Goal: Task Accomplishment & Management: Manage account settings

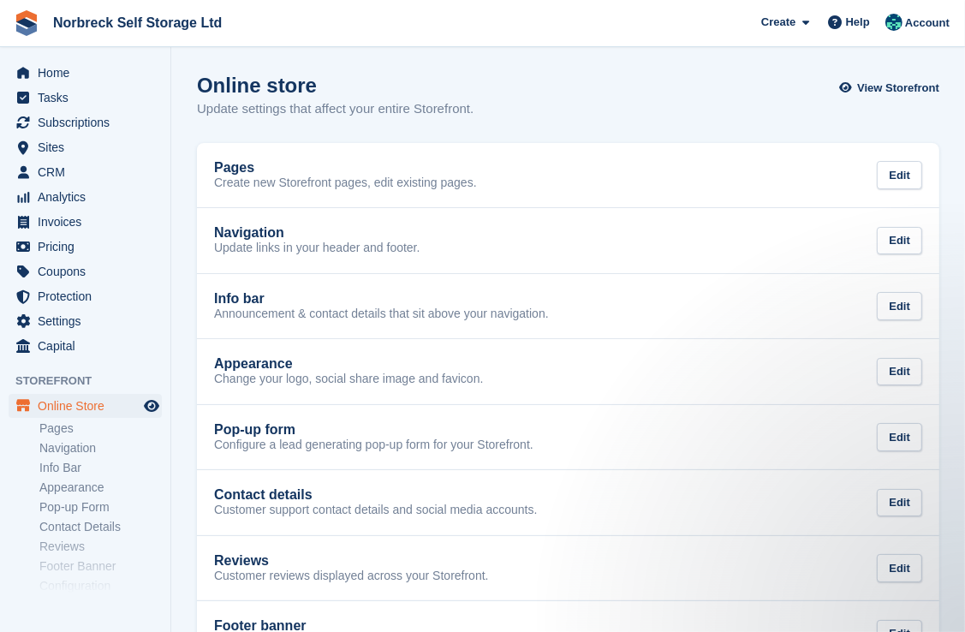
click at [83, 53] on aside "Home Tasks Subscriptions Subscriptions Subscriptions Contracts Price increases …" at bounding box center [85, 320] width 170 height 546
drag, startPoint x: 82, startPoint y: 66, endPoint x: 151, endPoint y: 73, distance: 68.9
click at [82, 67] on span "Home" at bounding box center [89, 73] width 103 height 24
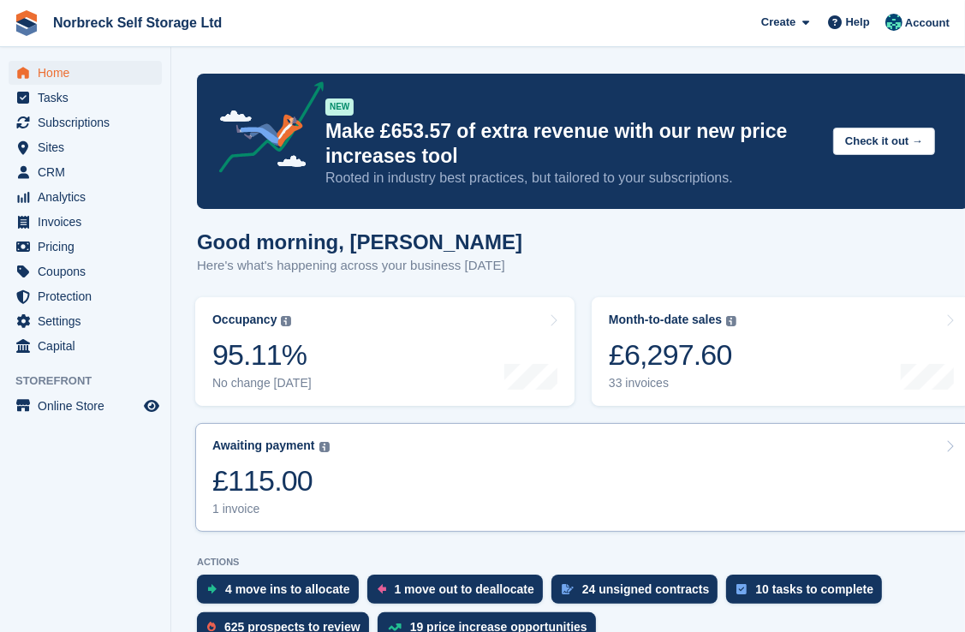
click at [569, 474] on link "Awaiting payment The total outstanding balance on all open invoices. £115.00 1 …" at bounding box center [583, 477] width 776 height 109
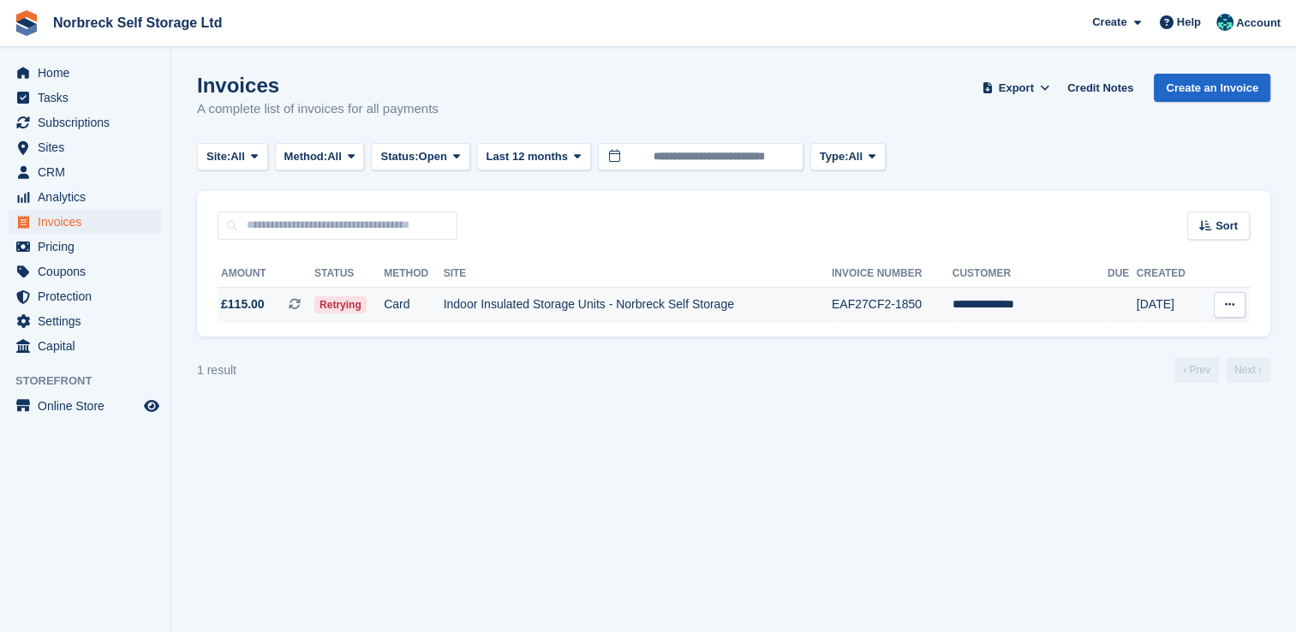
click at [596, 307] on td "Indoor Insulated Storage Units - Norbreck Self Storage" at bounding box center [638, 305] width 388 height 36
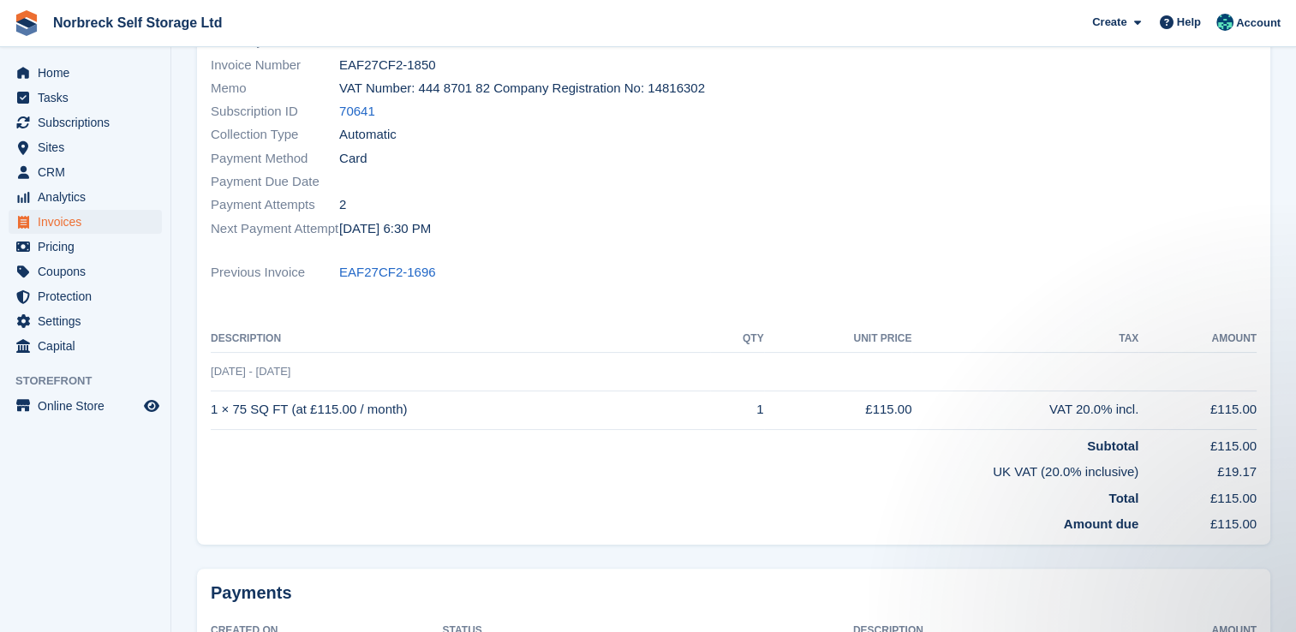
scroll to position [171, 0]
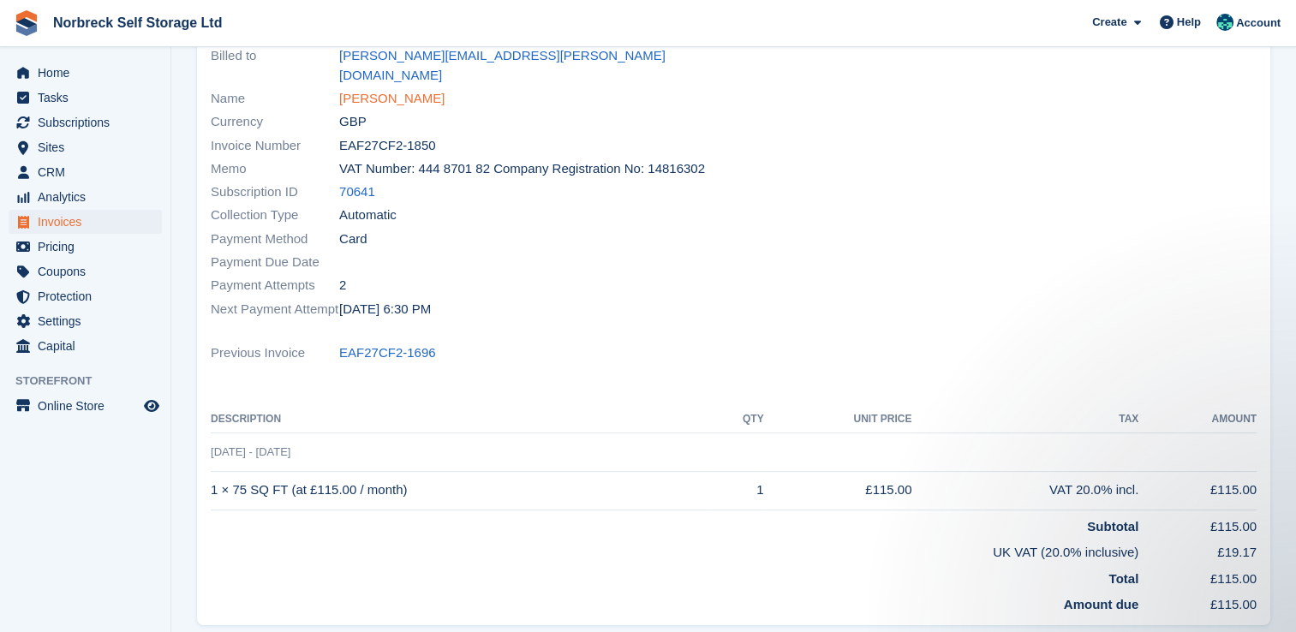
click at [405, 89] on link "Daniel Wareing" at bounding box center [391, 99] width 105 height 20
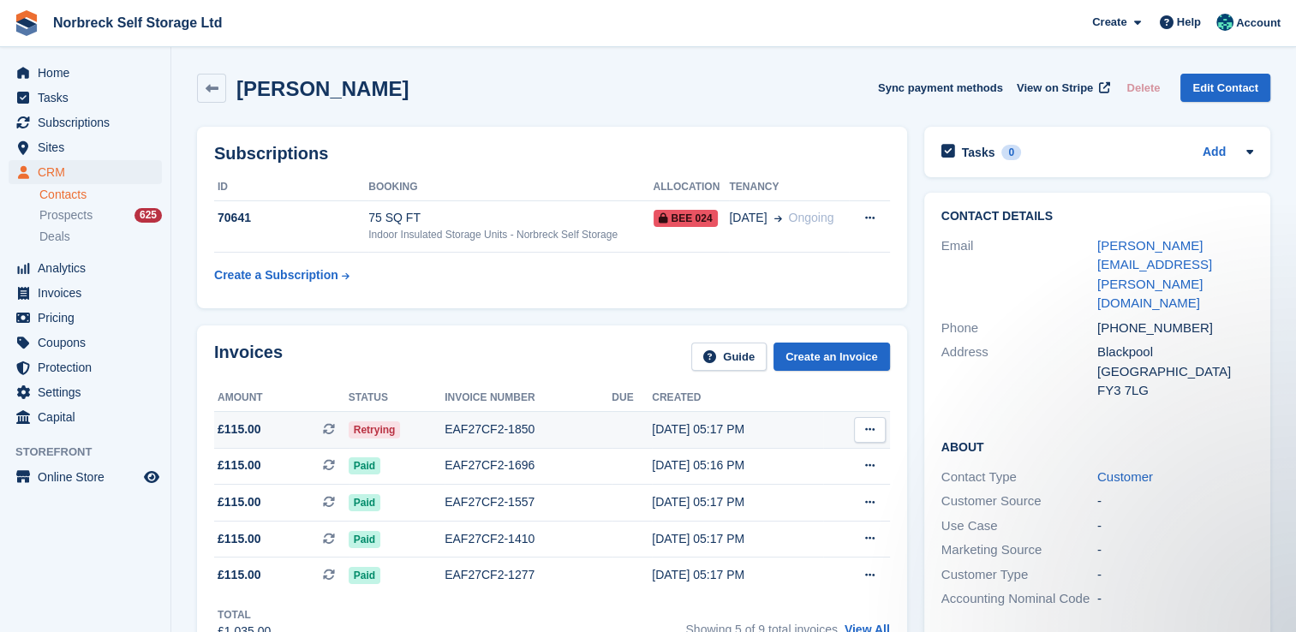
click at [508, 437] on div "EAF27CF2-1850" at bounding box center [527, 429] width 167 height 18
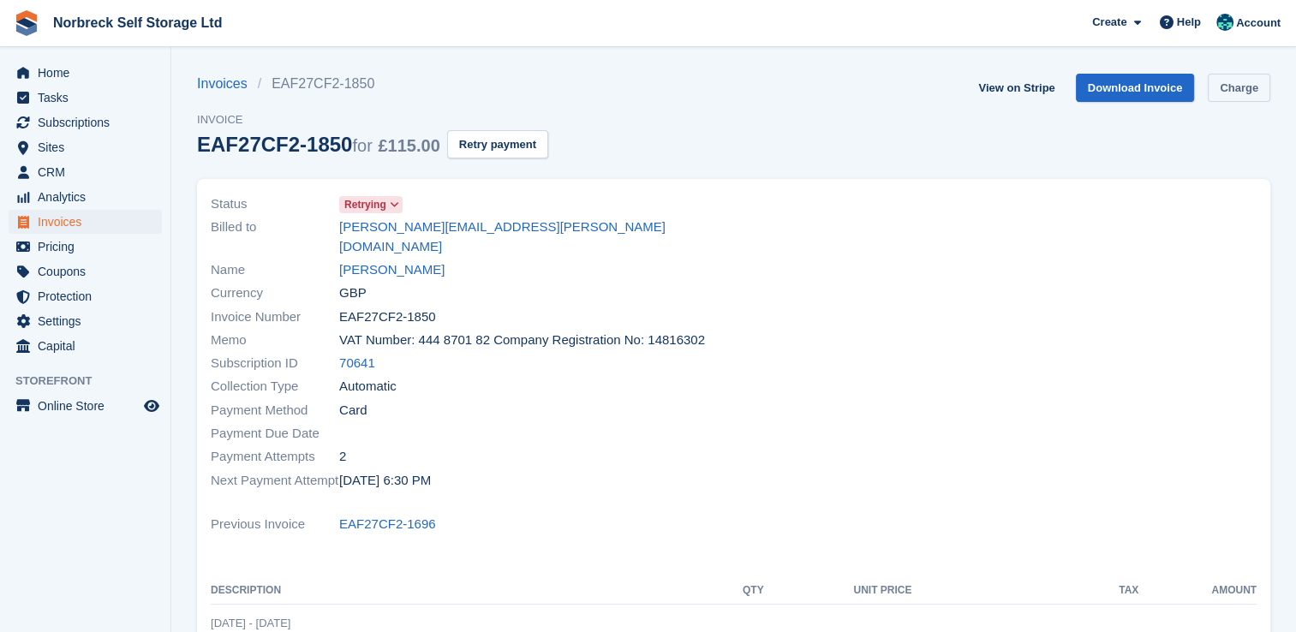
click at [1249, 88] on link "Charge" at bounding box center [1239, 88] width 63 height 28
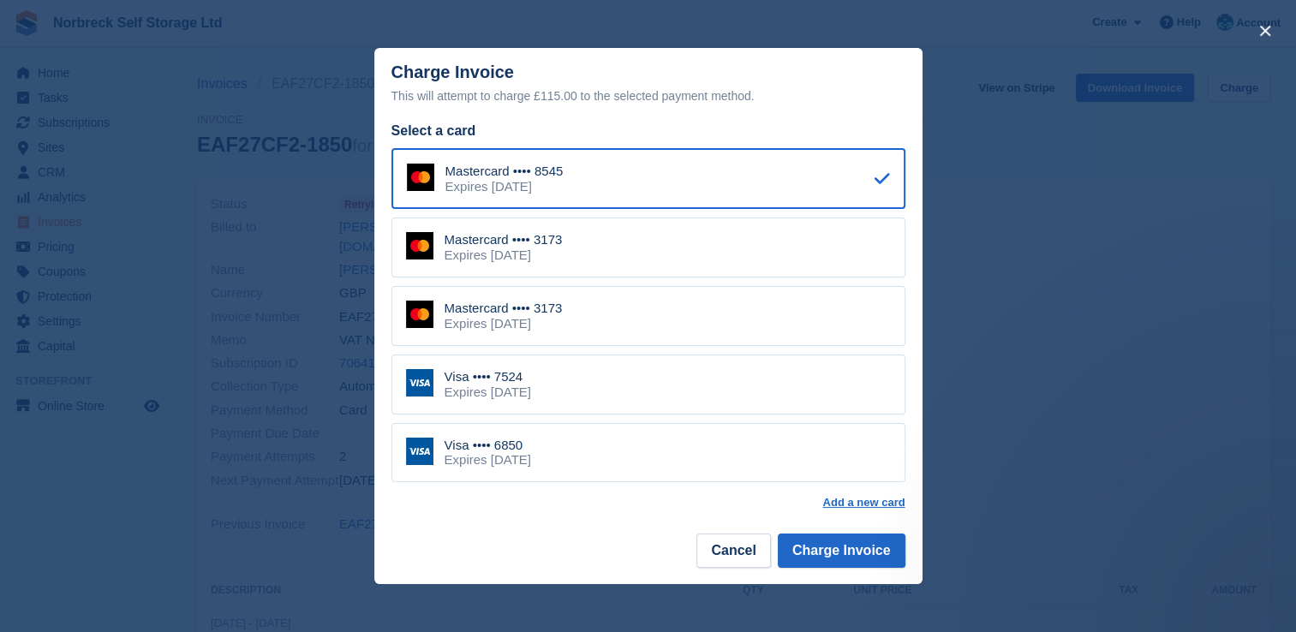
click at [650, 378] on div "Visa •••• 7524 Expires January 2031" at bounding box center [648, 385] width 514 height 60
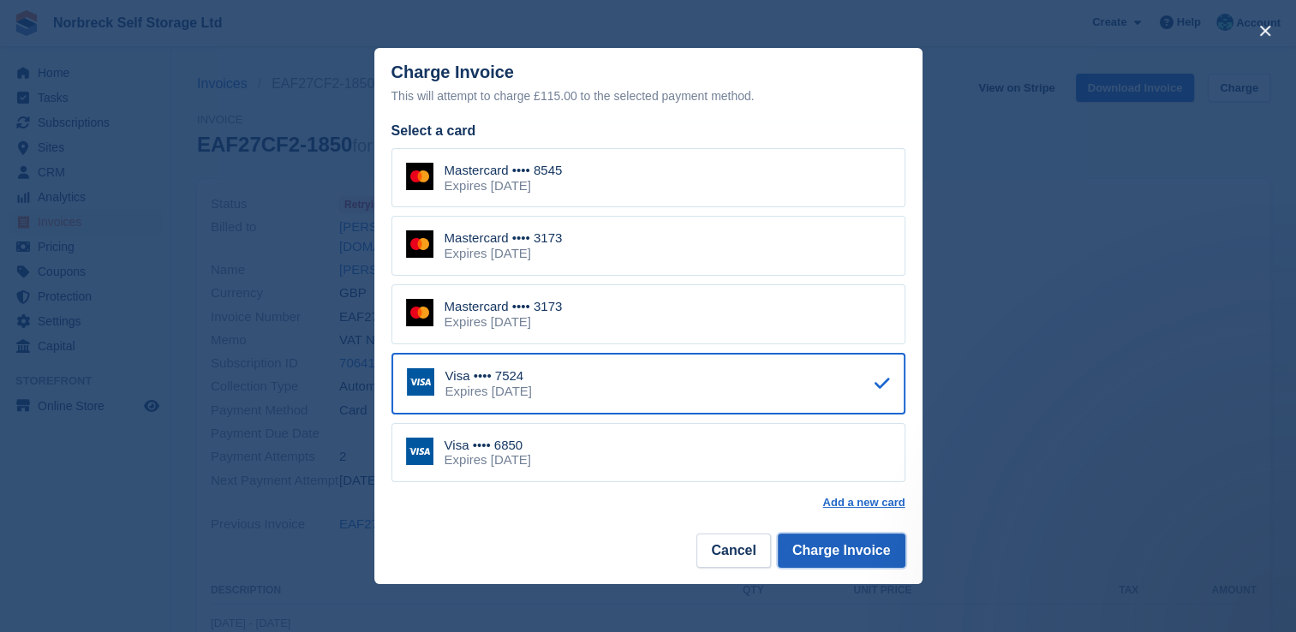
click at [832, 556] on button "Charge Invoice" at bounding box center [842, 551] width 128 height 34
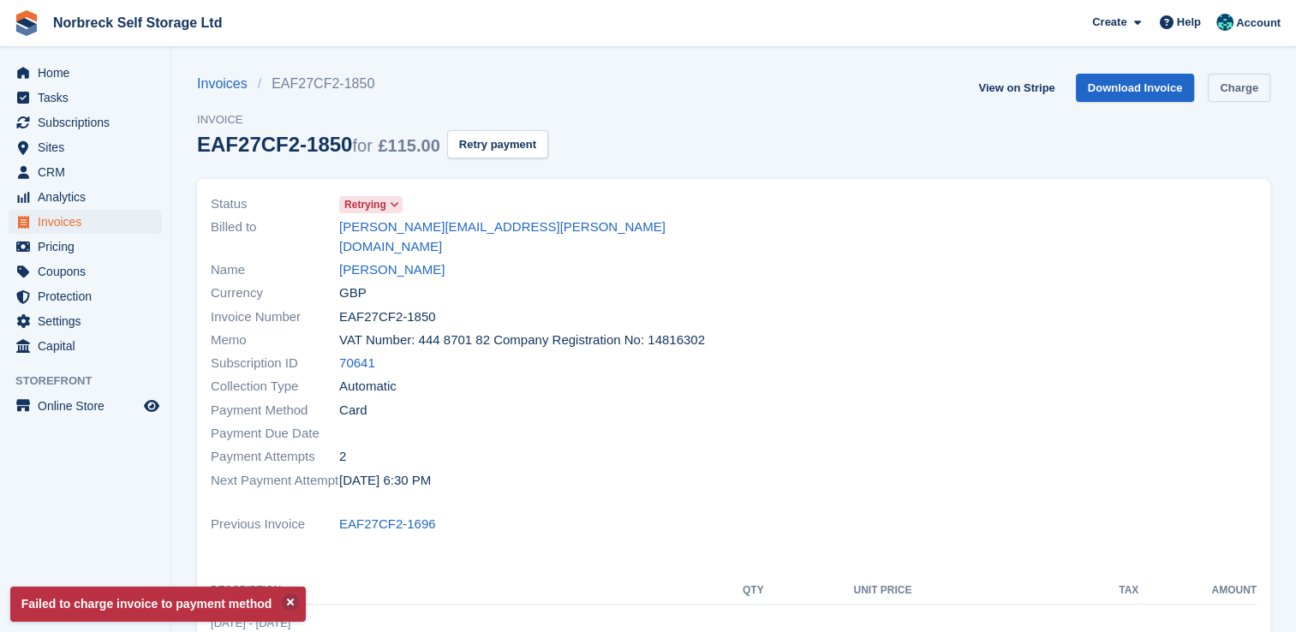
click at [1263, 85] on link "Charge" at bounding box center [1239, 88] width 63 height 28
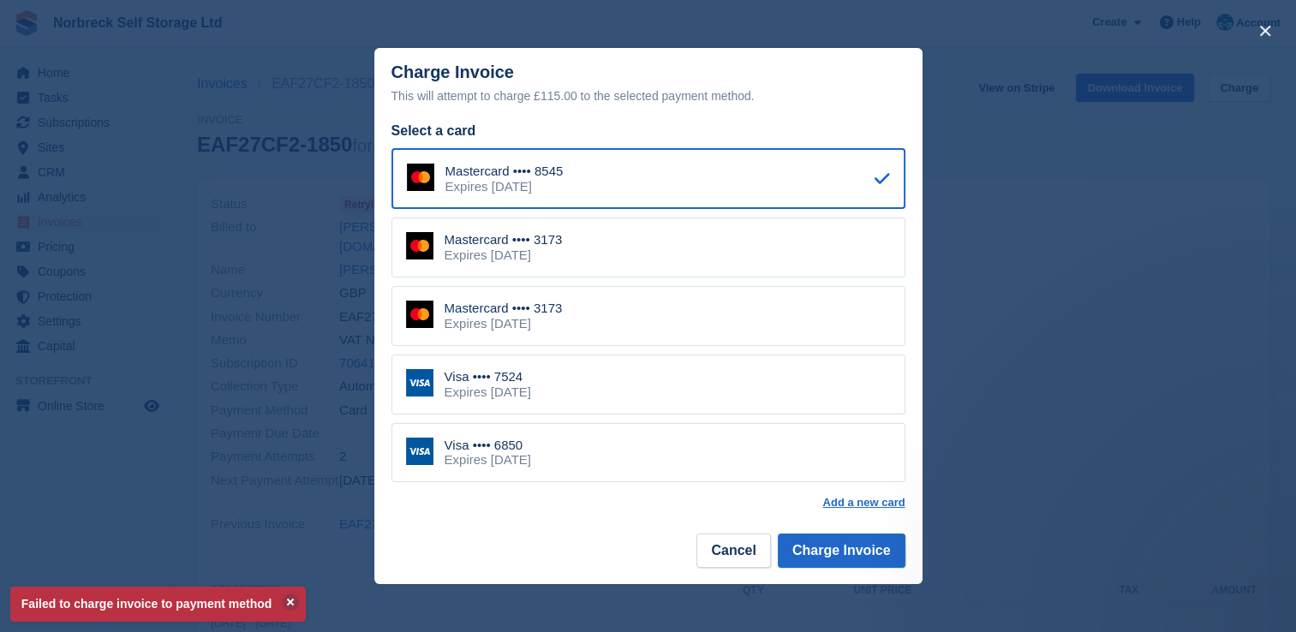
click at [575, 248] on div "Mastercard •••• 3173 Expires March 2027" at bounding box center [648, 248] width 514 height 60
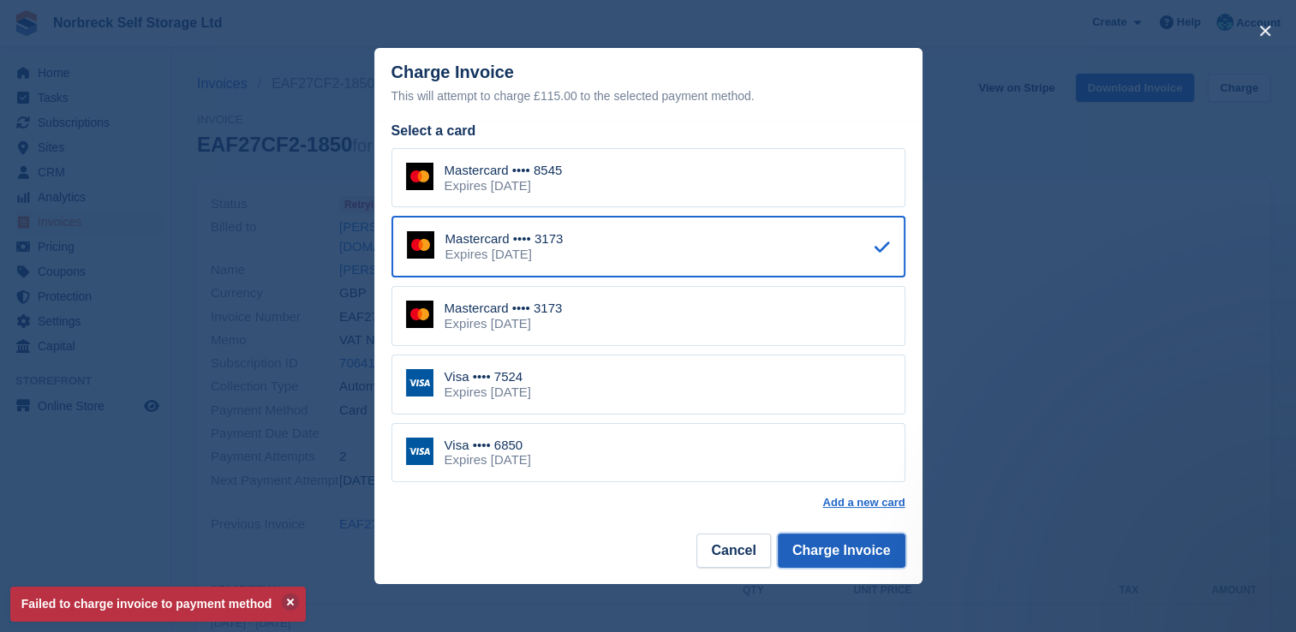
click at [870, 543] on button "Charge Invoice" at bounding box center [842, 551] width 128 height 34
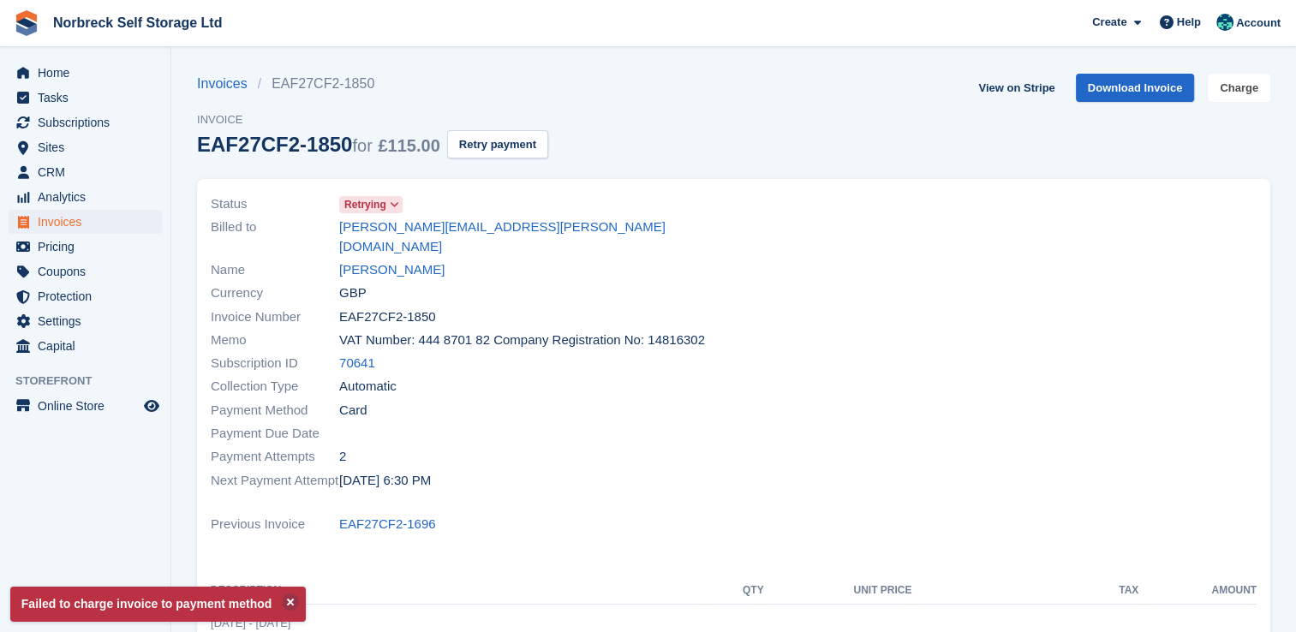
click at [1220, 87] on link "Charge" at bounding box center [1239, 88] width 63 height 28
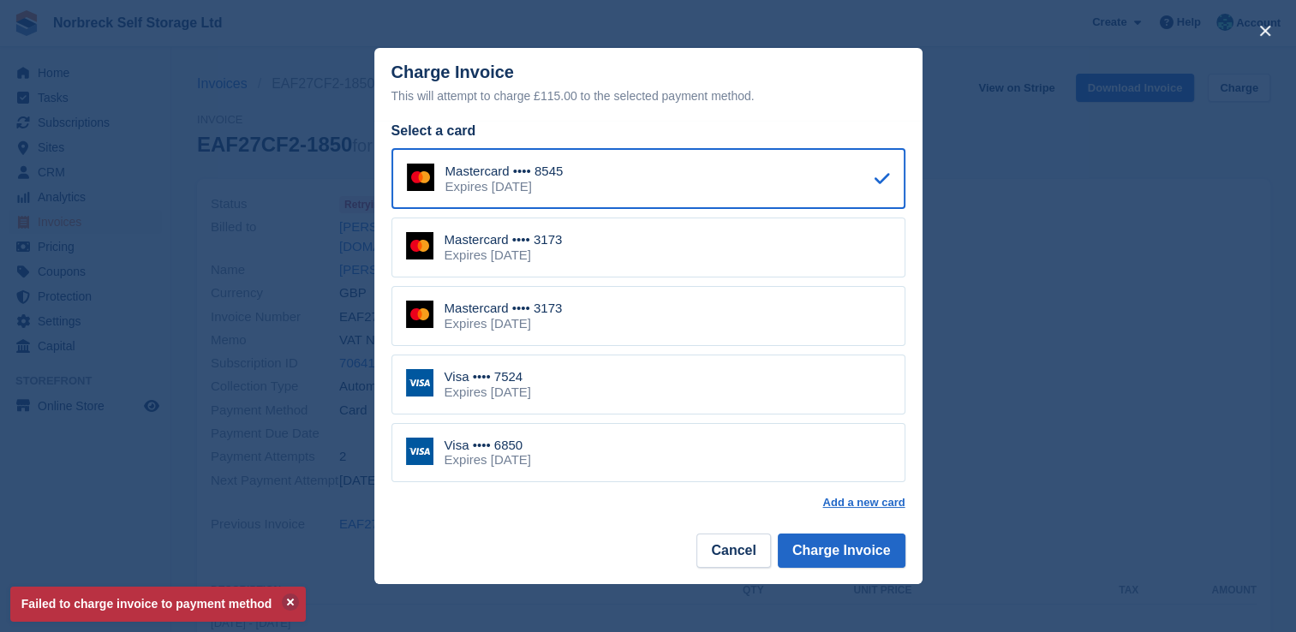
click at [586, 302] on div "Mastercard •••• 3173 Expires March 2027" at bounding box center [648, 316] width 514 height 60
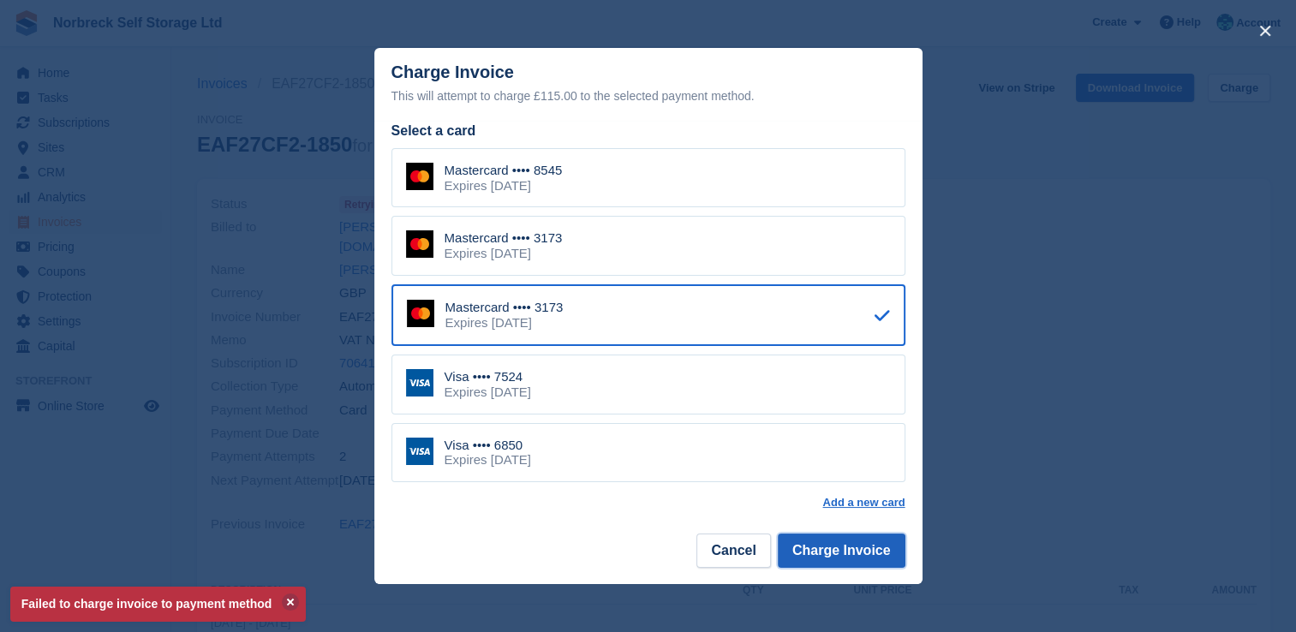
click at [838, 546] on button "Charge Invoice" at bounding box center [842, 551] width 128 height 34
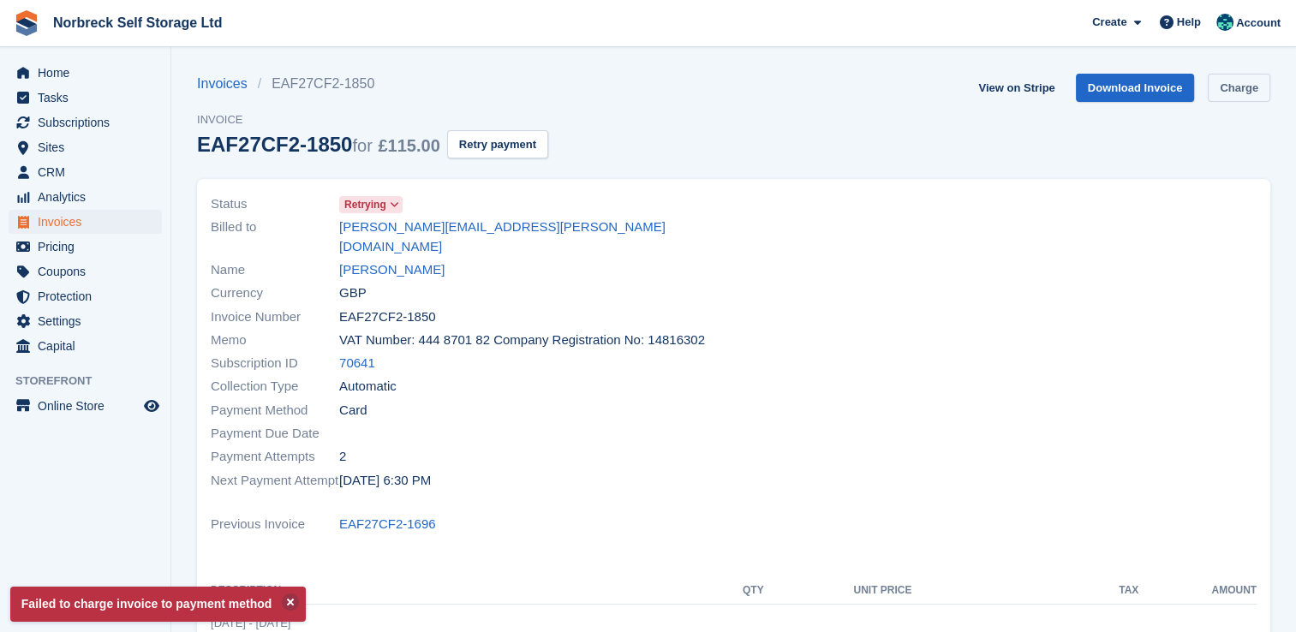
click at [1252, 87] on link "Charge" at bounding box center [1239, 88] width 63 height 28
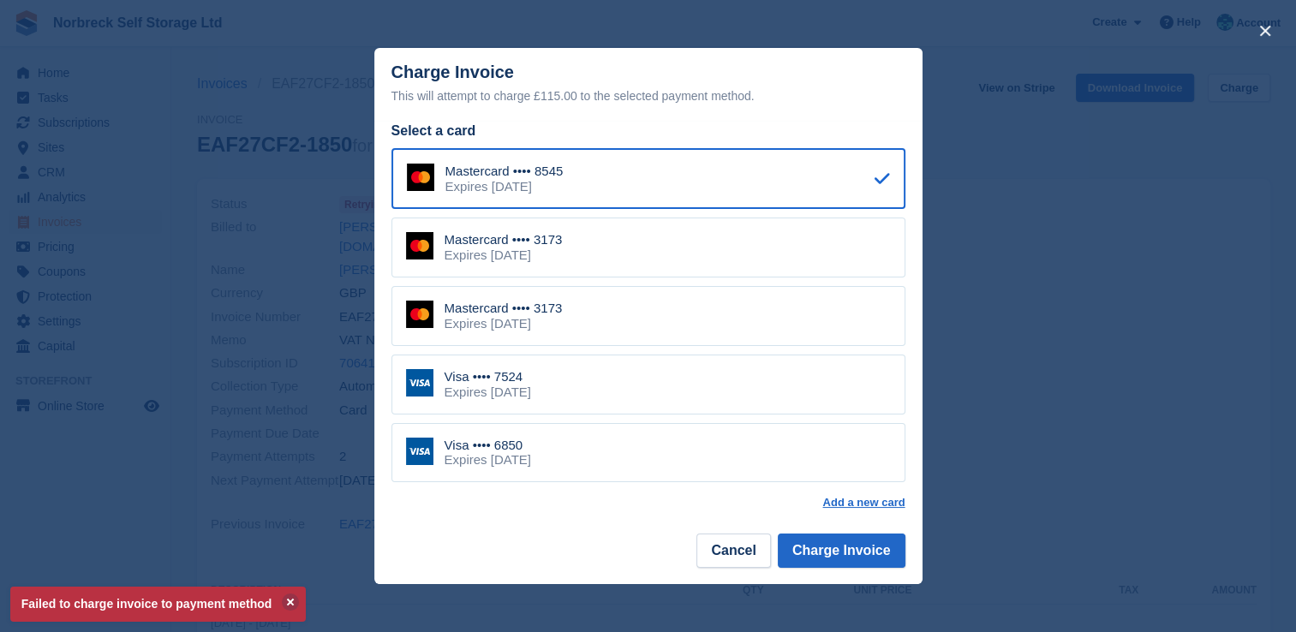
click at [566, 447] on div "Visa •••• 6850 Expires May 2030" at bounding box center [648, 453] width 514 height 60
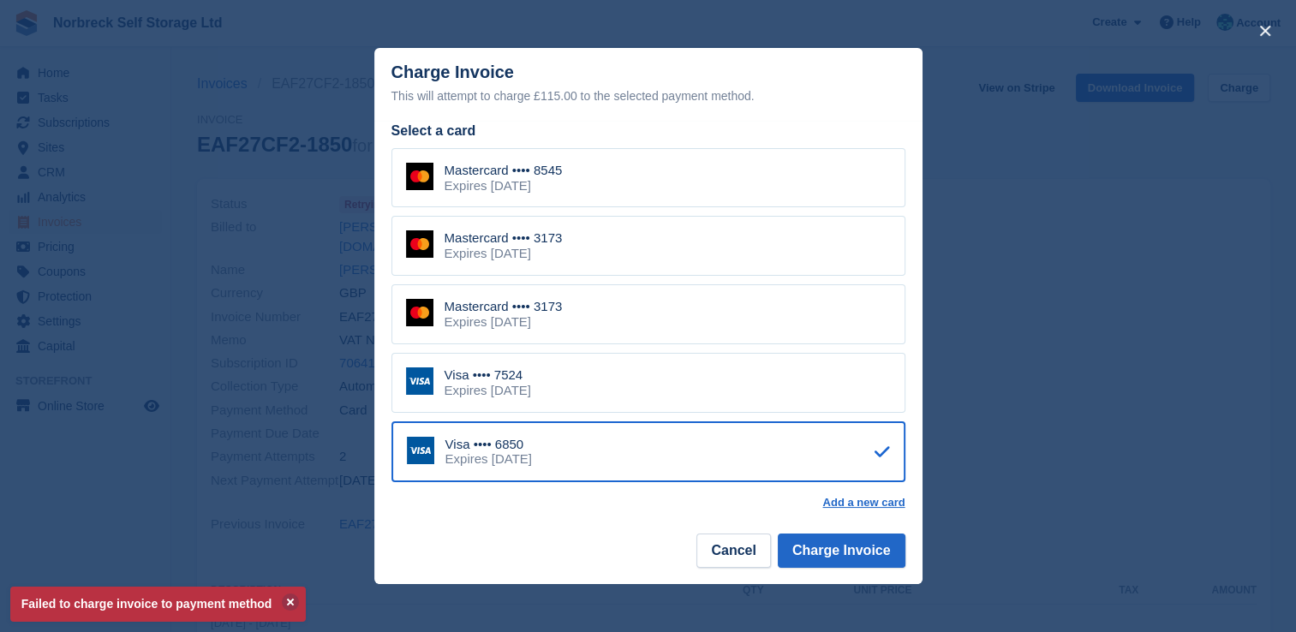
click at [872, 570] on footer "Cancel Charge Invoice" at bounding box center [648, 557] width 548 height 54
click at [872, 561] on button "Charge Invoice" at bounding box center [842, 551] width 128 height 34
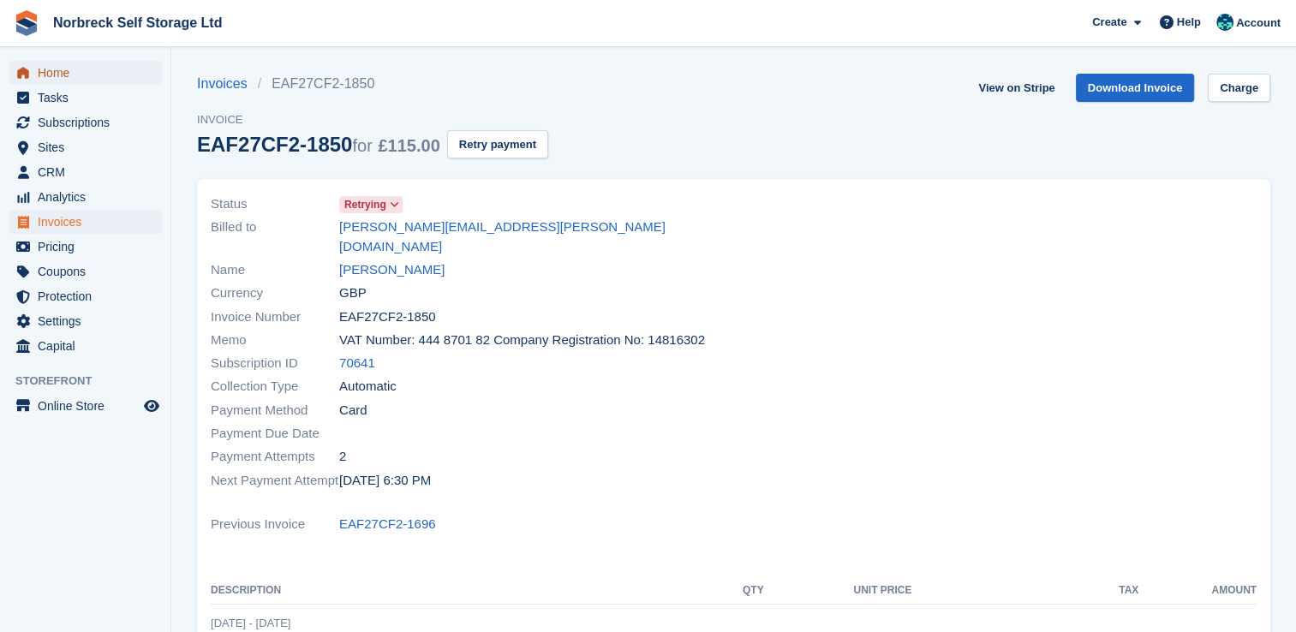
click at [75, 71] on span "Home" at bounding box center [89, 73] width 103 height 24
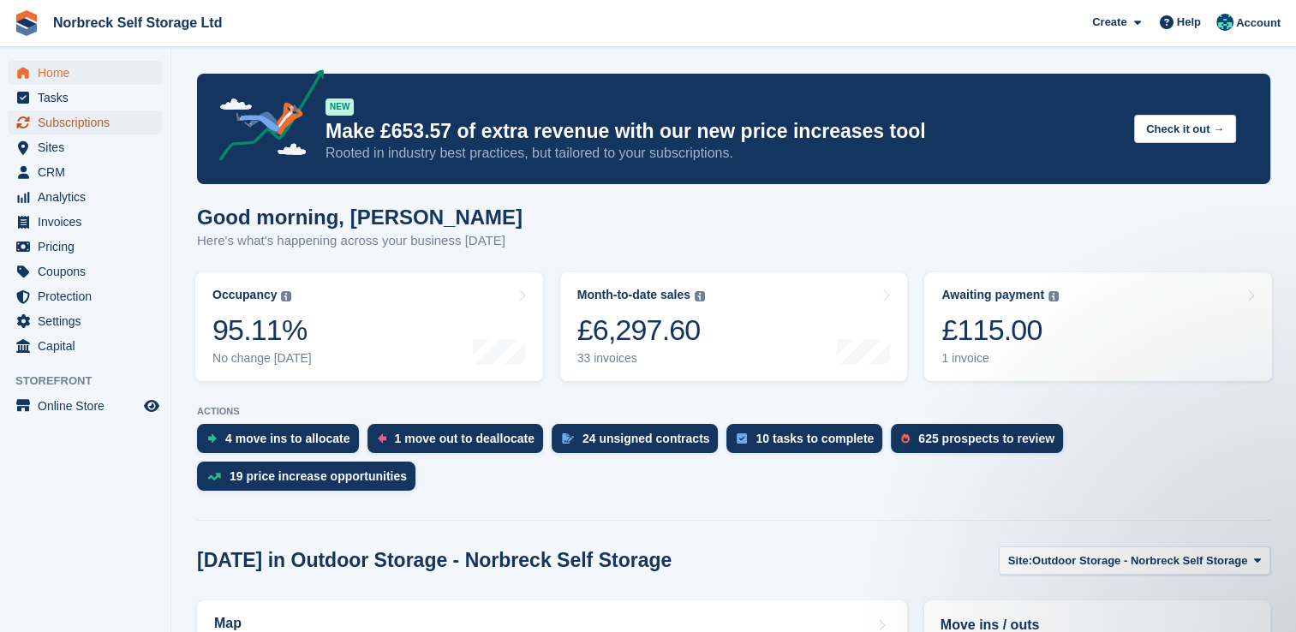
click at [88, 125] on span "Subscriptions" at bounding box center [89, 122] width 103 height 24
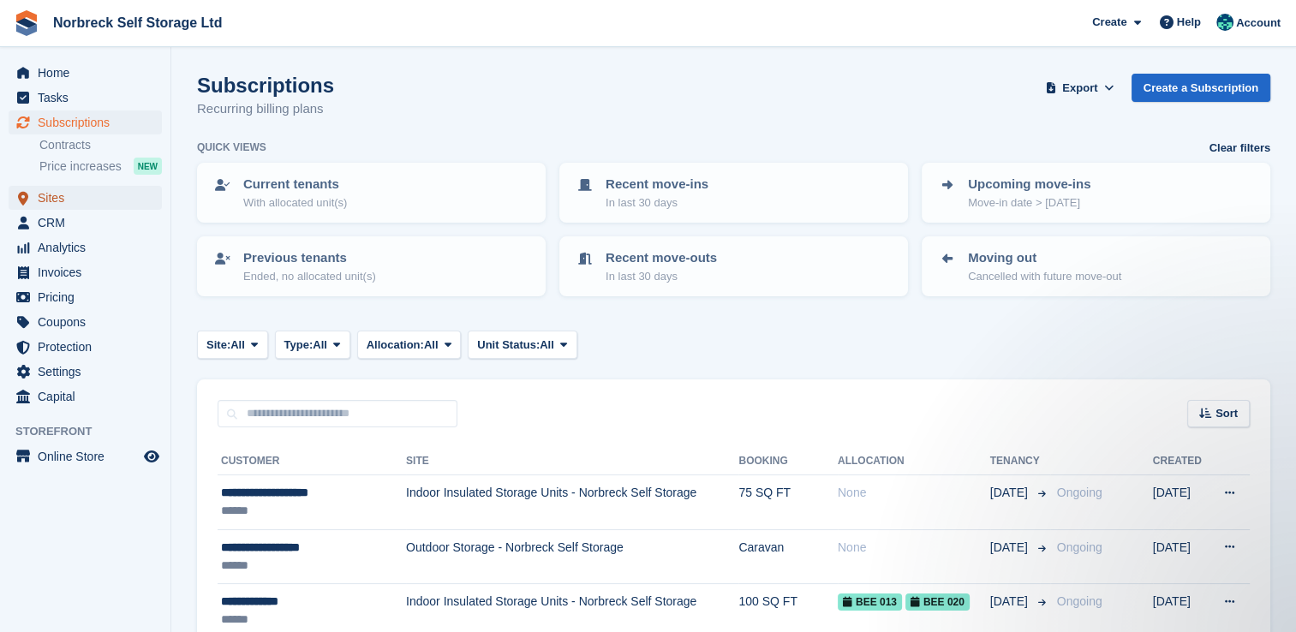
click at [122, 192] on span "Sites" at bounding box center [89, 198] width 103 height 24
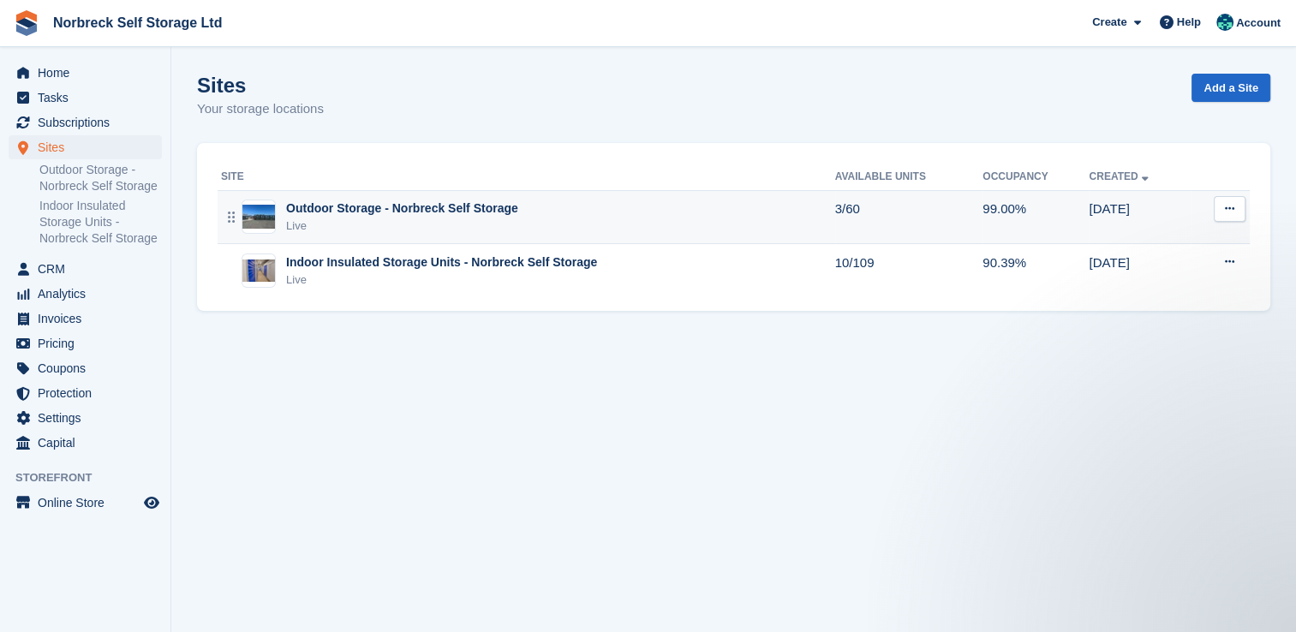
click at [367, 224] on div "Live" at bounding box center [402, 226] width 232 height 17
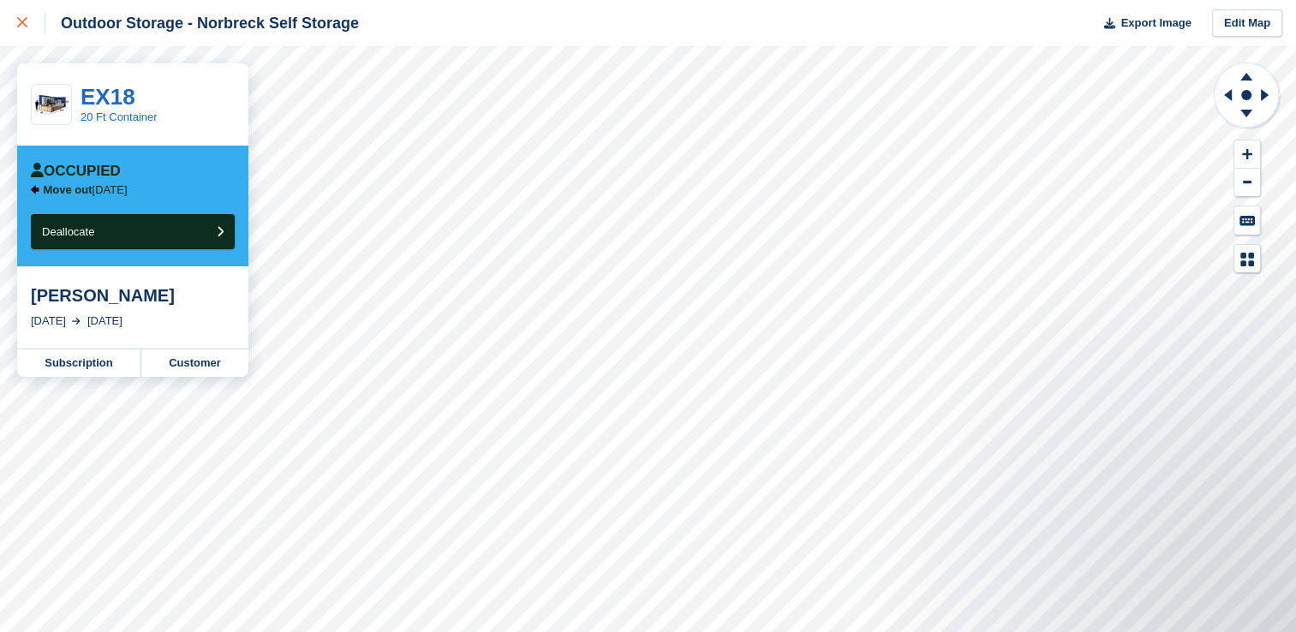
click at [17, 20] on icon at bounding box center [22, 22] width 10 height 10
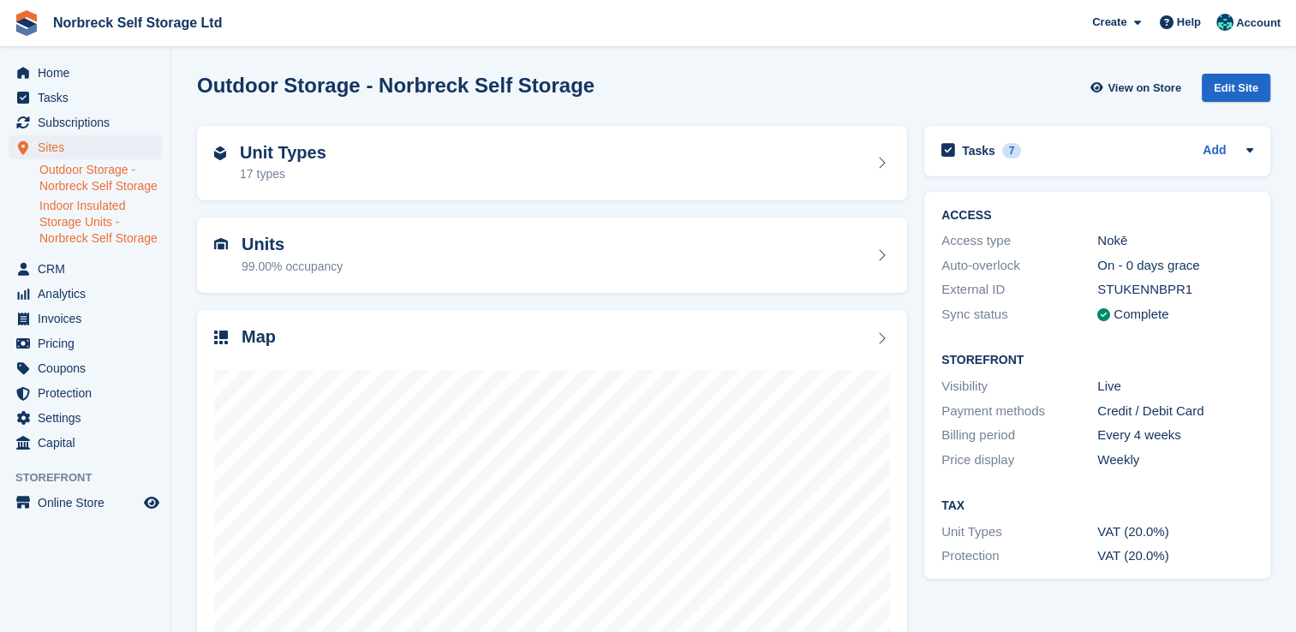
click at [92, 212] on link "Indoor Insulated Storage Units - Norbreck Self Storage" at bounding box center [100, 222] width 122 height 49
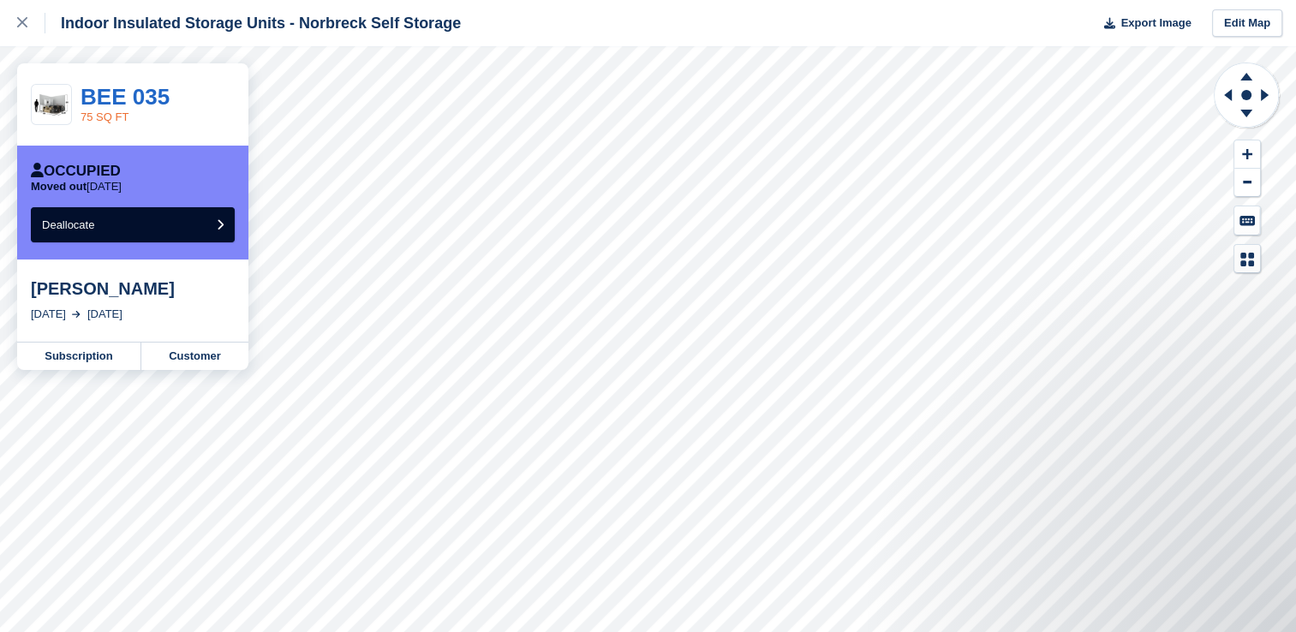
click at [110, 123] on link "75 SQ FT" at bounding box center [105, 116] width 48 height 13
click at [28, 24] on div at bounding box center [31, 23] width 28 height 21
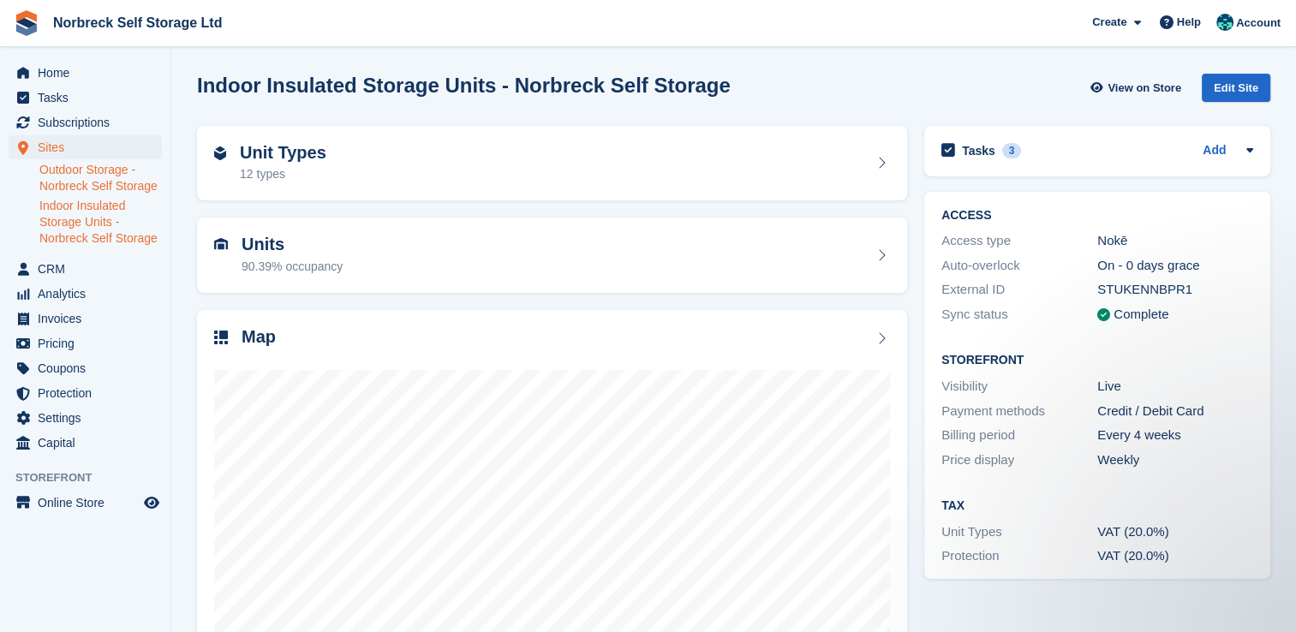
click at [96, 184] on link "Outdoor Storage - Norbreck Self Storage" at bounding box center [100, 178] width 122 height 33
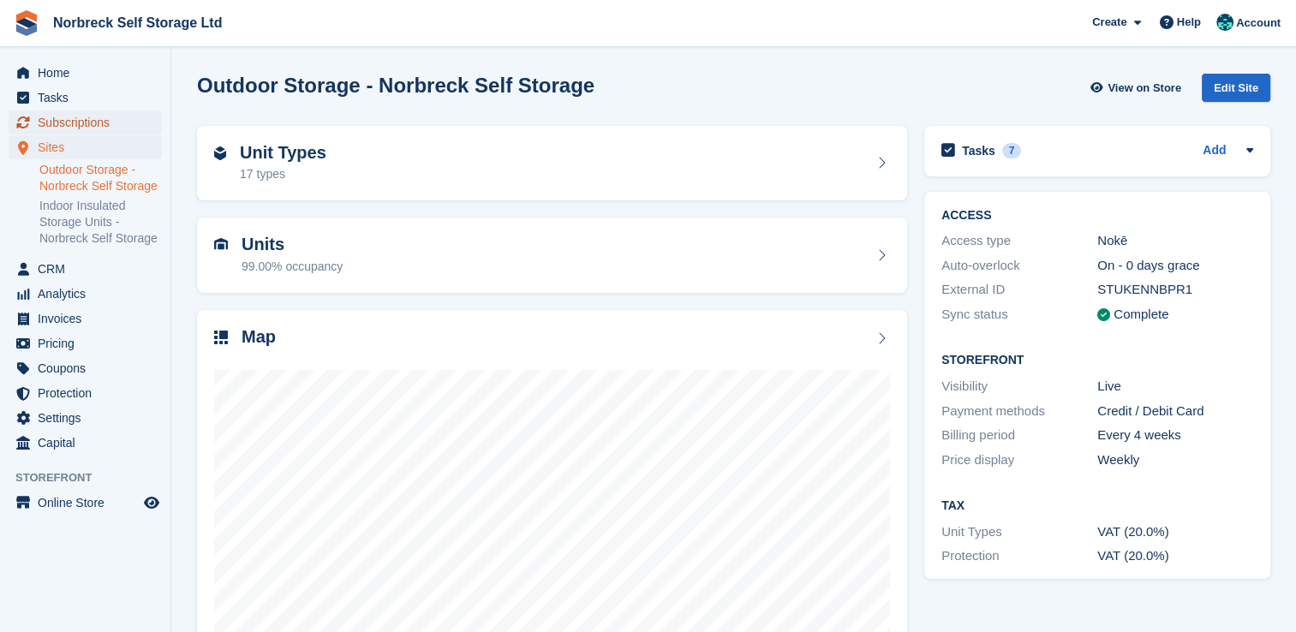
click at [126, 124] on span "Subscriptions" at bounding box center [89, 122] width 103 height 24
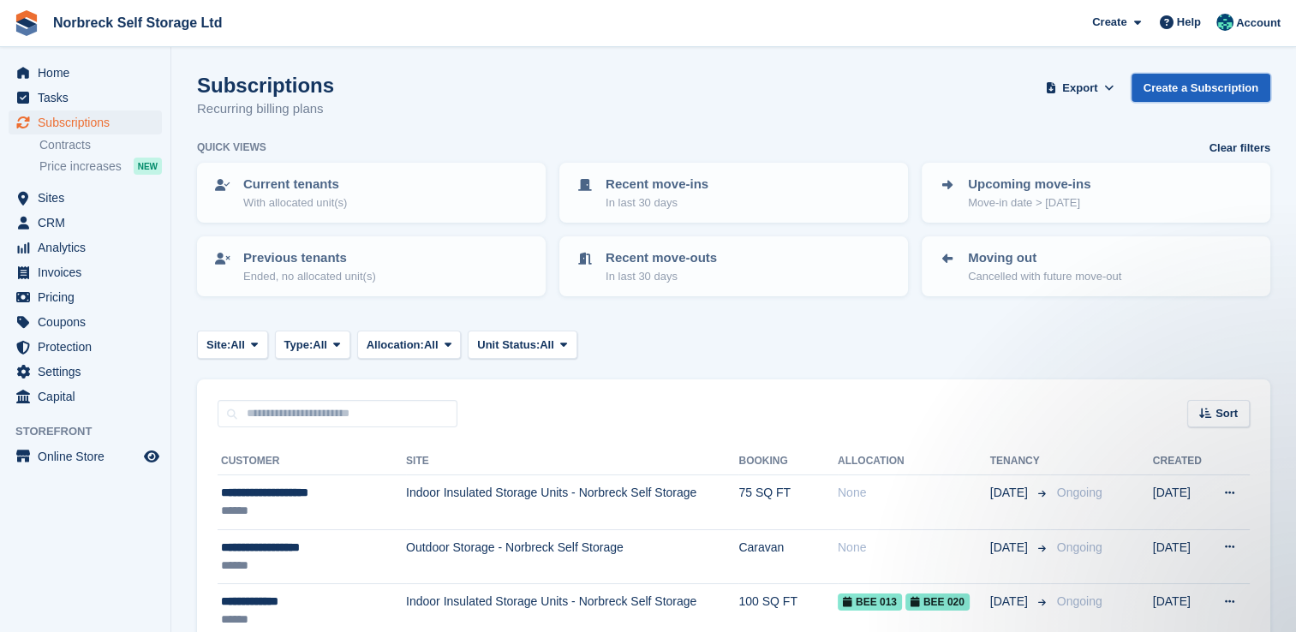
click at [1202, 97] on link "Create a Subscription" at bounding box center [1200, 88] width 139 height 28
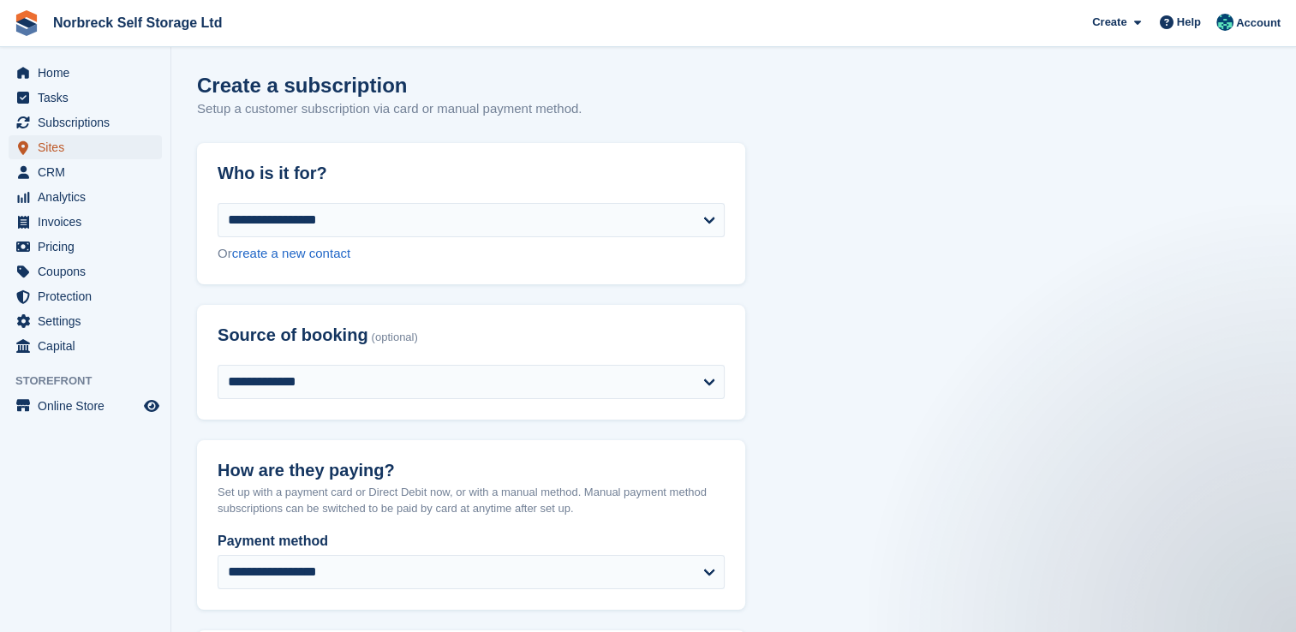
click at [92, 136] on span "Sites" at bounding box center [89, 147] width 103 height 24
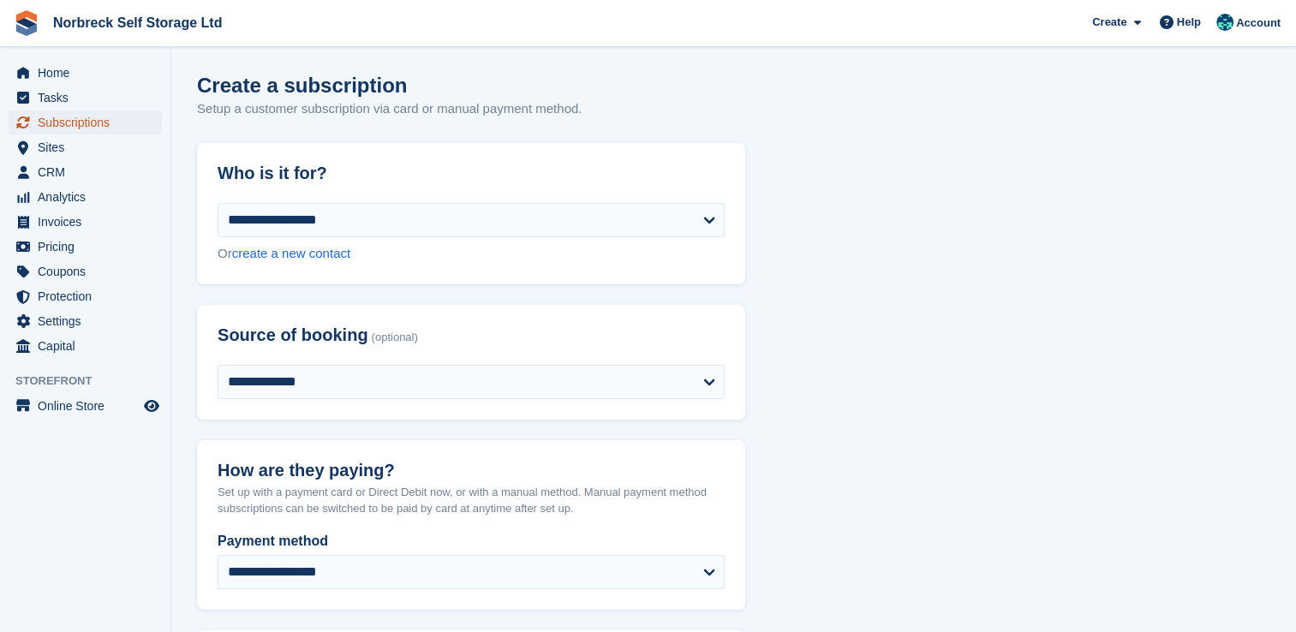
click at [121, 128] on span "Subscriptions" at bounding box center [89, 122] width 103 height 24
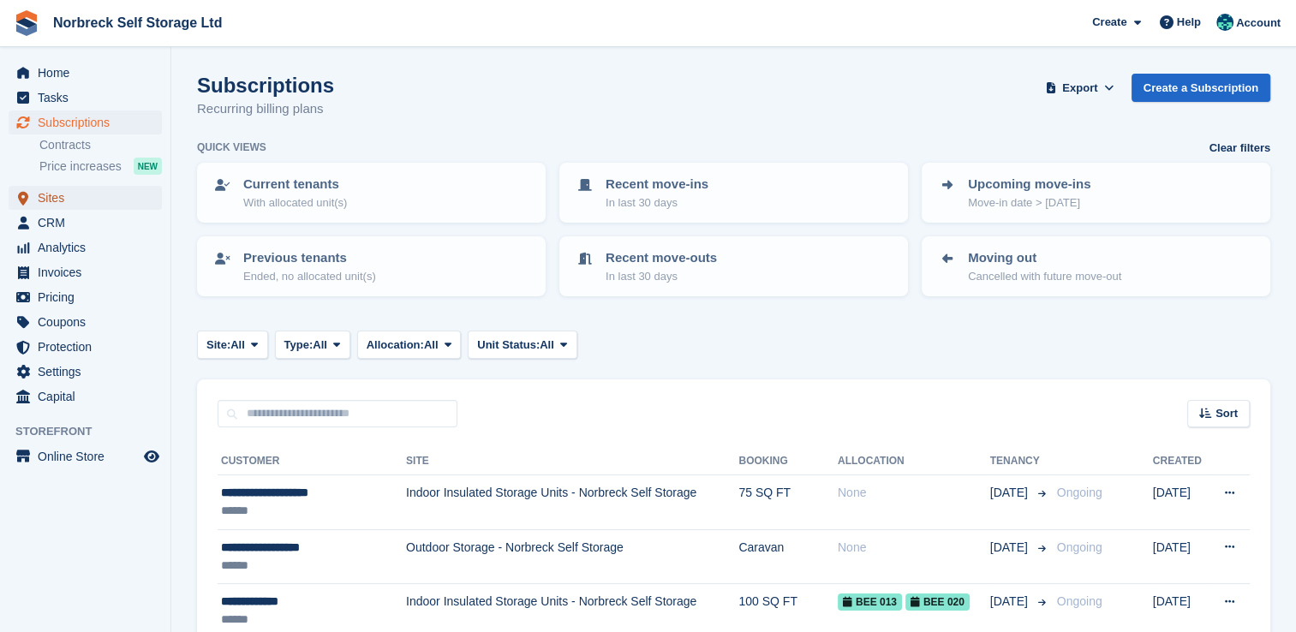
click at [89, 195] on span "Sites" at bounding box center [89, 198] width 103 height 24
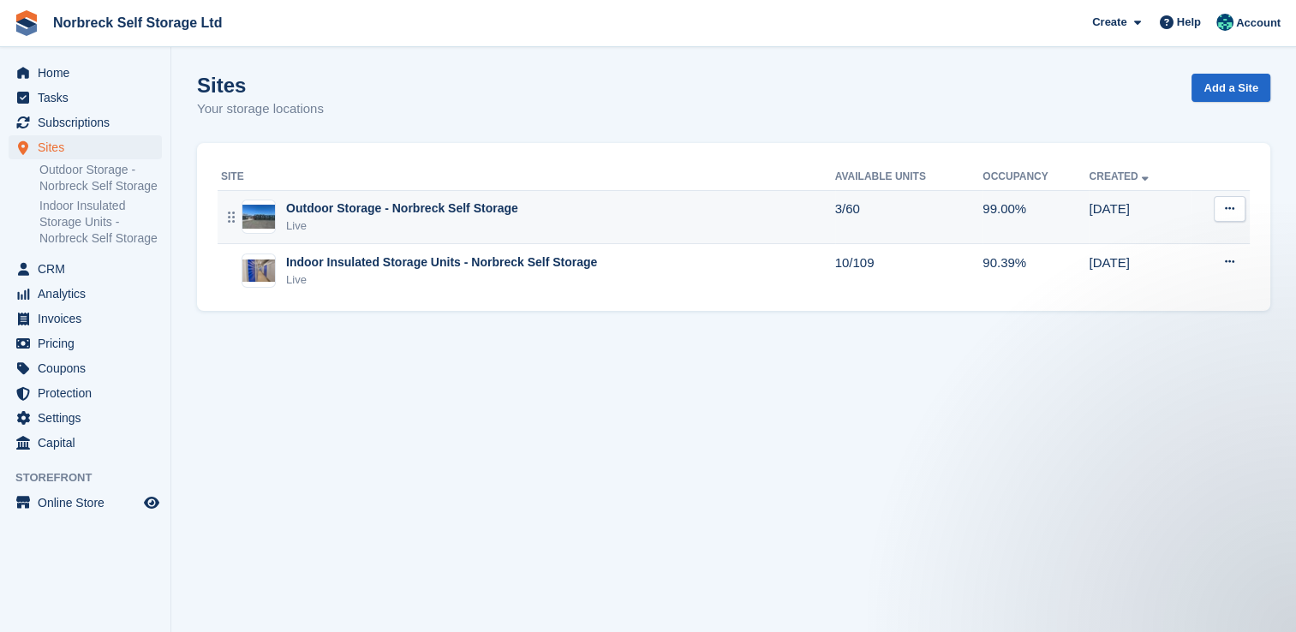
click at [536, 218] on div "Outdoor Storage - Norbreck Self Storage Live" at bounding box center [528, 217] width 614 height 35
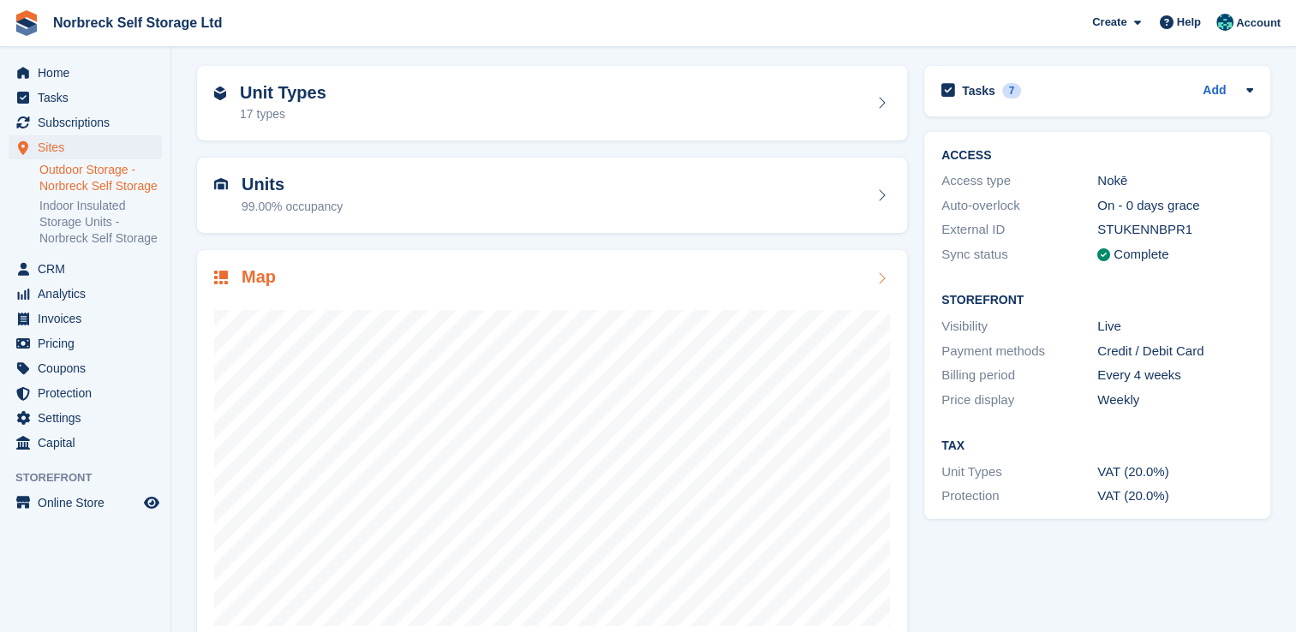
scroll to position [86, 0]
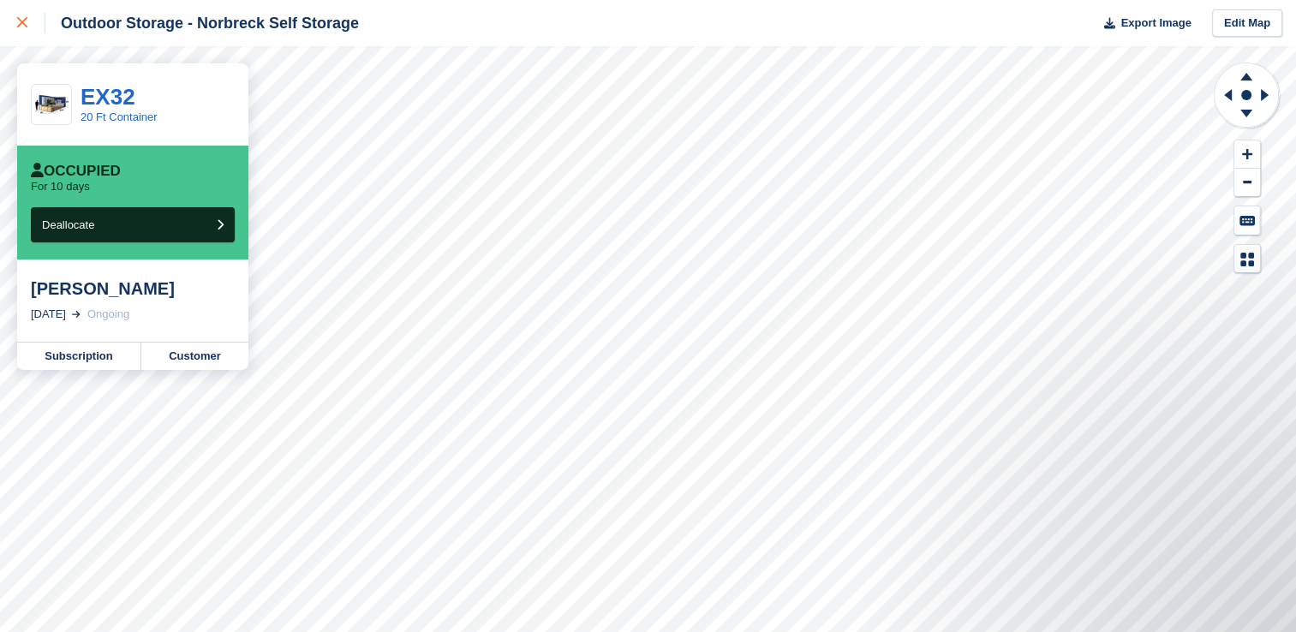
click at [19, 22] on icon at bounding box center [22, 22] width 10 height 10
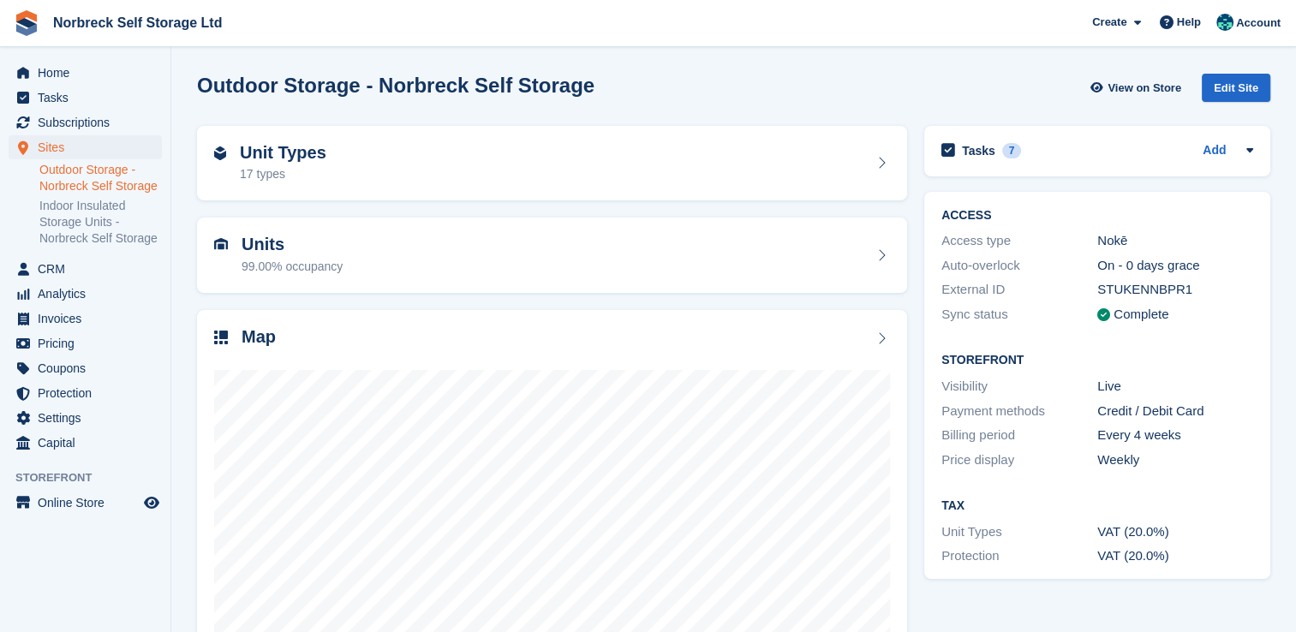
click at [120, 188] on link "Outdoor Storage - Norbreck Self Storage" at bounding box center [100, 178] width 122 height 33
click at [78, 124] on span "Subscriptions" at bounding box center [89, 122] width 103 height 24
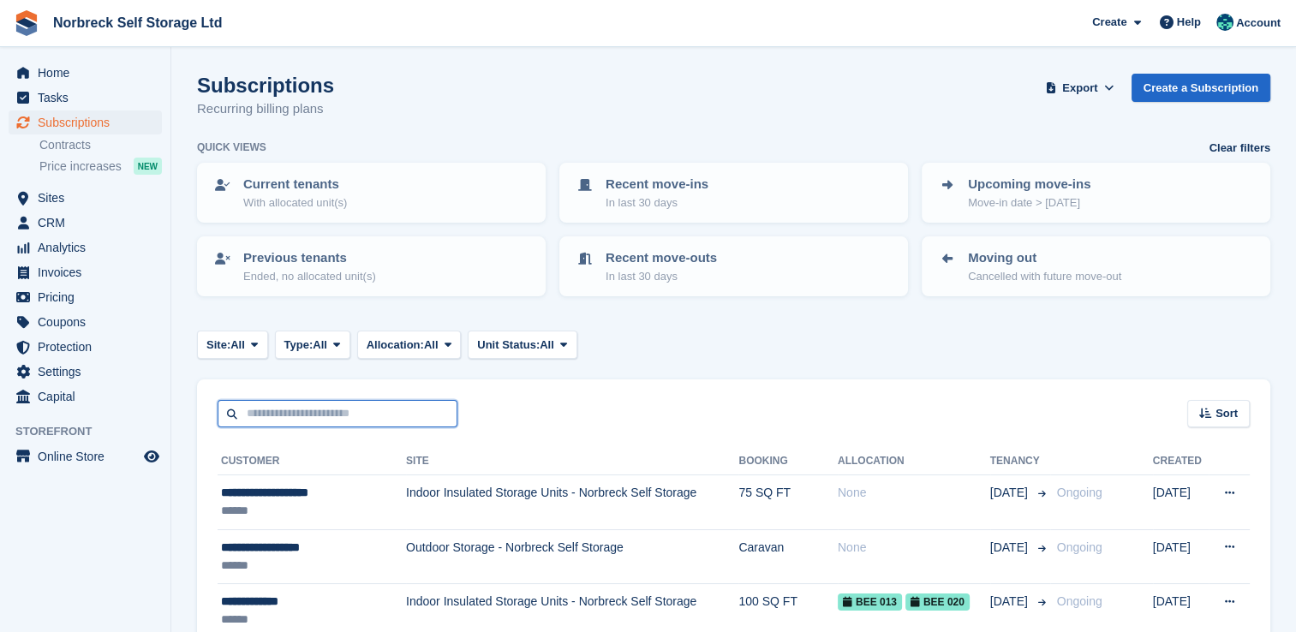
click at [295, 414] on input "text" at bounding box center [338, 414] width 240 height 28
type input "*******"
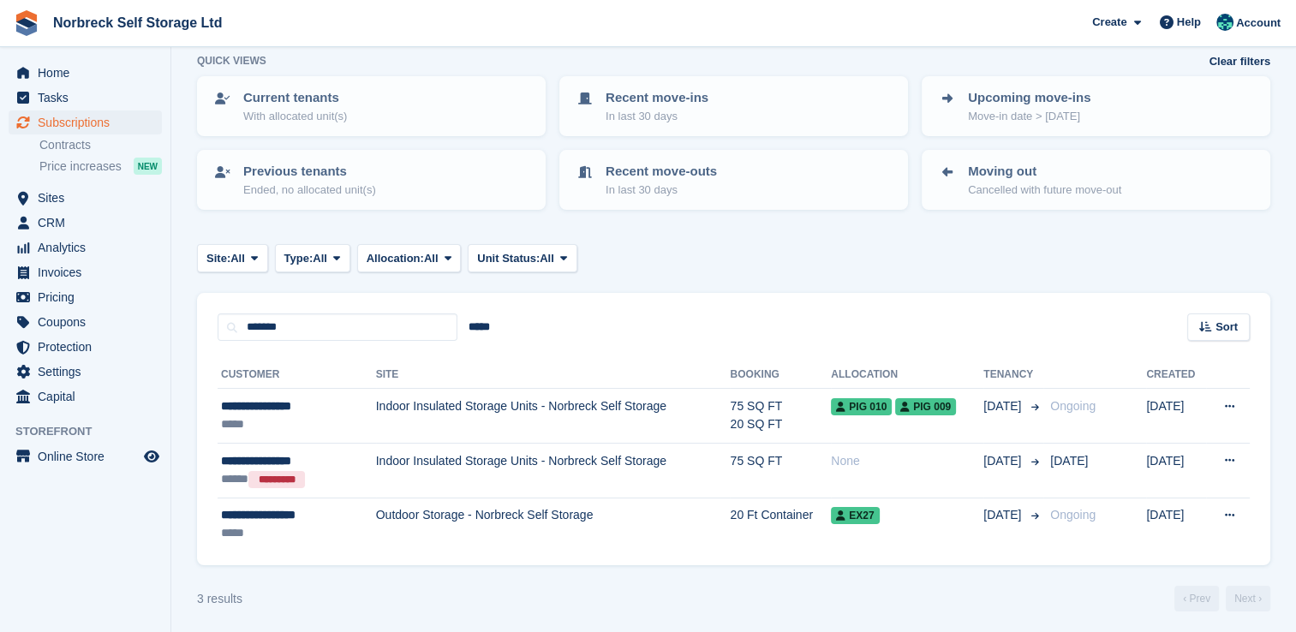
scroll to position [89, 0]
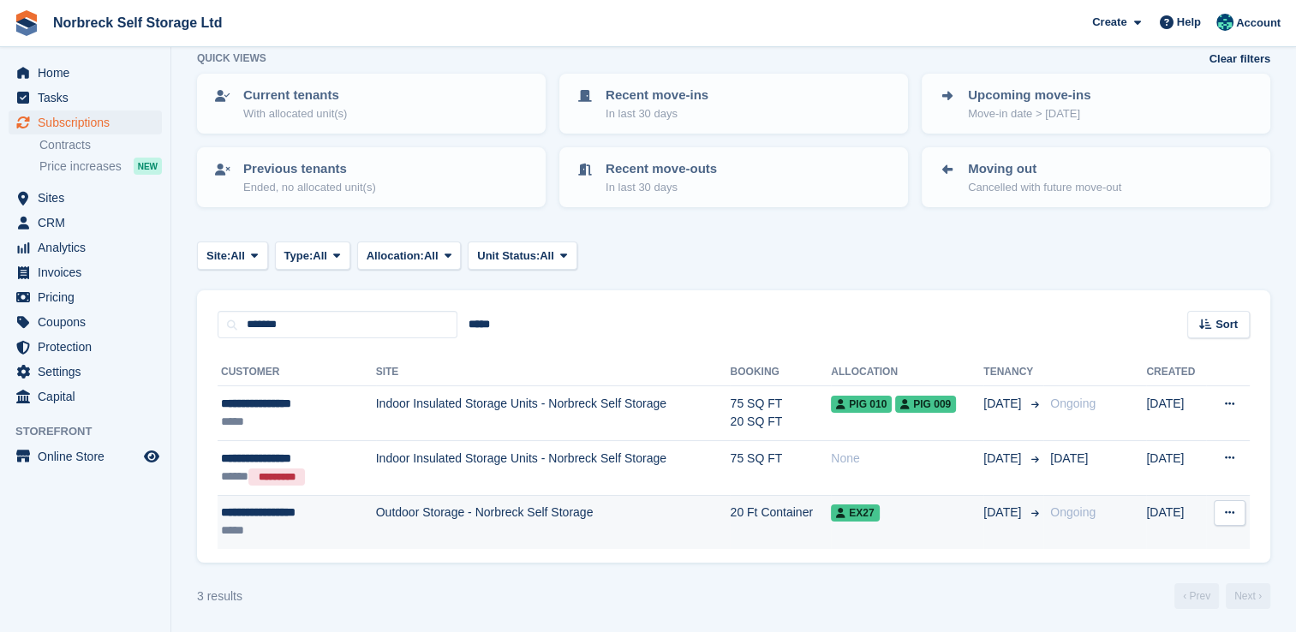
click at [636, 527] on td "Outdoor Storage - Norbreck Self Storage" at bounding box center [553, 522] width 355 height 54
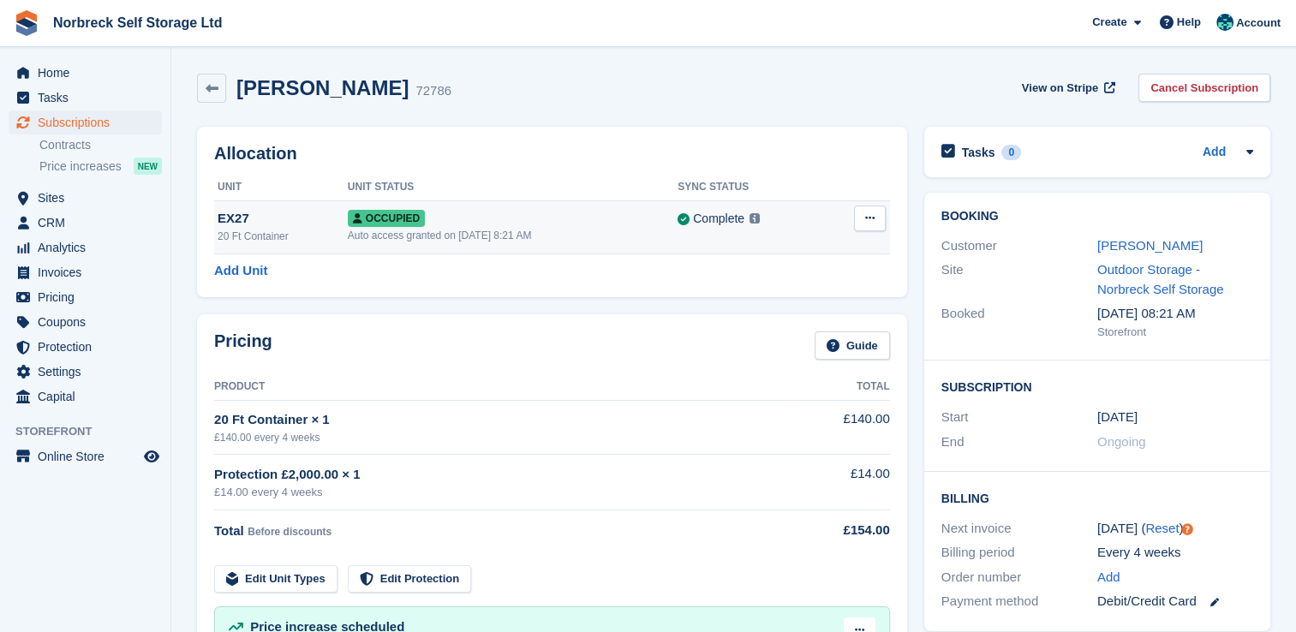
click at [884, 214] on button at bounding box center [870, 219] width 32 height 26
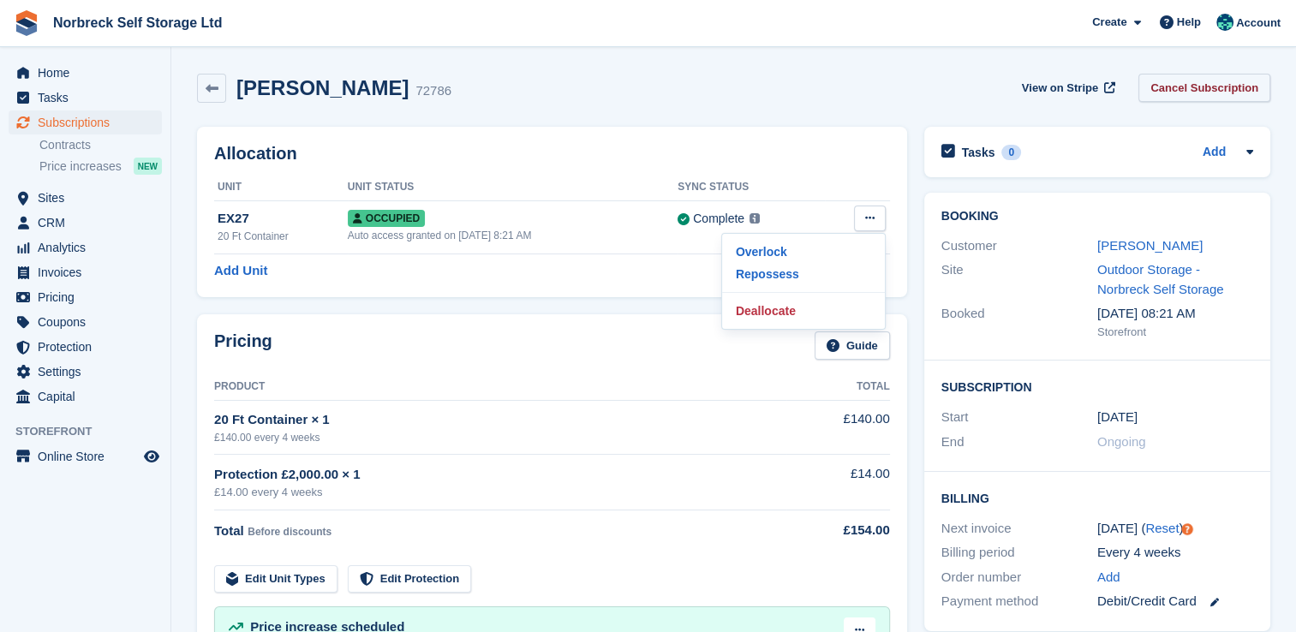
click at [1235, 77] on link "Cancel Subscription" at bounding box center [1204, 88] width 132 height 28
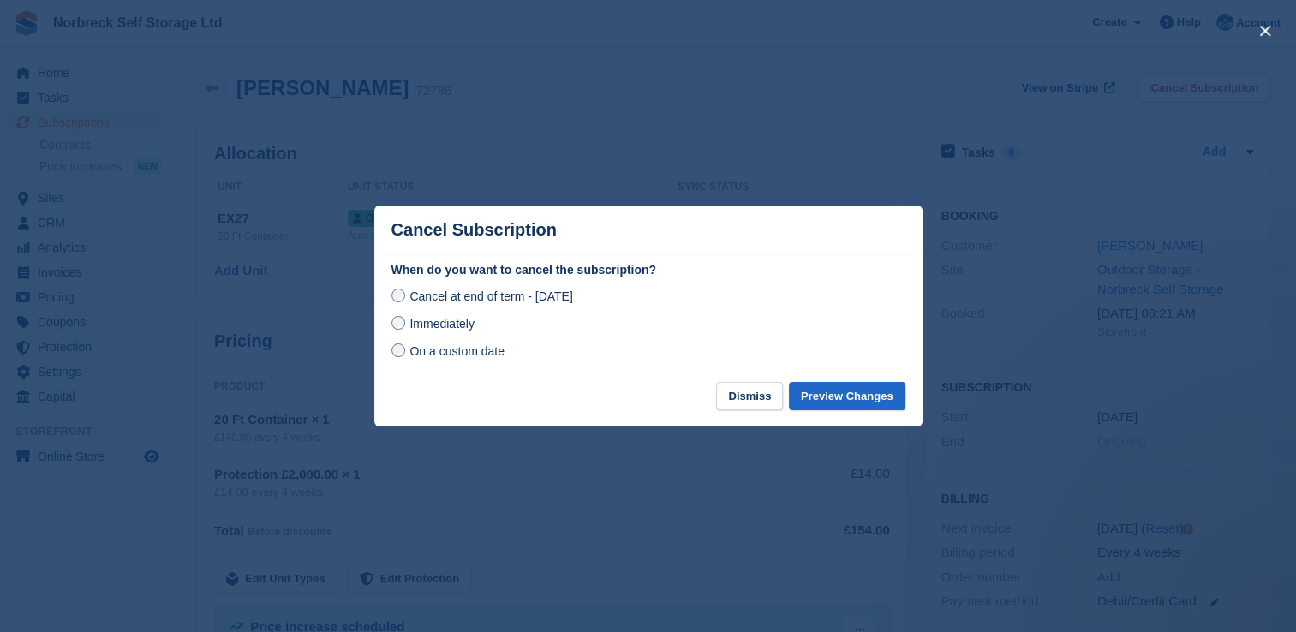
click at [451, 358] on span "On a custom date" at bounding box center [456, 351] width 95 height 14
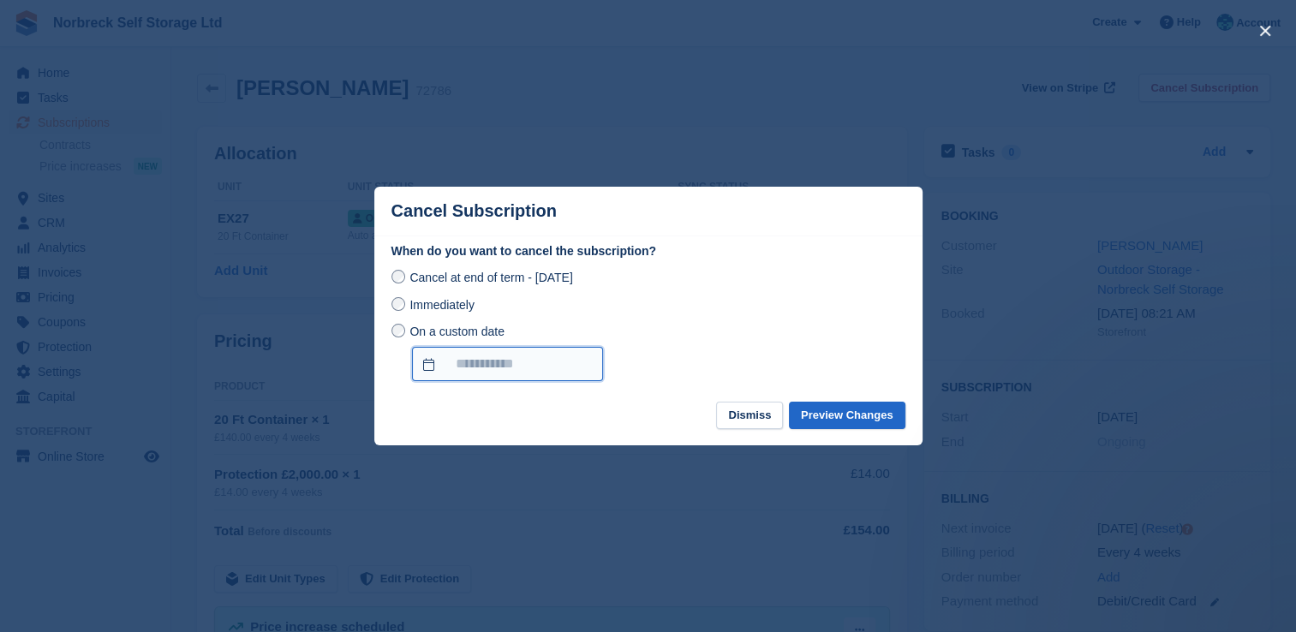
click at [574, 355] on input "On a custom date" at bounding box center [507, 364] width 191 height 34
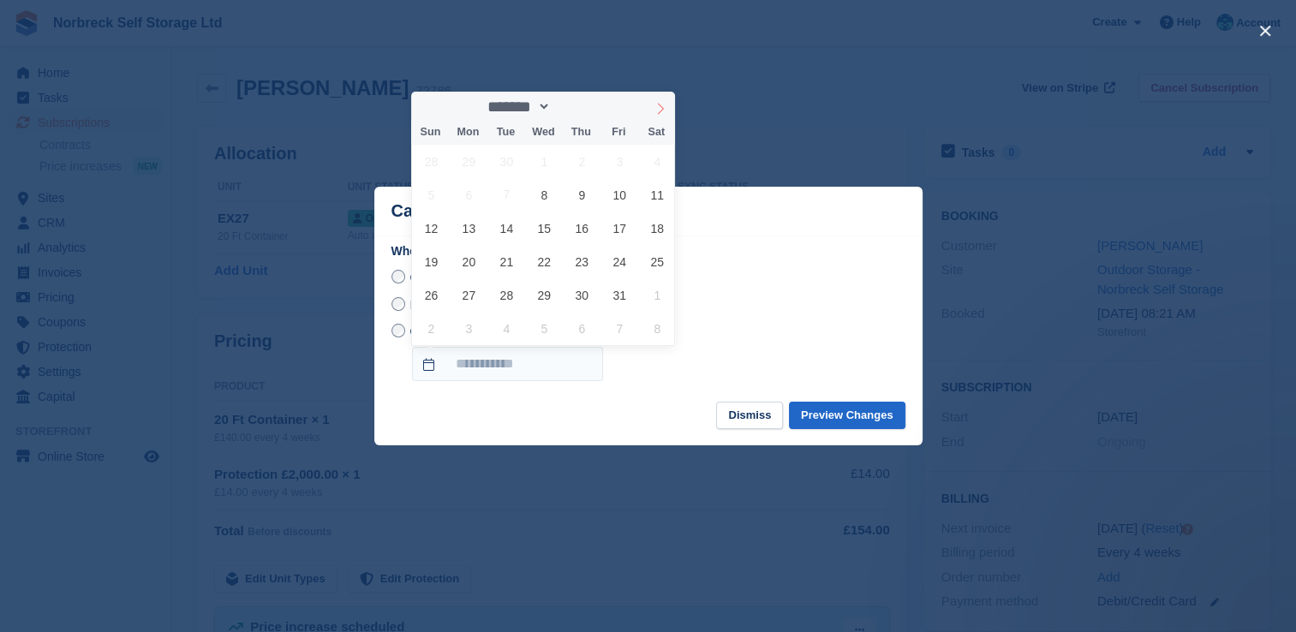
click at [658, 104] on icon at bounding box center [660, 109] width 12 height 12
select select "**"
click at [612, 192] on span "7" at bounding box center [619, 194] width 33 height 33
type input "**********"
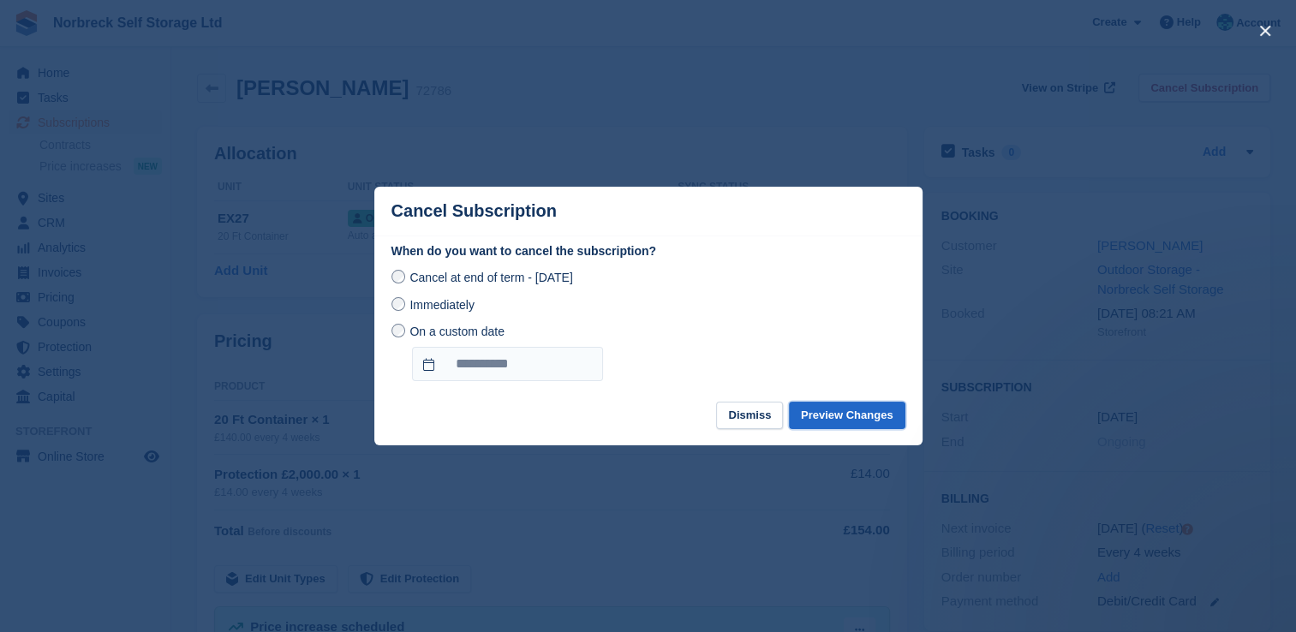
click at [864, 414] on button "Preview Changes" at bounding box center [847, 416] width 116 height 28
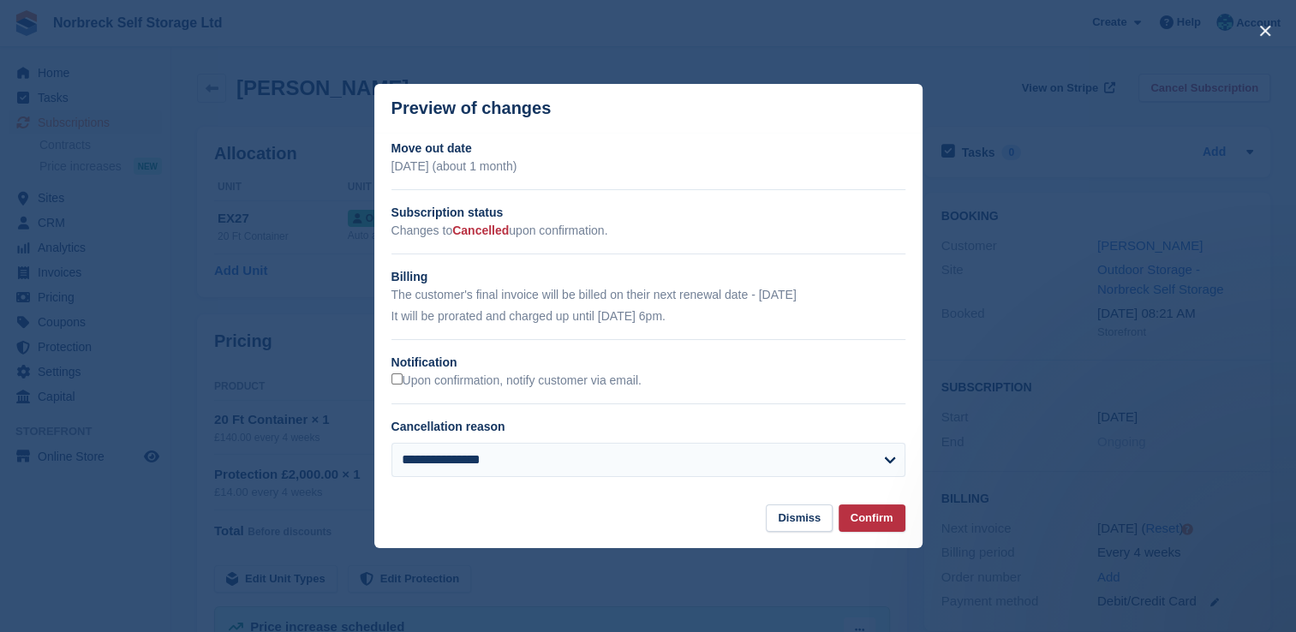
click at [609, 430] on div "Cancellation reason" at bounding box center [637, 427] width 493 height 18
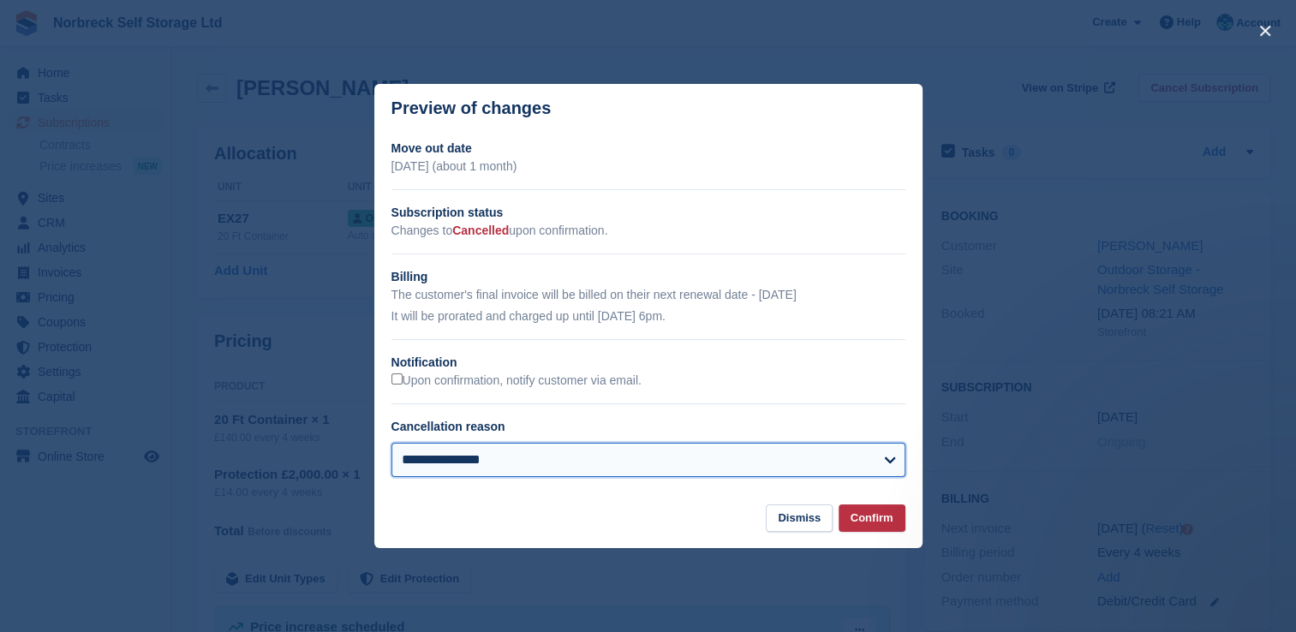
click at [578, 456] on select "**********" at bounding box center [648, 460] width 514 height 34
select select "**********"
click at [391, 444] on select "**********" at bounding box center [648, 460] width 514 height 34
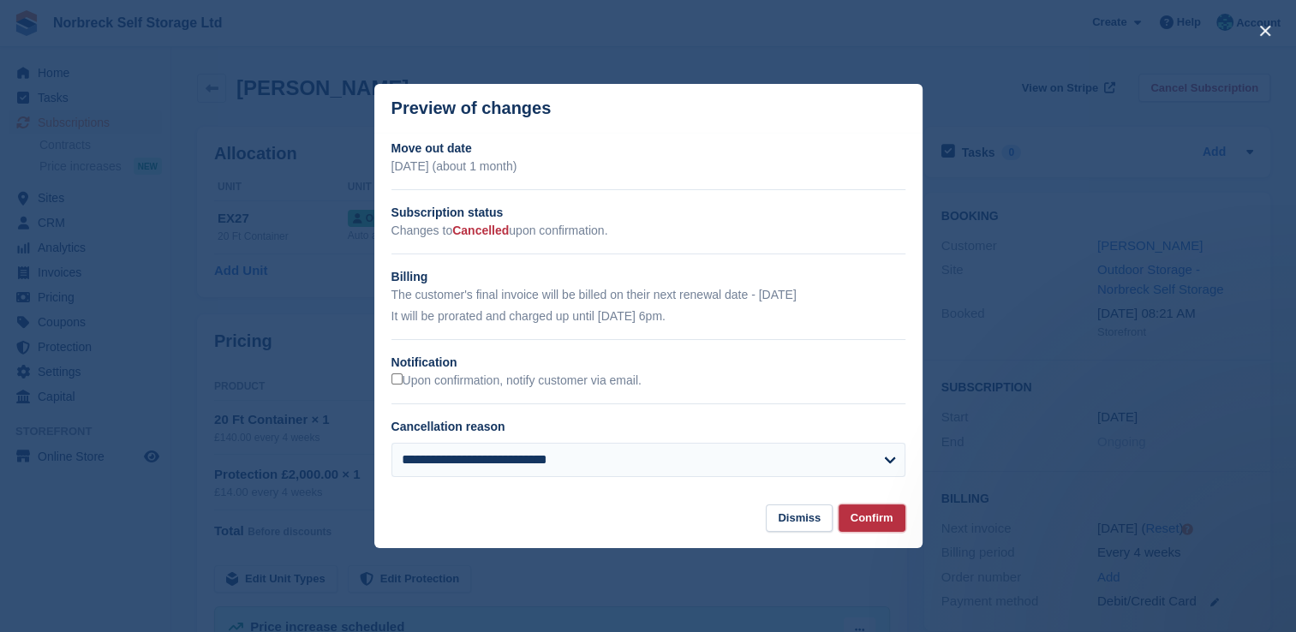
click at [889, 528] on button "Confirm" at bounding box center [871, 518] width 67 height 28
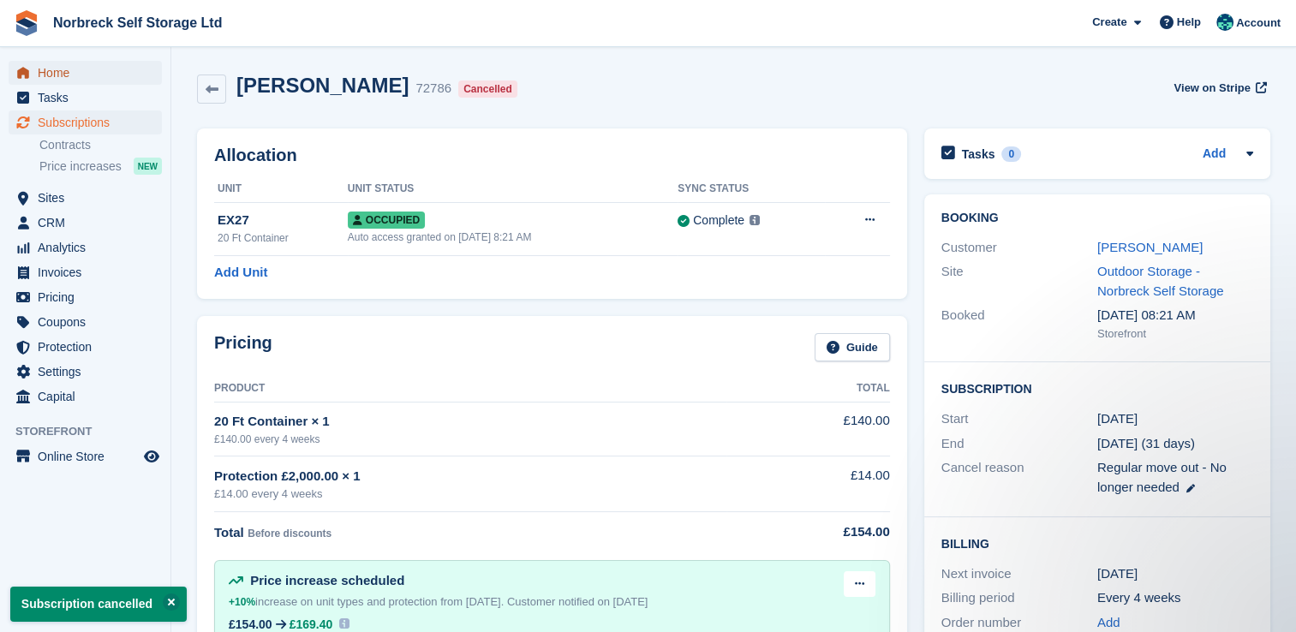
click at [133, 69] on span "Home" at bounding box center [89, 73] width 103 height 24
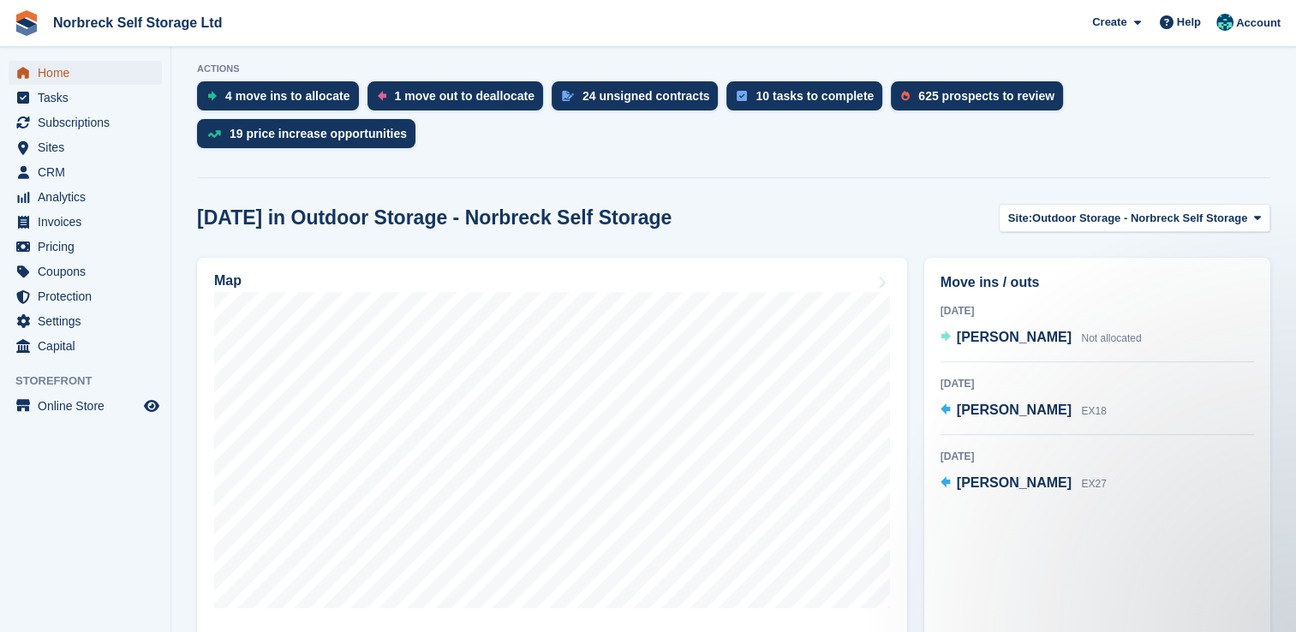
click at [98, 77] on span "Home" at bounding box center [89, 73] width 103 height 24
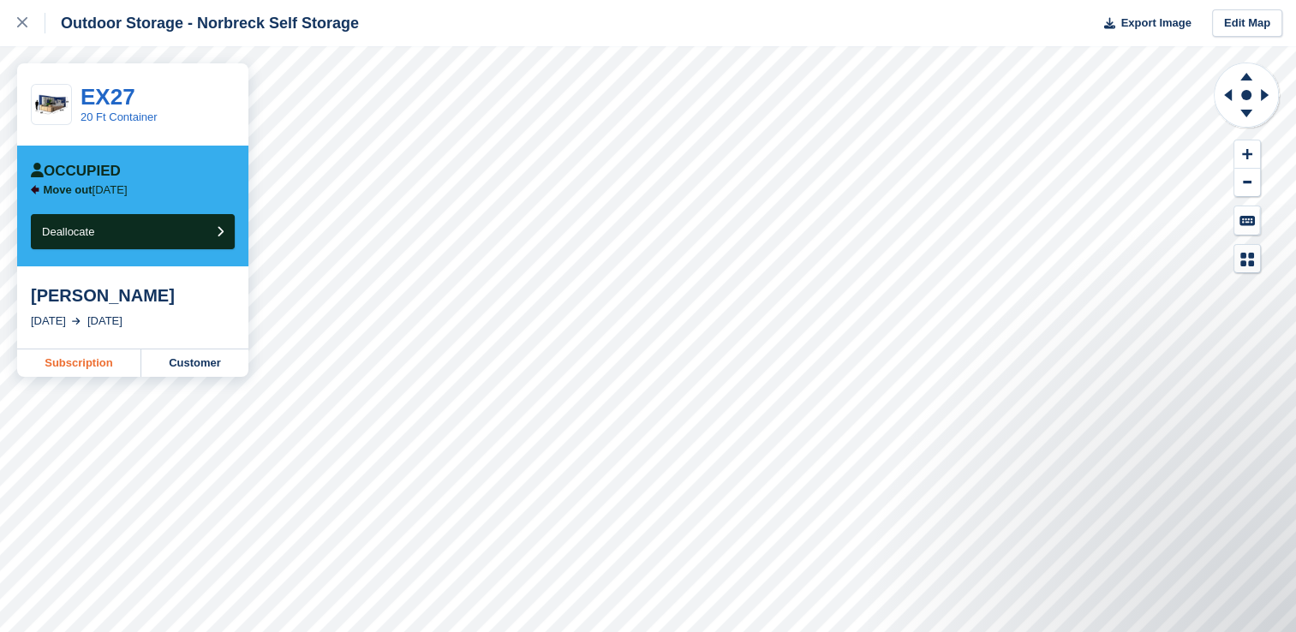
click at [92, 365] on link "Subscription" at bounding box center [79, 362] width 124 height 27
click at [18, 22] on icon at bounding box center [22, 22] width 10 height 10
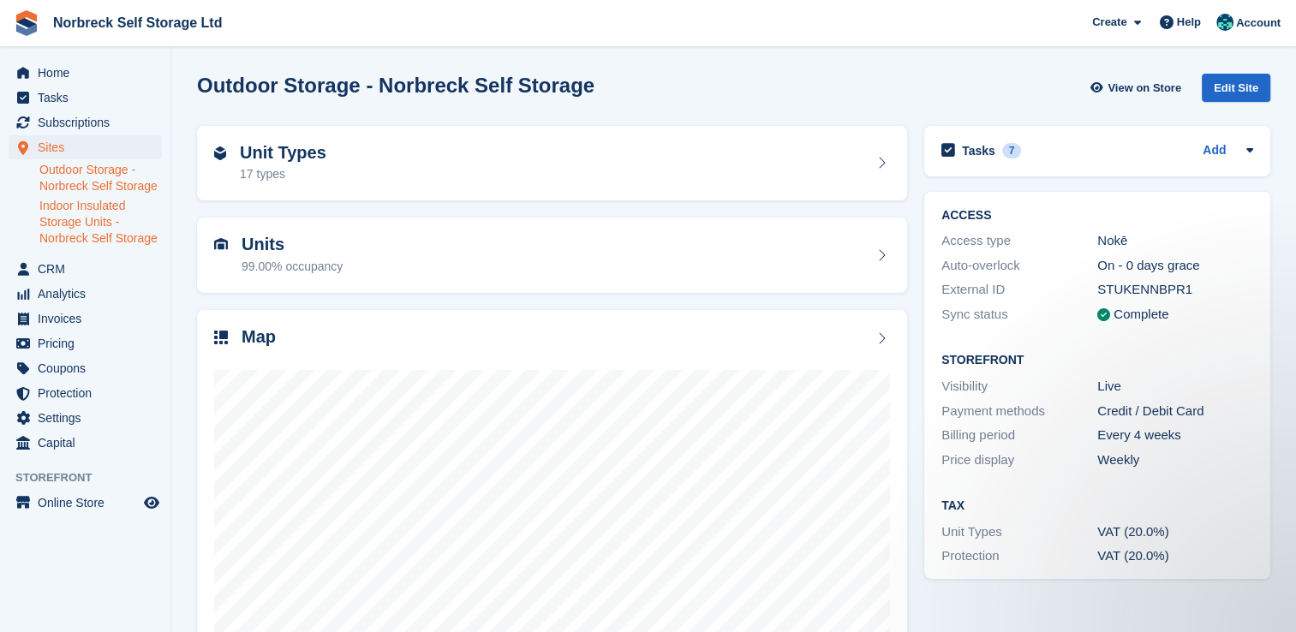
click at [79, 213] on link "Indoor Insulated Storage Units - Norbreck Self Storage" at bounding box center [100, 222] width 122 height 49
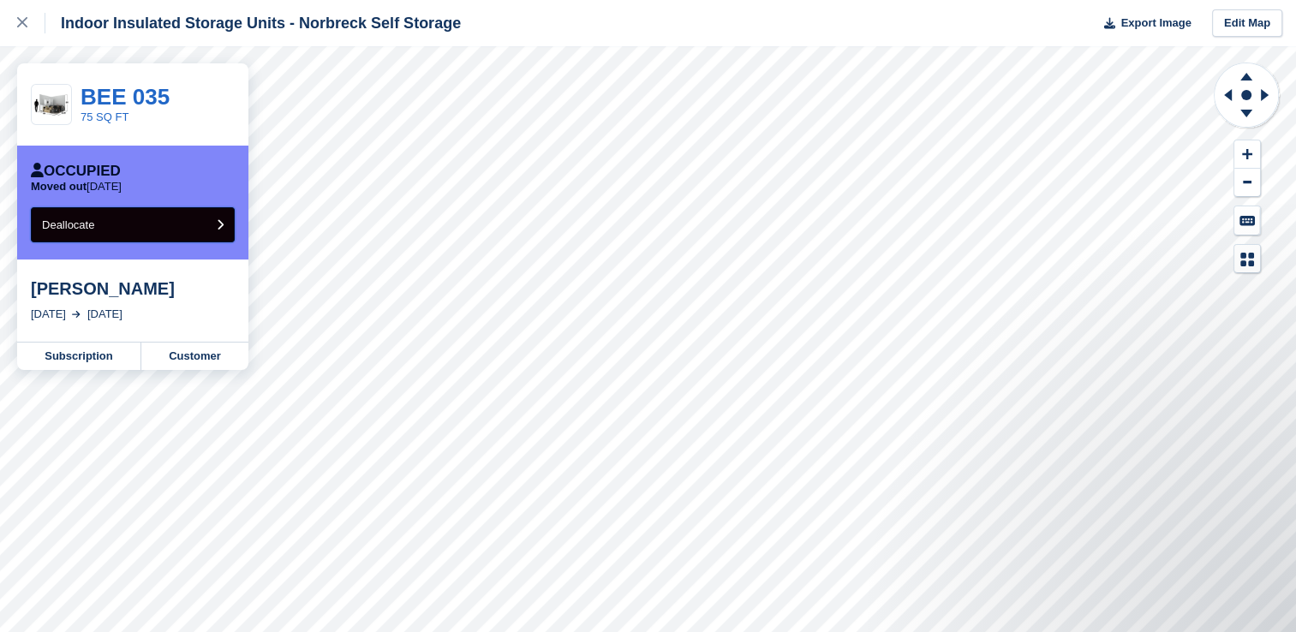
click at [111, 216] on button "Deallocate" at bounding box center [133, 224] width 204 height 35
click at [134, 220] on button "Deallocate" at bounding box center [133, 224] width 204 height 35
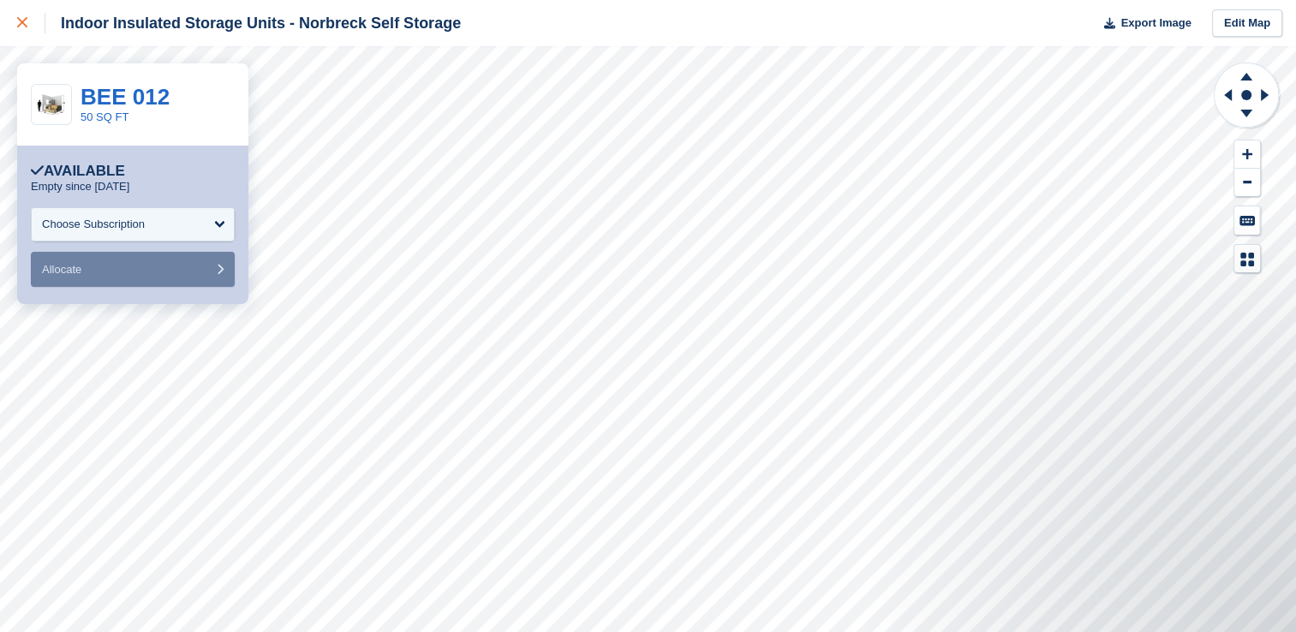
click at [15, 21] on link at bounding box center [22, 23] width 45 height 46
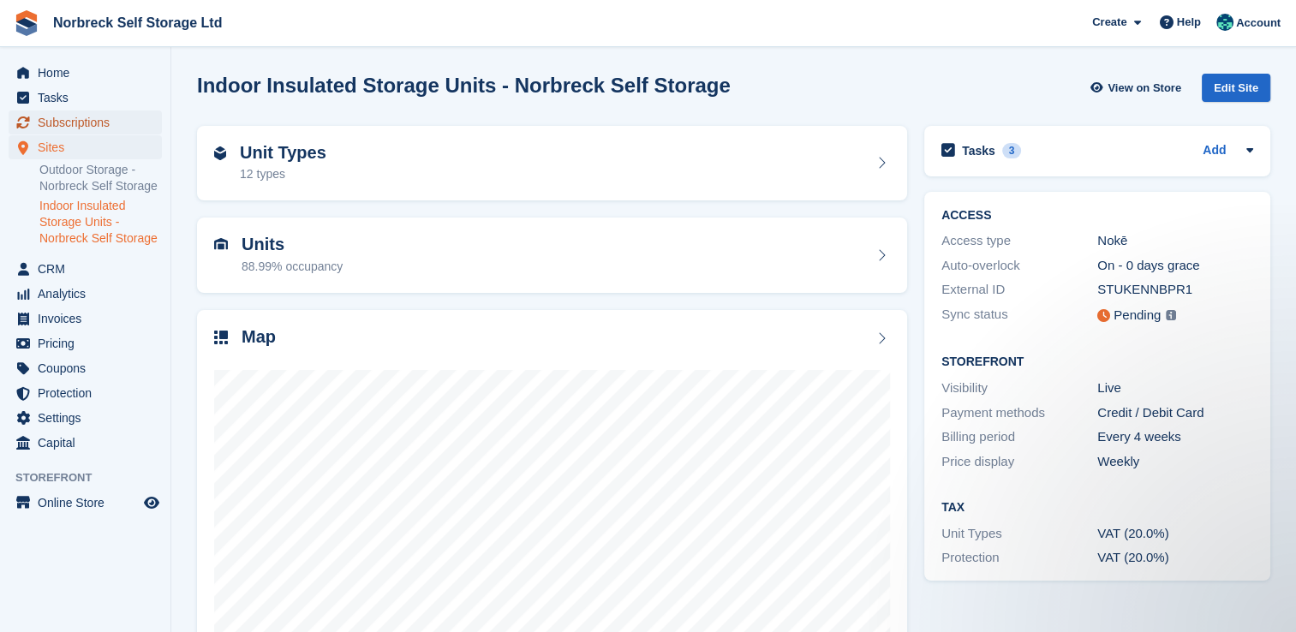
click at [59, 128] on span "Subscriptions" at bounding box center [89, 122] width 103 height 24
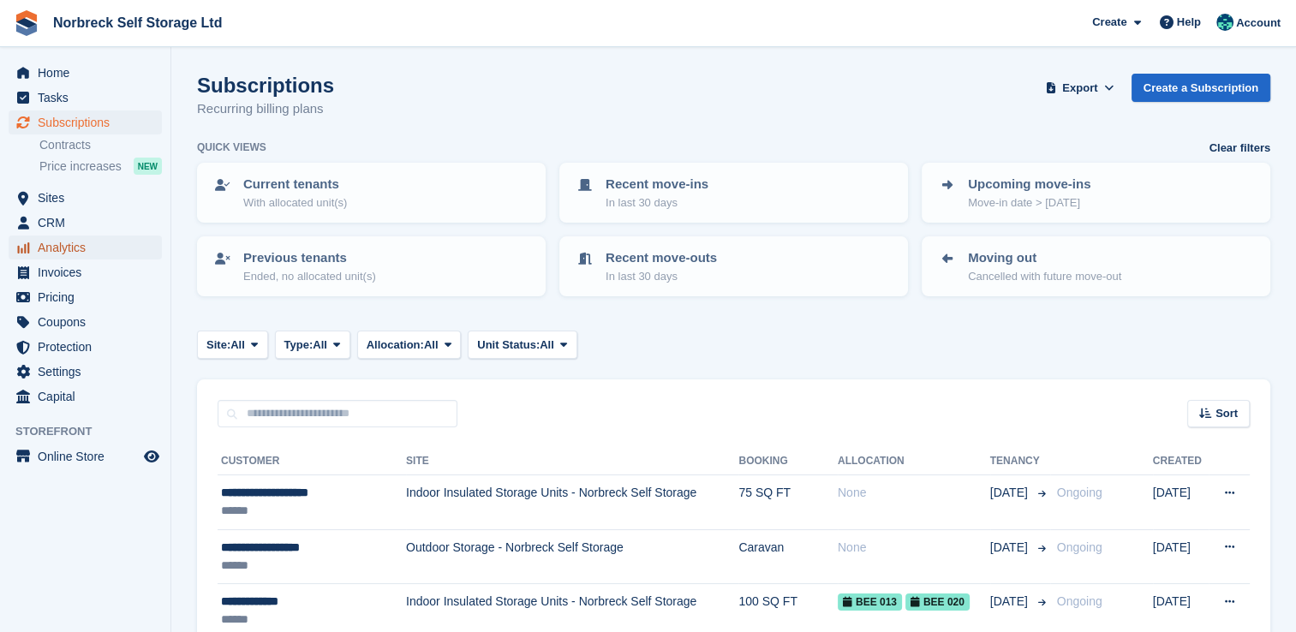
click at [88, 245] on span "Analytics" at bounding box center [89, 248] width 103 height 24
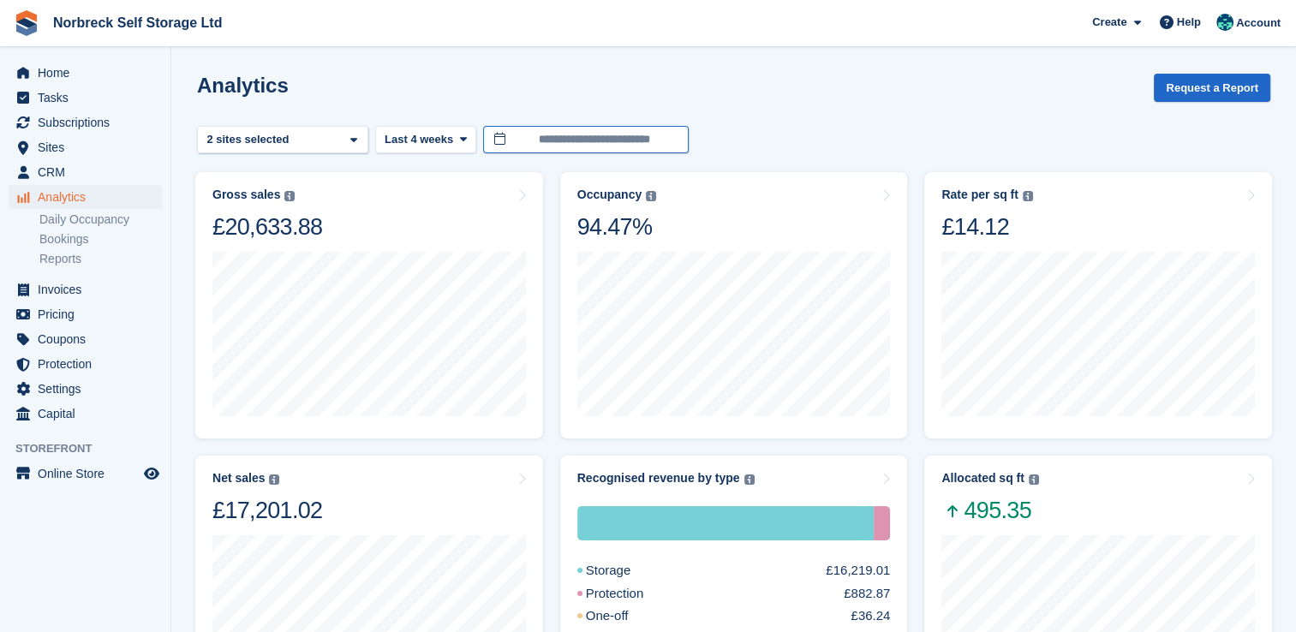
click at [570, 133] on input "**********" at bounding box center [586, 140] width 206 height 28
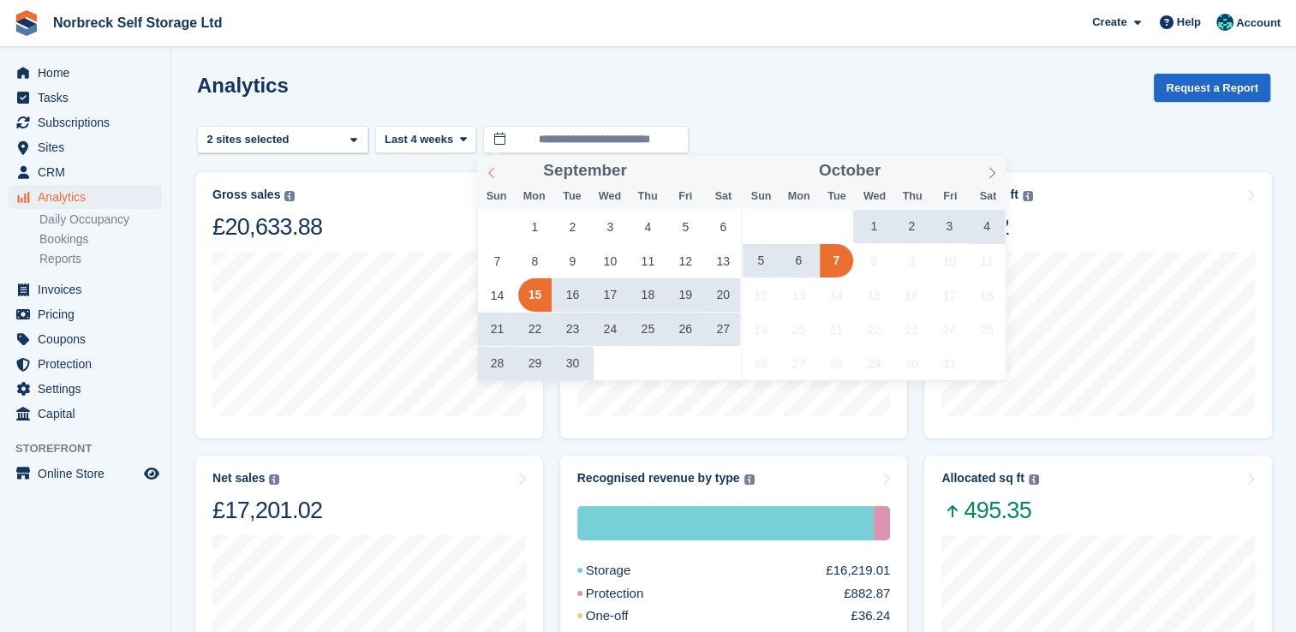
click at [486, 169] on icon at bounding box center [492, 173] width 12 height 12
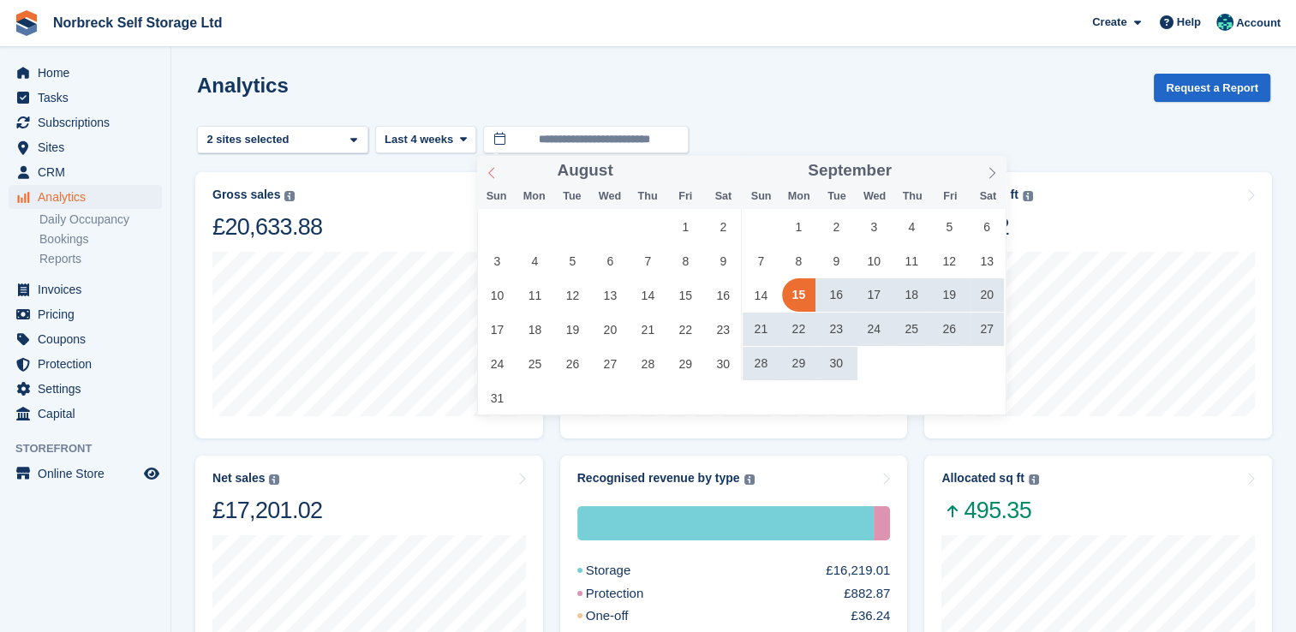
click at [486, 169] on icon at bounding box center [492, 173] width 12 height 12
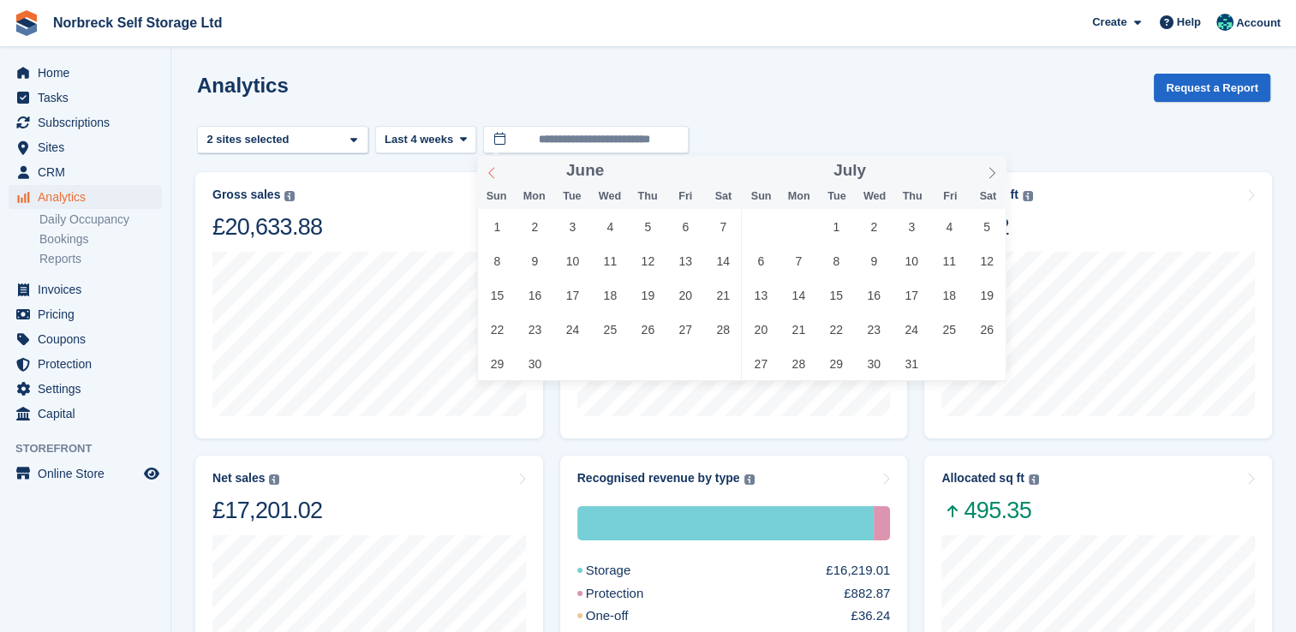
click at [486, 169] on icon at bounding box center [492, 173] width 12 height 12
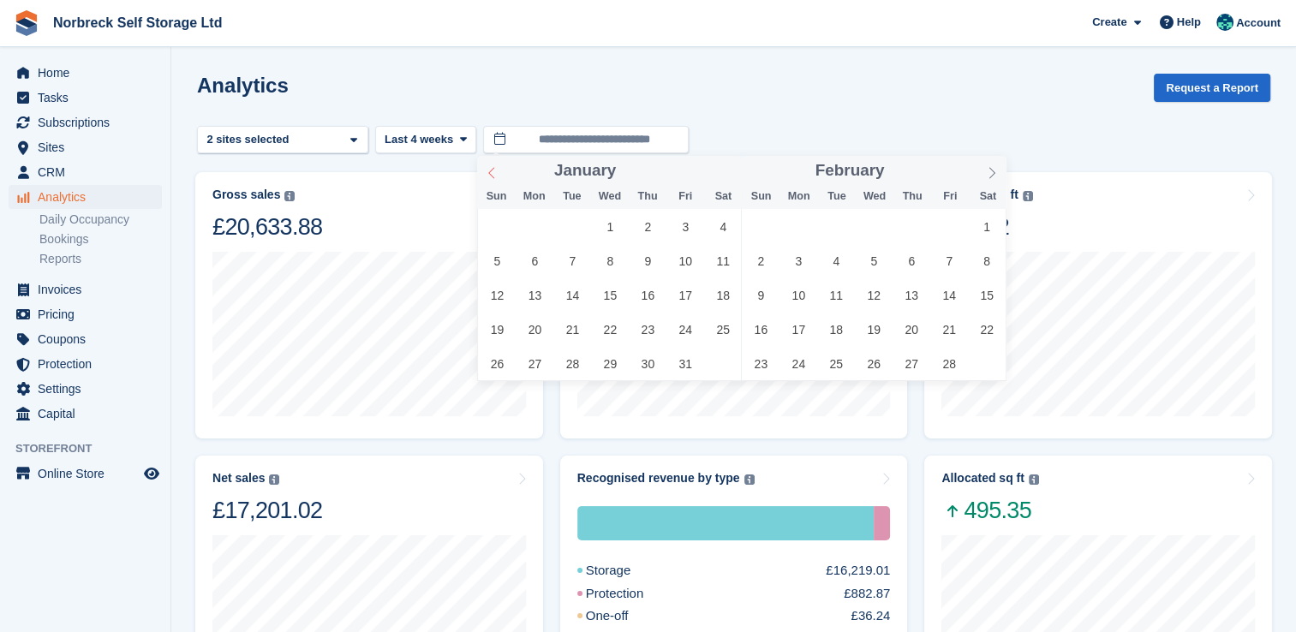
click at [486, 169] on icon at bounding box center [492, 173] width 12 height 12
type input "****"
click at [486, 169] on icon at bounding box center [492, 173] width 12 height 12
type input "****"
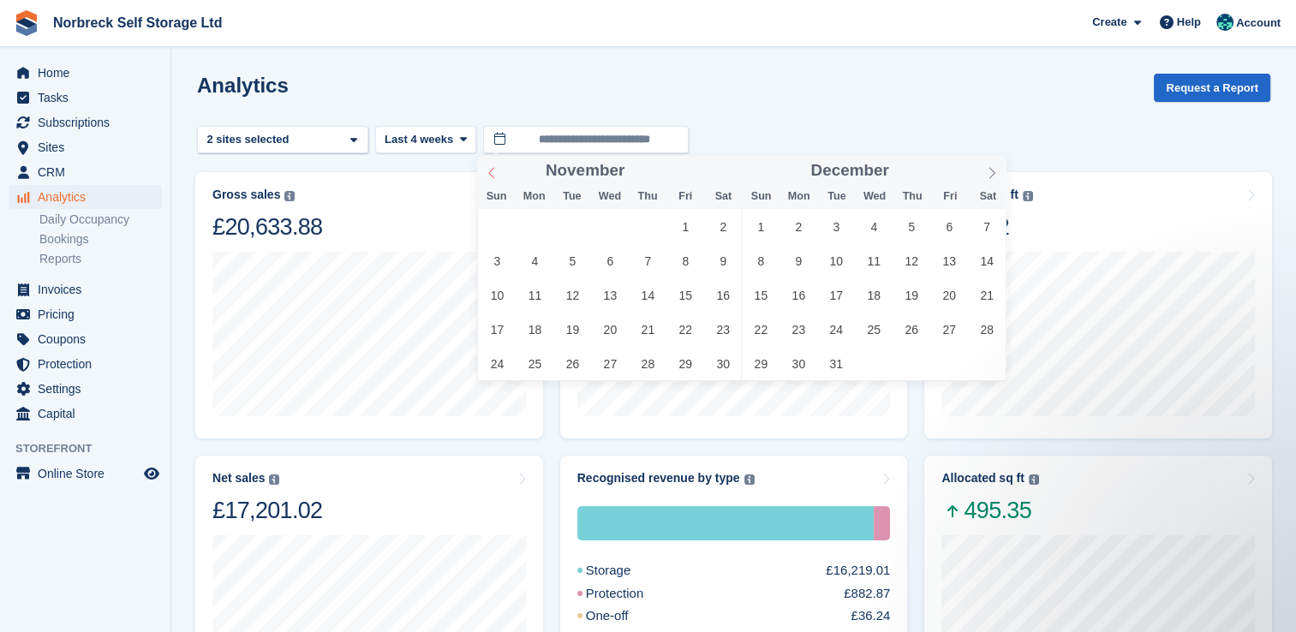
click at [486, 169] on icon at bounding box center [492, 173] width 12 height 12
drag, startPoint x: 486, startPoint y: 169, endPoint x: 509, endPoint y: 224, distance: 59.2
click at [509, 224] on span "1" at bounding box center [496, 226] width 33 height 33
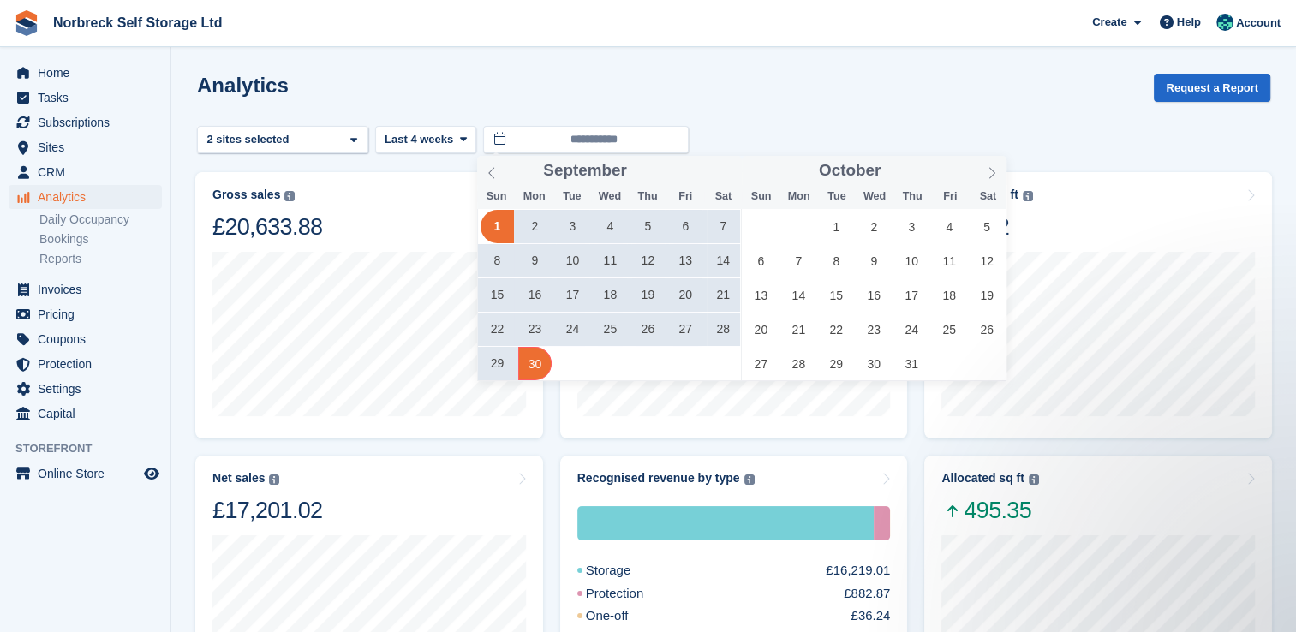
click at [541, 367] on span "30" at bounding box center [534, 363] width 33 height 33
type input "**********"
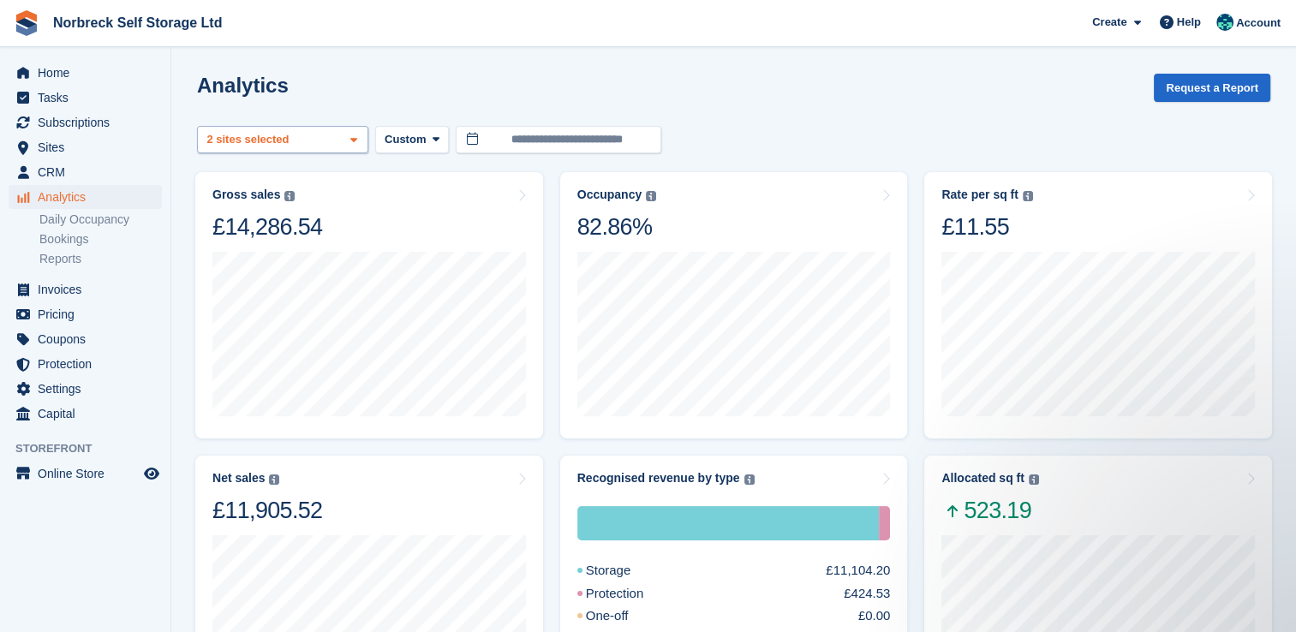
click at [347, 131] on div "Outdoor Storage - Norbreck ... 2 sites selected" at bounding box center [282, 140] width 171 height 28
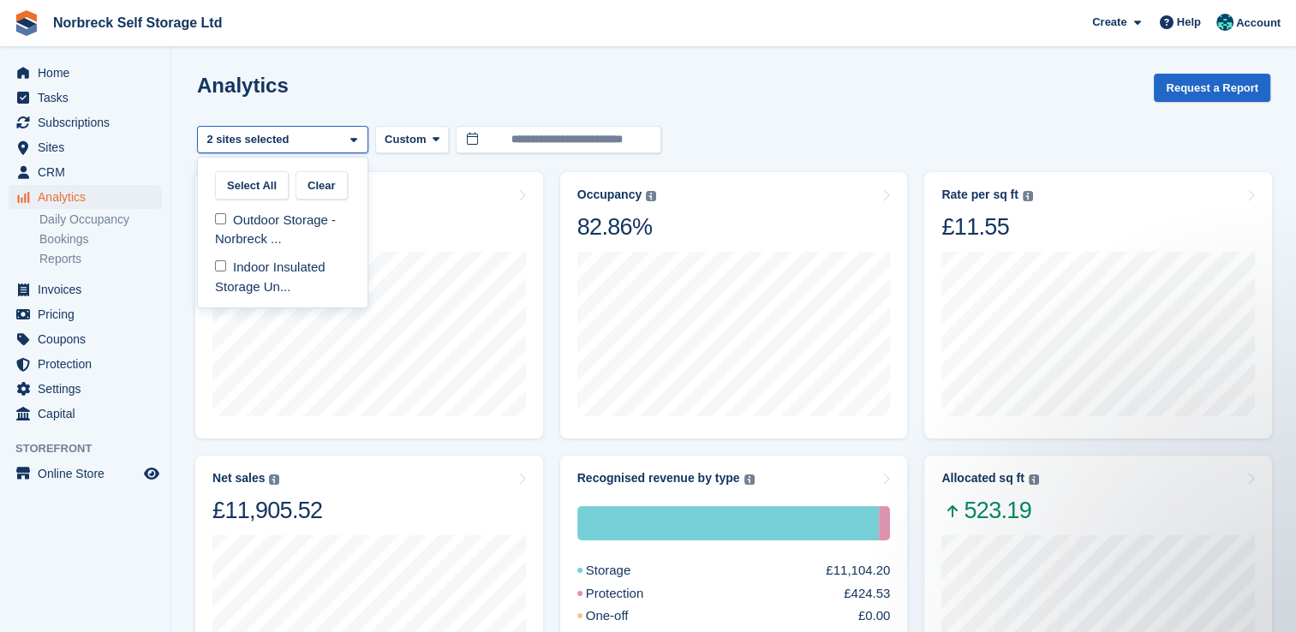
click at [860, 141] on div "**********" at bounding box center [733, 140] width 1073 height 28
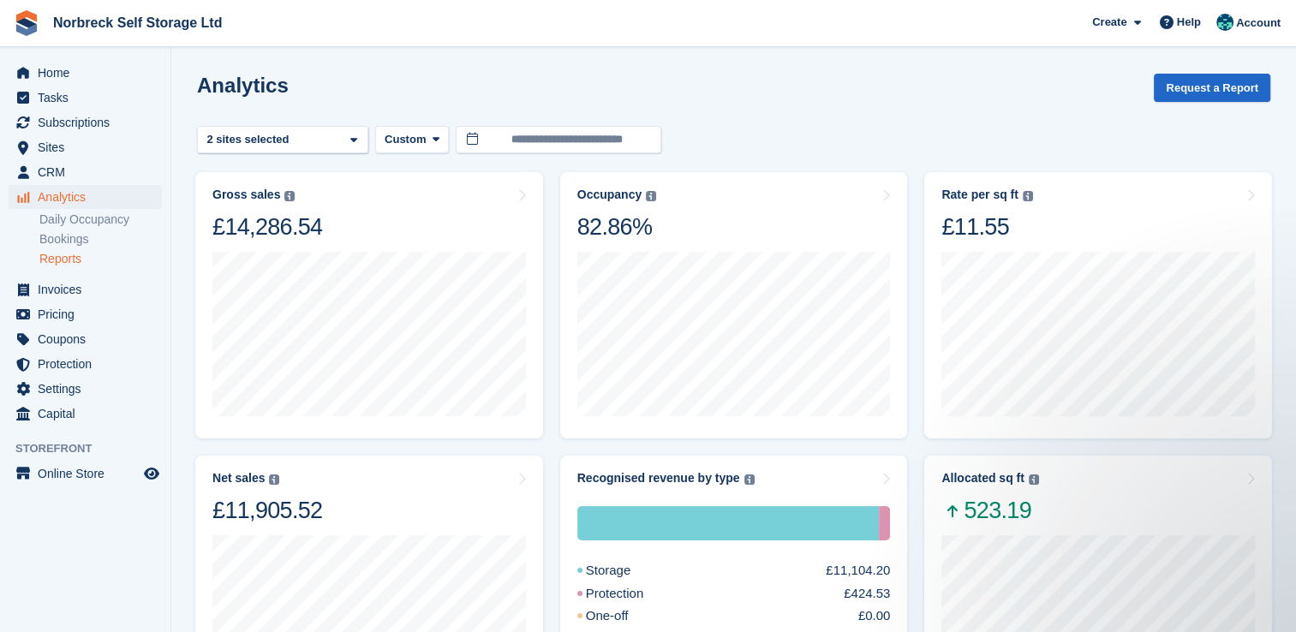
click at [90, 257] on link "Reports" at bounding box center [100, 259] width 122 height 16
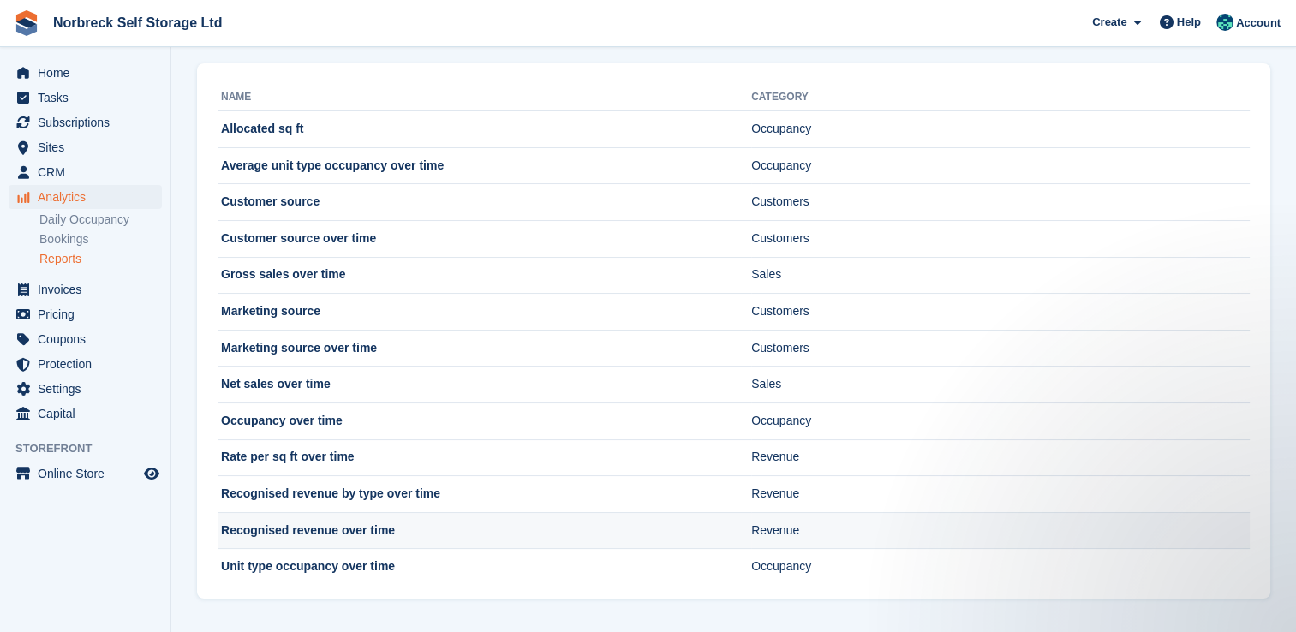
drag, startPoint x: 409, startPoint y: 497, endPoint x: 443, endPoint y: 540, distance: 55.0
click at [443, 540] on tbody "Allocated sq ft Occupancy Average unit type occupancy over time Occupancy Custo…" at bounding box center [734, 348] width 1032 height 474
click at [443, 540] on td "Recognised revenue over time" at bounding box center [485, 530] width 534 height 37
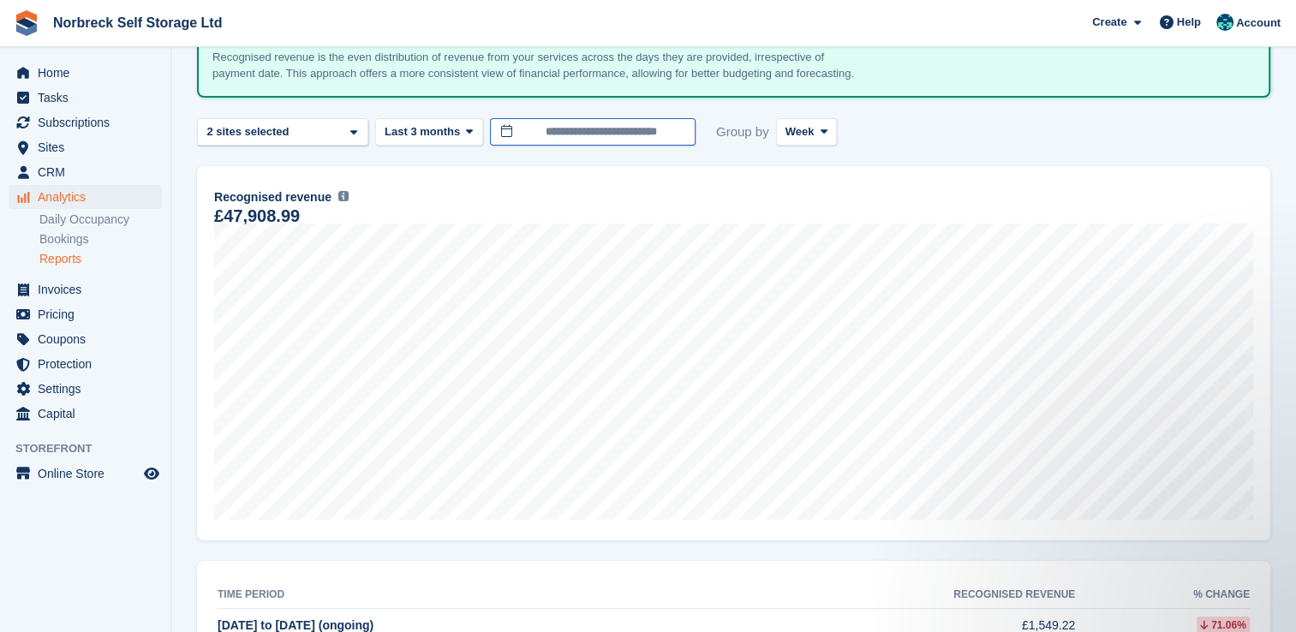
click at [637, 146] on input "**********" at bounding box center [593, 132] width 206 height 28
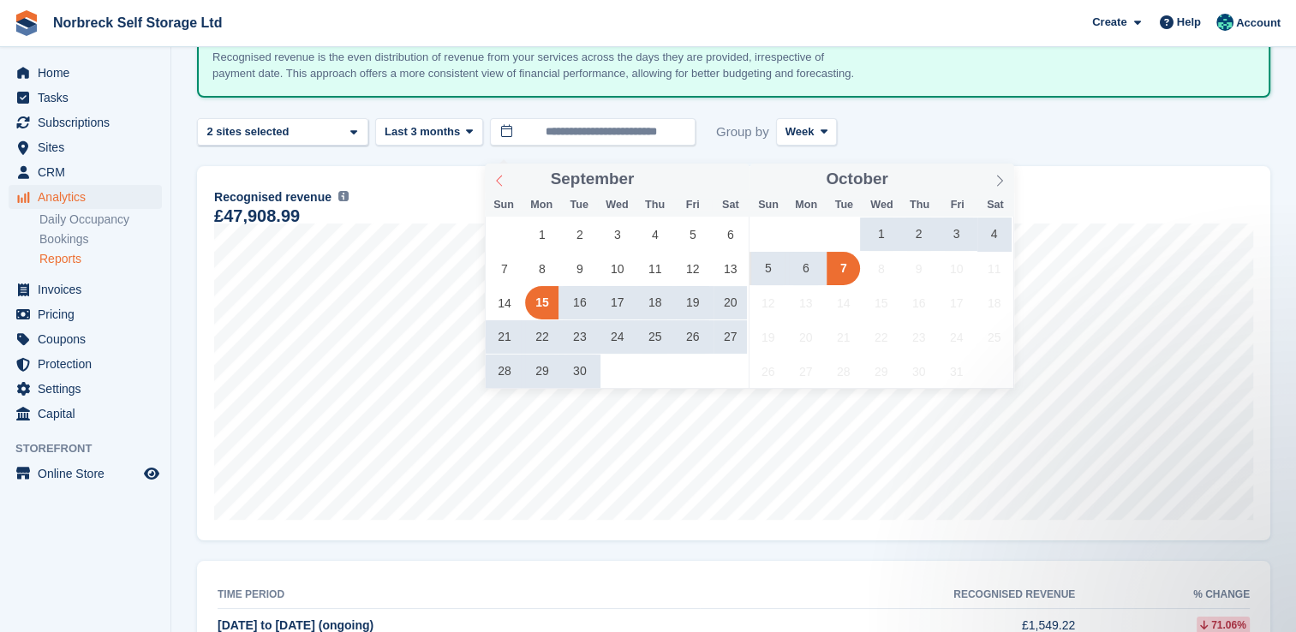
click at [504, 179] on icon at bounding box center [499, 181] width 12 height 12
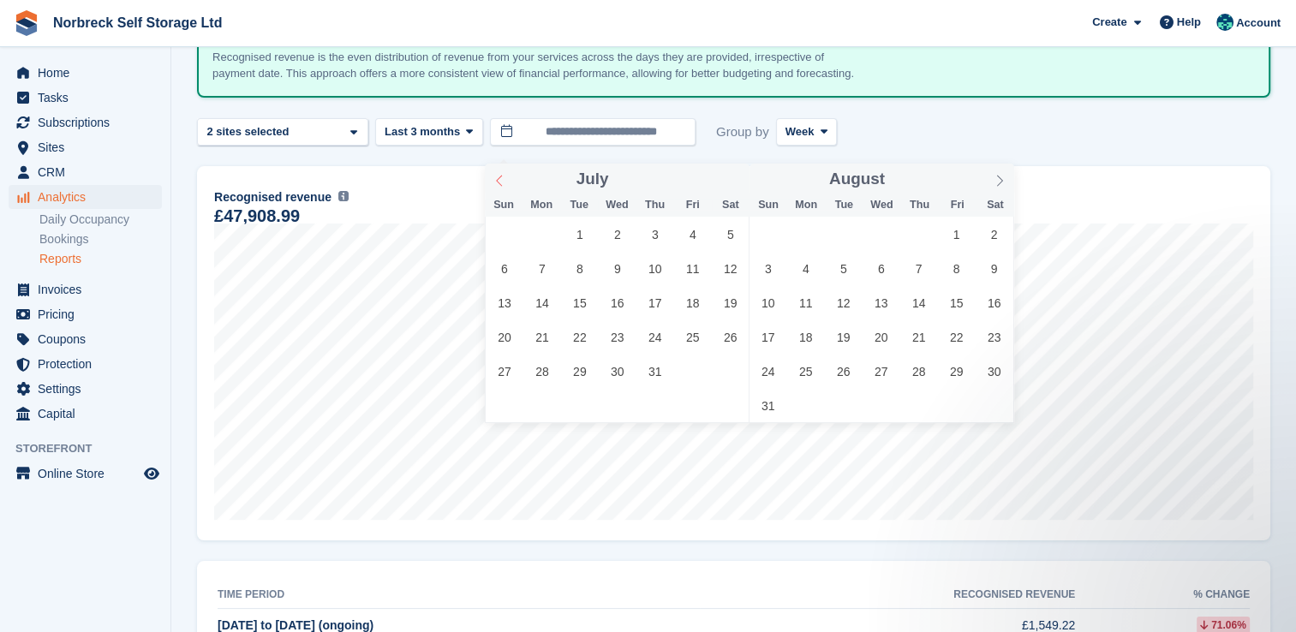
click at [504, 179] on icon at bounding box center [499, 181] width 12 height 12
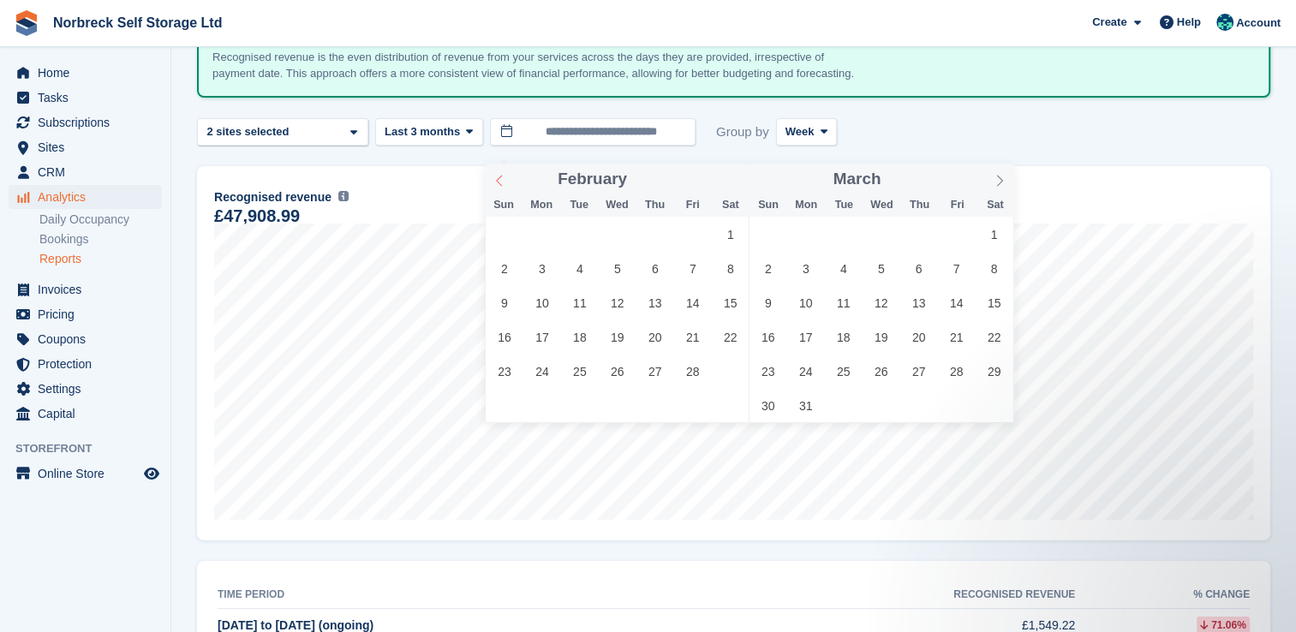
click at [504, 179] on icon at bounding box center [499, 181] width 12 height 12
type input "****"
click at [504, 179] on icon at bounding box center [499, 181] width 12 height 12
type input "****"
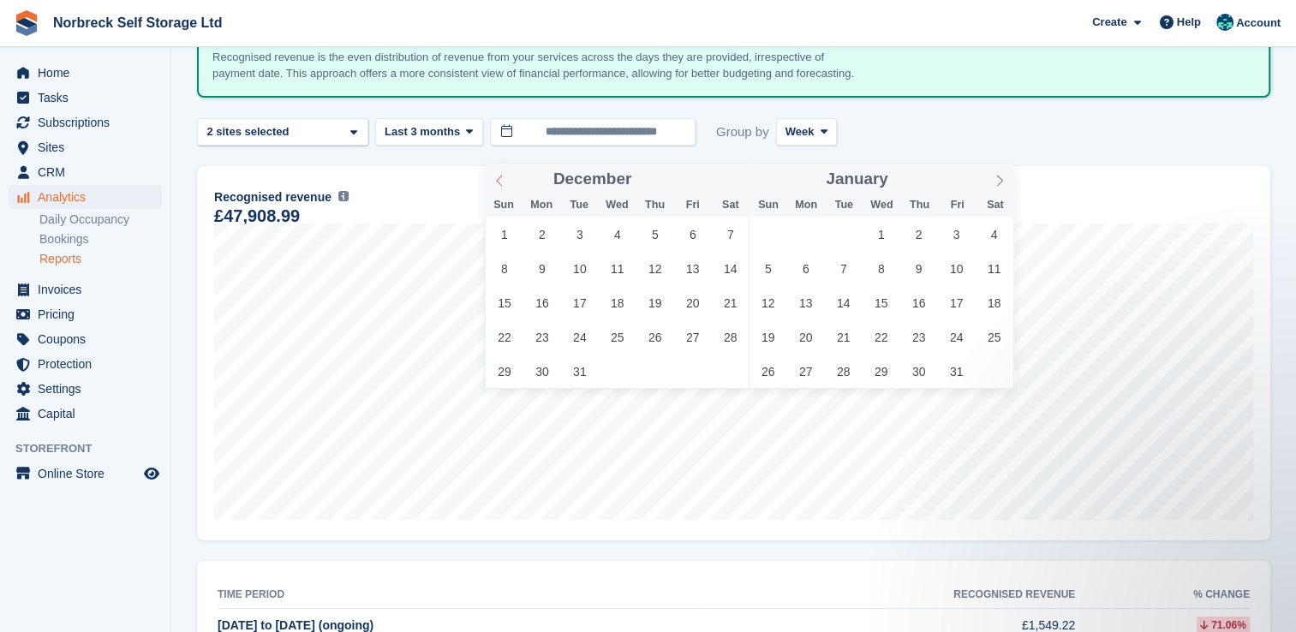
click at [504, 179] on icon at bounding box center [499, 181] width 12 height 12
drag, startPoint x: 504, startPoint y: 179, endPoint x: 510, endPoint y: 231, distance: 52.7
click at [510, 231] on span "1" at bounding box center [503, 234] width 33 height 33
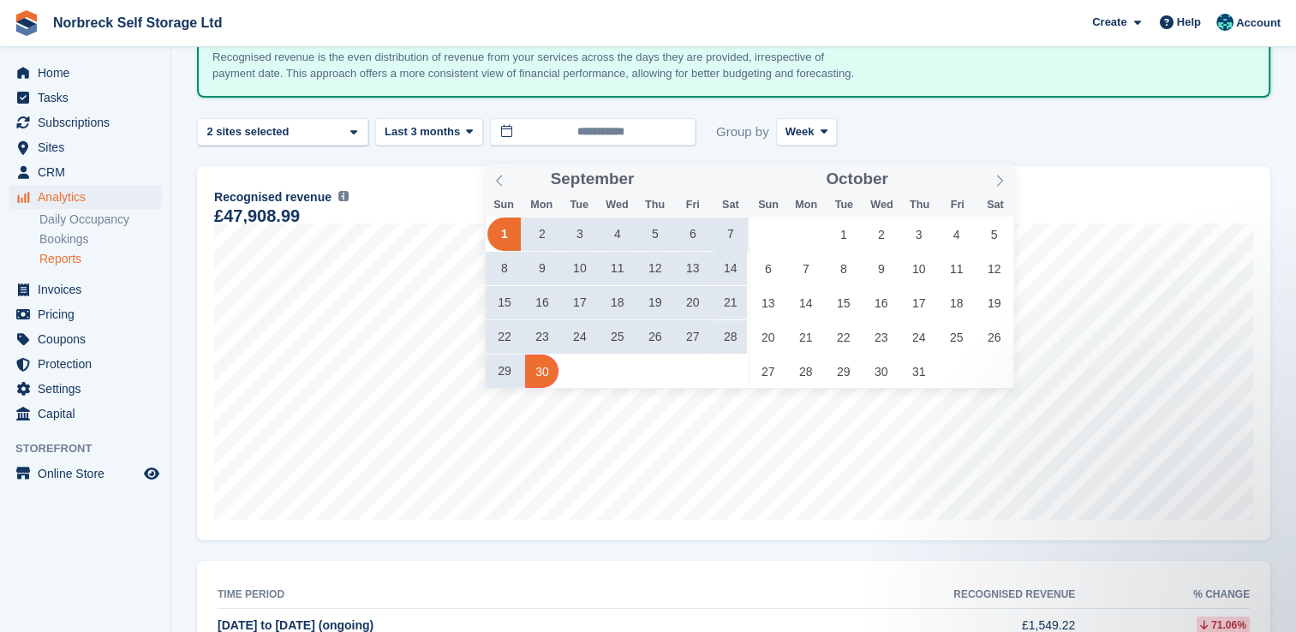
click at [539, 382] on span "30" at bounding box center [541, 371] width 33 height 33
type input "**********"
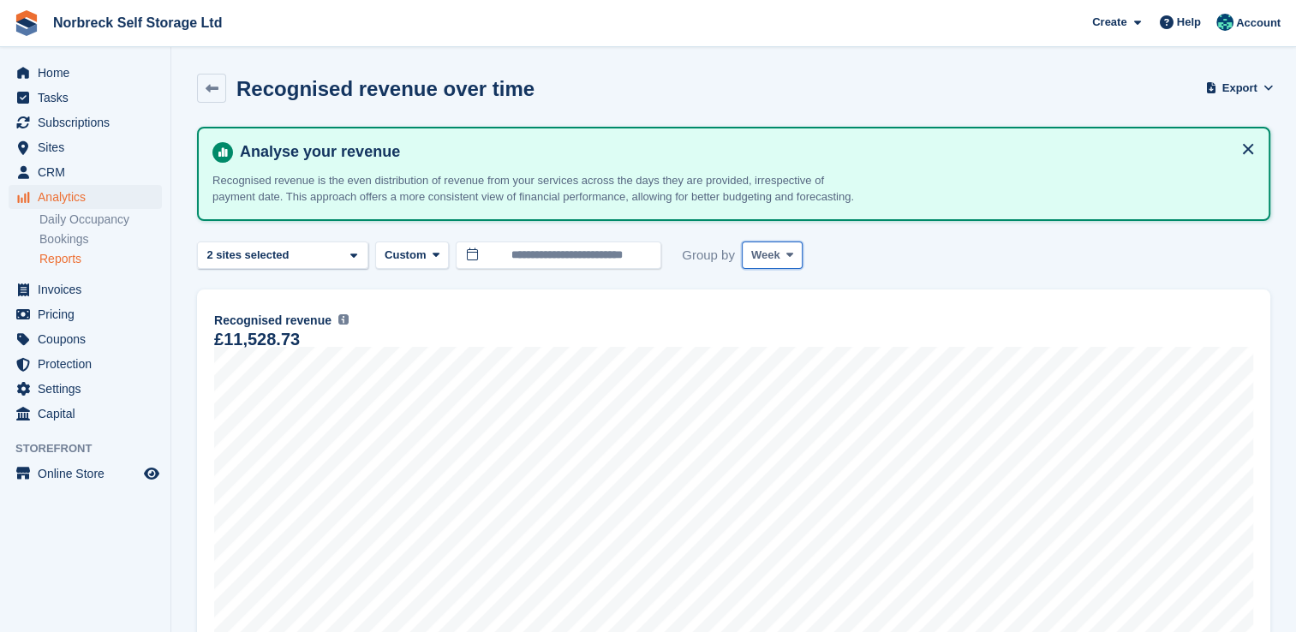
click at [769, 264] on span "Week" at bounding box center [765, 255] width 29 height 17
click at [771, 369] on link "Month" at bounding box center [823, 357] width 149 height 31
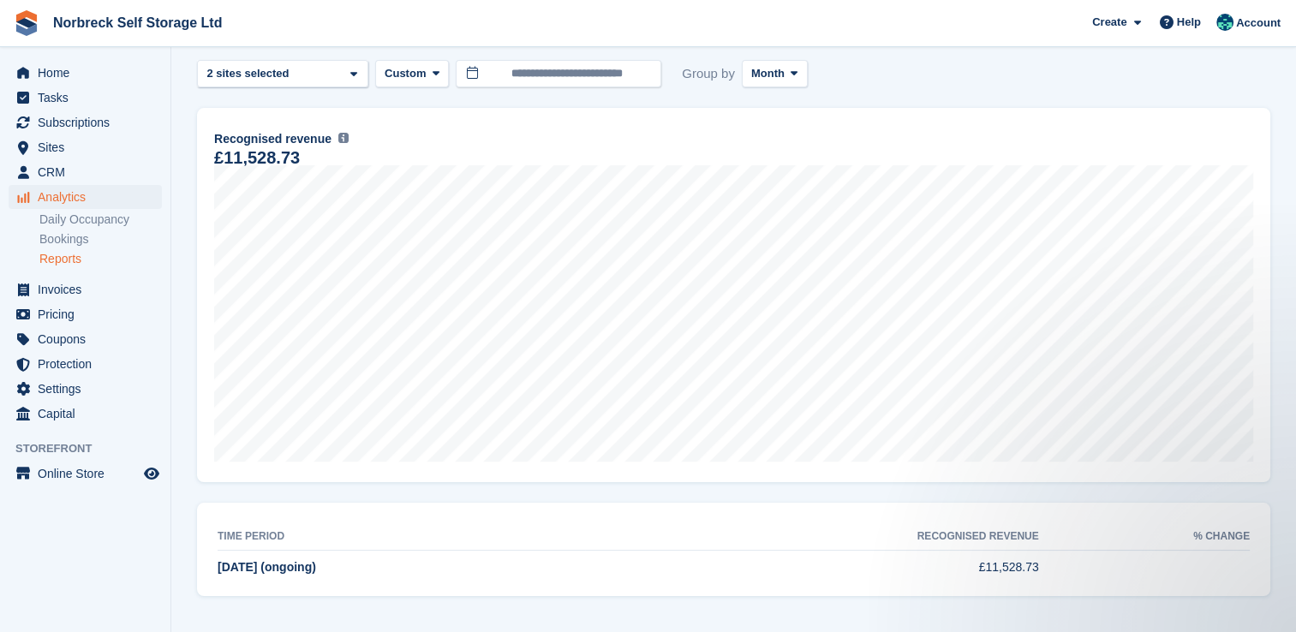
scroll to position [138, 0]
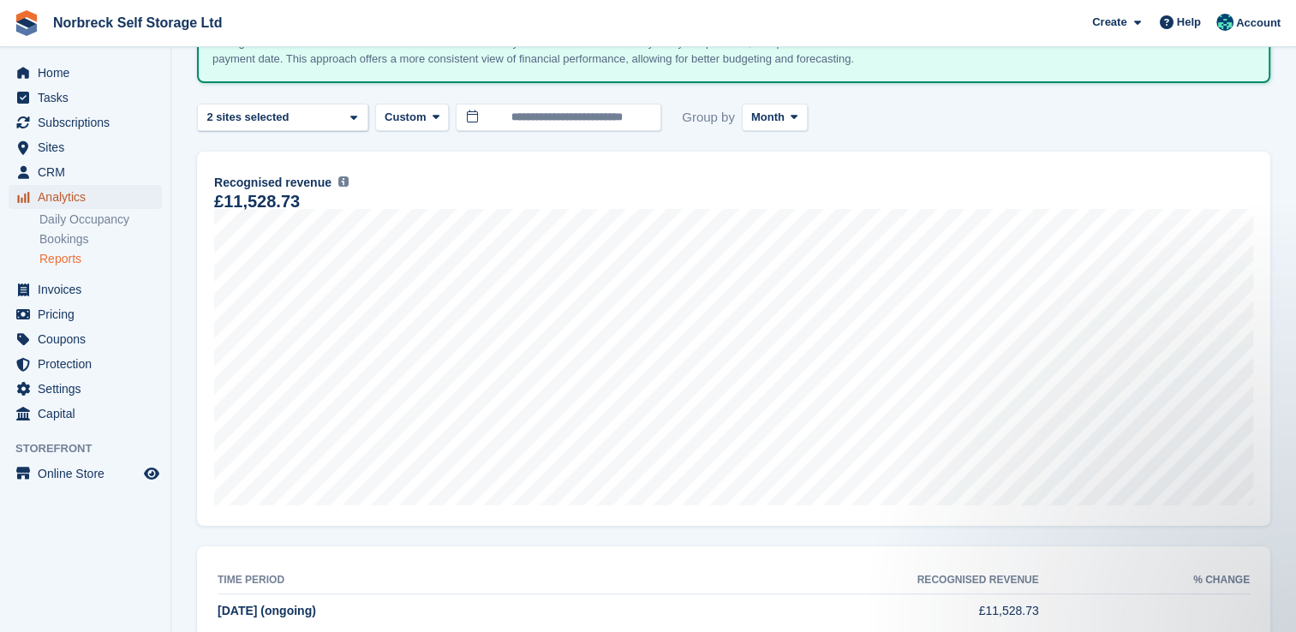
click at [103, 200] on span "Analytics" at bounding box center [89, 197] width 103 height 24
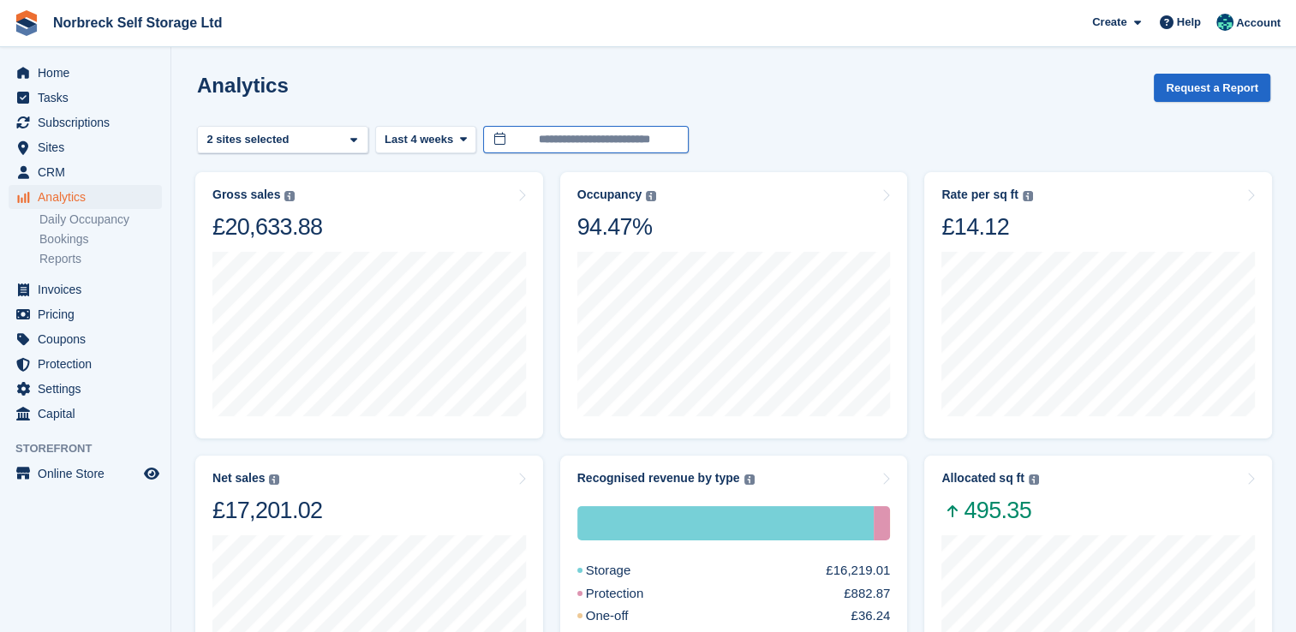
click at [605, 139] on input "**********" at bounding box center [586, 140] width 206 height 28
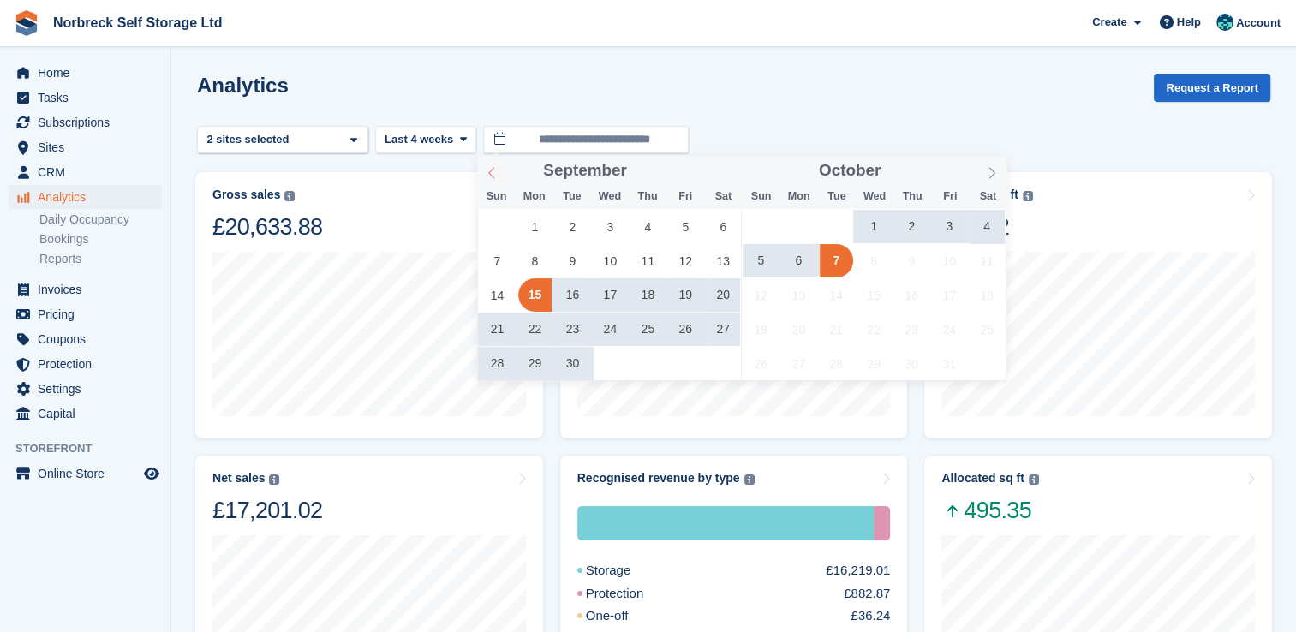
click at [490, 170] on icon at bounding box center [492, 173] width 12 height 12
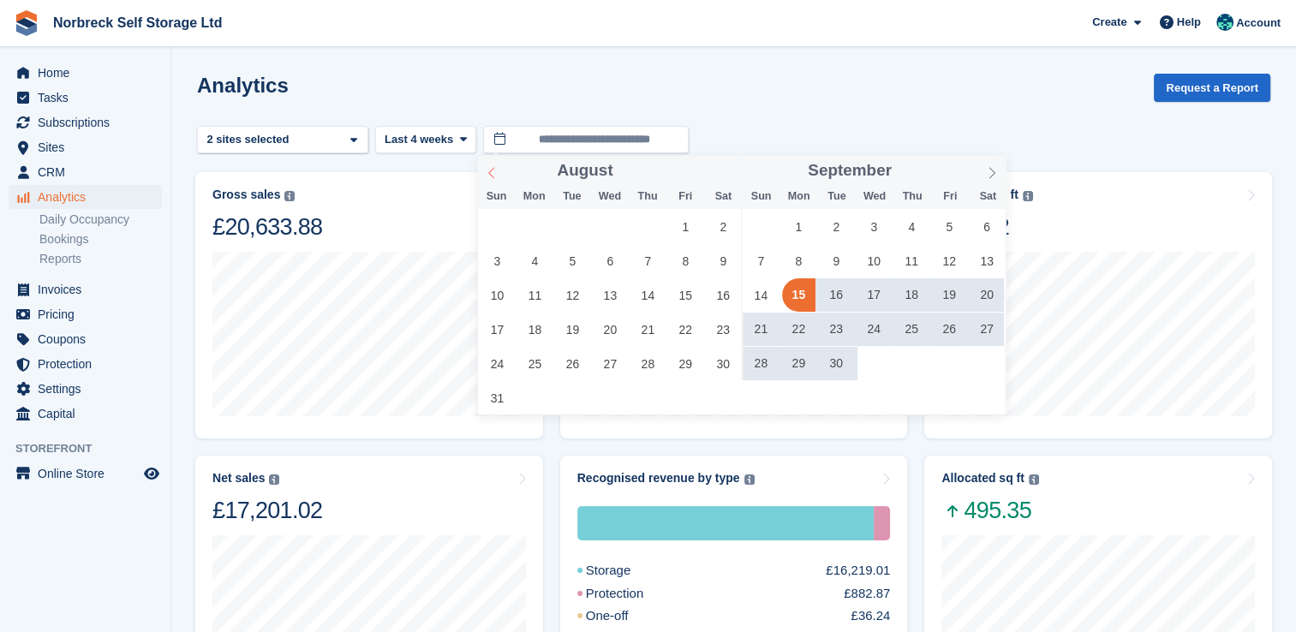
click at [490, 170] on icon at bounding box center [492, 173] width 12 height 12
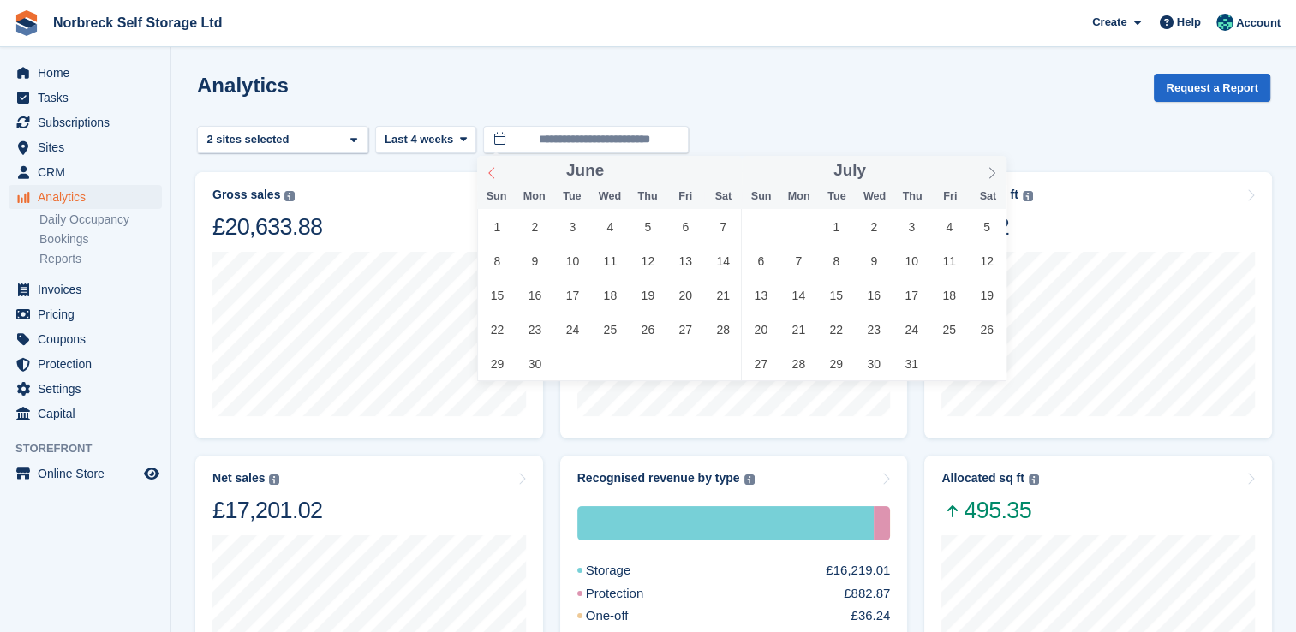
click at [490, 170] on icon at bounding box center [492, 173] width 12 height 12
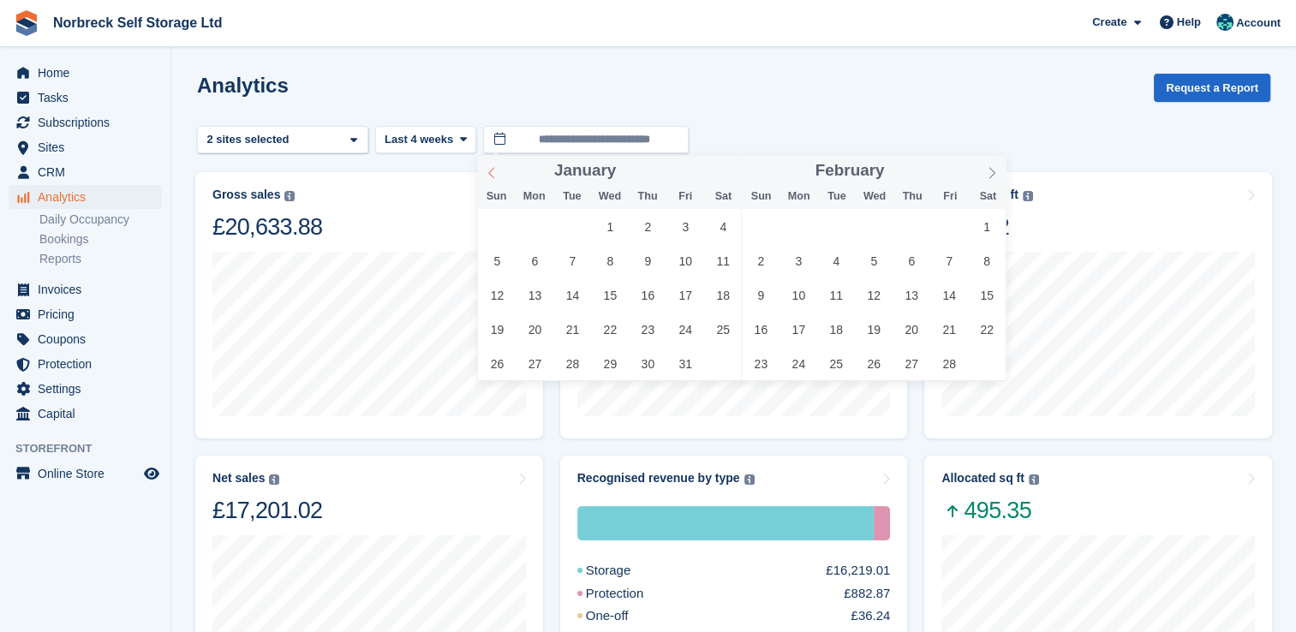
click at [490, 170] on icon at bounding box center [492, 173] width 12 height 12
type input "****"
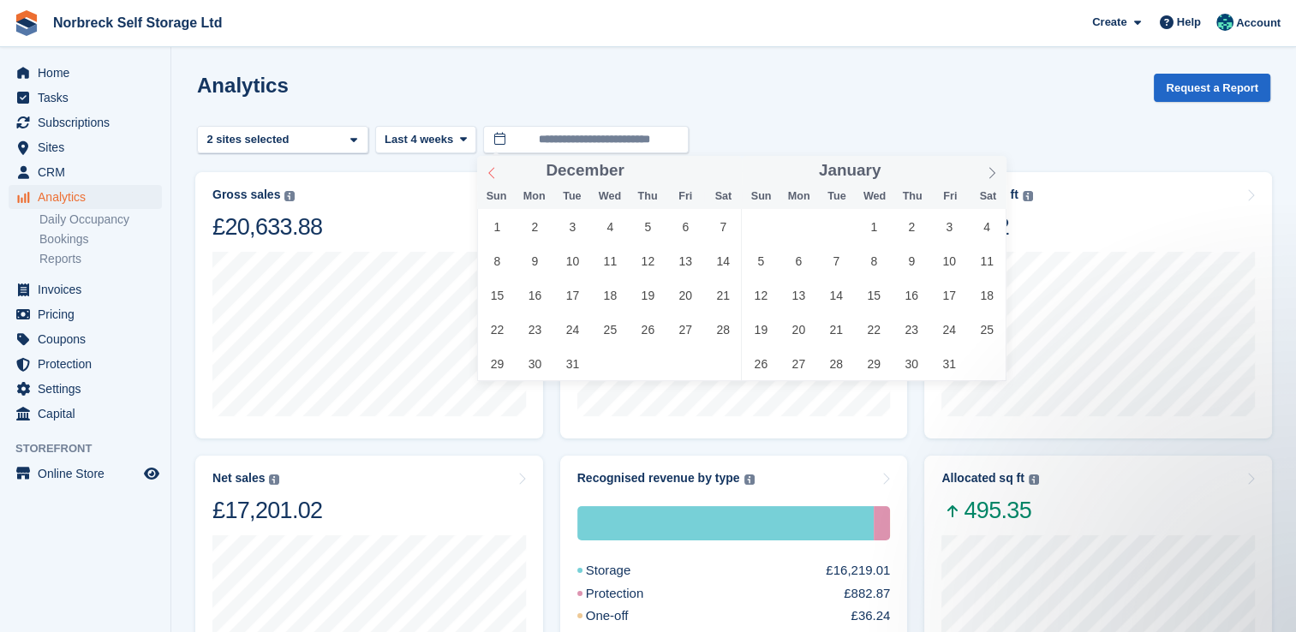
click at [490, 170] on icon at bounding box center [492, 173] width 12 height 12
type input "****"
click at [490, 170] on icon at bounding box center [492, 173] width 12 height 12
drag, startPoint x: 490, startPoint y: 170, endPoint x: 498, endPoint y: 218, distance: 49.4
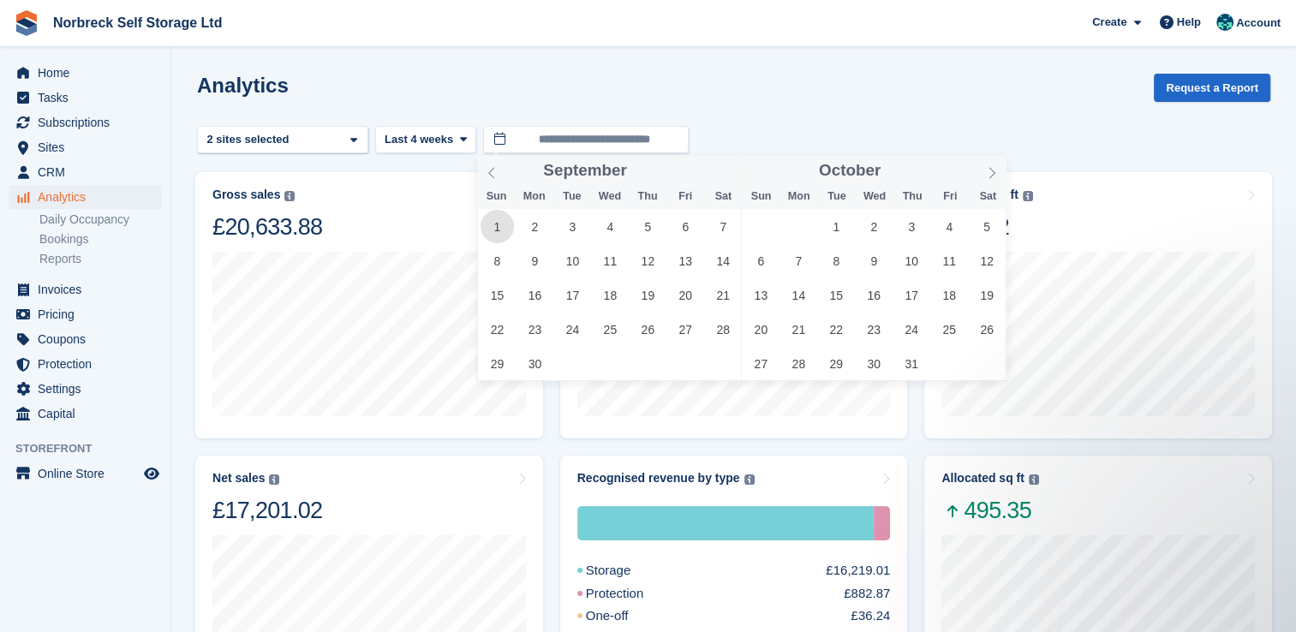
click at [498, 218] on span "1" at bounding box center [496, 226] width 33 height 33
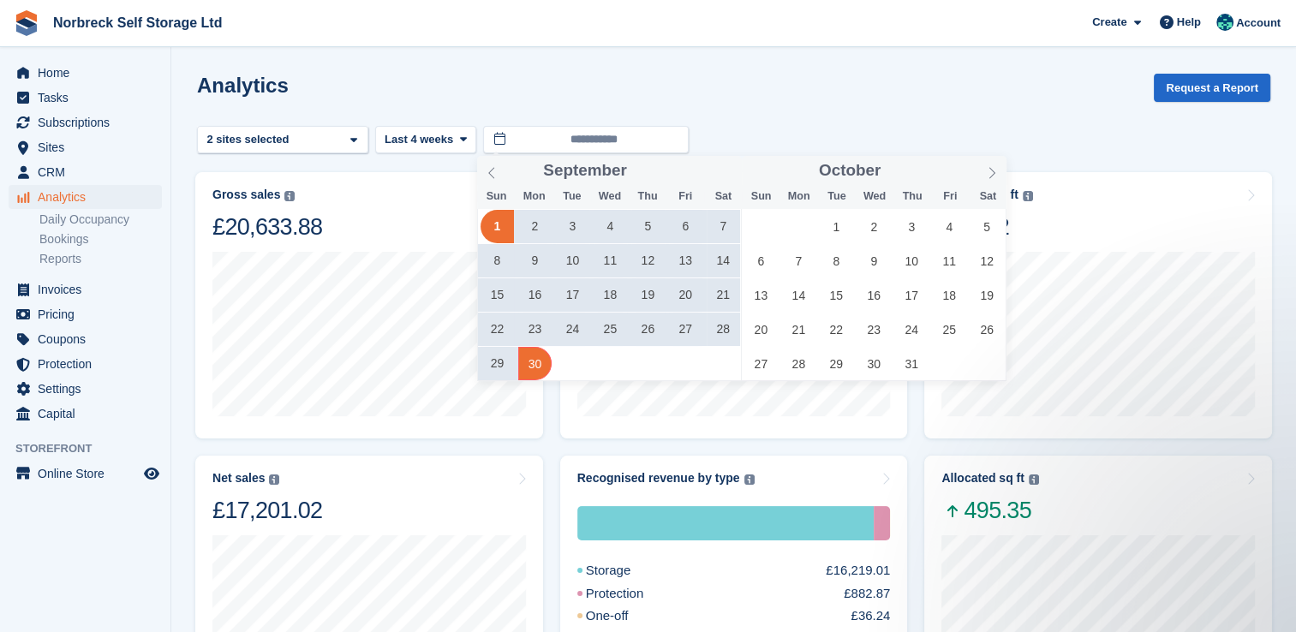
click at [535, 367] on span "30" at bounding box center [534, 363] width 33 height 33
type input "**********"
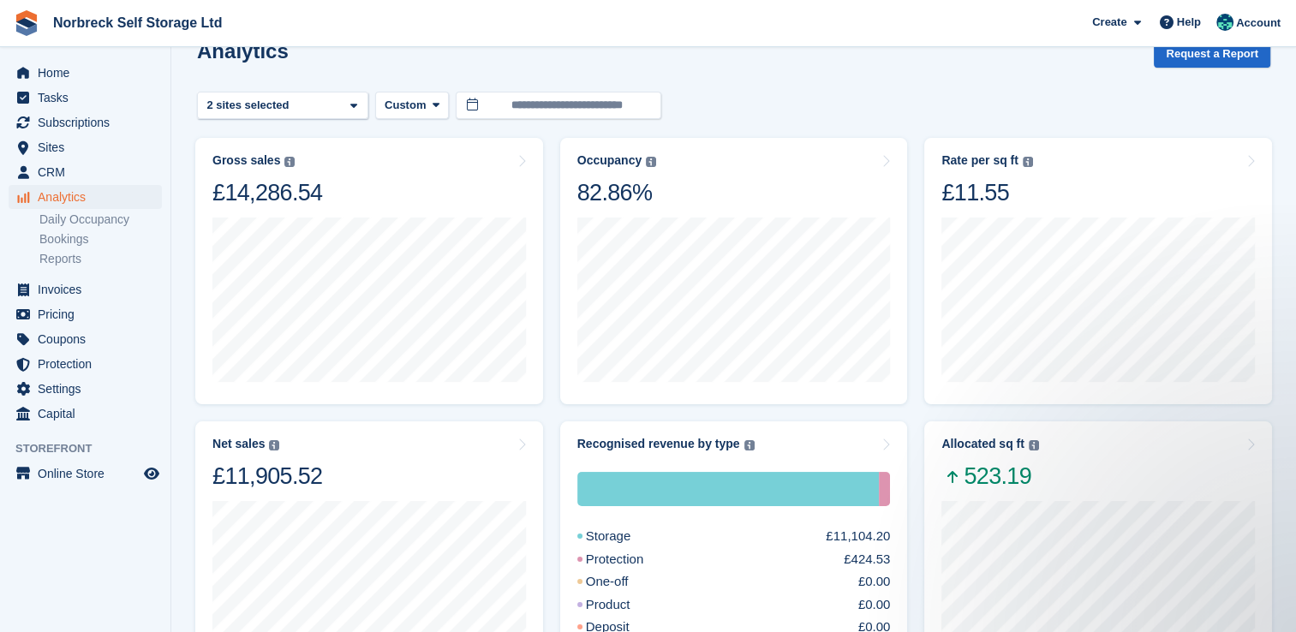
scroll to position [19, 0]
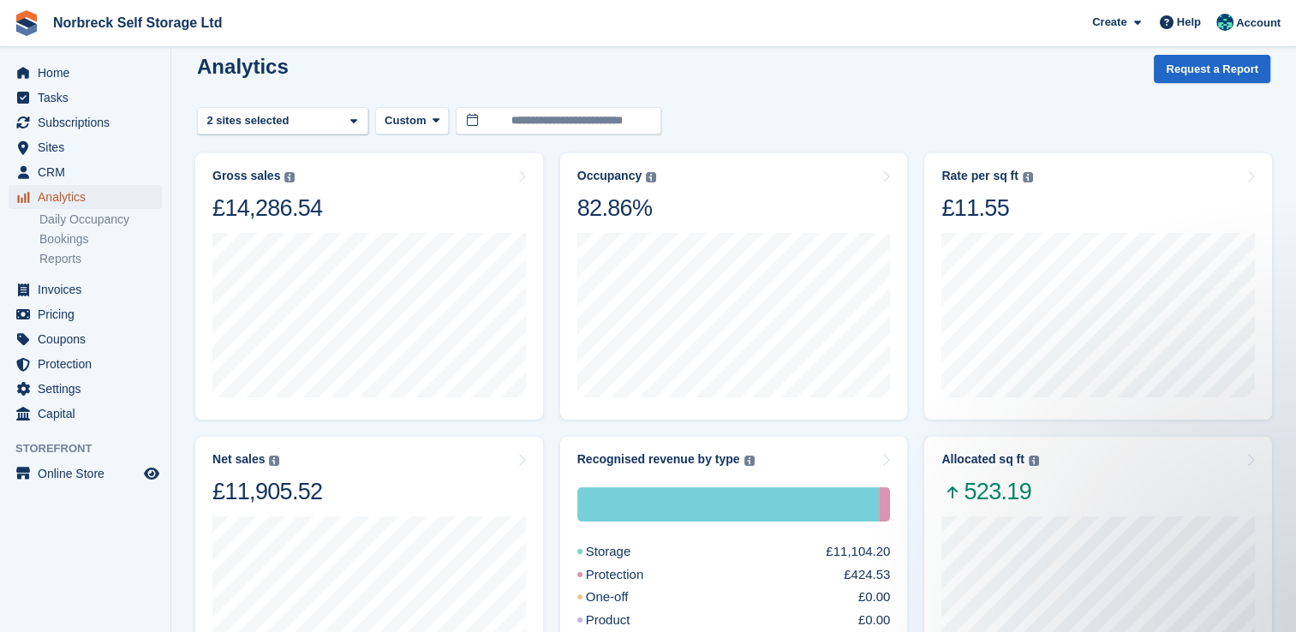
click at [65, 195] on span "Analytics" at bounding box center [89, 197] width 103 height 24
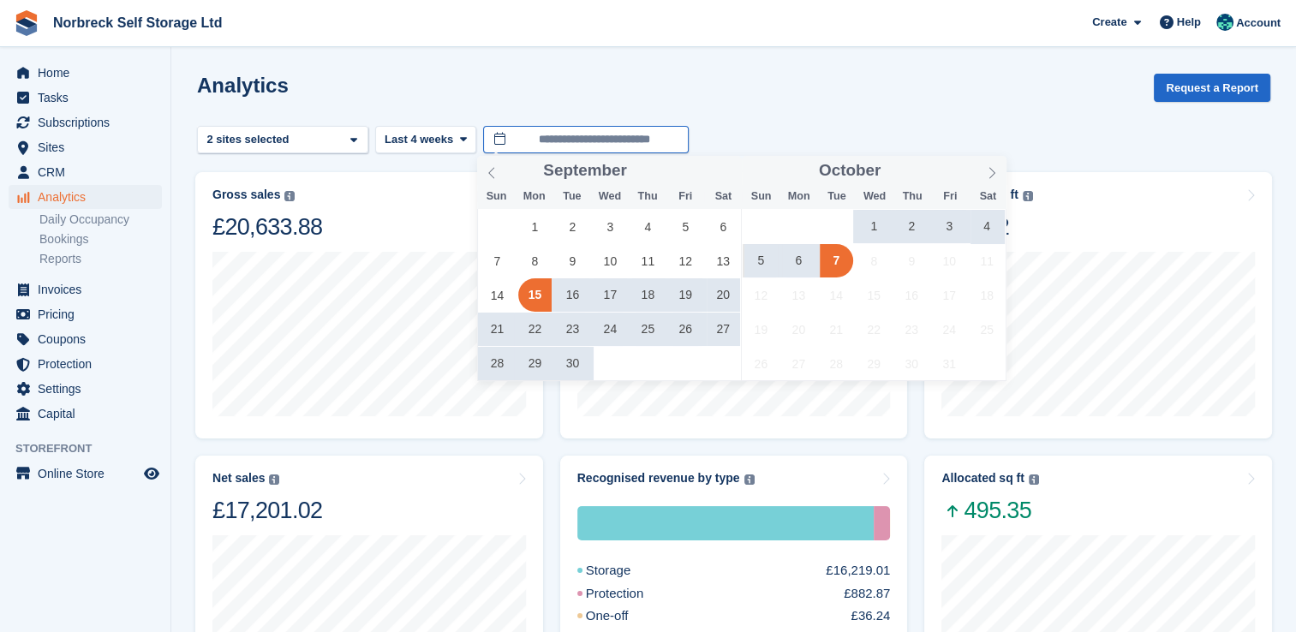
click at [483, 132] on input "**********" at bounding box center [586, 140] width 206 height 28
click at [546, 230] on span "1" at bounding box center [534, 226] width 33 height 33
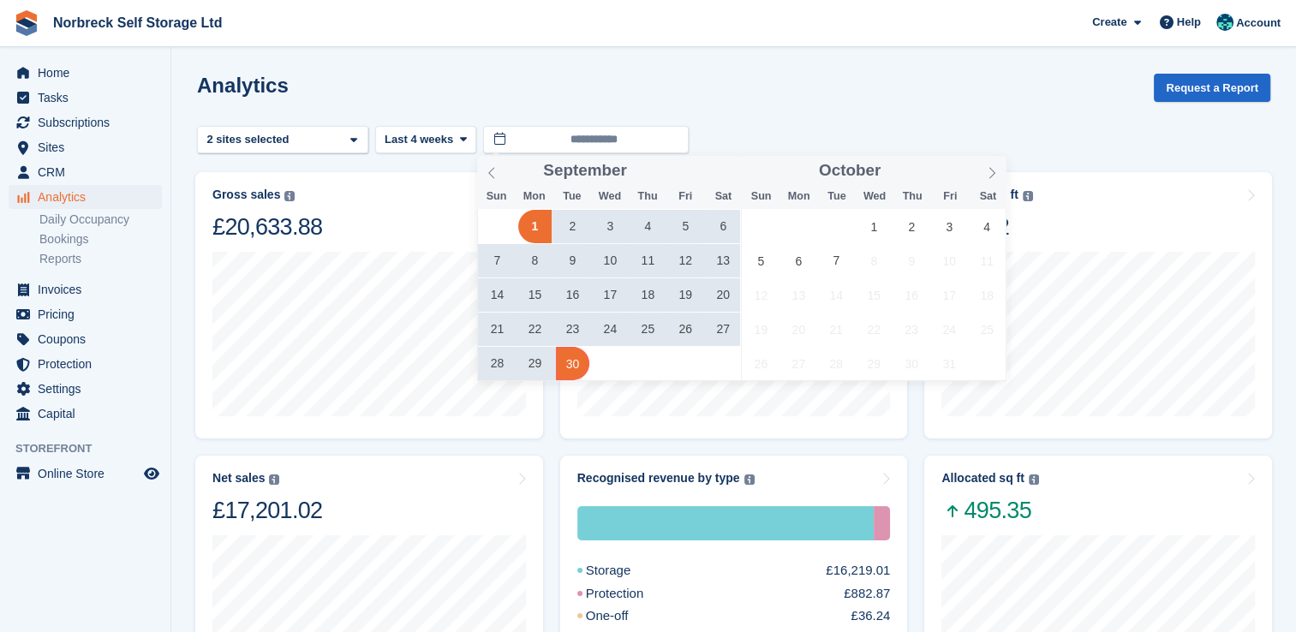
click at [577, 373] on span "30" at bounding box center [572, 363] width 33 height 33
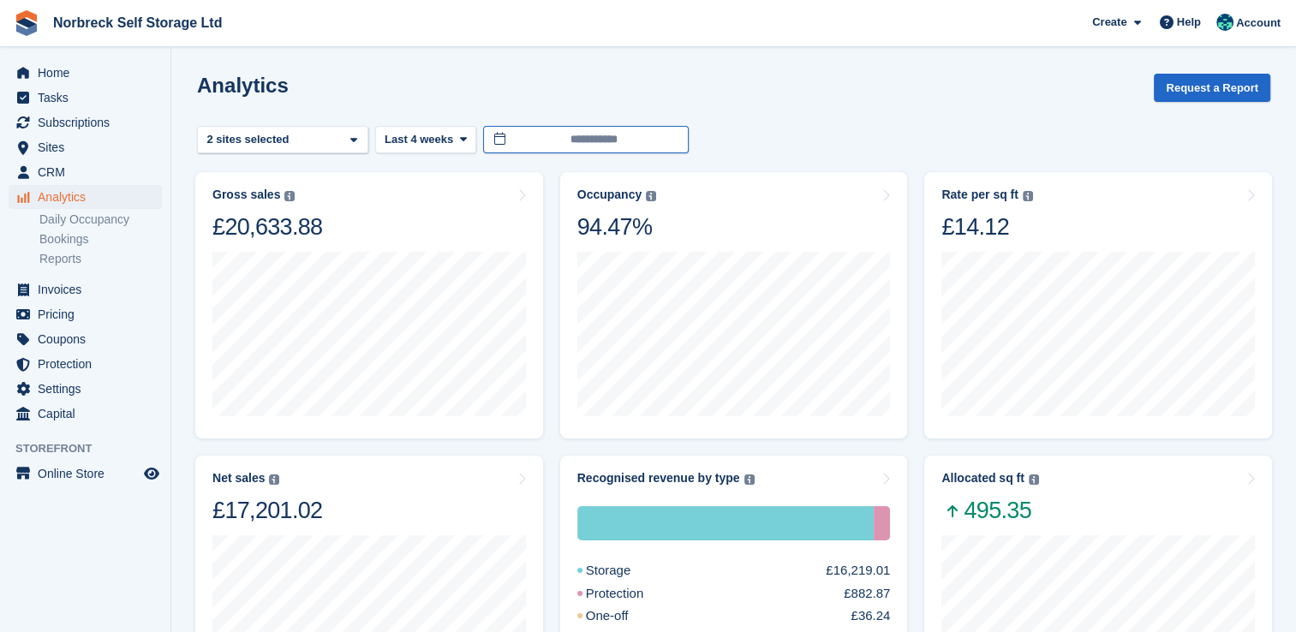
type input "**********"
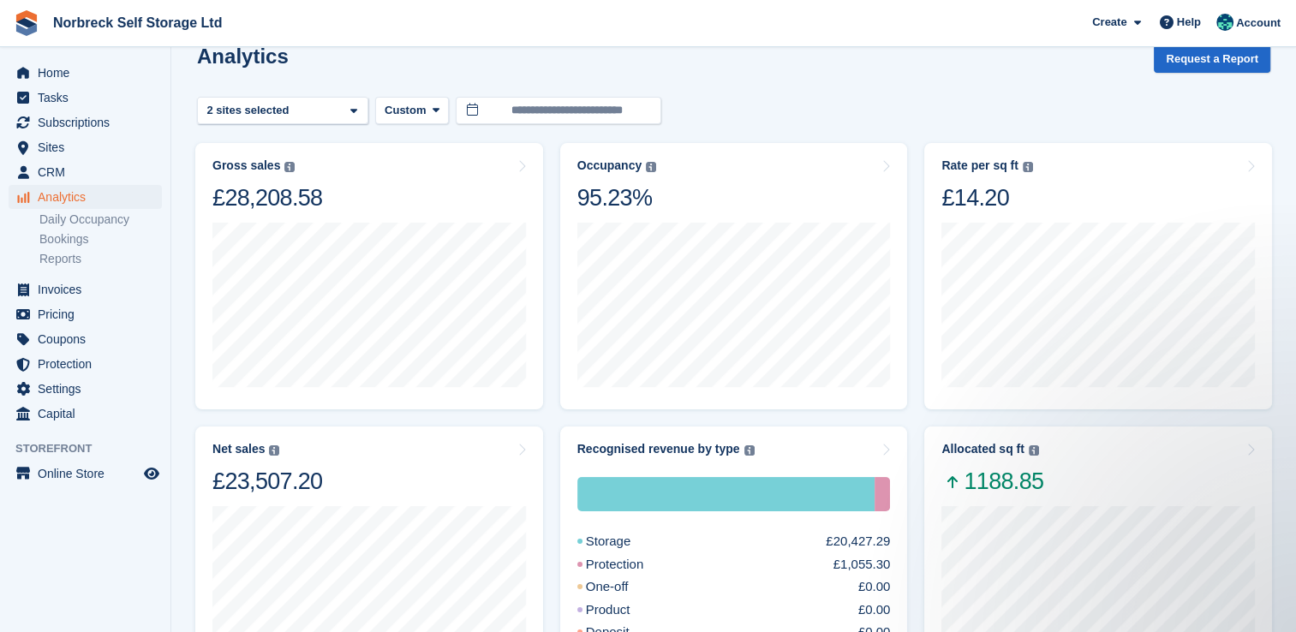
scroll to position [27, 0]
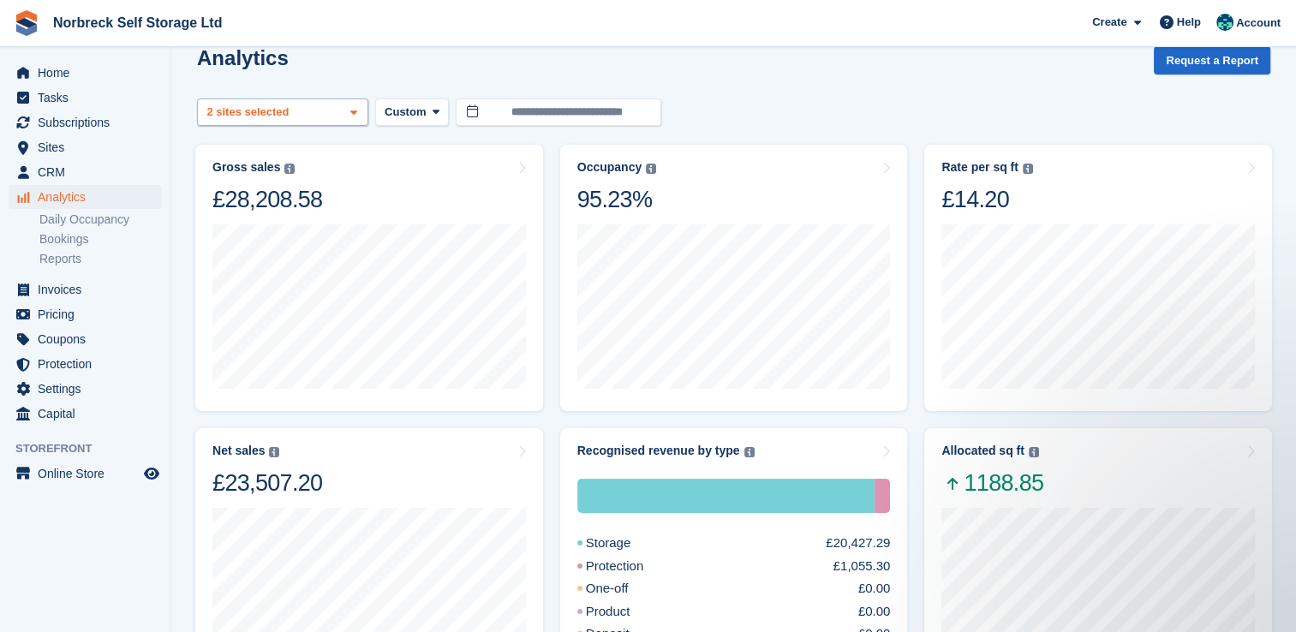
click at [337, 116] on div "Outdoor Storage - Norbreck ... 2 sites selected" at bounding box center [282, 112] width 171 height 28
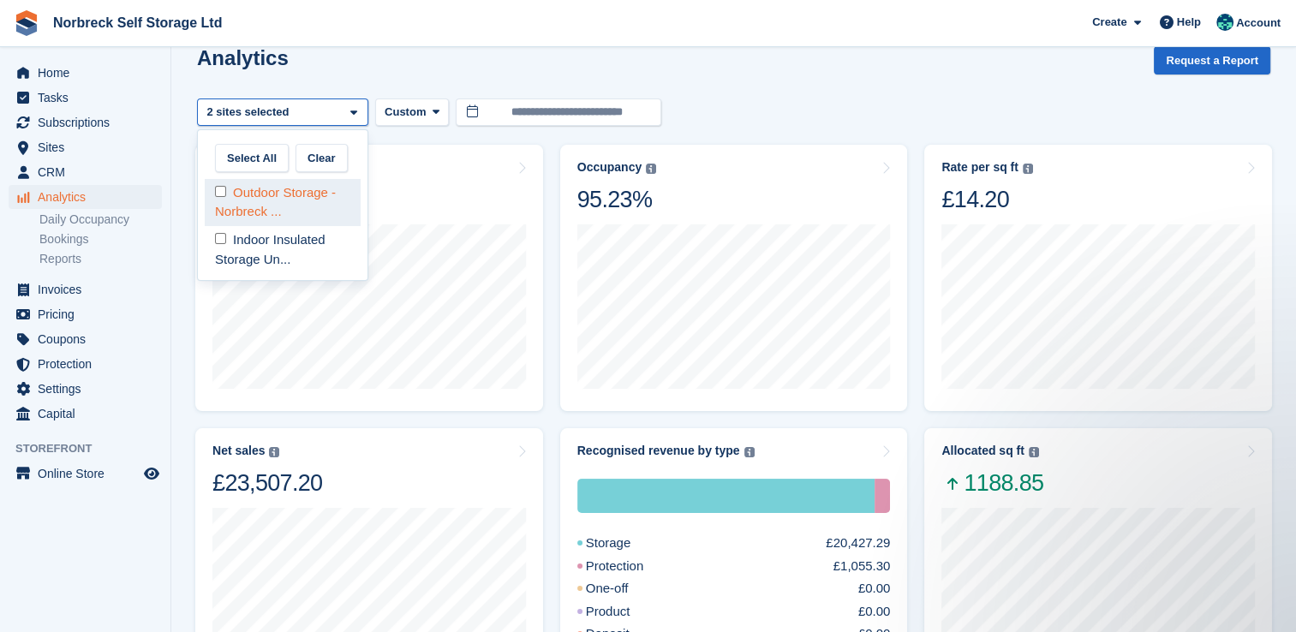
click at [319, 197] on div "Outdoor Storage - Norbreck ..." at bounding box center [283, 202] width 156 height 47
select select "****"
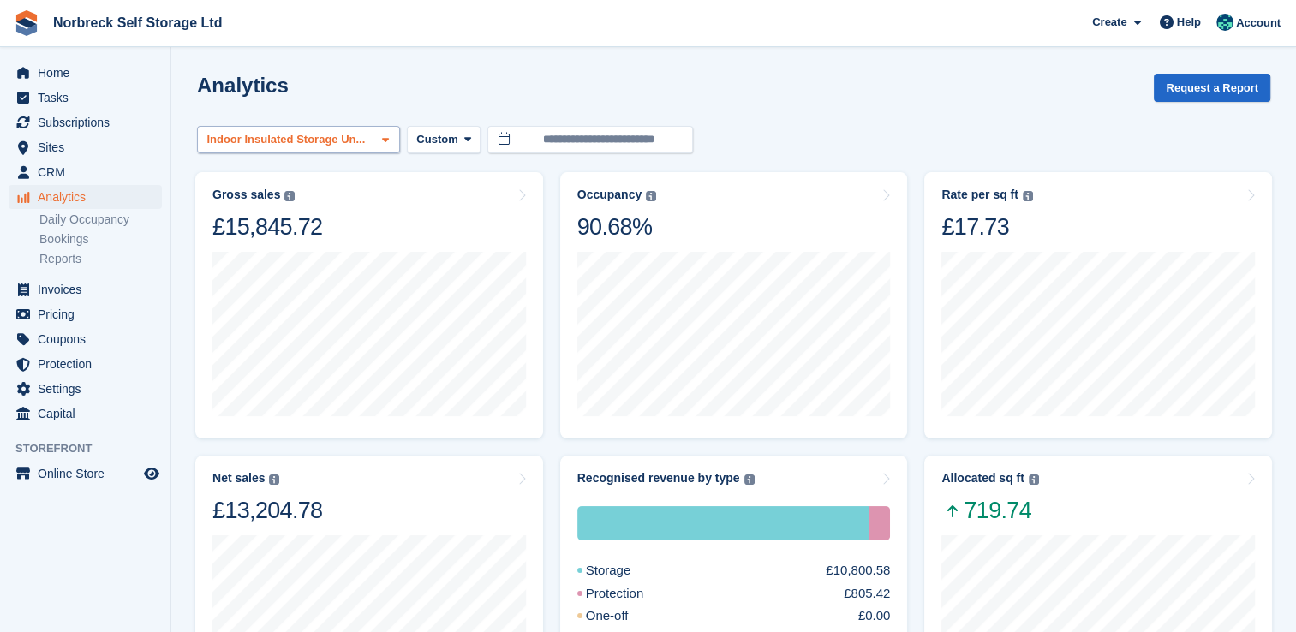
click at [352, 141] on div "Indoor Insulated Storage Un..." at bounding box center [288, 139] width 168 height 17
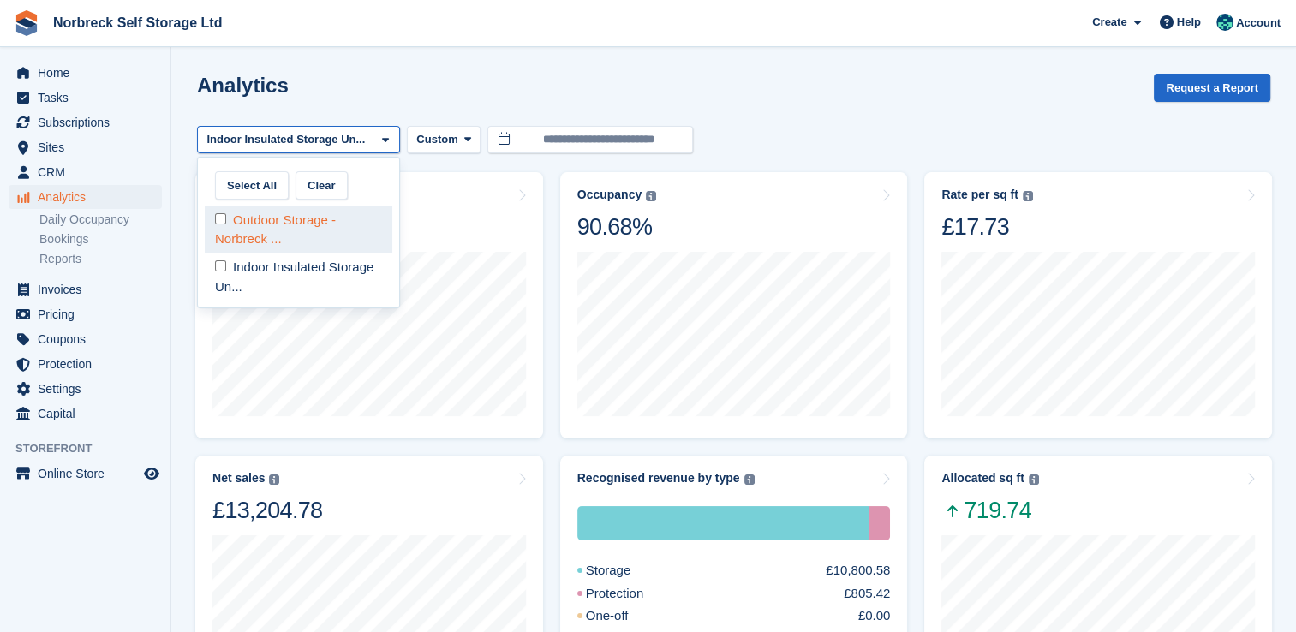
click at [325, 236] on div "Outdoor Storage - Norbreck ..." at bounding box center [299, 229] width 188 height 47
select select "****"
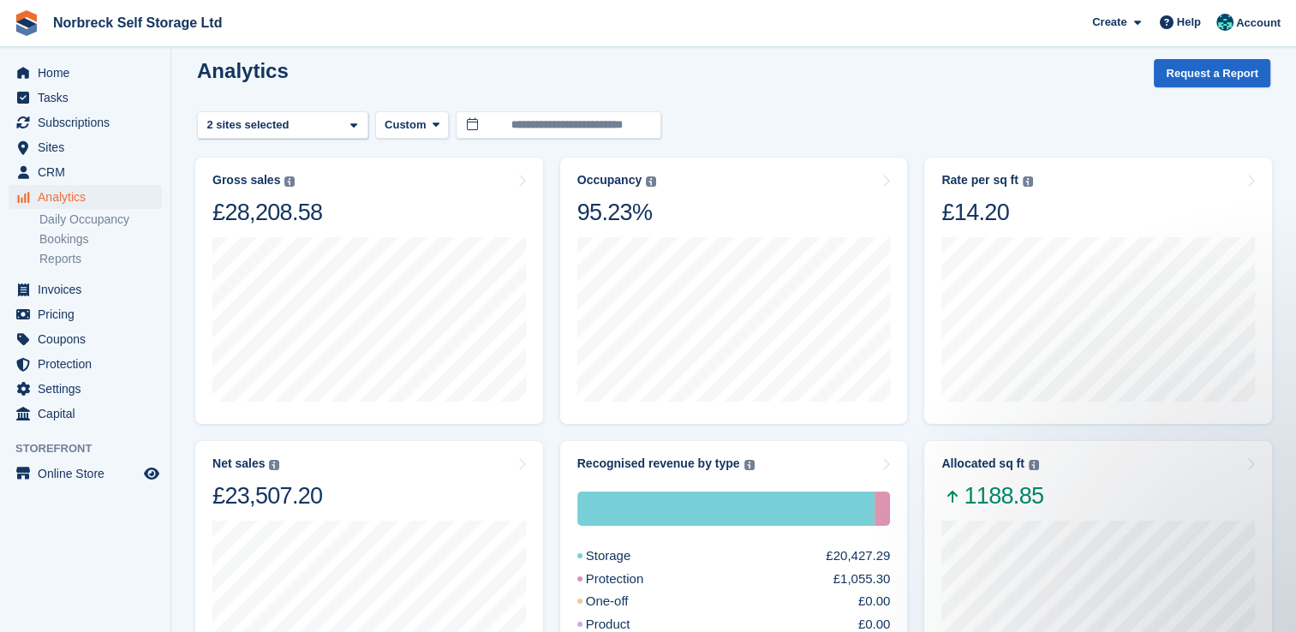
scroll to position [6, 0]
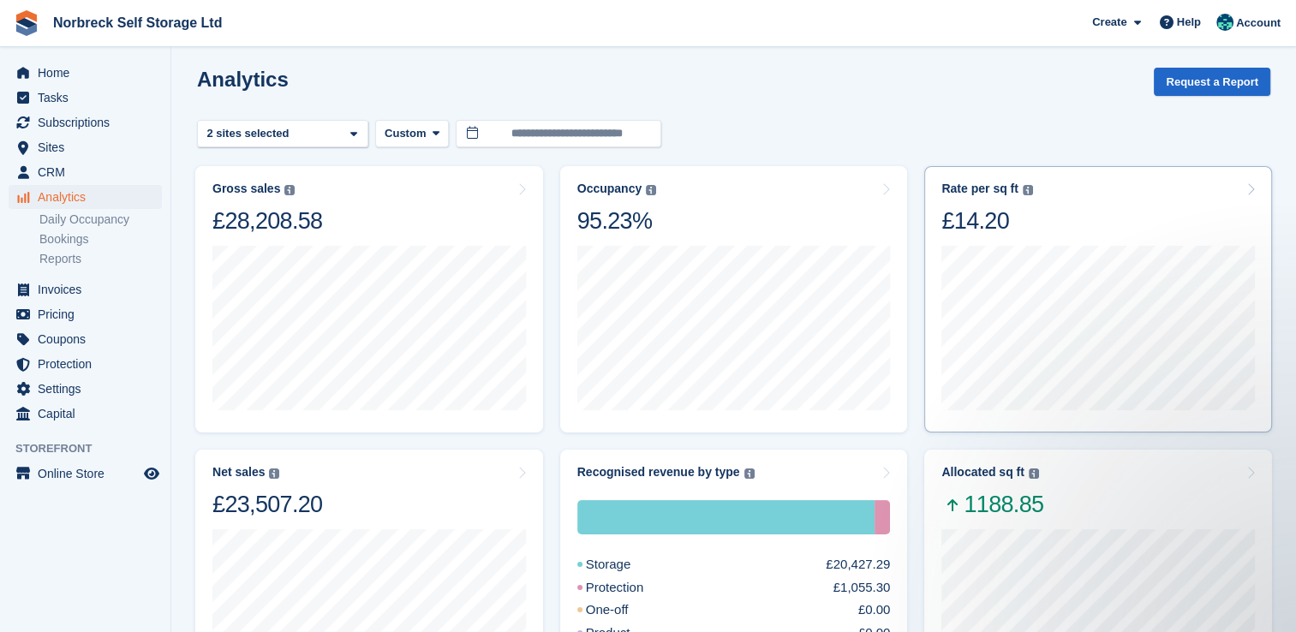
click at [1110, 214] on div "Rate per sq ft Annualized storage revenue (after discounts, excluding tax) divi…" at bounding box center [1097, 209] width 313 height 54
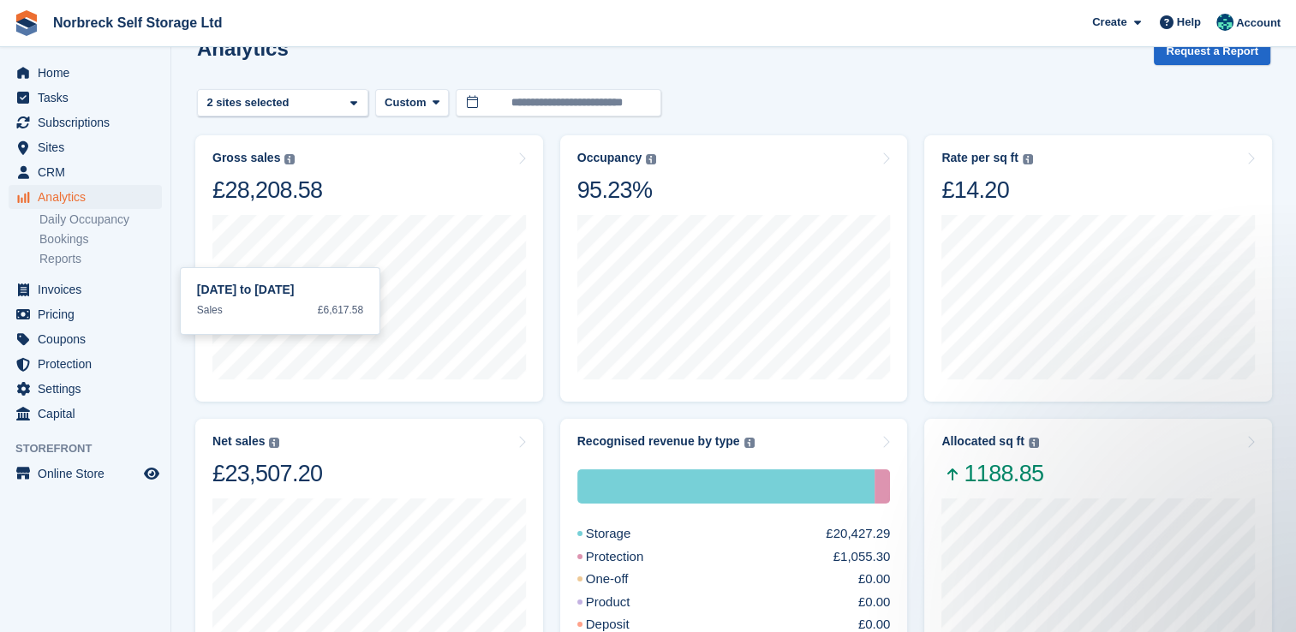
scroll to position [33, 0]
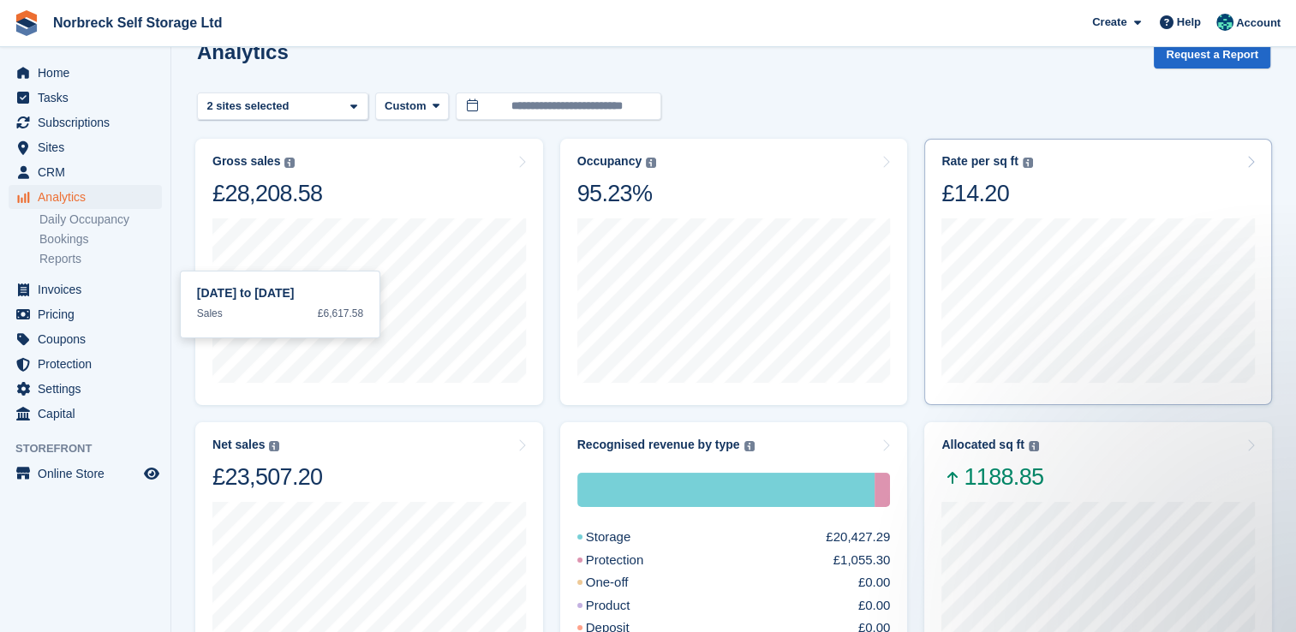
click at [1017, 191] on div "£14.20" at bounding box center [986, 193] width 91 height 29
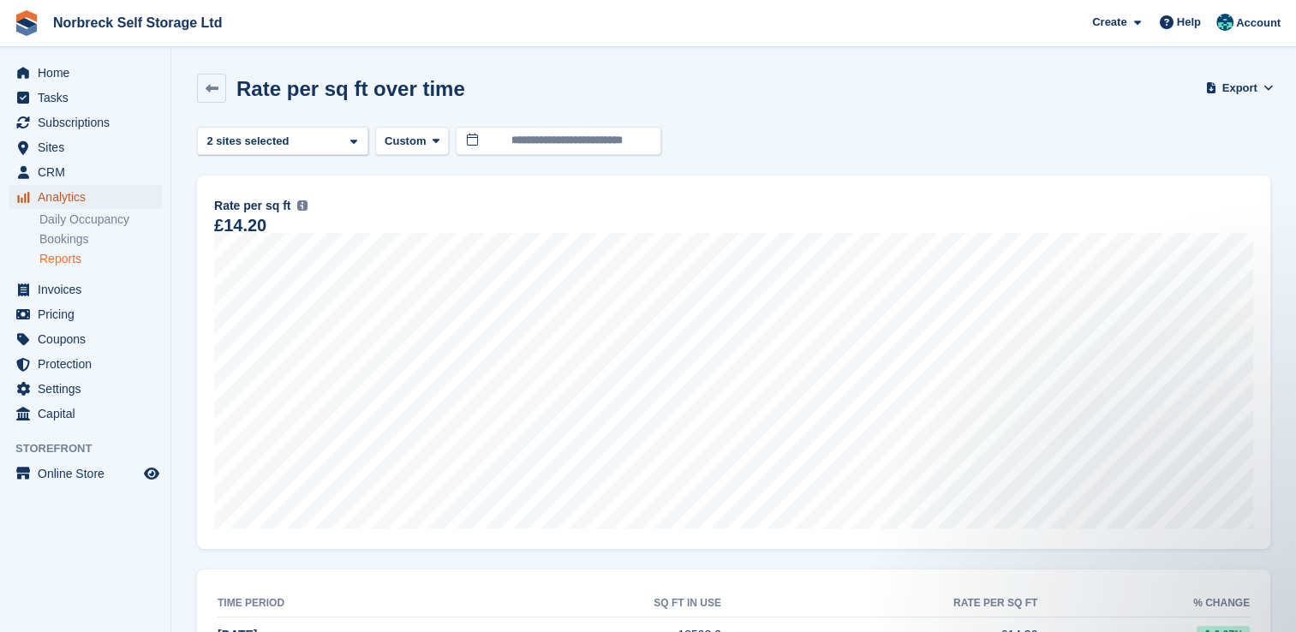
click at [91, 204] on span "Analytics" at bounding box center [89, 197] width 103 height 24
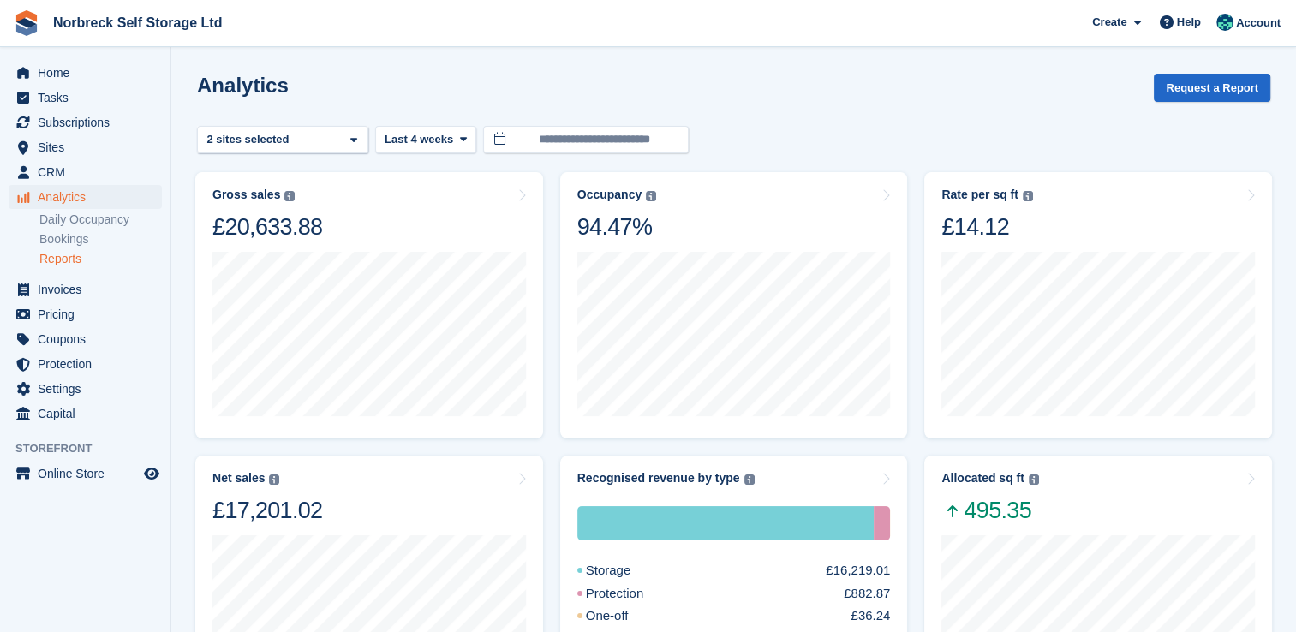
click at [89, 259] on link "Reports" at bounding box center [100, 259] width 122 height 16
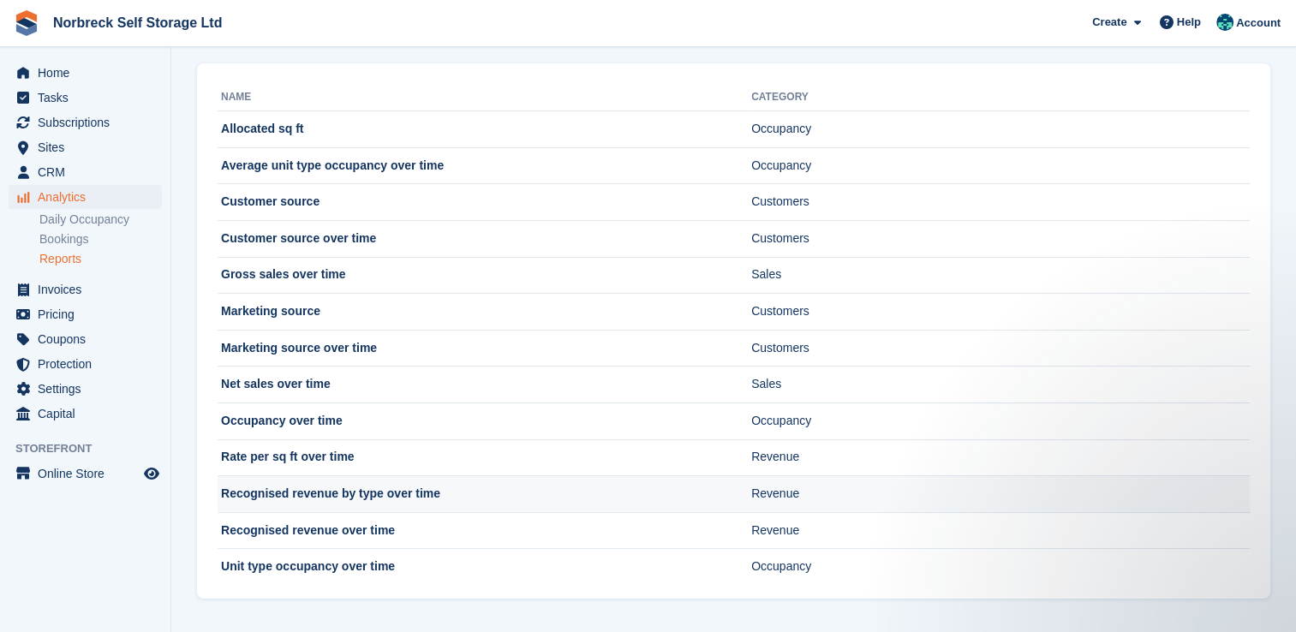
click at [546, 492] on td "Recognised revenue by type over time" at bounding box center [485, 494] width 534 height 37
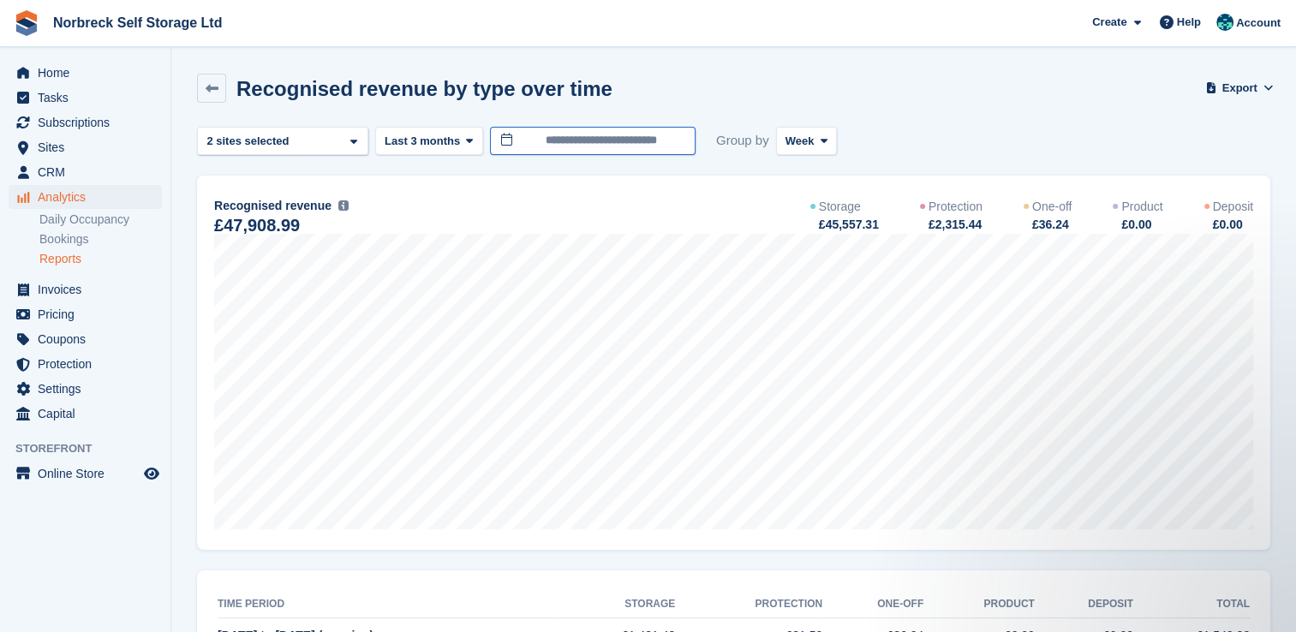
click at [661, 145] on input "**********" at bounding box center [593, 141] width 206 height 28
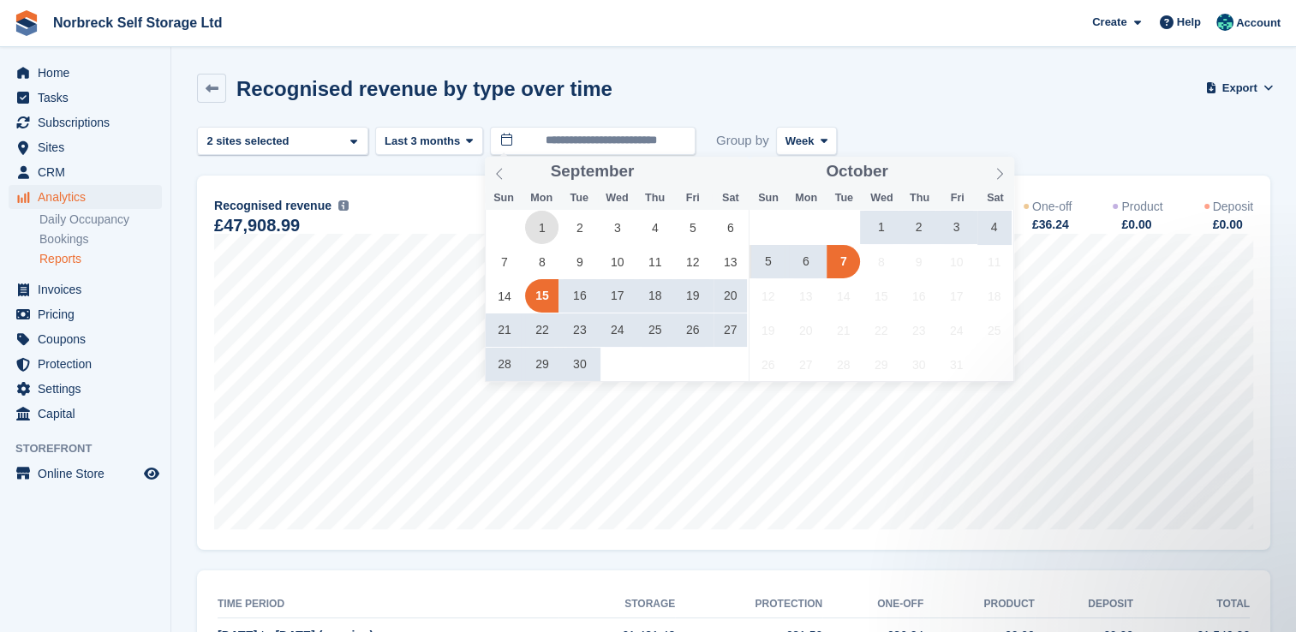
click at [535, 228] on span "1" at bounding box center [541, 227] width 33 height 33
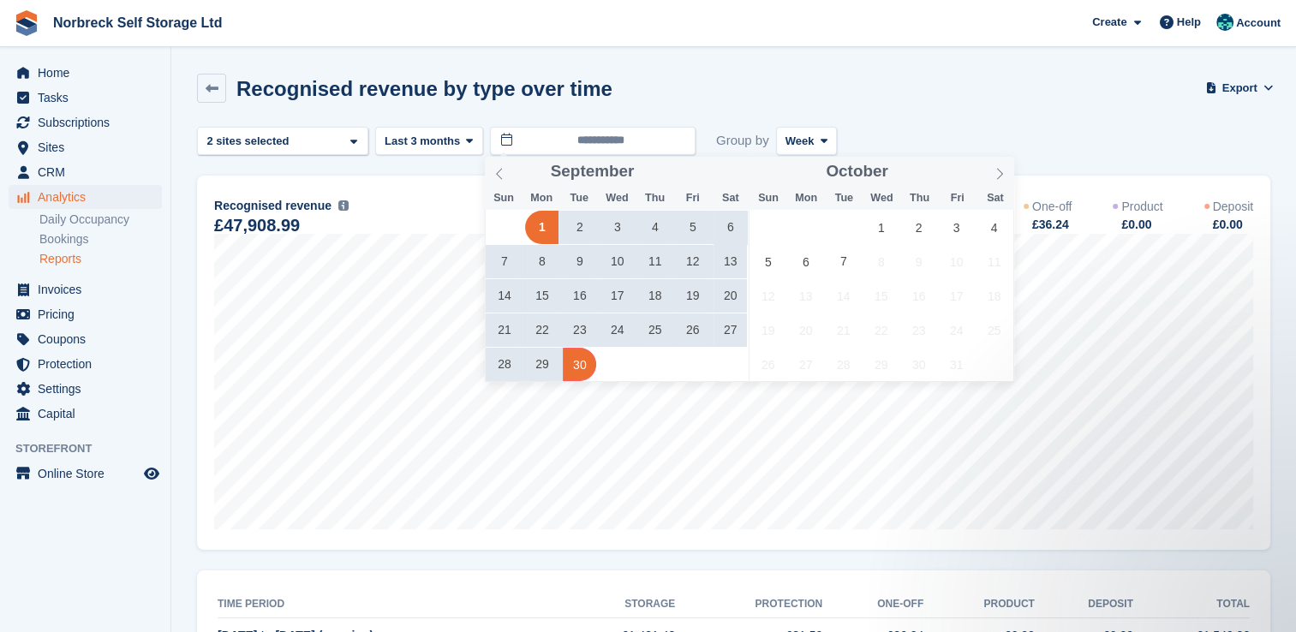
click at [586, 363] on span "30" at bounding box center [579, 364] width 33 height 33
type input "**********"
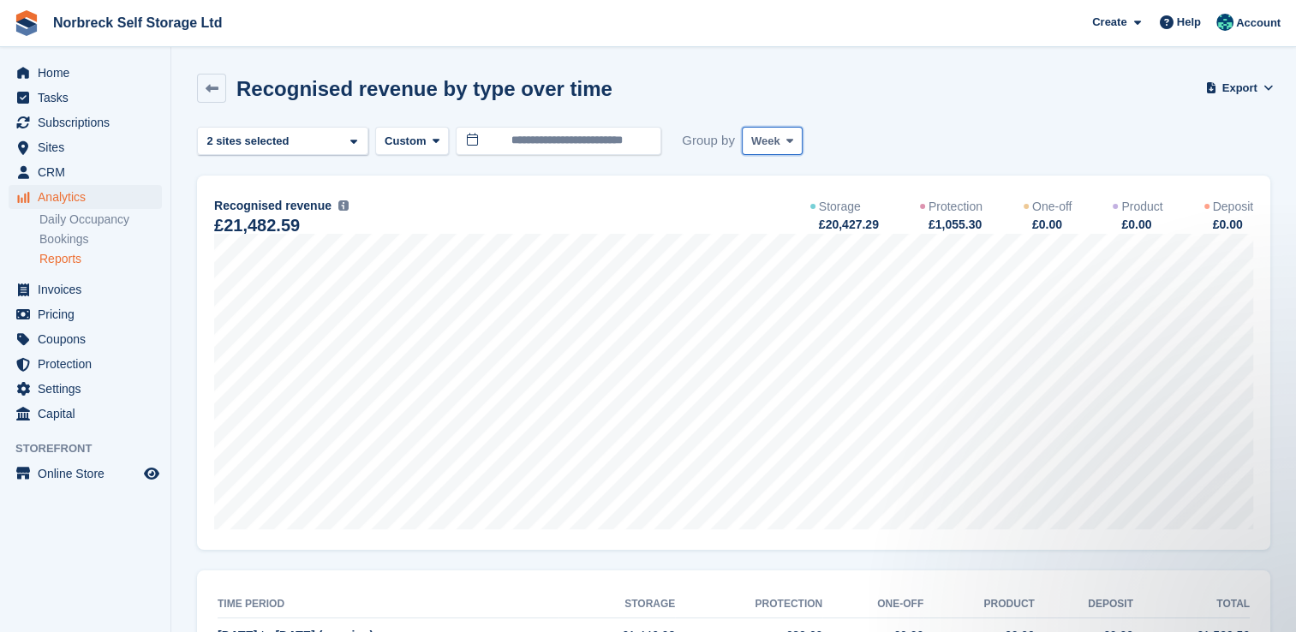
click at [783, 134] on span at bounding box center [790, 141] width 14 height 14
click at [778, 242] on link "Month" at bounding box center [823, 243] width 149 height 31
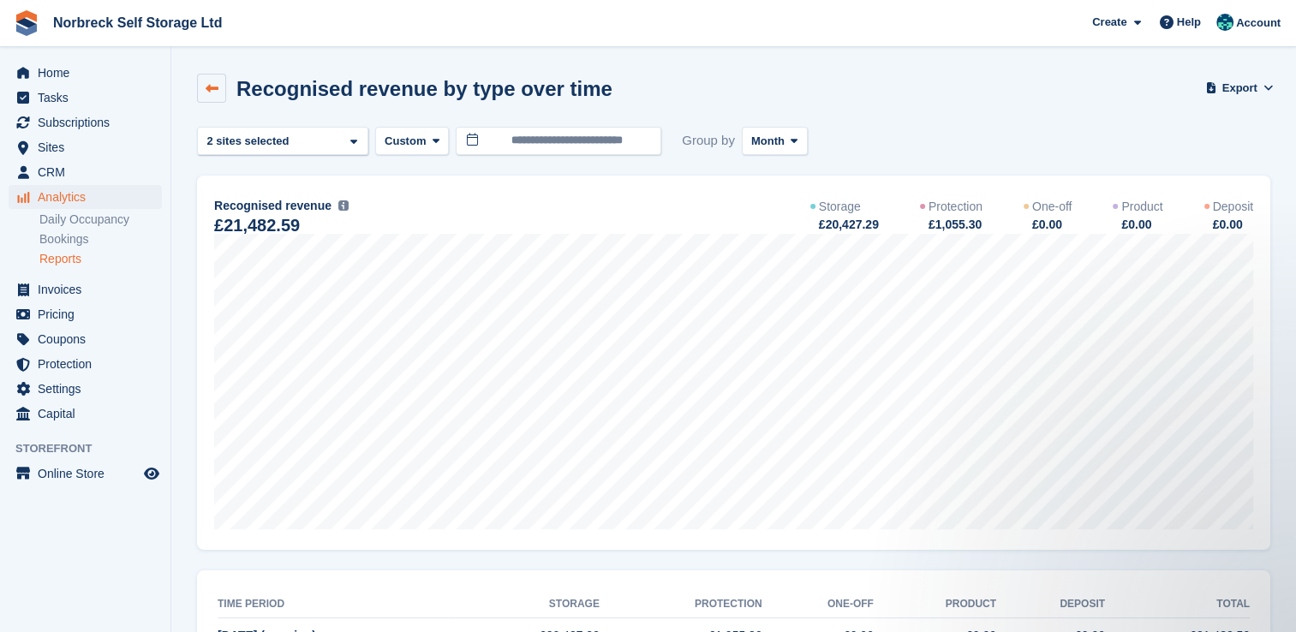
click at [206, 82] on icon at bounding box center [212, 88] width 13 height 13
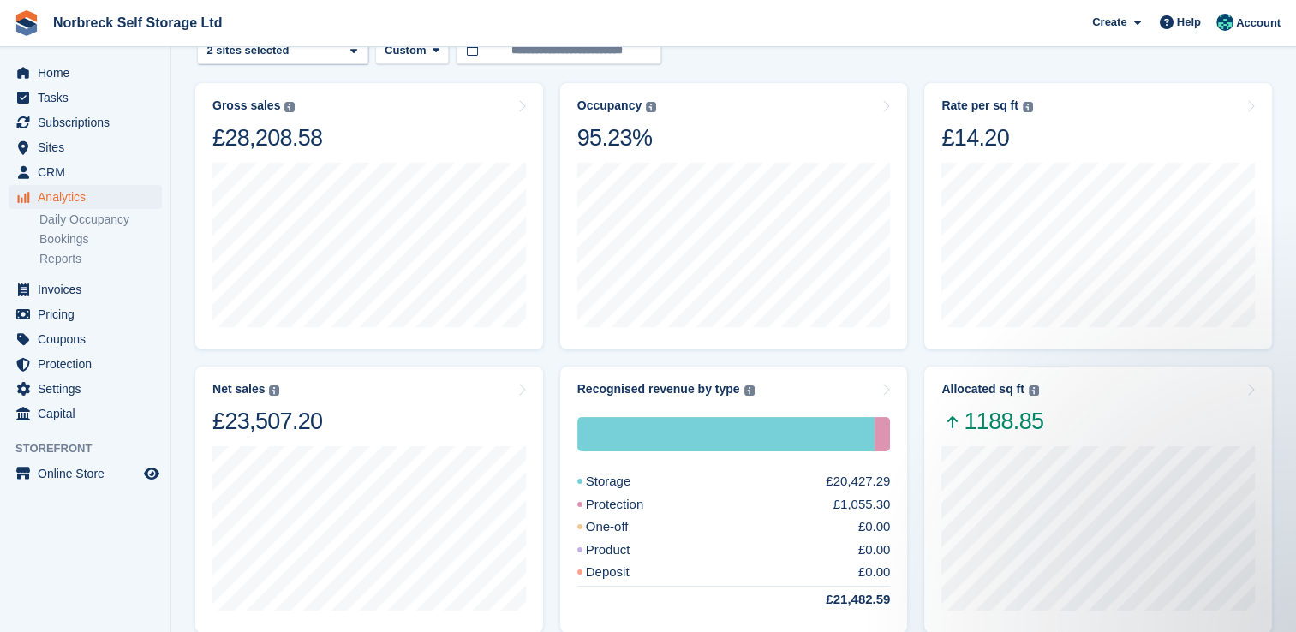
scroll to position [86, 0]
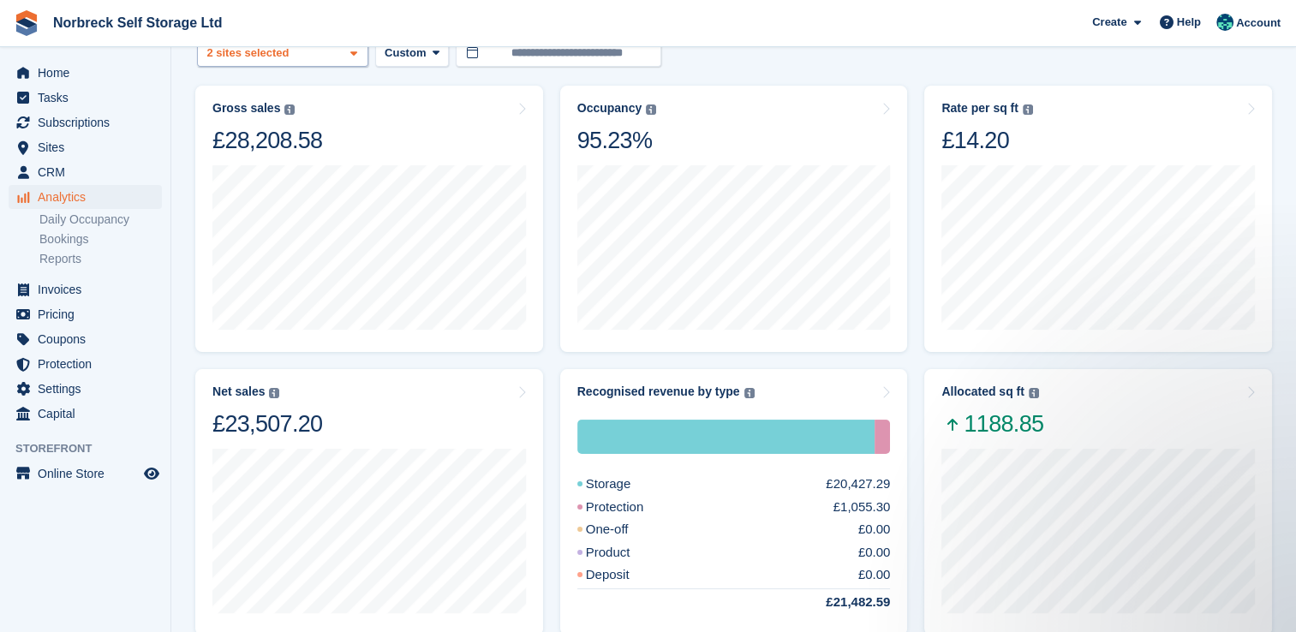
click at [359, 48] on span at bounding box center [354, 54] width 14 height 14
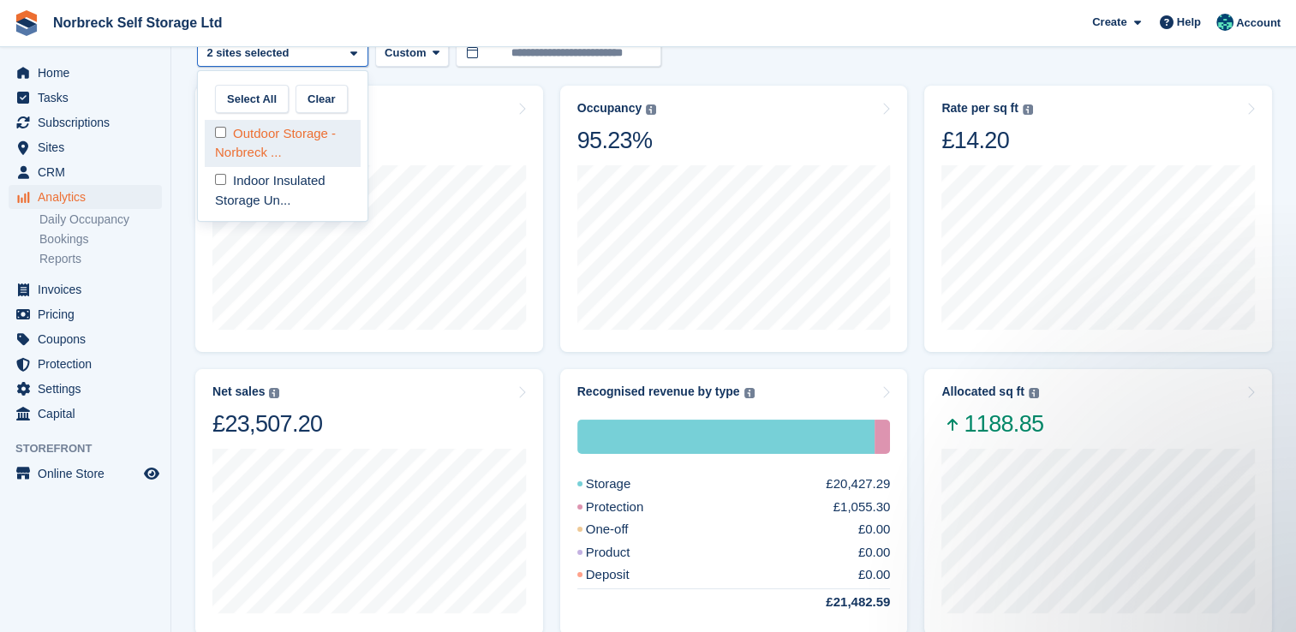
click at [298, 135] on div "Outdoor Storage - Norbreck ..." at bounding box center [283, 143] width 156 height 47
select select "****"
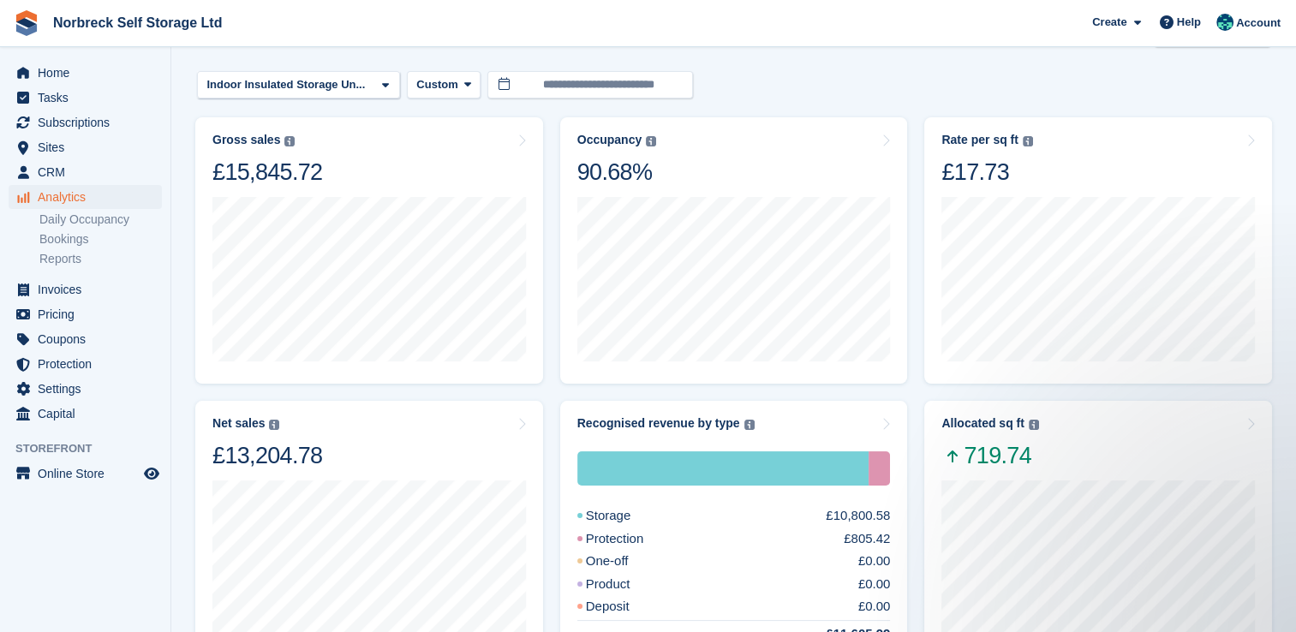
scroll to position [35, 0]
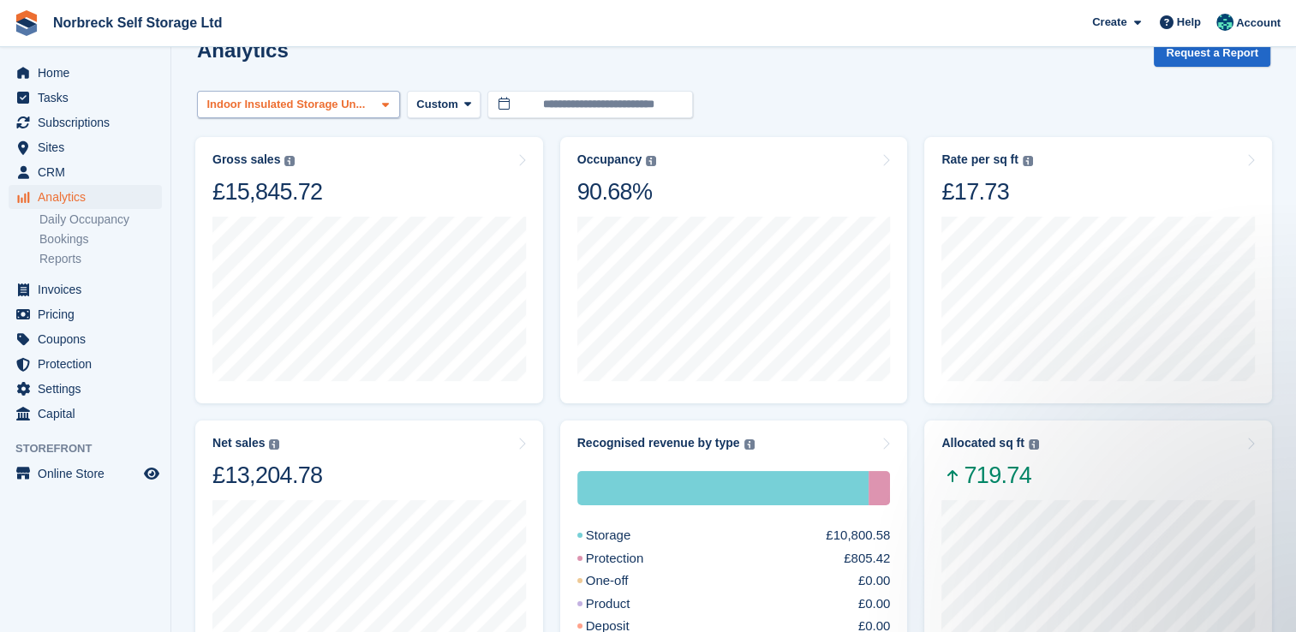
click at [329, 98] on div "Indoor Insulated Storage Un..." at bounding box center [288, 104] width 168 height 17
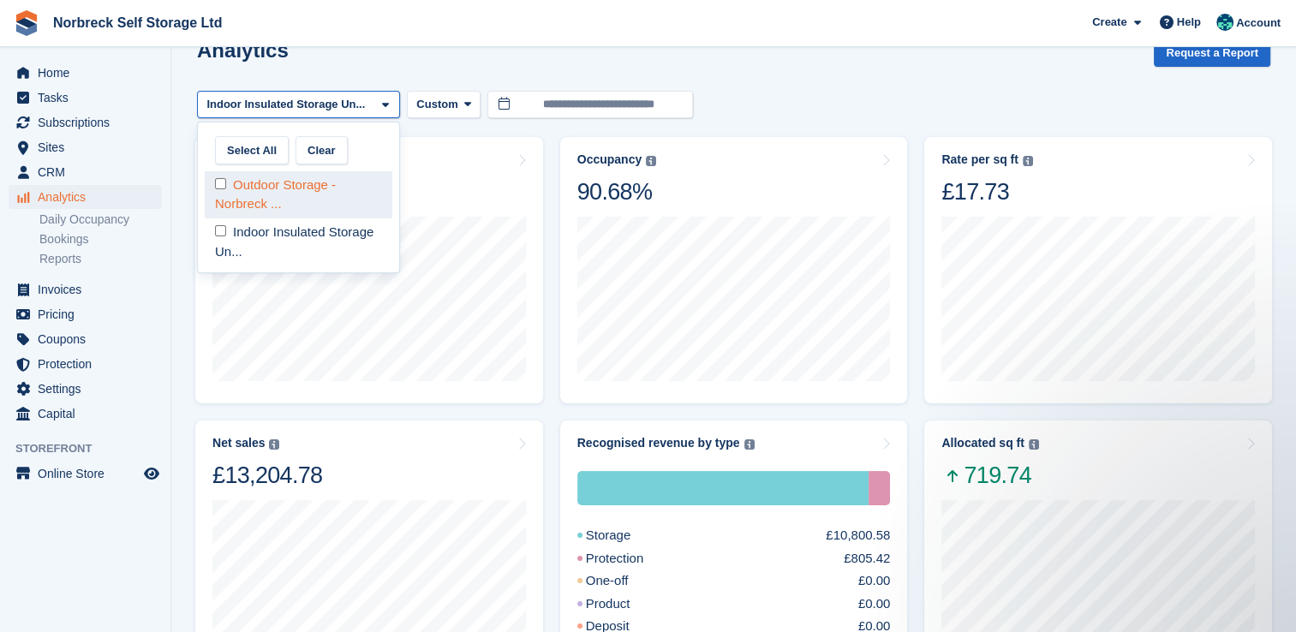
click at [287, 191] on div "Outdoor Storage - Norbreck ..." at bounding box center [299, 194] width 188 height 47
select select "****"
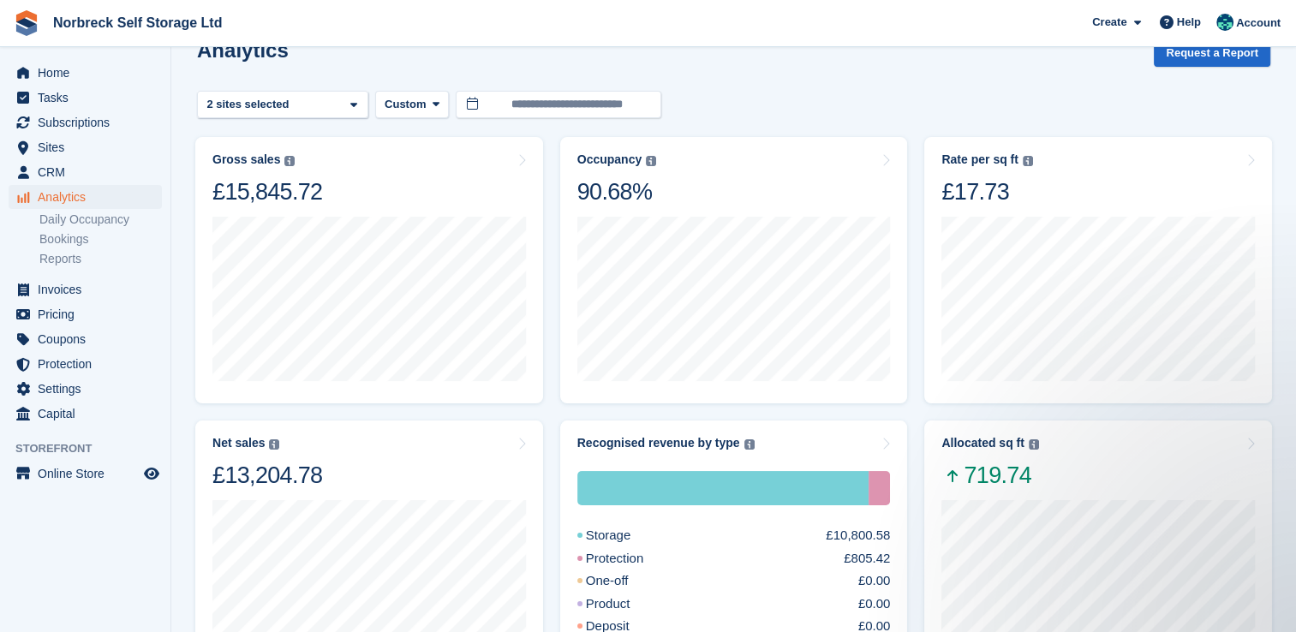
click at [1117, 81] on div "Analytics Request a Report" at bounding box center [733, 63] width 1073 height 49
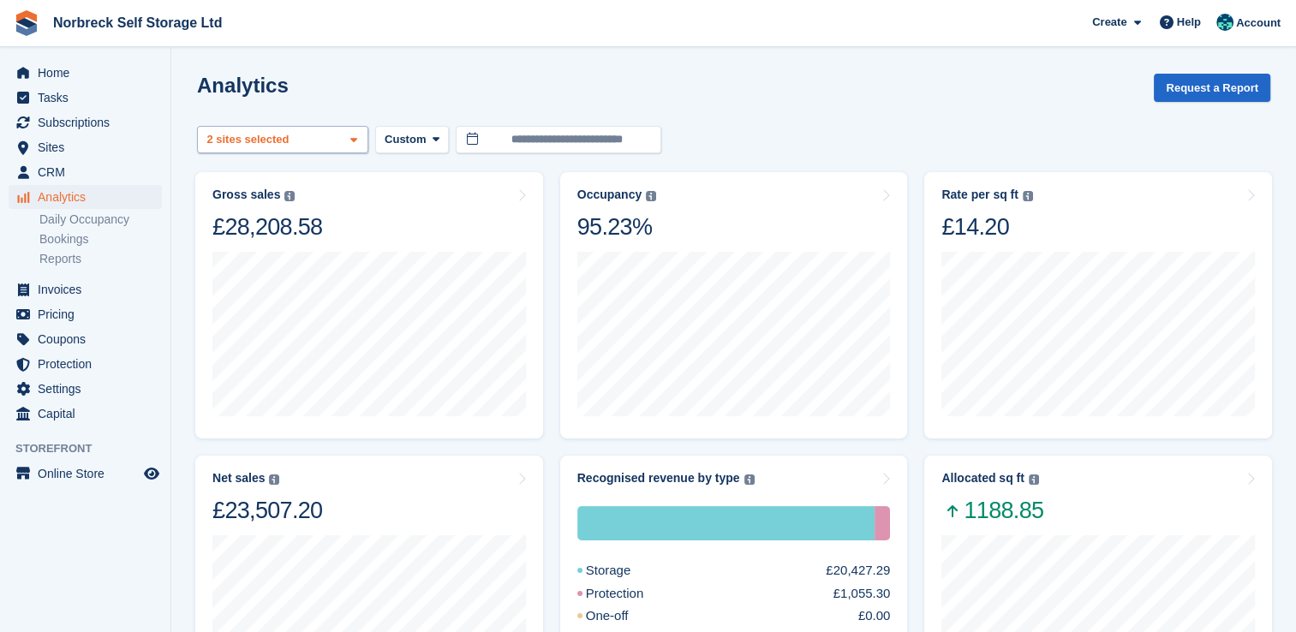
click at [269, 144] on div "2 sites selected" at bounding box center [250, 139] width 92 height 17
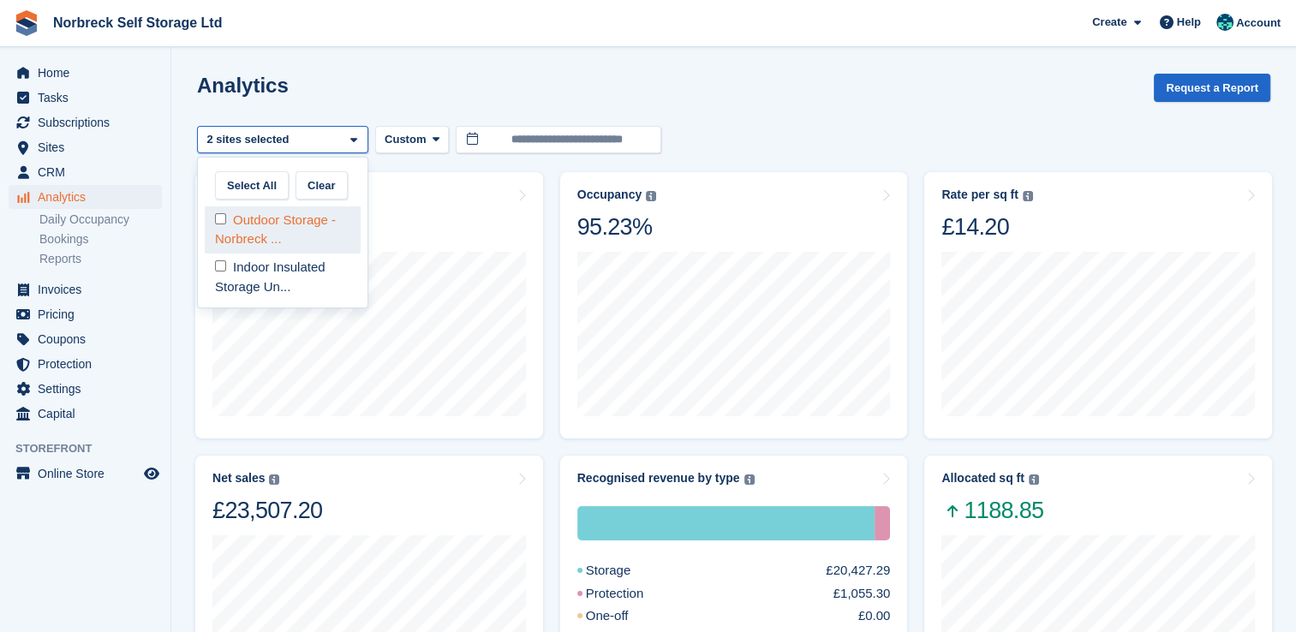
click at [295, 224] on div "Outdoor Storage - Norbreck ..." at bounding box center [283, 229] width 156 height 47
select select "****"
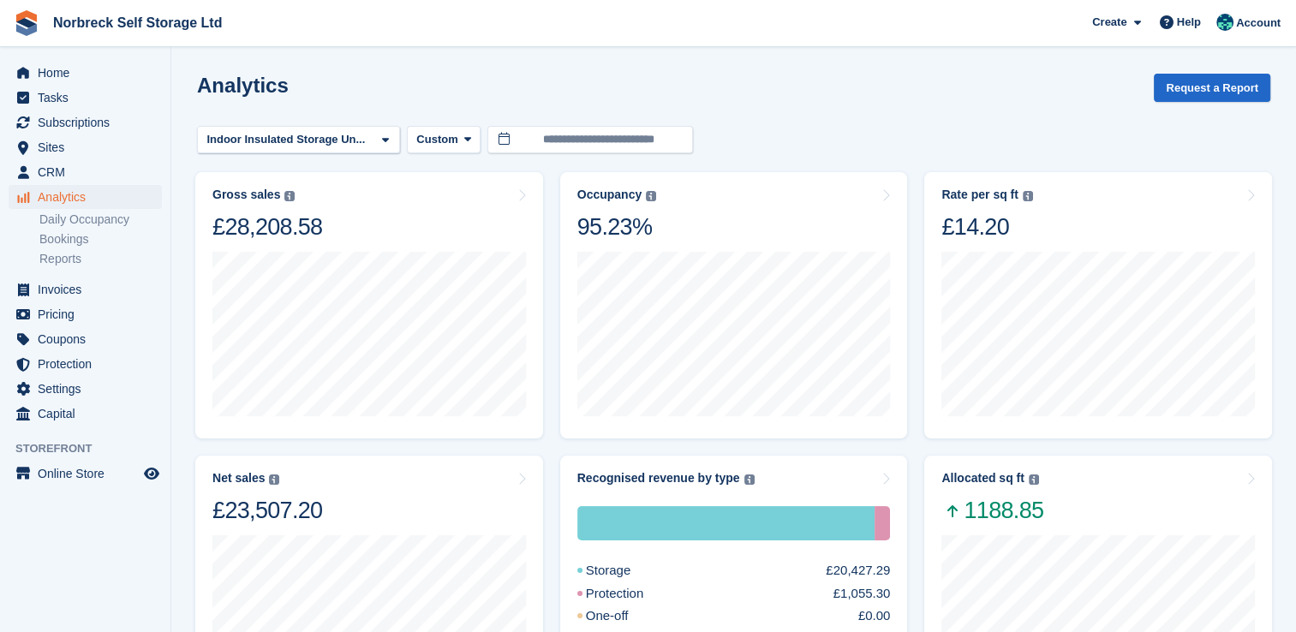
click at [999, 89] on div "Analytics Request a Report" at bounding box center [733, 98] width 1073 height 49
click at [296, 134] on div "Indoor Insulated Storage Un..." at bounding box center [288, 139] width 168 height 17
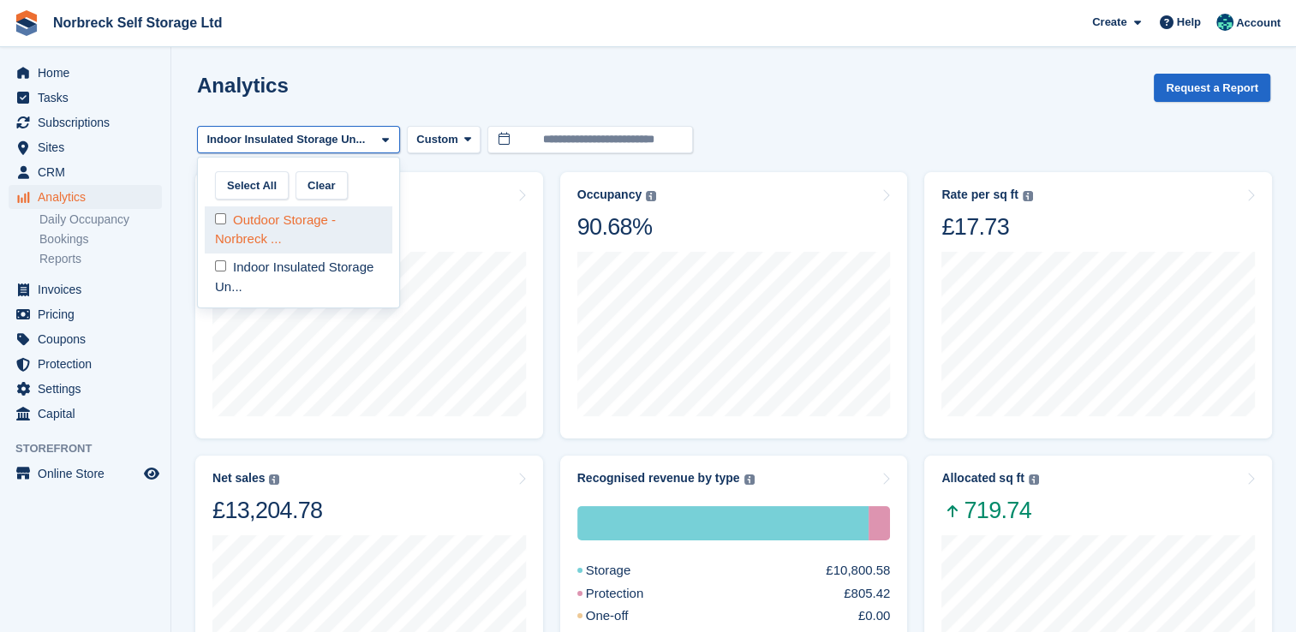
click at [271, 224] on div "Outdoor Storage - Norbreck ..." at bounding box center [299, 229] width 188 height 47
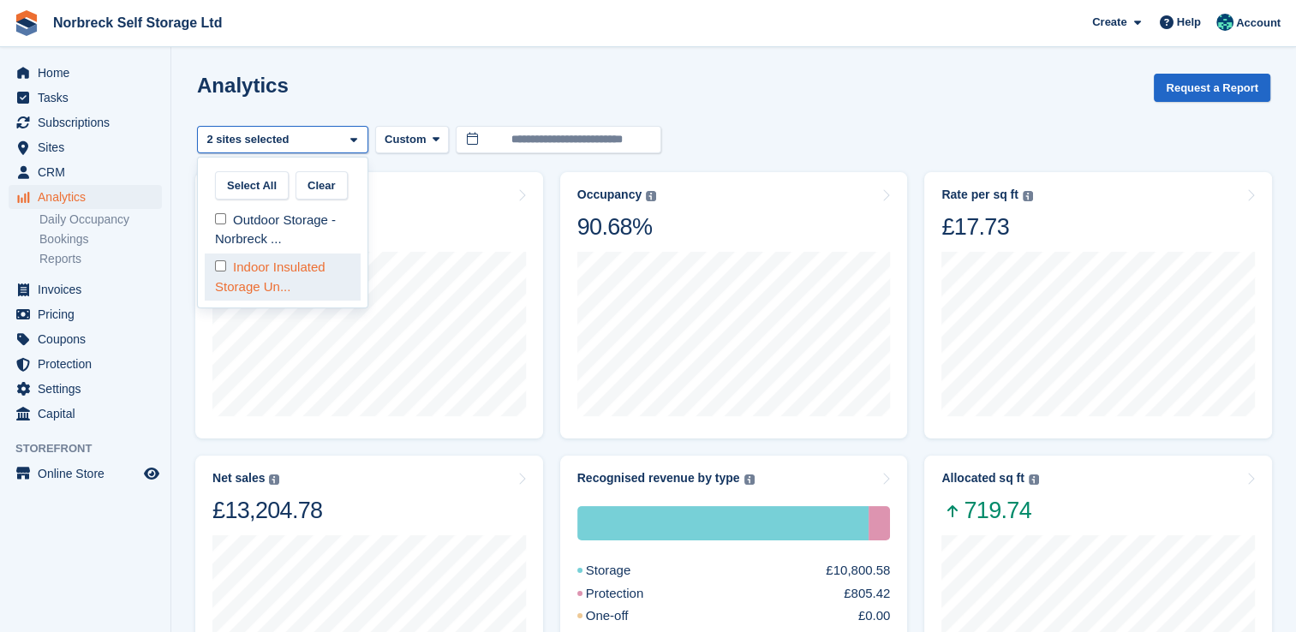
click at [262, 265] on div "Indoor Insulated Storage Un..." at bounding box center [283, 276] width 156 height 47
select select "****"
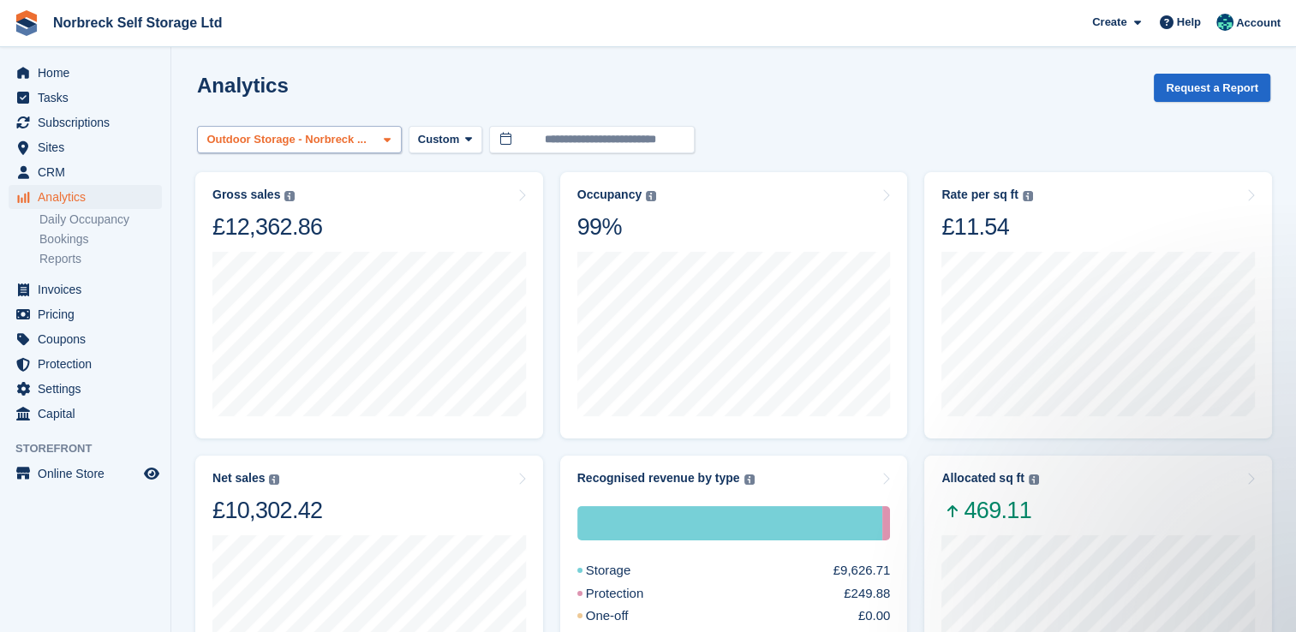
click at [363, 136] on div "Outdoor Storage - Norbreck ..." at bounding box center [289, 139] width 170 height 17
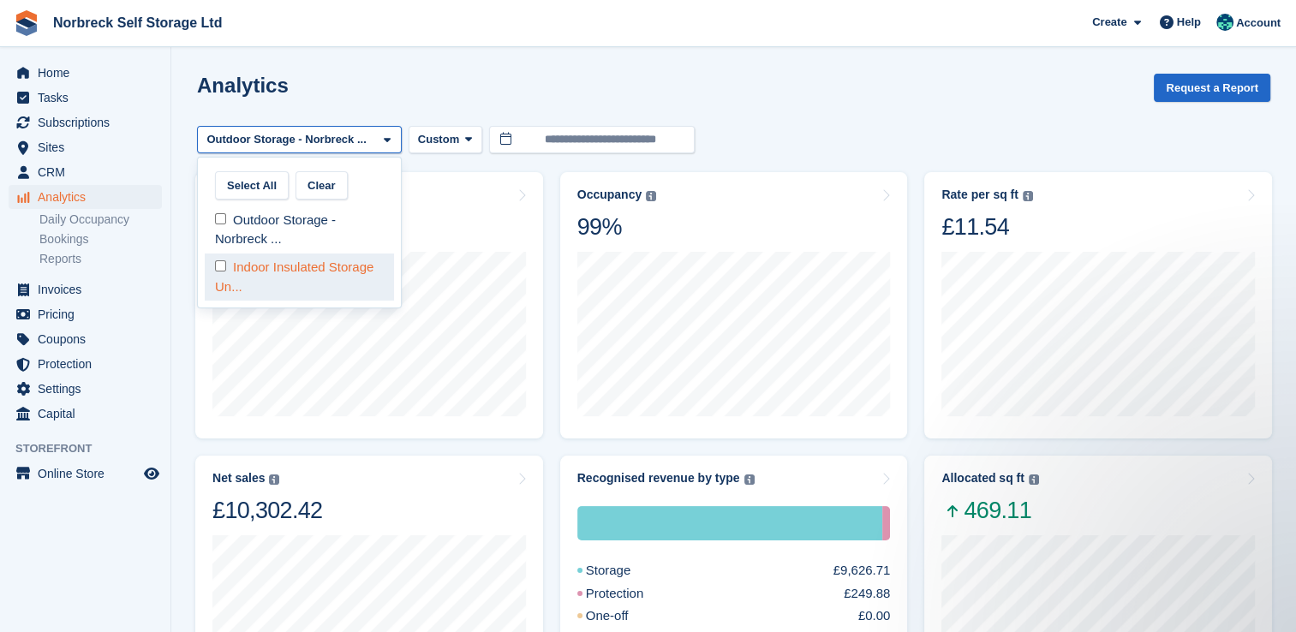
click at [212, 276] on div "Indoor Insulated Storage Un..." at bounding box center [299, 276] width 189 height 47
select select "****"
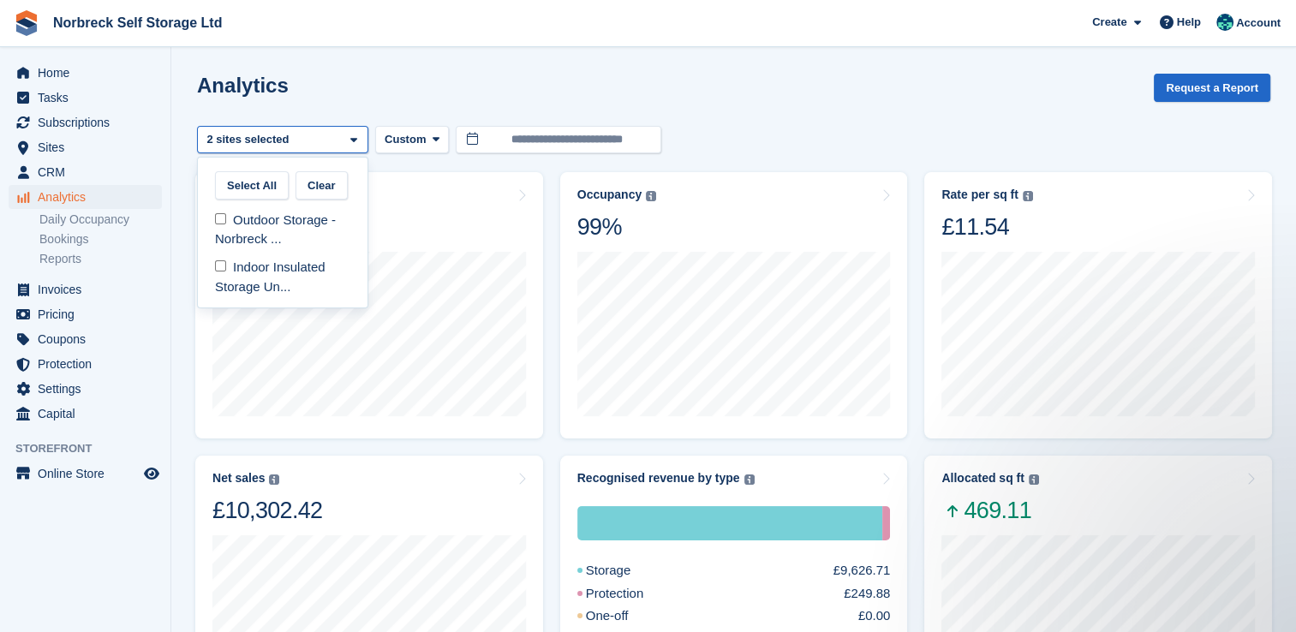
click at [709, 108] on div "Analytics Request a Report" at bounding box center [733, 98] width 1073 height 49
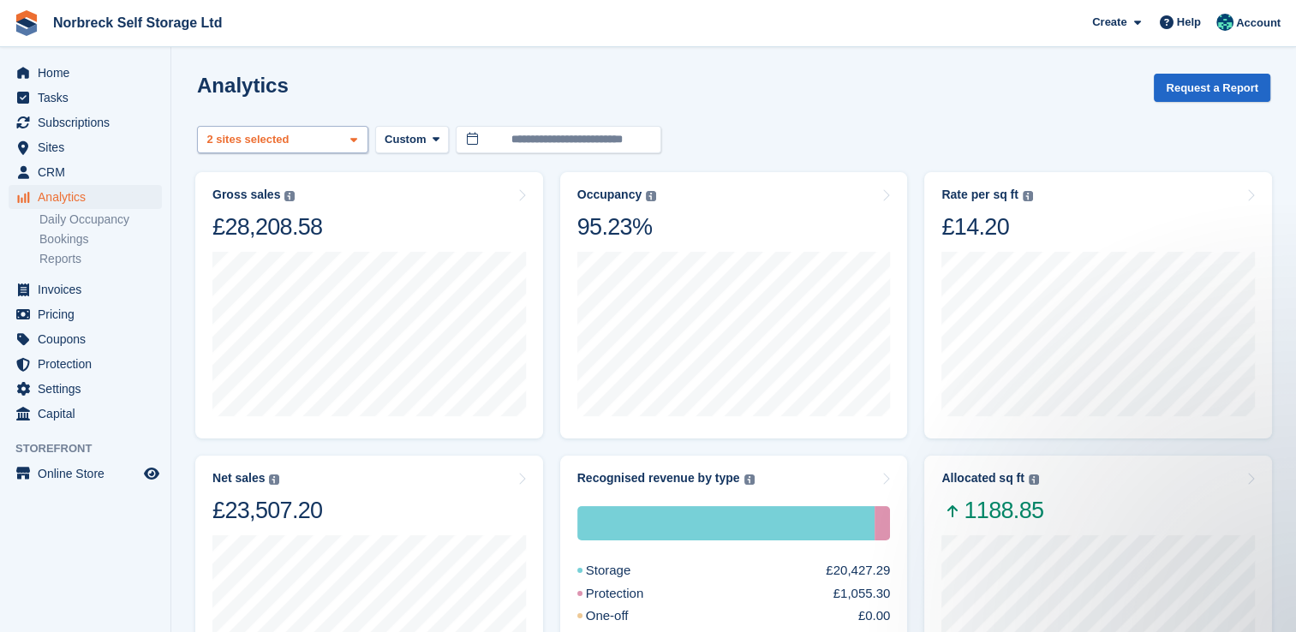
click at [221, 134] on div "2 sites selected" at bounding box center [250, 139] width 92 height 17
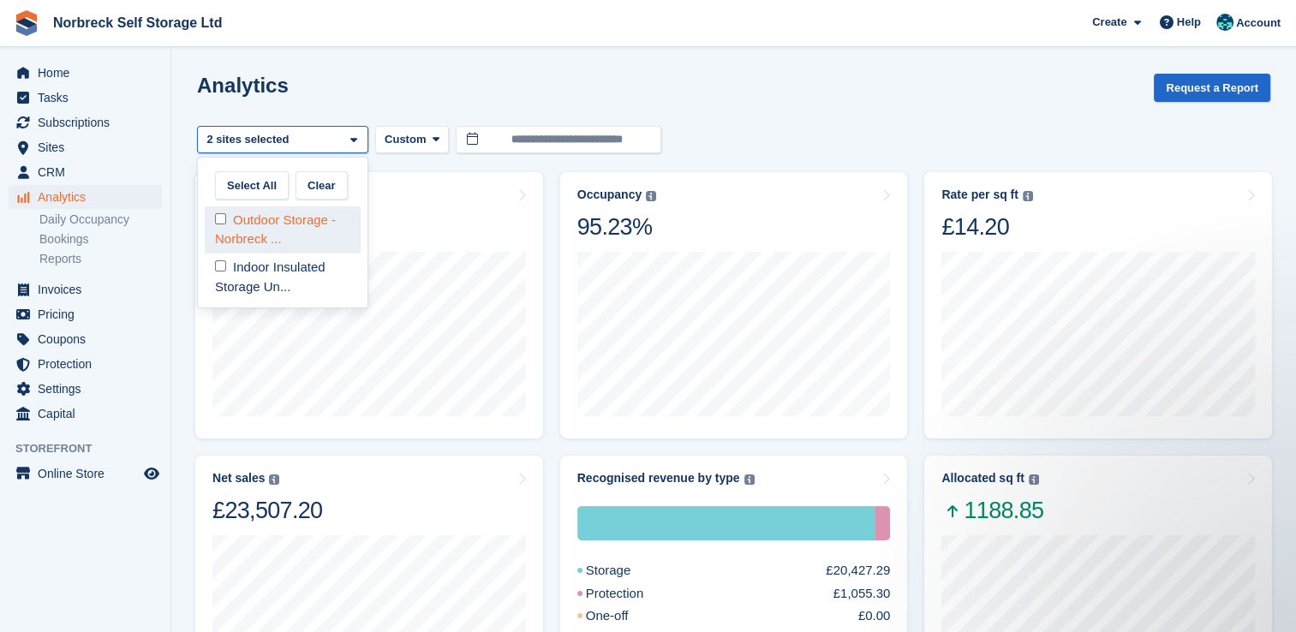
click at [251, 236] on div "Outdoor Storage - Norbreck ..." at bounding box center [283, 229] width 156 height 47
select select "****"
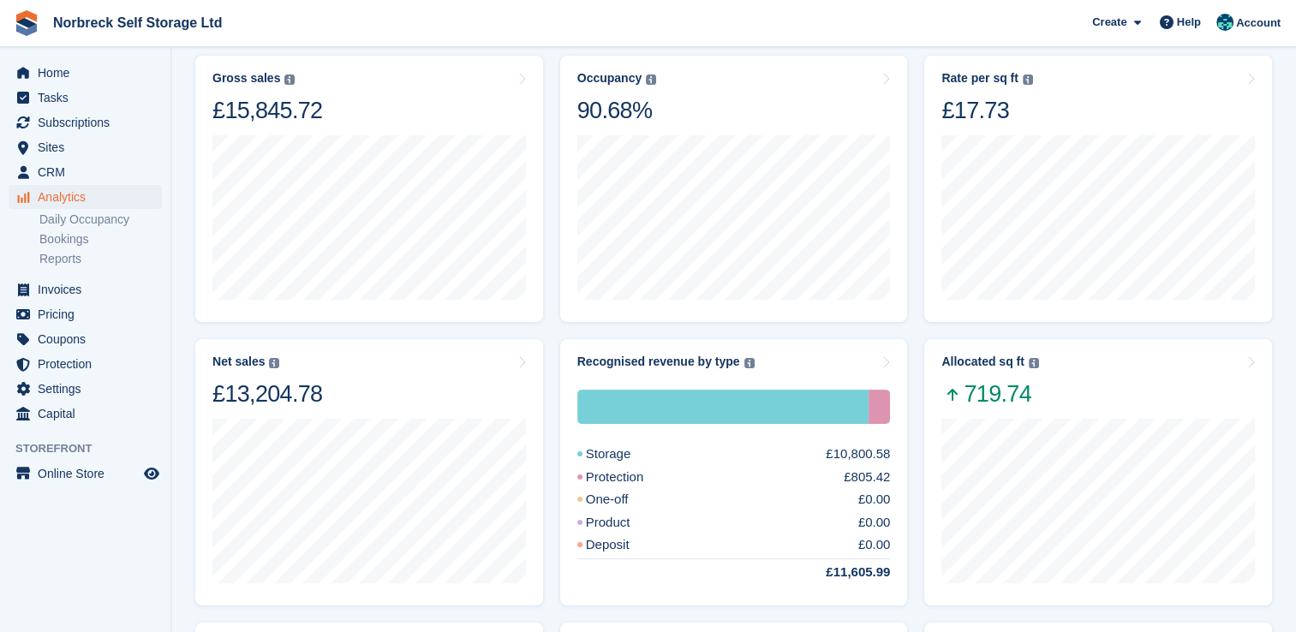
scroll to position [130, 0]
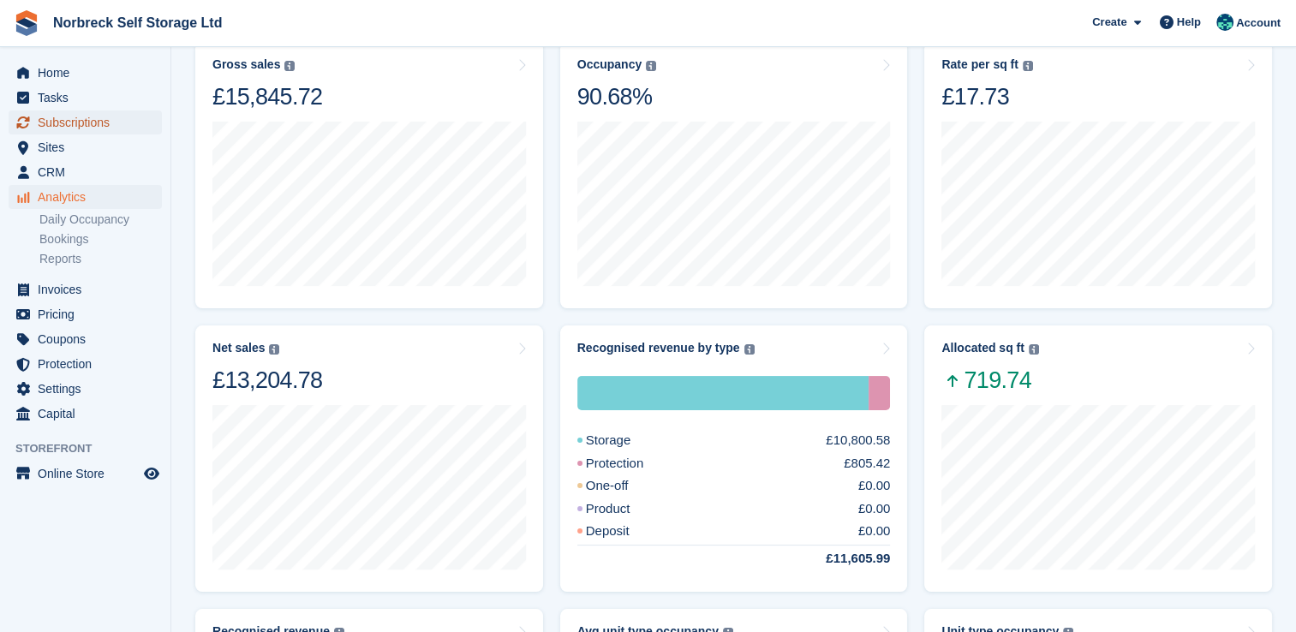
click at [115, 130] on span "Subscriptions" at bounding box center [89, 122] width 103 height 24
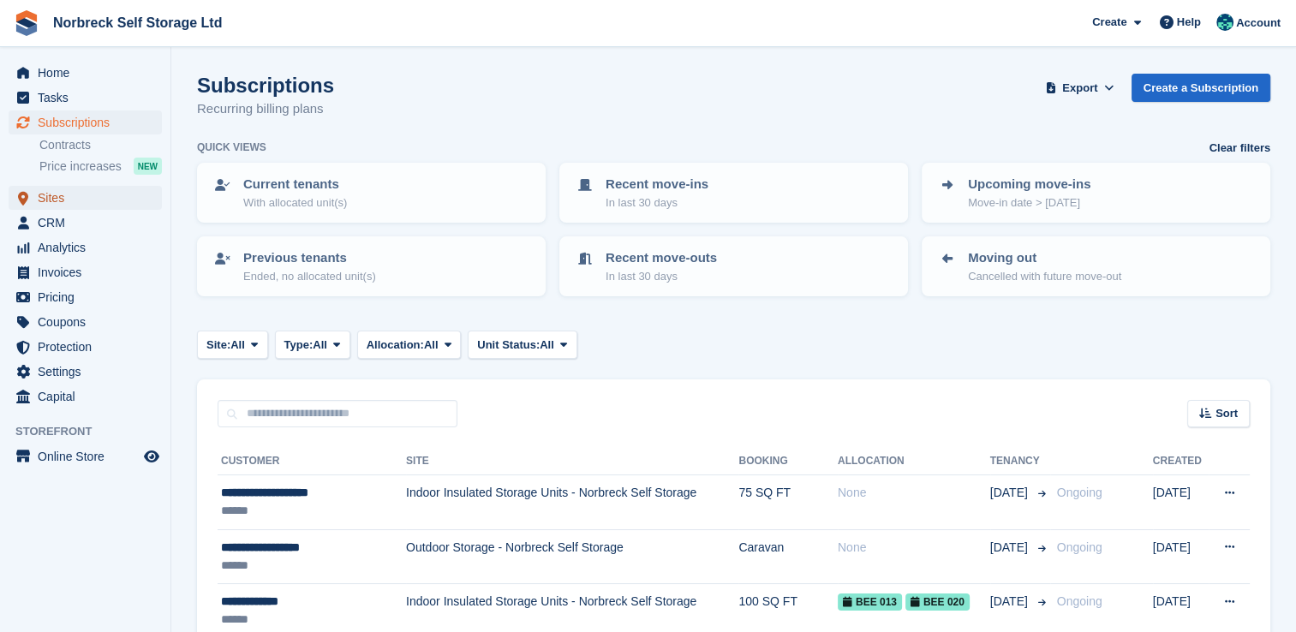
click at [92, 198] on span "Sites" at bounding box center [89, 198] width 103 height 24
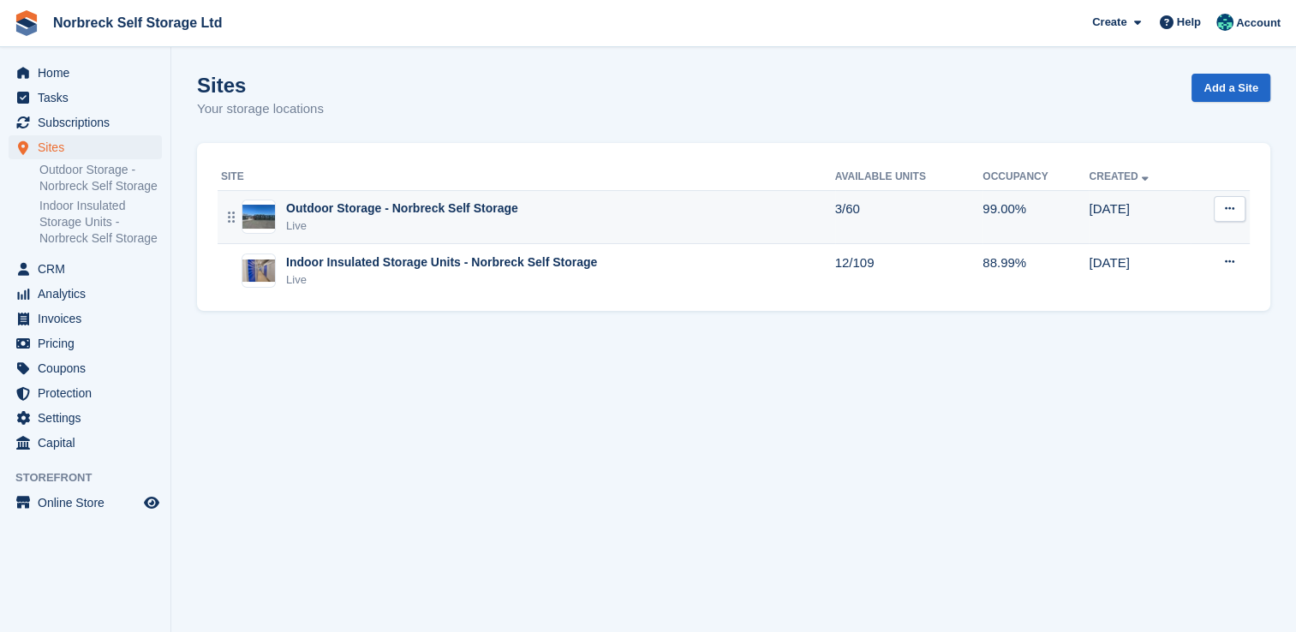
click at [521, 197] on td "Outdoor Storage - Norbreck Self Storage Live" at bounding box center [526, 217] width 617 height 54
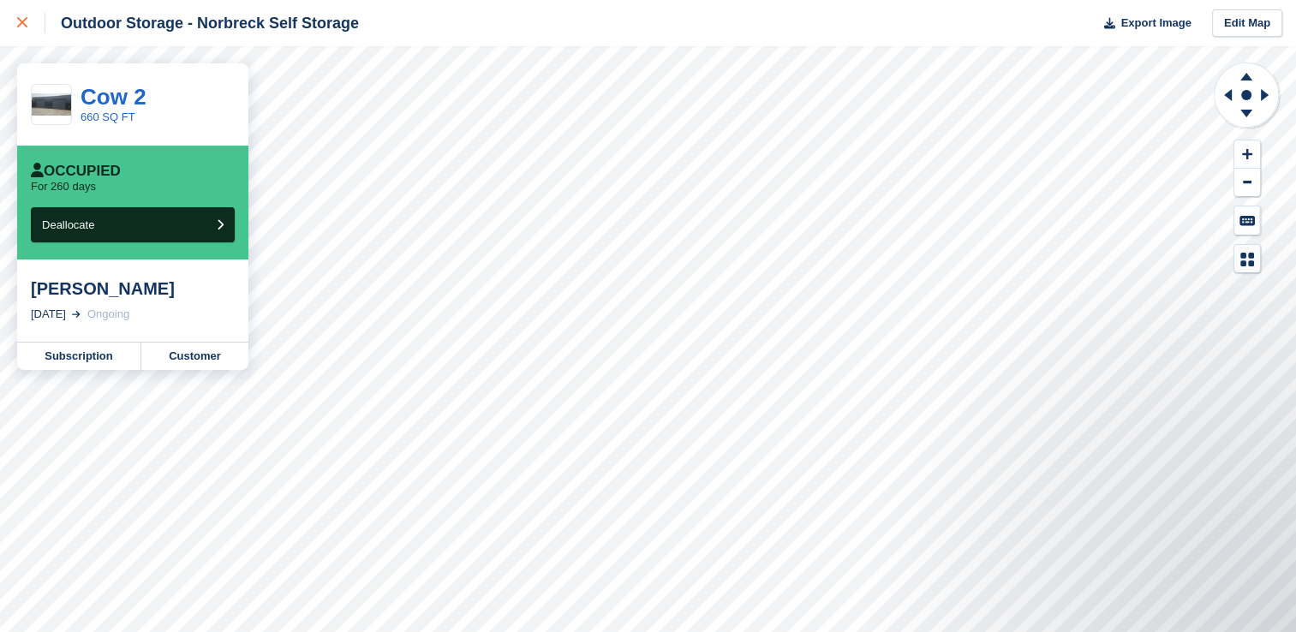
click at [18, 32] on div at bounding box center [31, 23] width 28 height 21
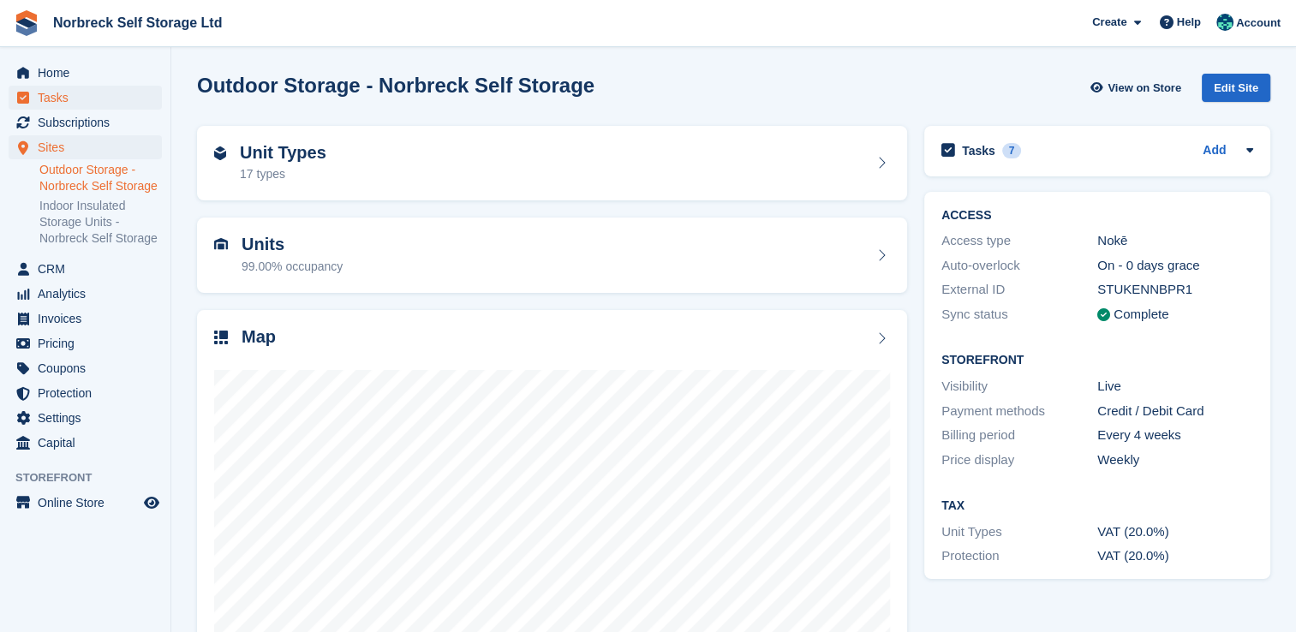
click at [117, 104] on span "Tasks" at bounding box center [89, 98] width 103 height 24
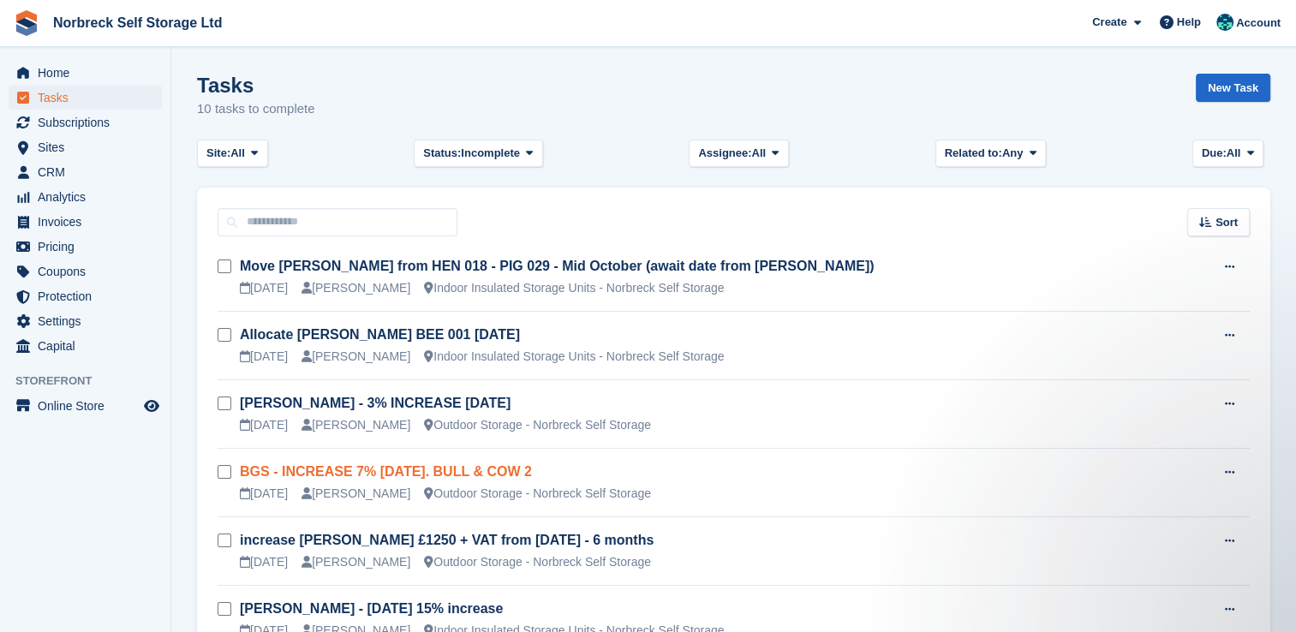
click at [420, 478] on link "BGS - INCREASE 7% [DATE]. BULL & COW 2" at bounding box center [386, 471] width 292 height 15
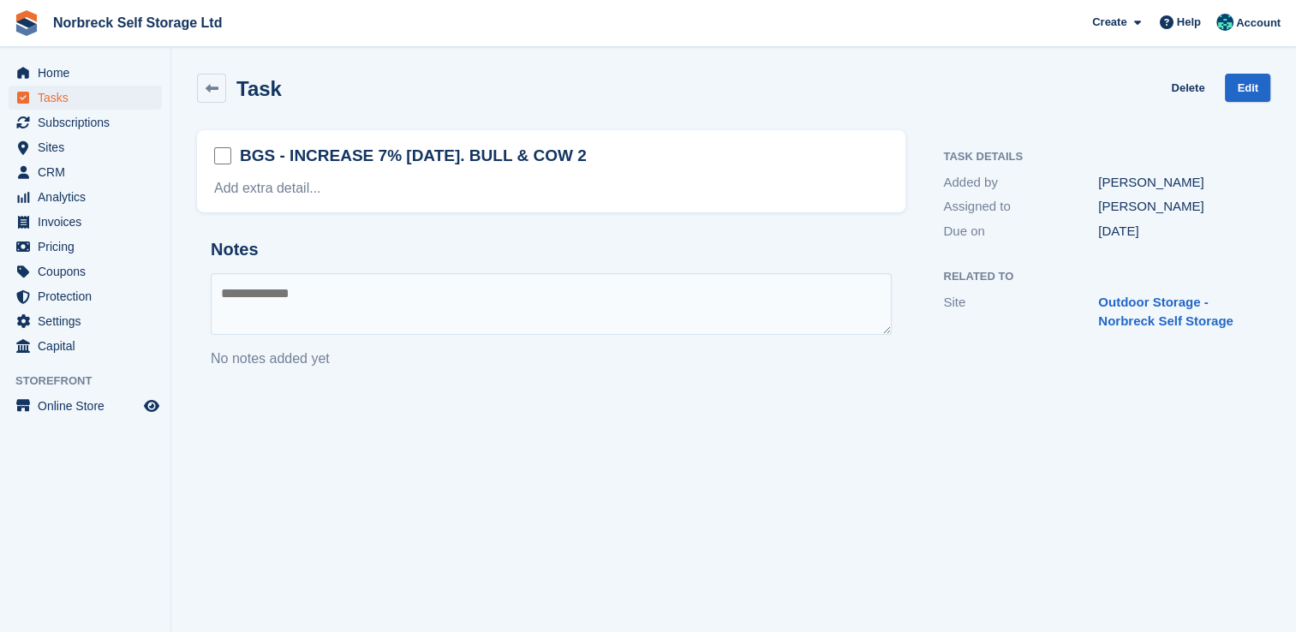
click at [433, 158] on h2 "BGS - INCREASE 7% [DATE]. BULL & COW 2" at bounding box center [413, 156] width 347 height 22
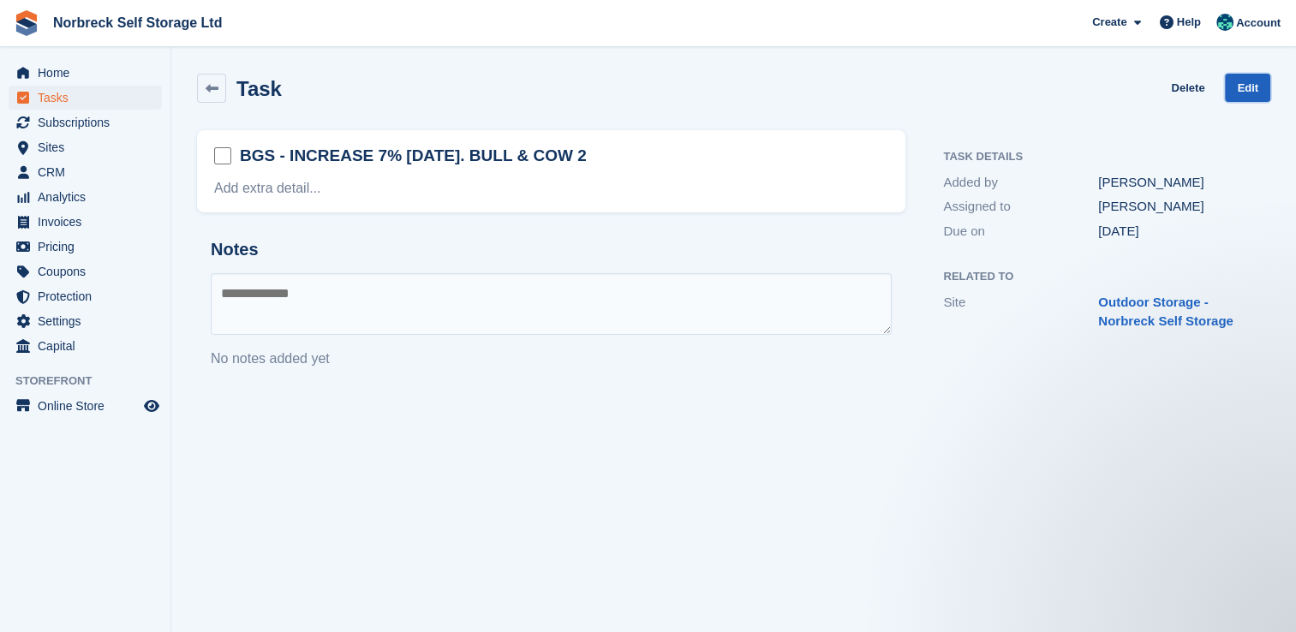
click at [1245, 88] on link "Edit" at bounding box center [1247, 88] width 45 height 28
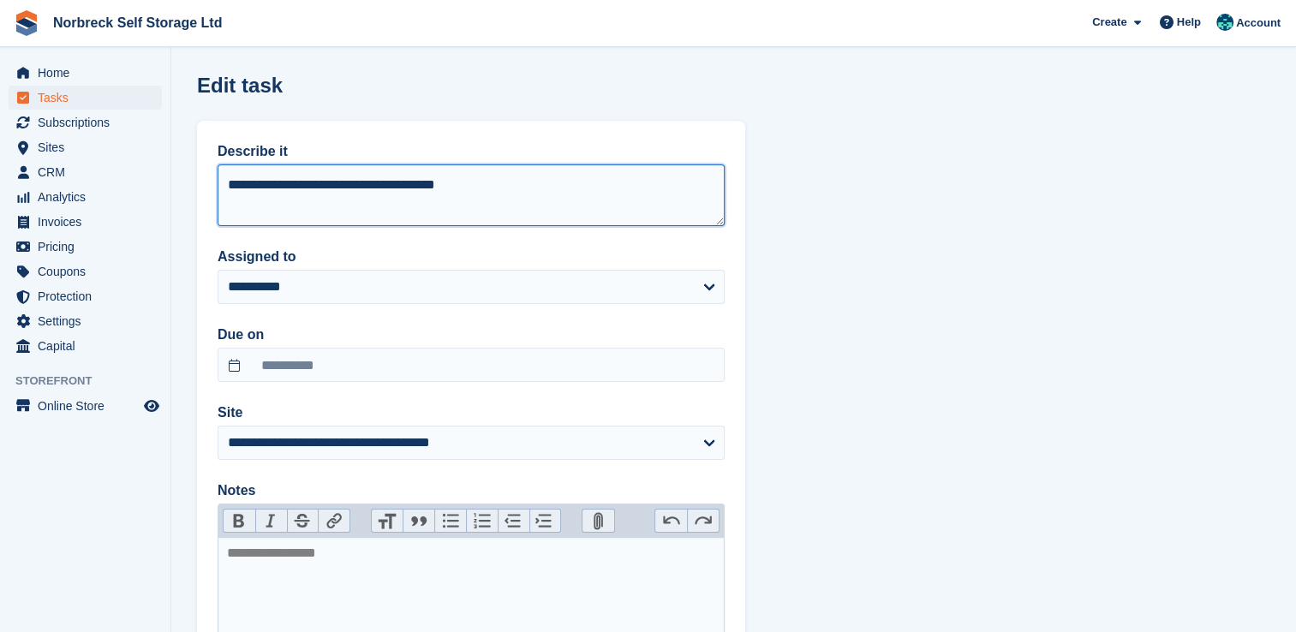
click at [347, 180] on textarea "**********" at bounding box center [471, 195] width 507 height 62
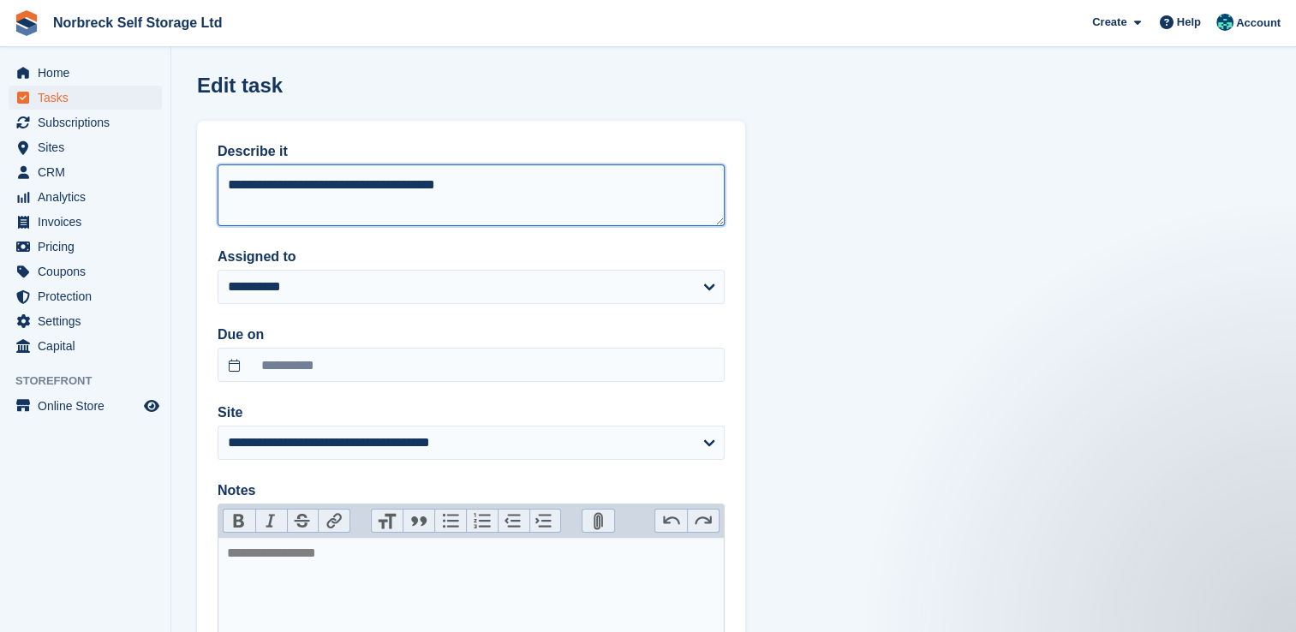
type textarea "**********"
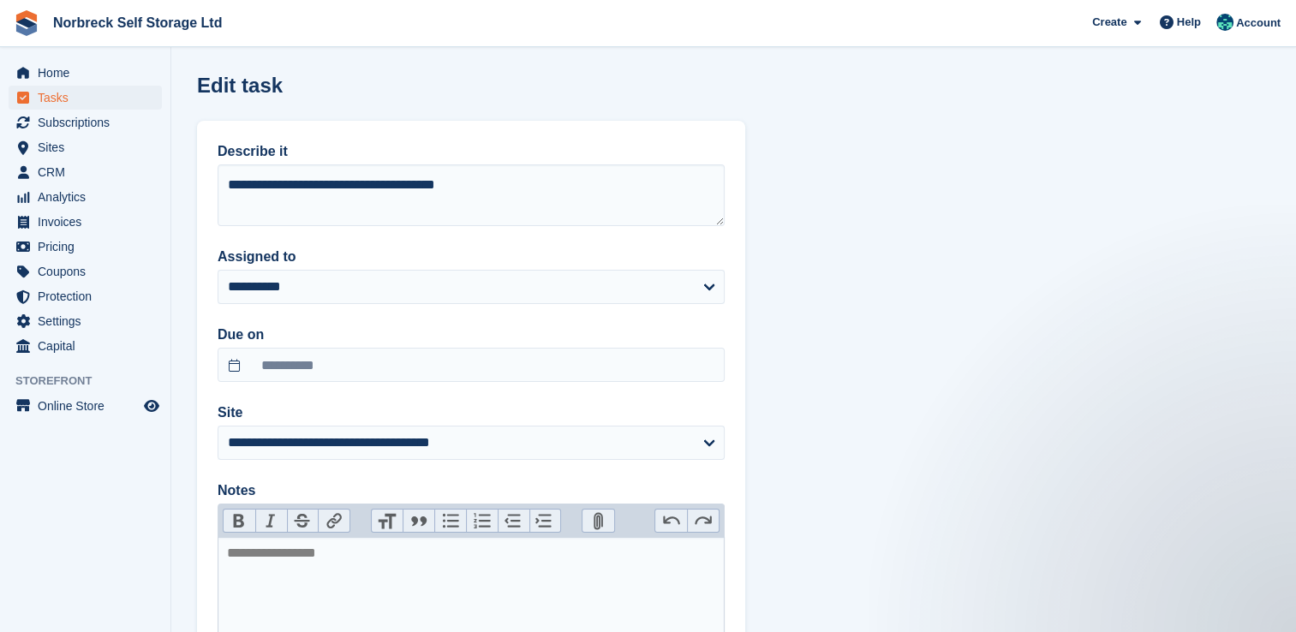
click at [907, 593] on section "**********" at bounding box center [733, 415] width 1124 height 830
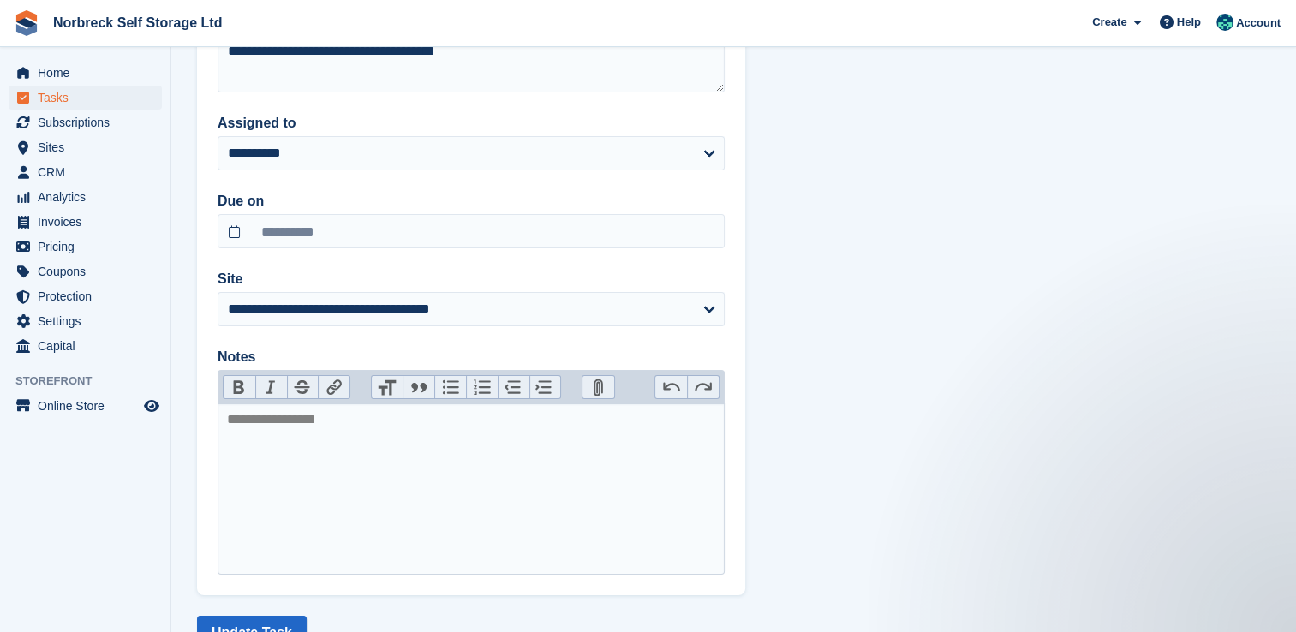
scroll to position [197, 0]
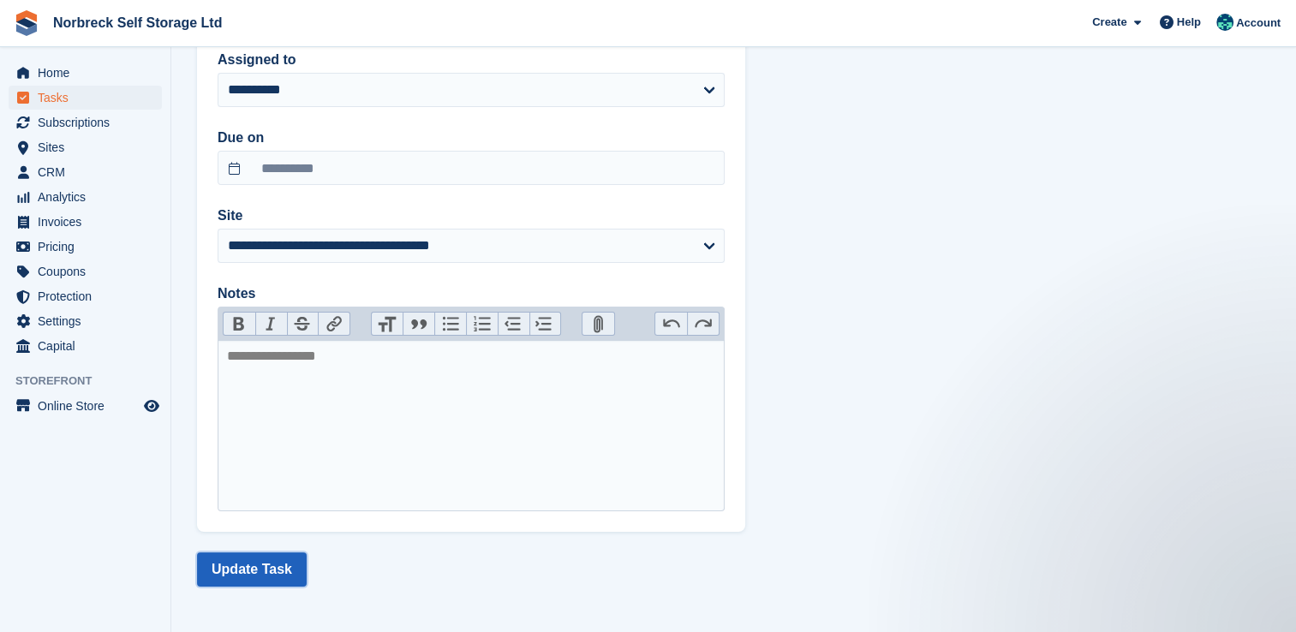
click at [246, 572] on button "Update Task" at bounding box center [252, 569] width 110 height 34
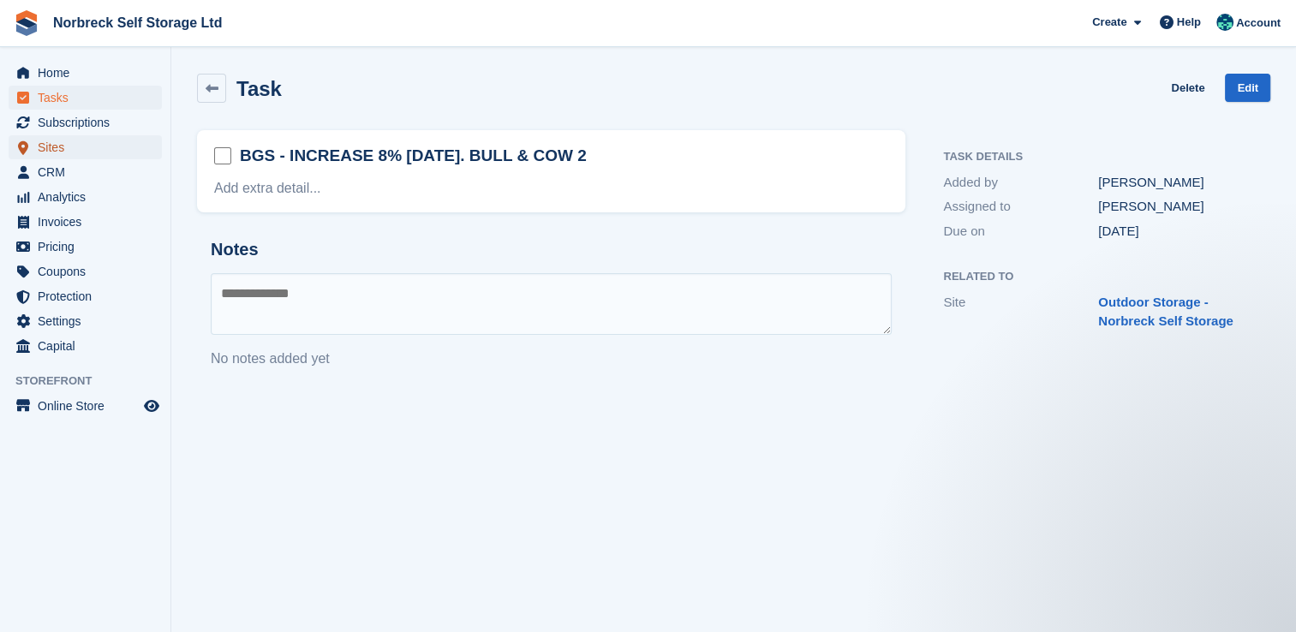
click at [86, 153] on span "Sites" at bounding box center [89, 147] width 103 height 24
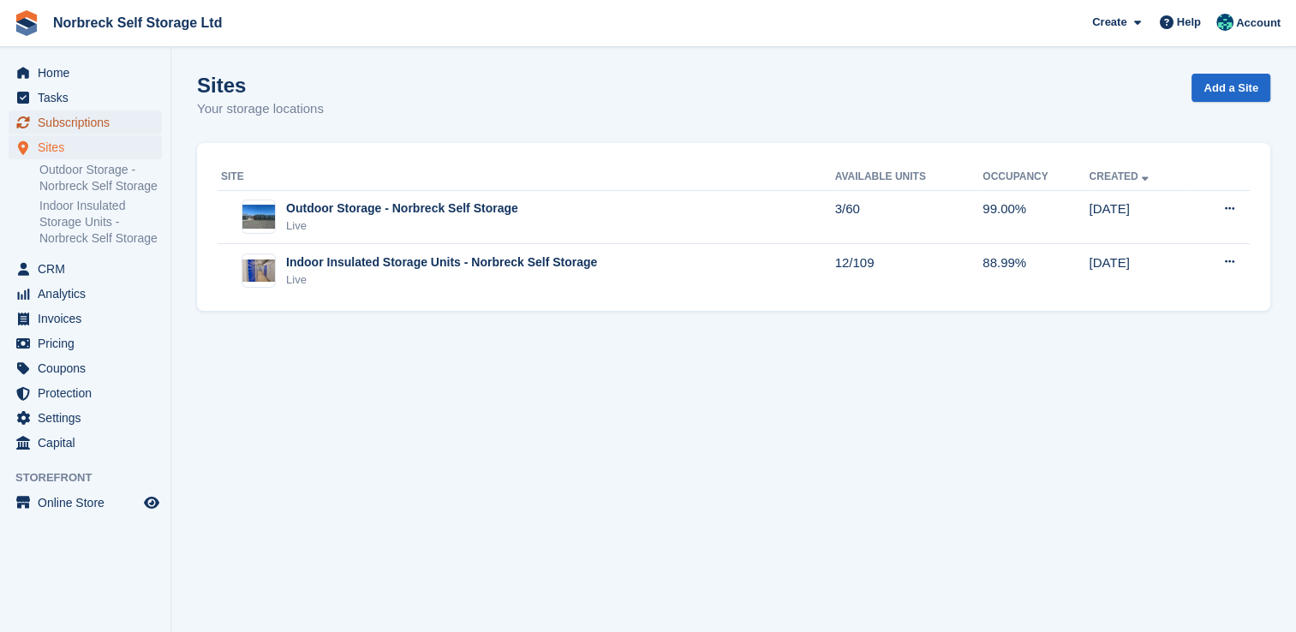
click at [116, 121] on span "Subscriptions" at bounding box center [89, 122] width 103 height 24
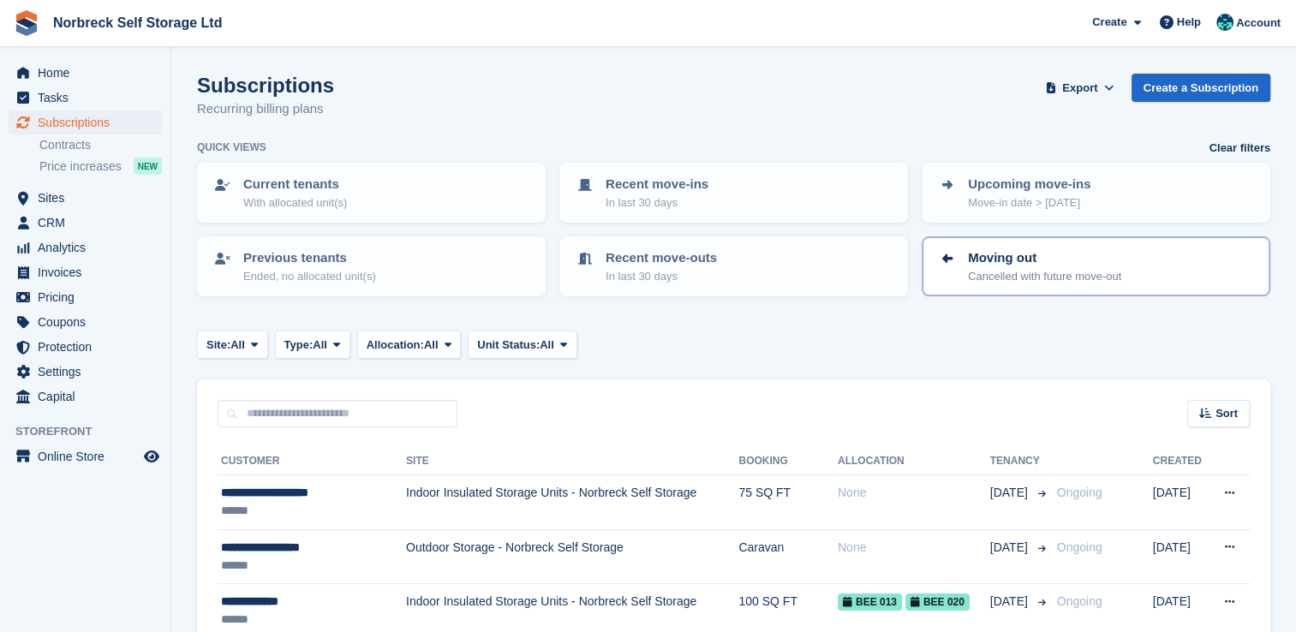
click at [969, 248] on p "Moving out" at bounding box center [1044, 258] width 153 height 20
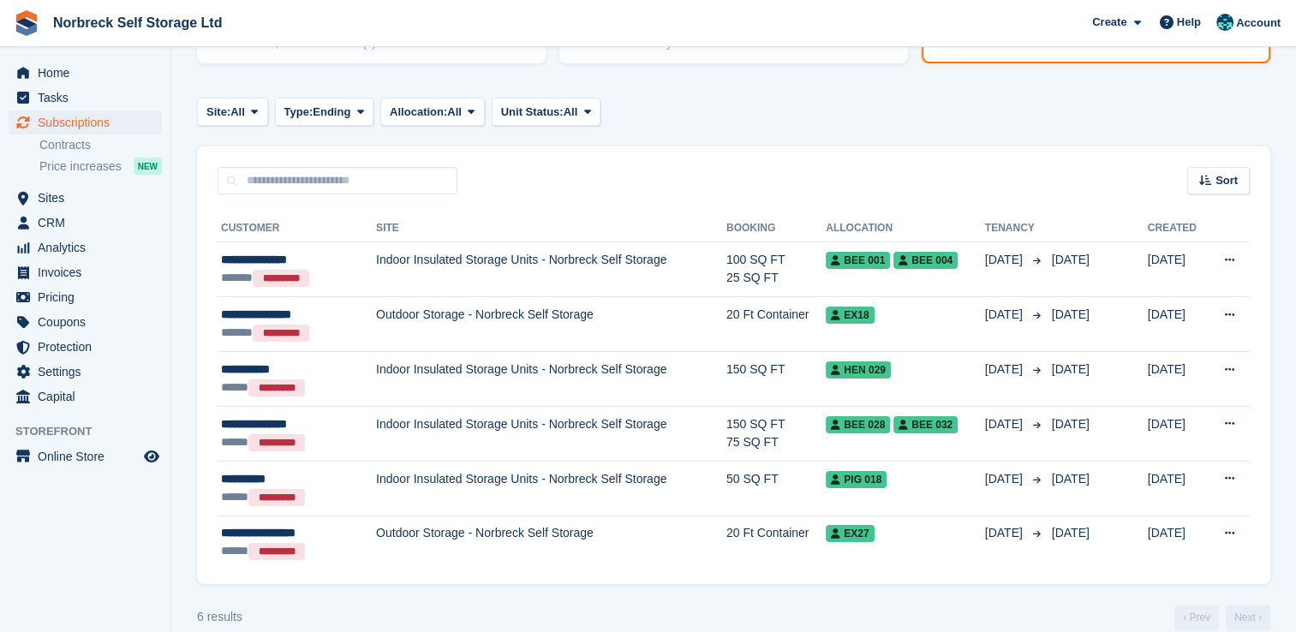
scroll to position [237, 0]
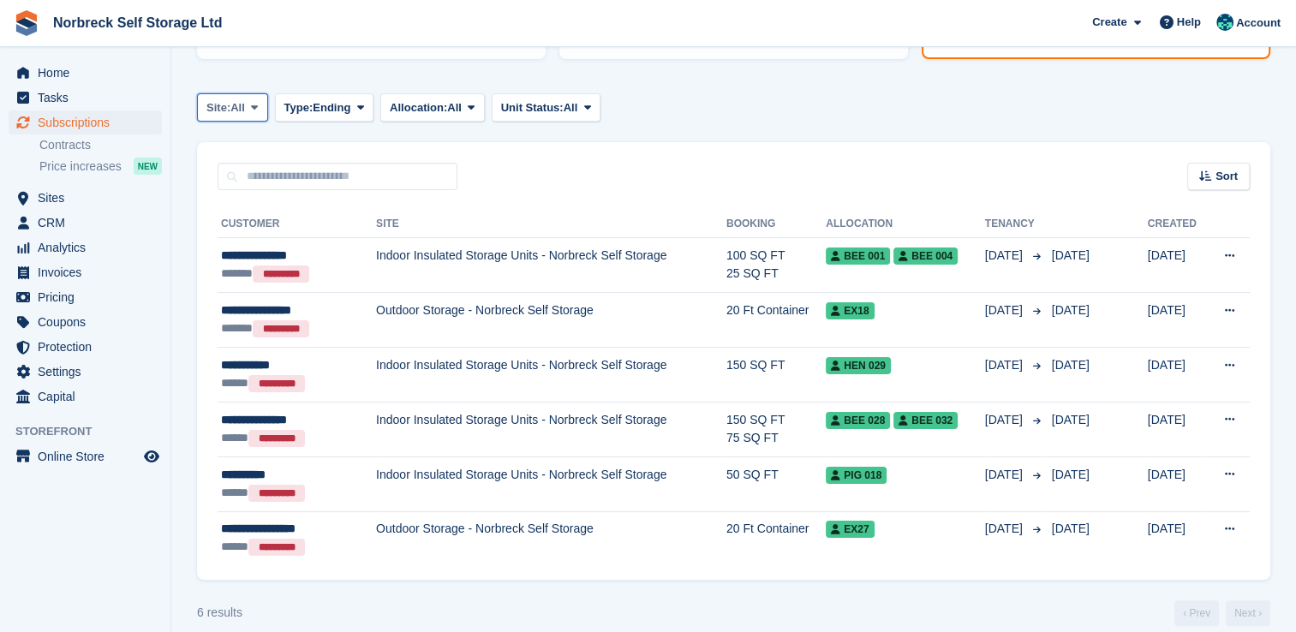
click at [256, 104] on icon at bounding box center [254, 107] width 7 height 11
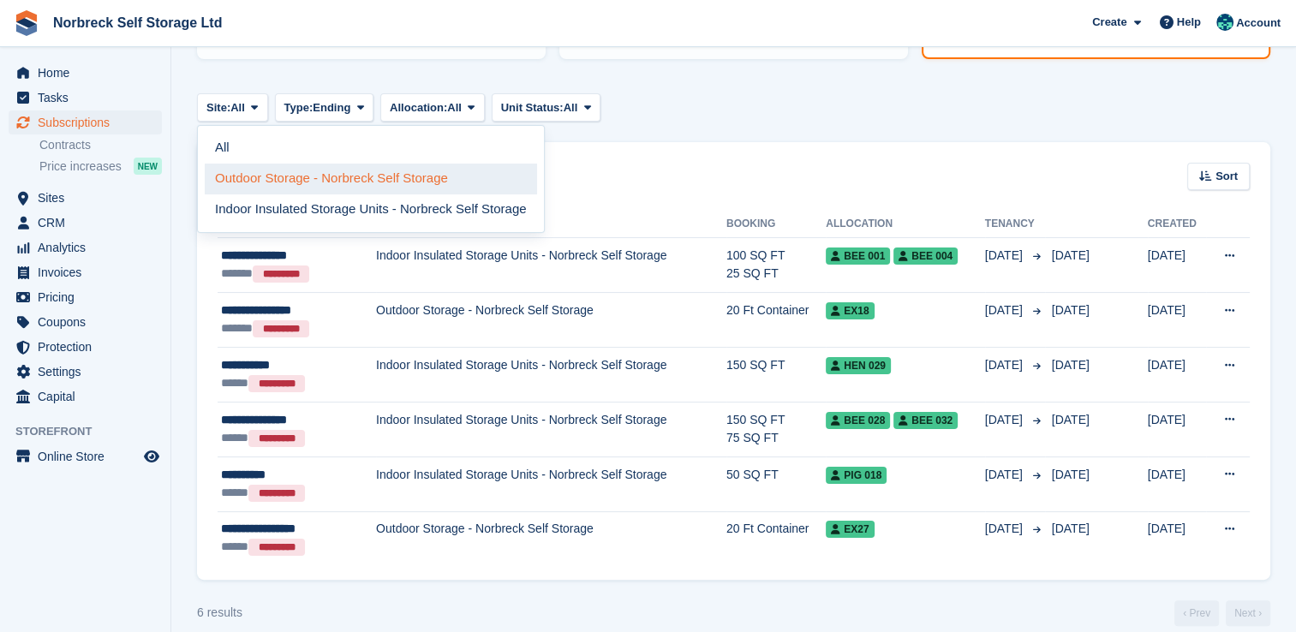
click at [321, 182] on link "Outdoor Storage - Norbreck Self Storage" at bounding box center [371, 179] width 332 height 31
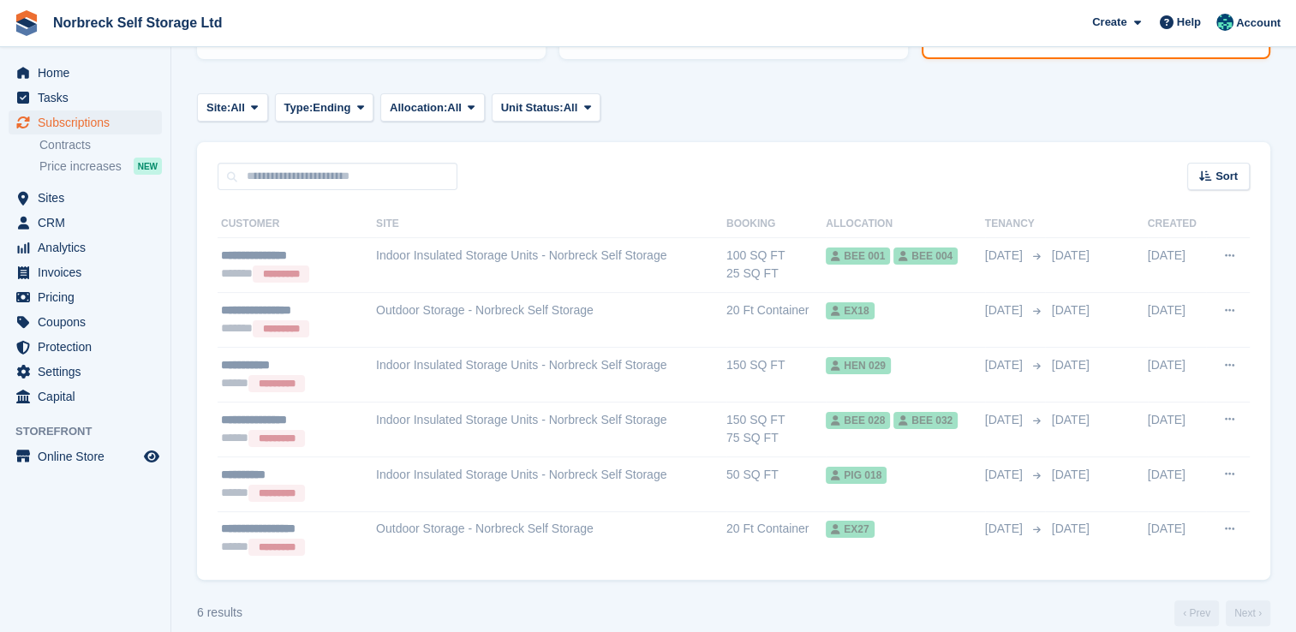
scroll to position [35, 0]
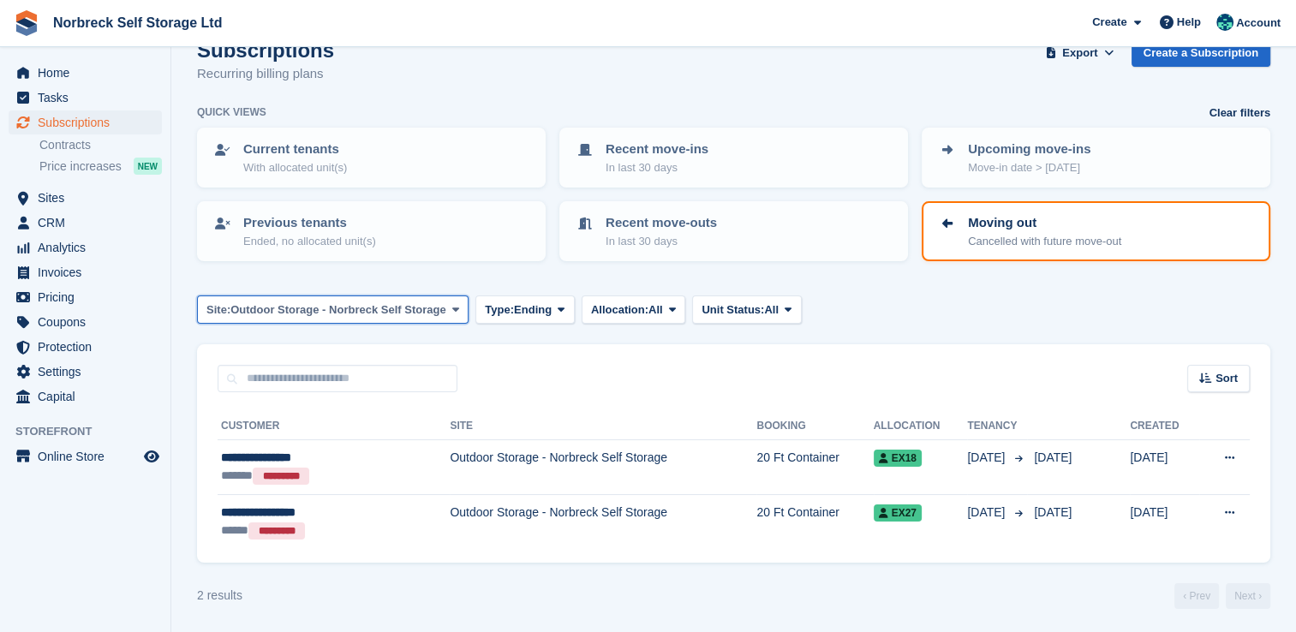
click at [339, 310] on span "Outdoor Storage - Norbreck Self Storage" at bounding box center [337, 309] width 215 height 17
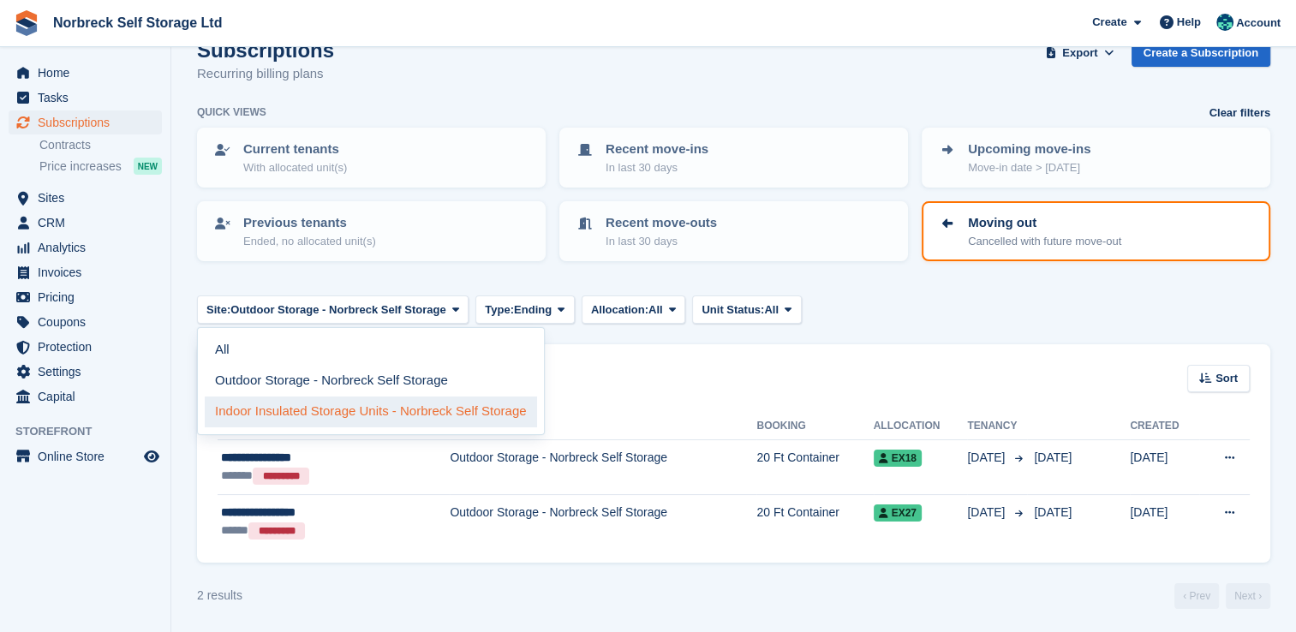
click at [311, 414] on link "Indoor Insulated Storage Units - Norbreck Self Storage" at bounding box center [371, 412] width 332 height 31
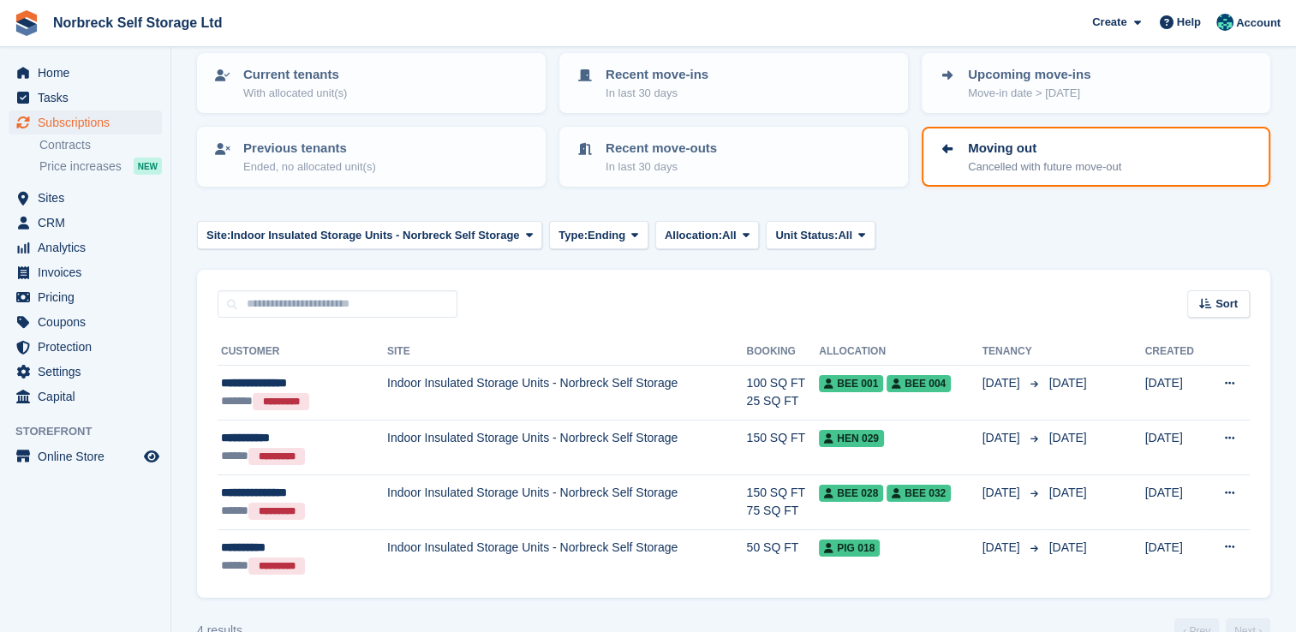
scroll to position [145, 0]
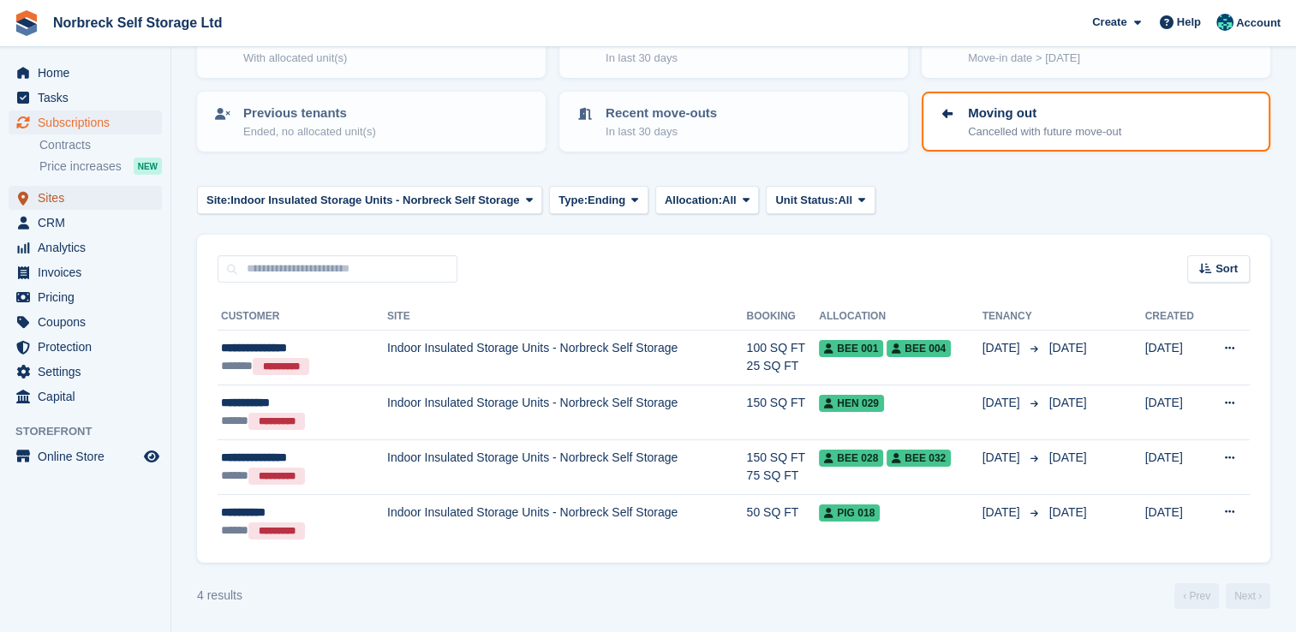
click at [92, 207] on span "Sites" at bounding box center [89, 198] width 103 height 24
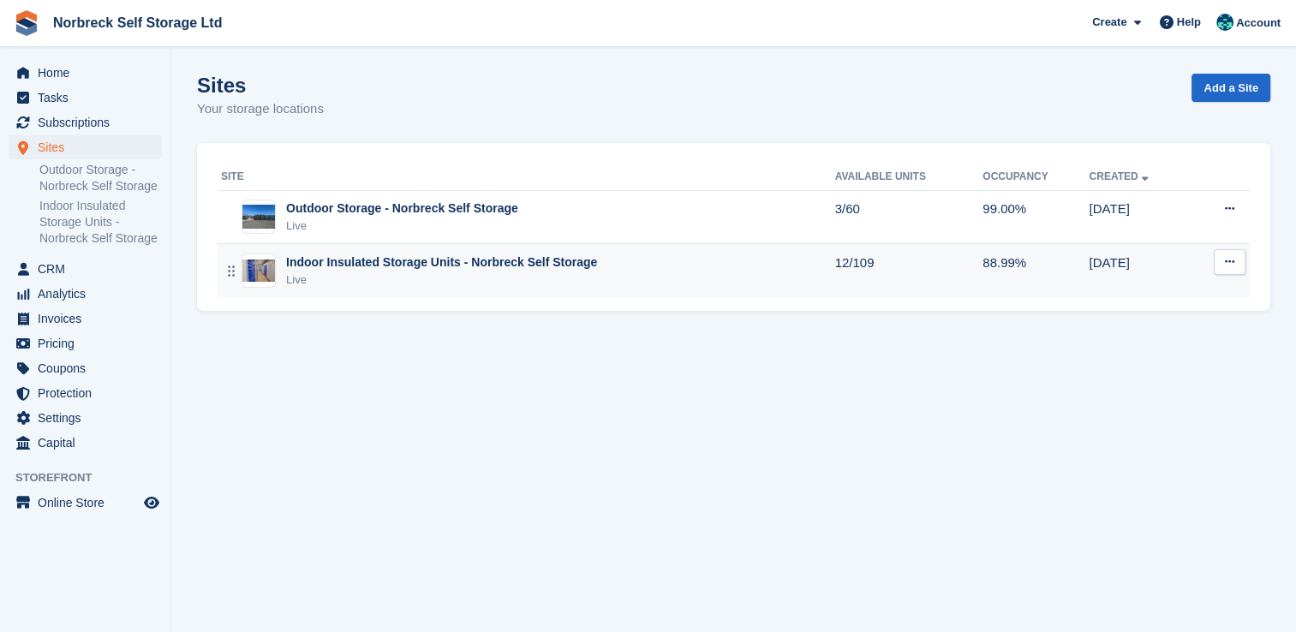
click at [487, 264] on div "Indoor Insulated Storage Units - Norbreck Self Storage" at bounding box center [441, 262] width 311 height 18
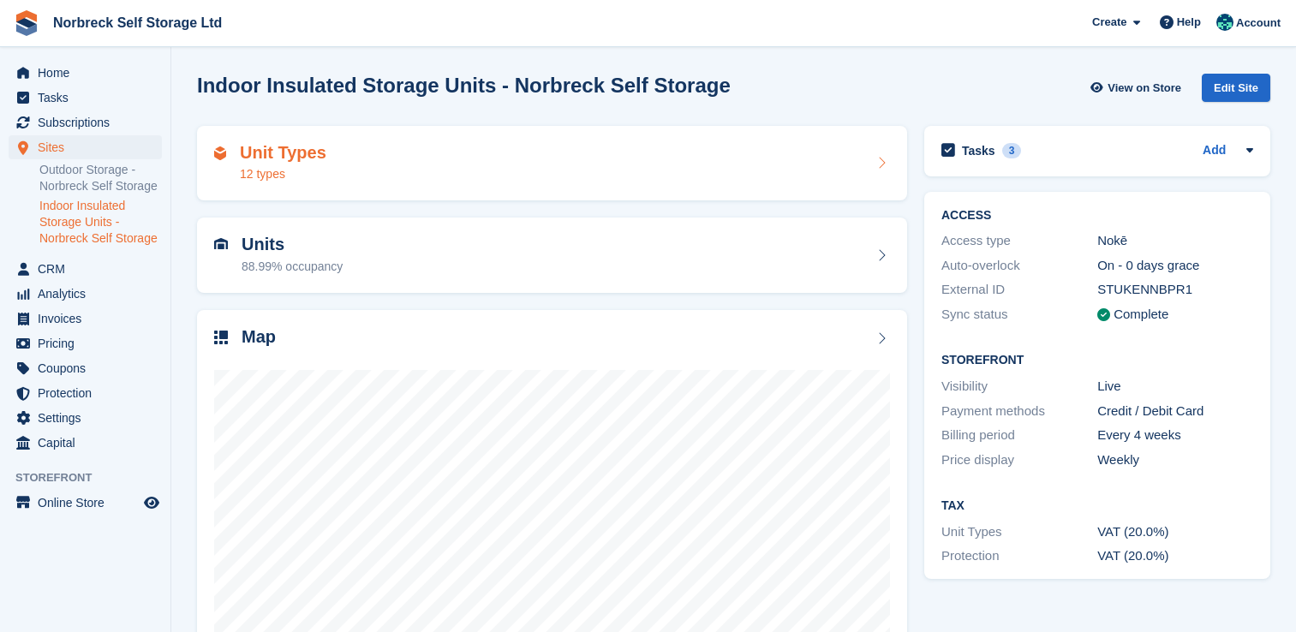
click at [548, 146] on div "Unit Types 12 types" at bounding box center [552, 163] width 676 height 41
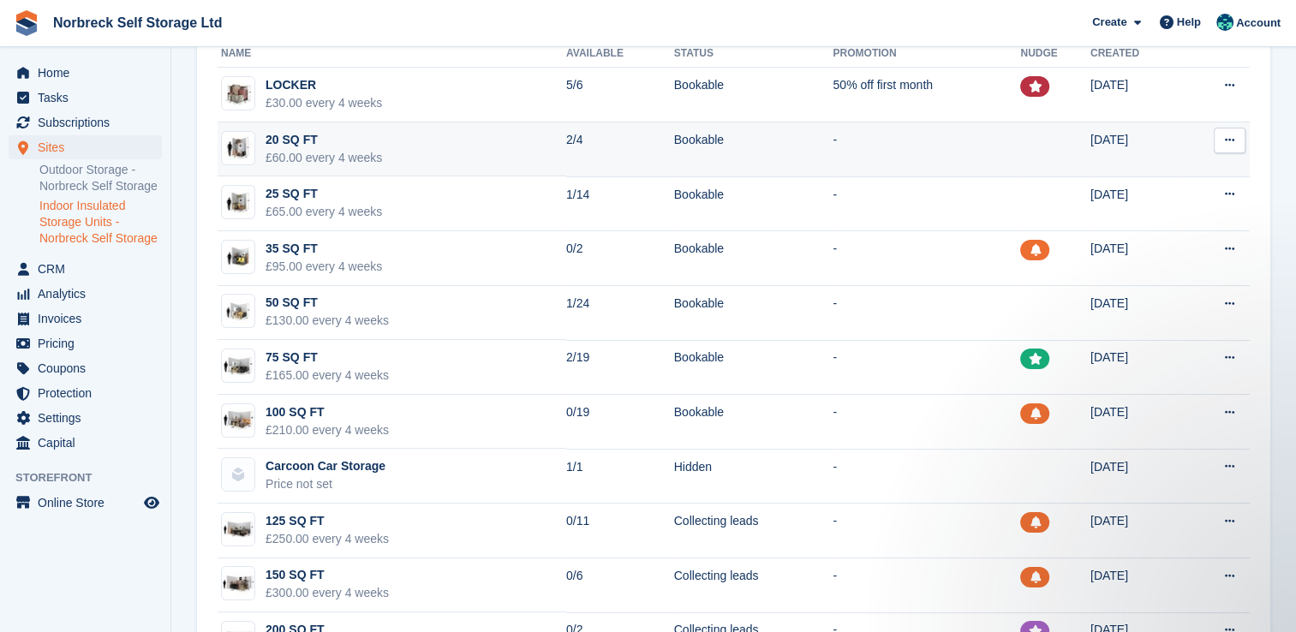
scroll to position [114, 0]
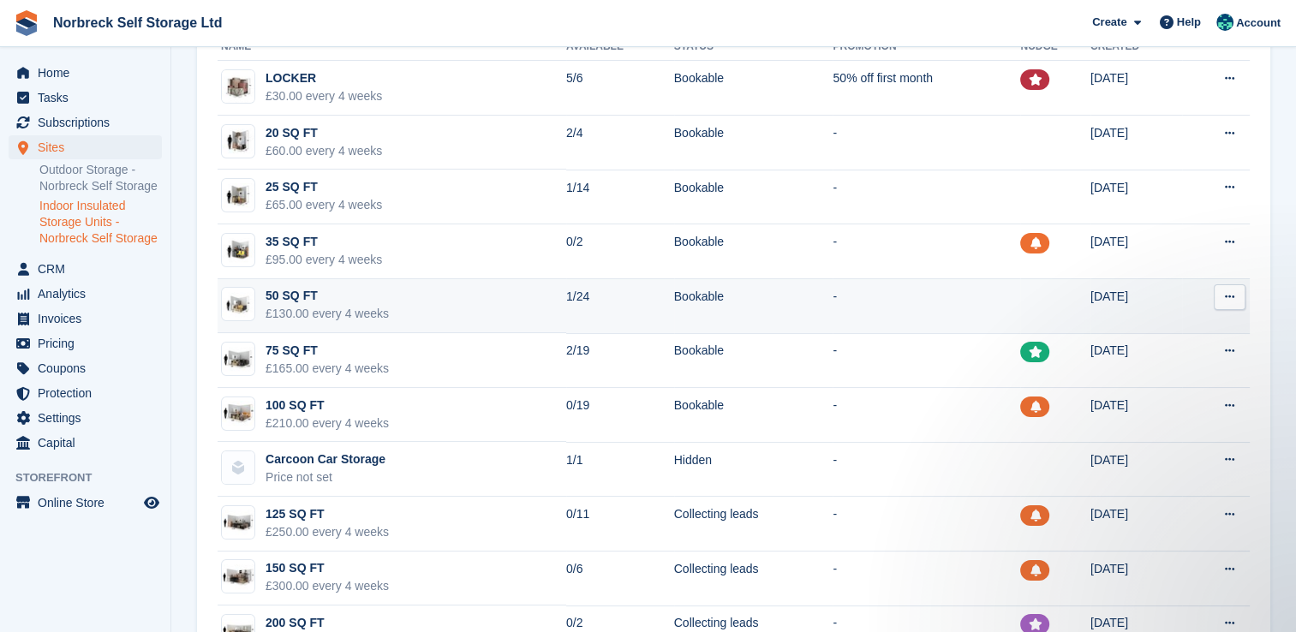
click at [516, 309] on td "50 SQ FT £130.00 every 4 weeks" at bounding box center [392, 306] width 349 height 55
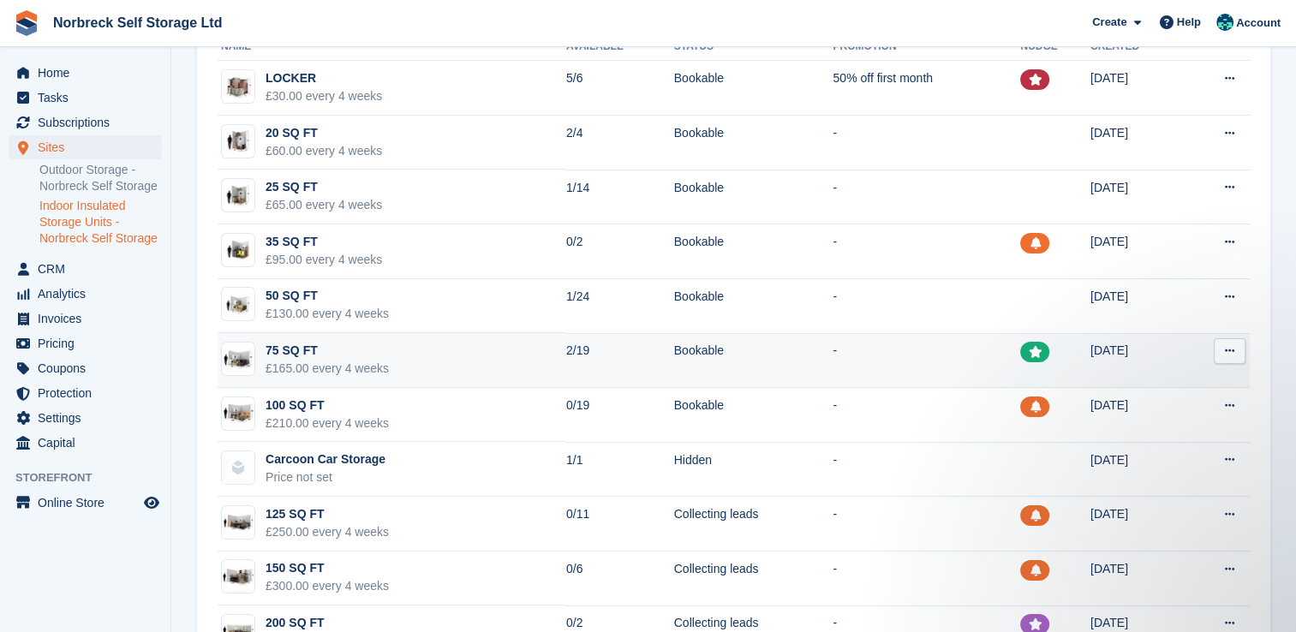
click at [566, 364] on td "2/19" at bounding box center [620, 360] width 108 height 55
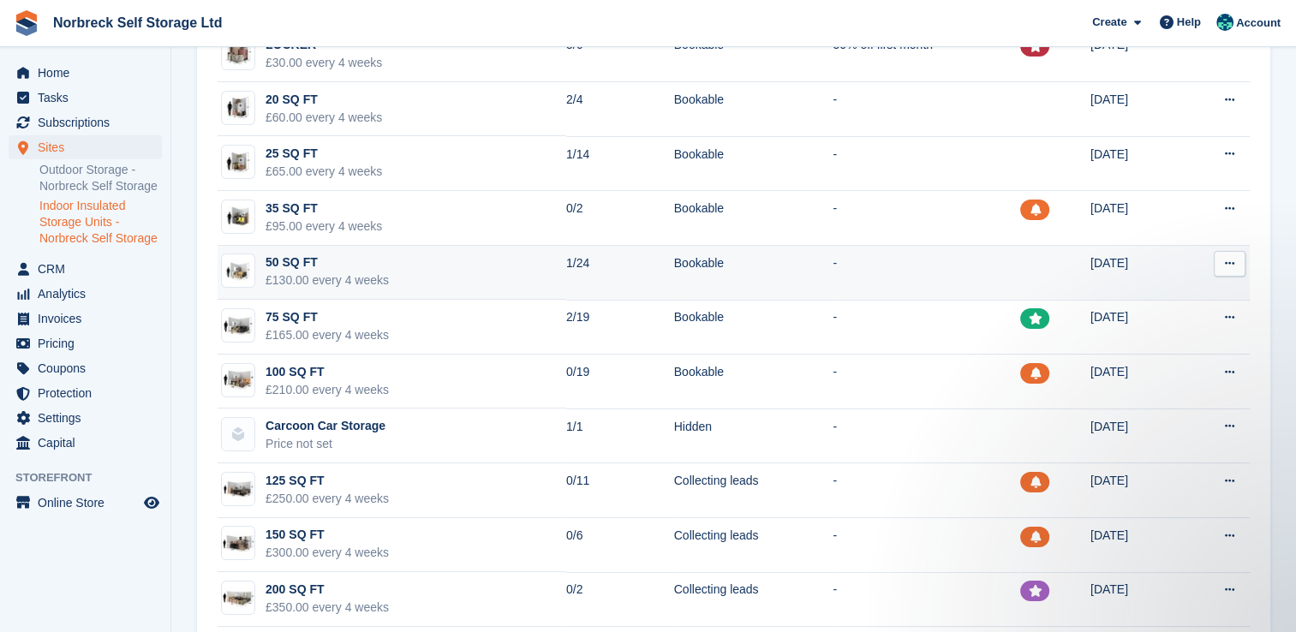
scroll to position [233, 0]
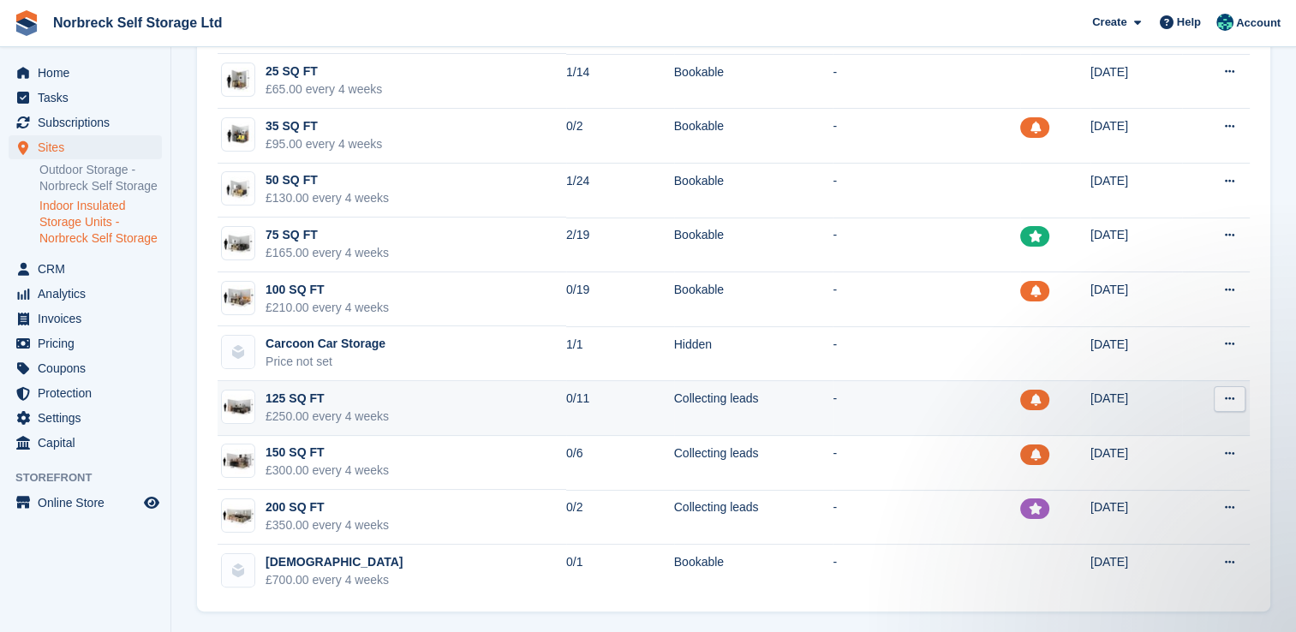
click at [528, 395] on td "125 SQ FT £250.00 every 4 weeks" at bounding box center [392, 408] width 349 height 55
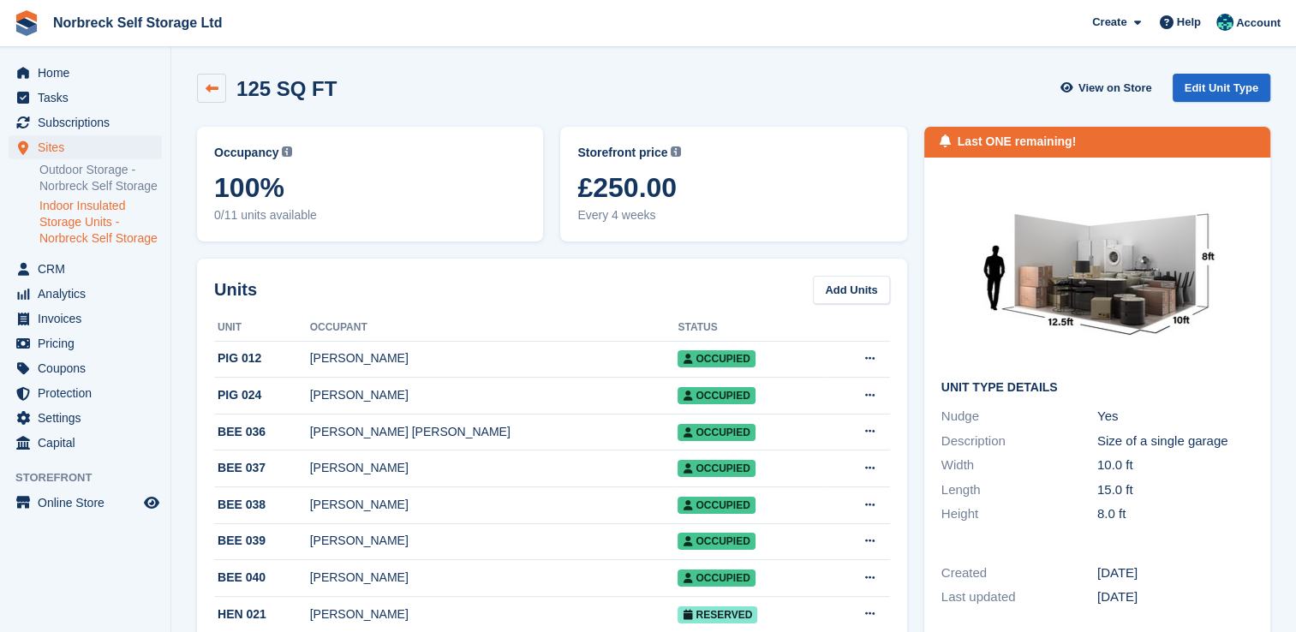
click at [224, 92] on link at bounding box center [211, 88] width 29 height 29
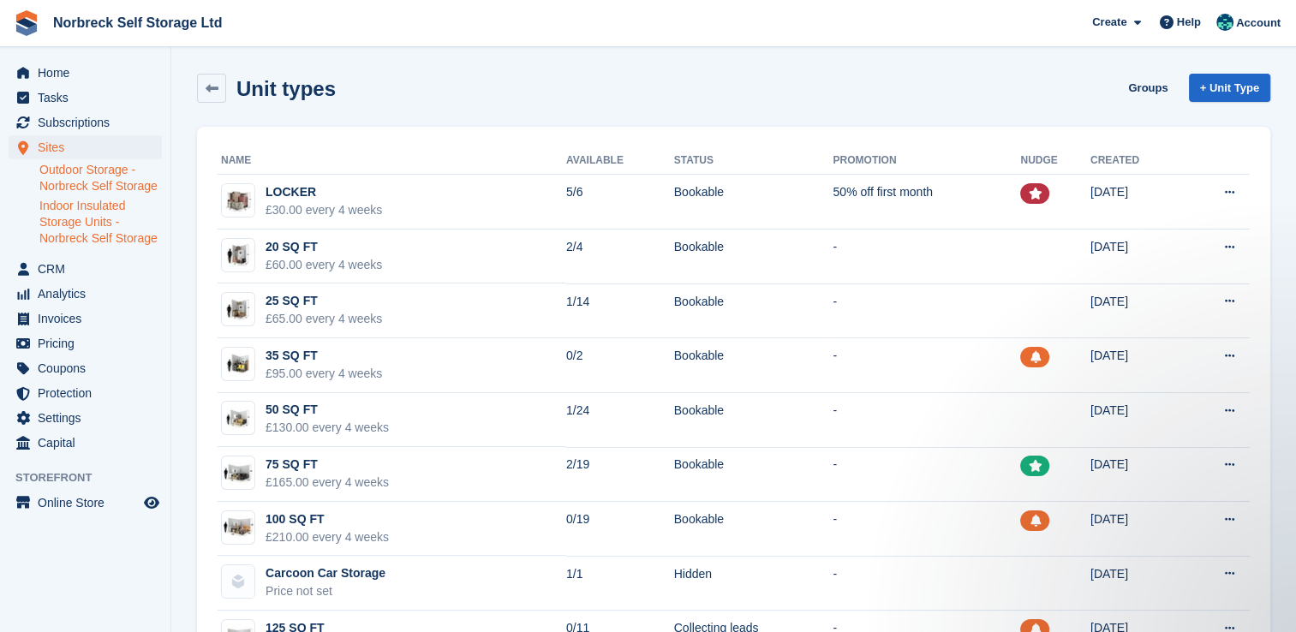
click at [63, 165] on link "Outdoor Storage - Norbreck Self Storage" at bounding box center [100, 178] width 122 height 33
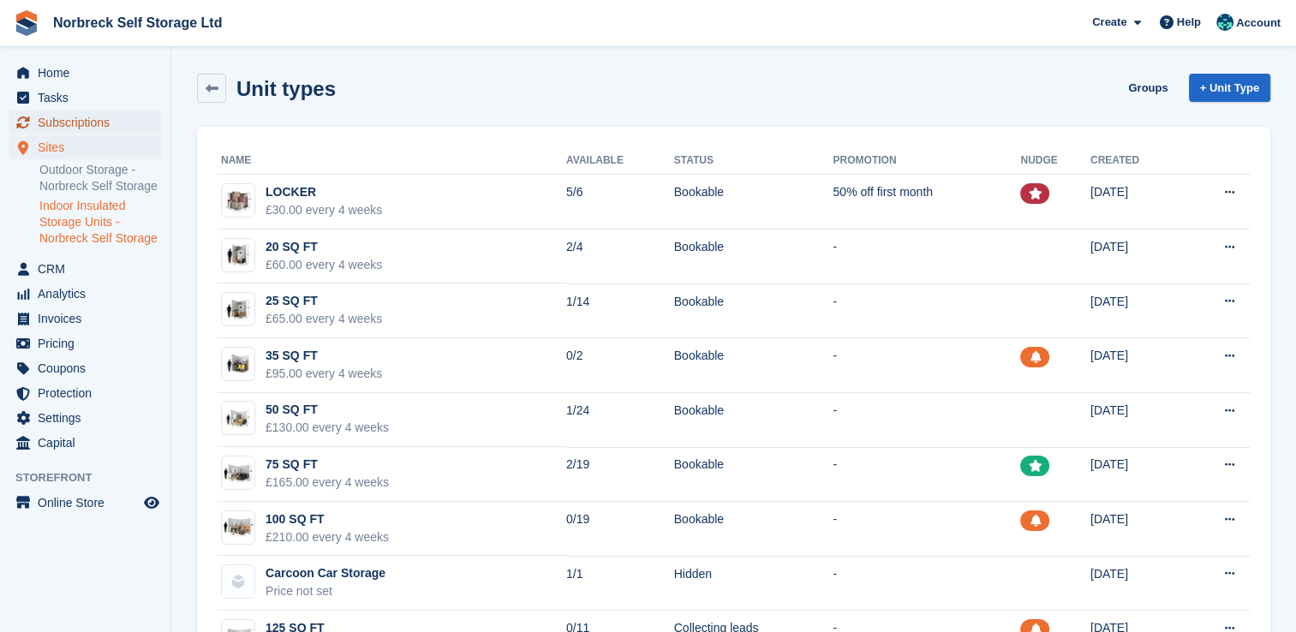
click at [100, 126] on span "Subscriptions" at bounding box center [89, 122] width 103 height 24
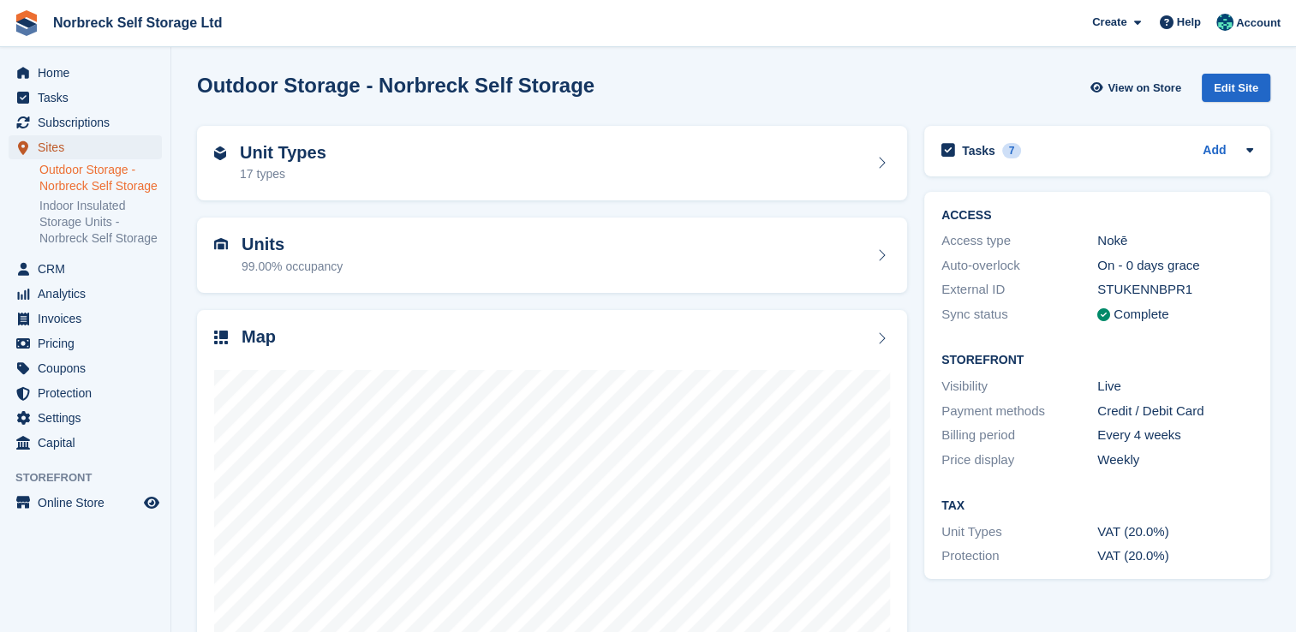
click at [114, 158] on span "Sites" at bounding box center [89, 147] width 103 height 24
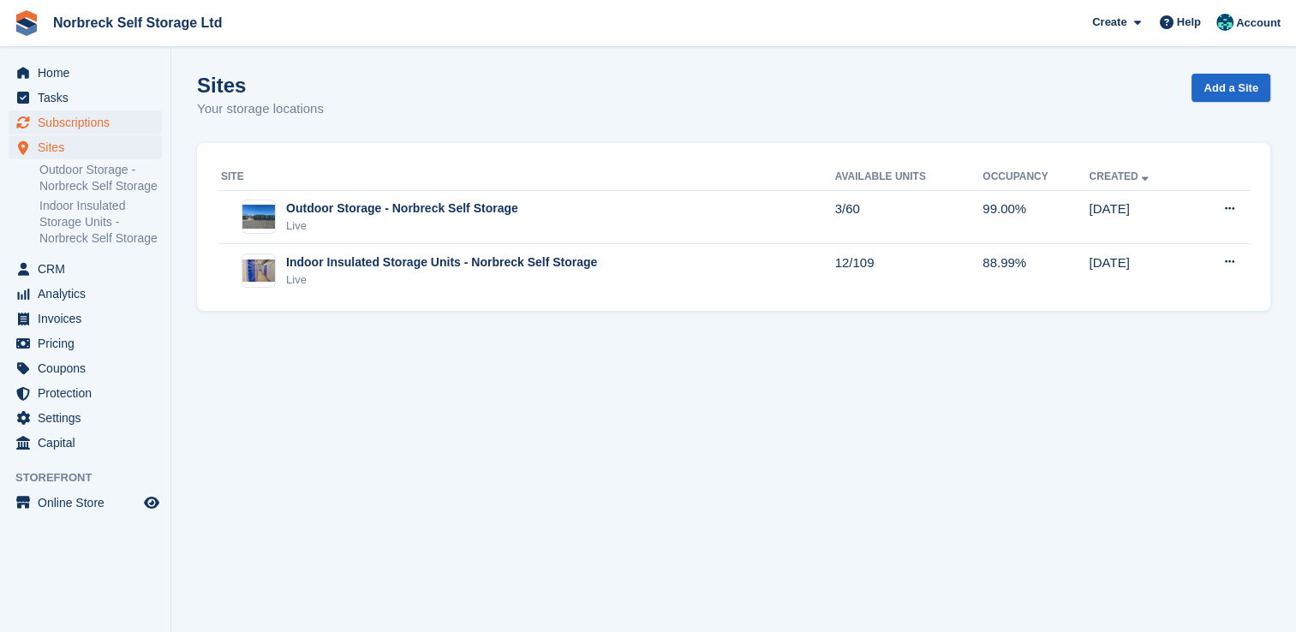
click at [103, 127] on span "Subscriptions" at bounding box center [89, 122] width 103 height 24
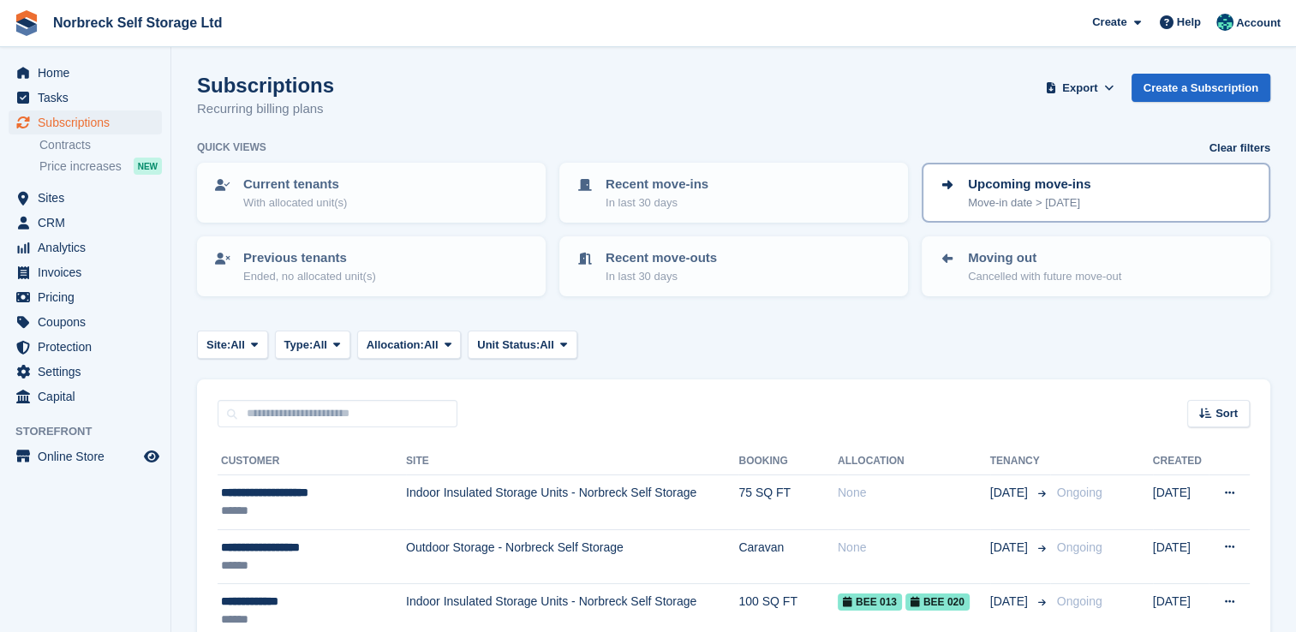
click at [1085, 180] on div "Upcoming move-ins Move-in date > [DATE]" at bounding box center [1096, 193] width 318 height 36
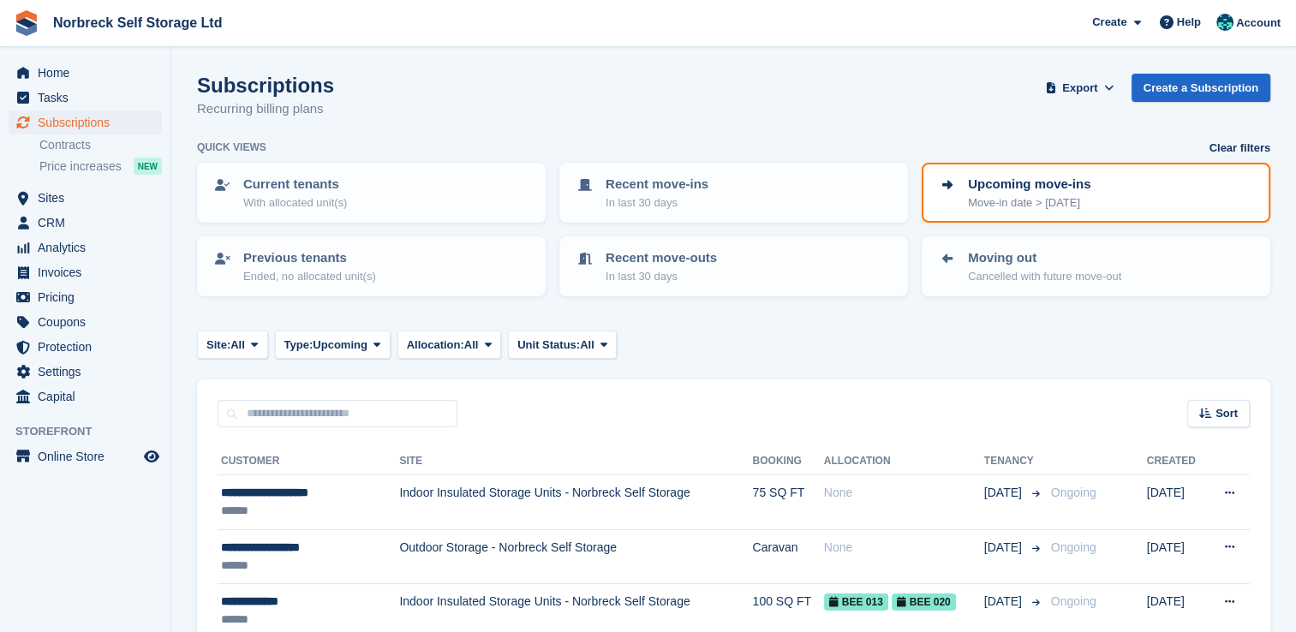
click at [1011, 203] on p "Move-in date > [DATE]" at bounding box center [1029, 202] width 122 height 17
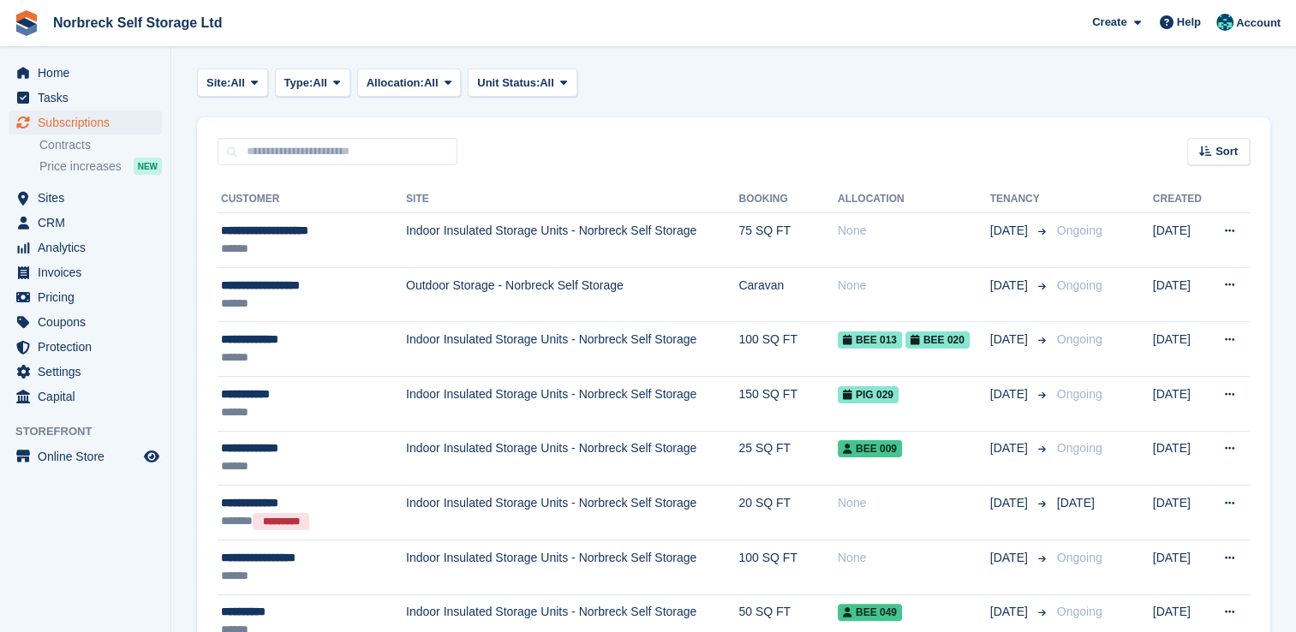
scroll to position [288, 0]
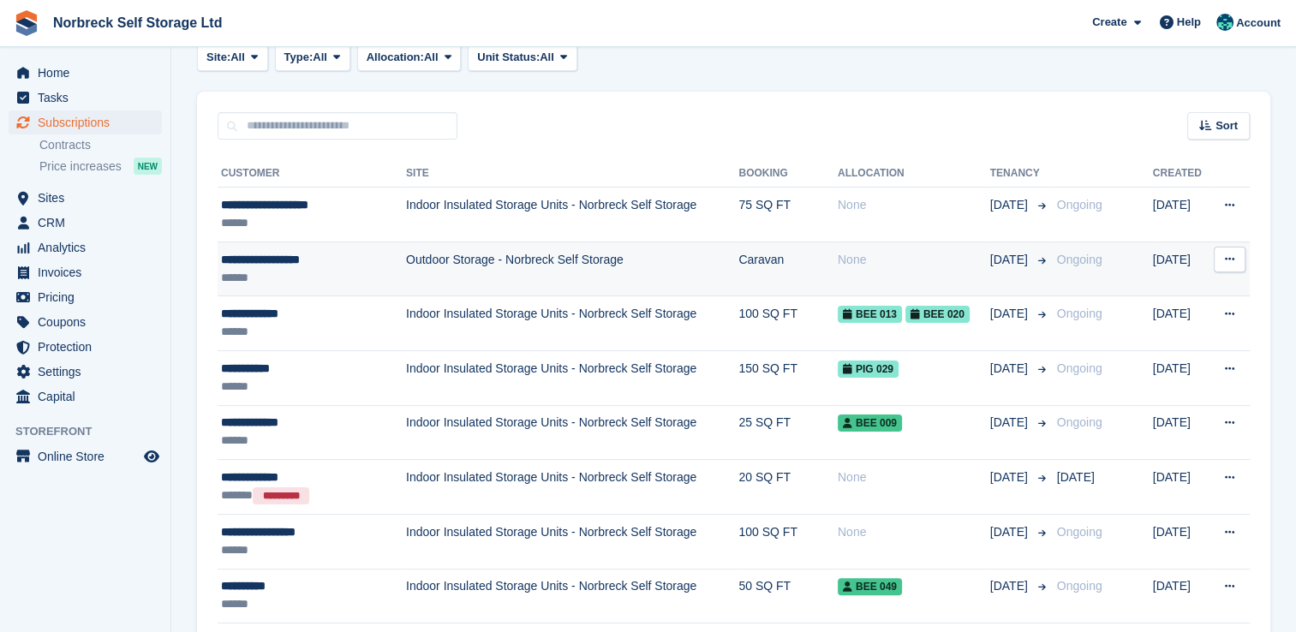
click at [586, 280] on td "Outdoor Storage - Norbreck Self Storage" at bounding box center [572, 269] width 332 height 55
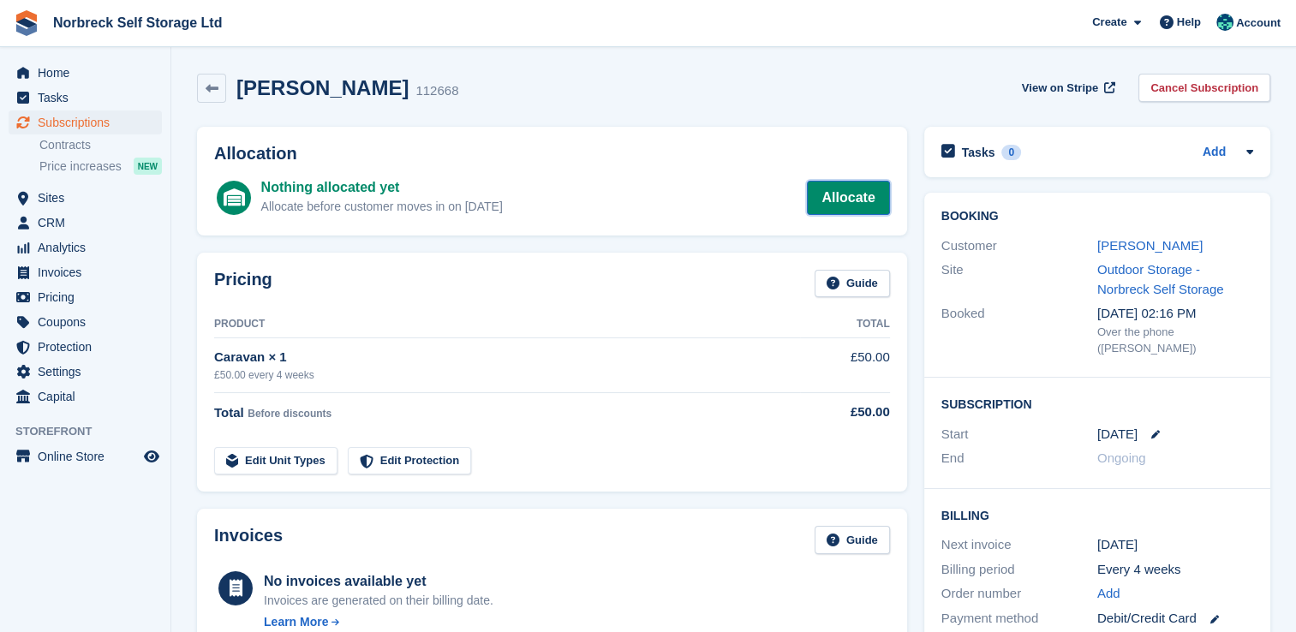
click at [863, 202] on link "Allocate" at bounding box center [848, 198] width 82 height 34
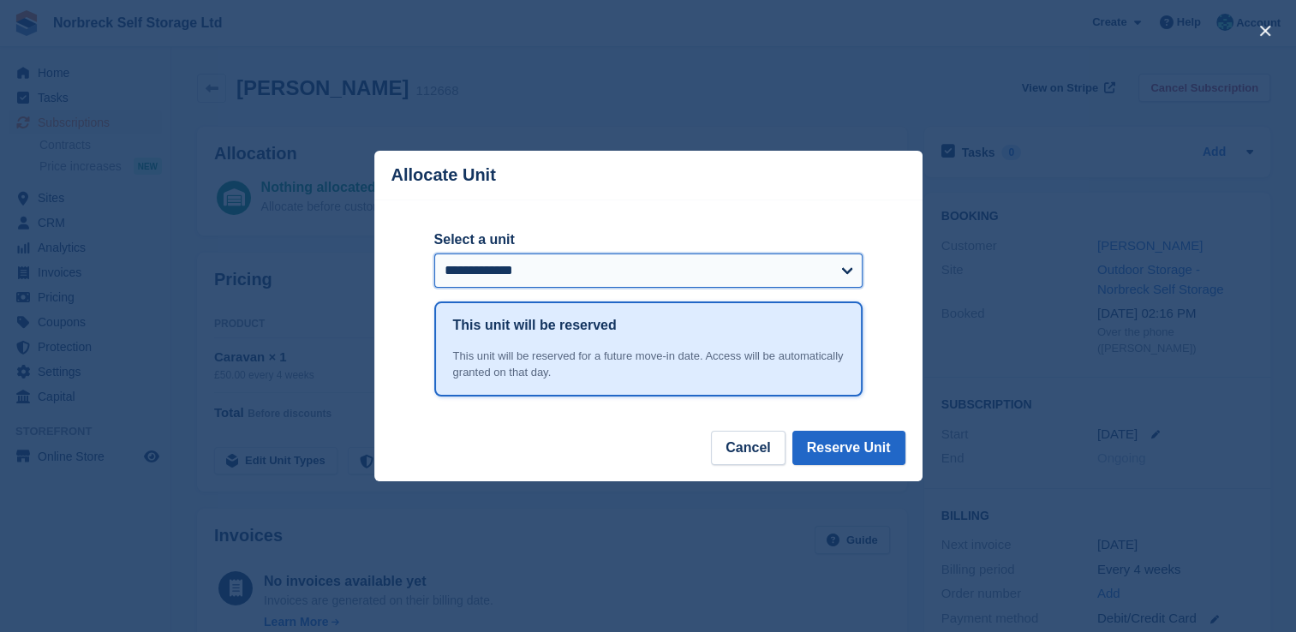
click at [575, 263] on select "**********" at bounding box center [648, 270] width 428 height 34
select select "******"
click at [434, 254] on select "**********" at bounding box center [648, 270] width 428 height 34
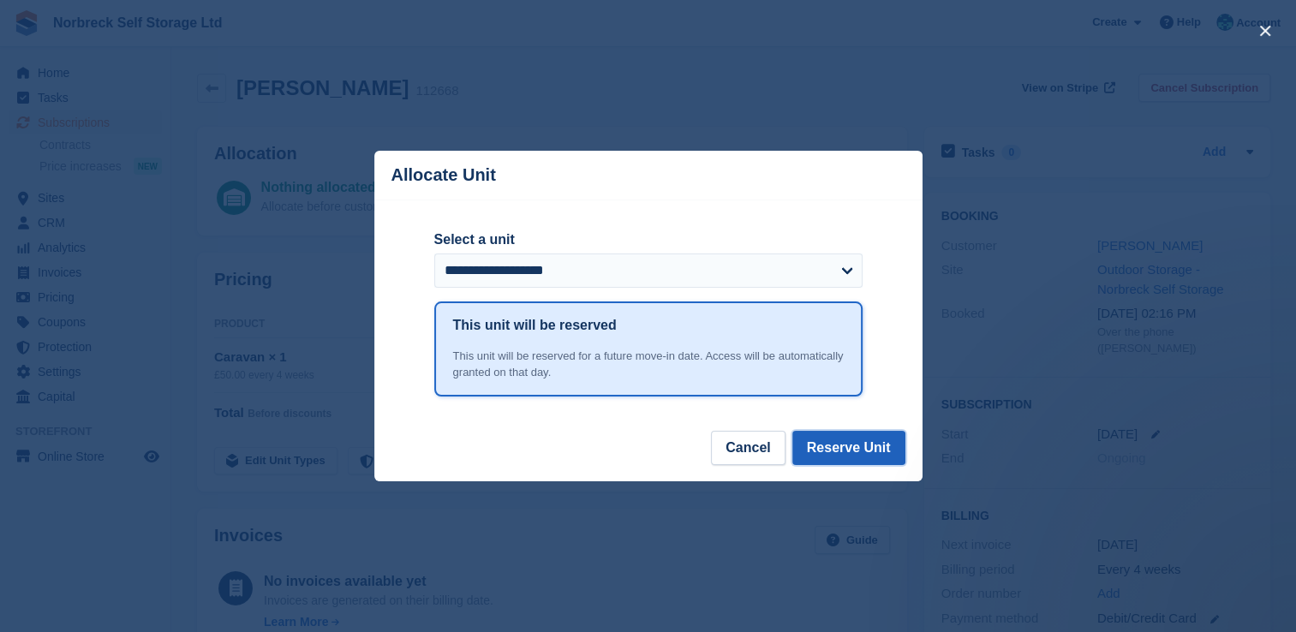
click at [839, 459] on button "Reserve Unit" at bounding box center [848, 448] width 113 height 34
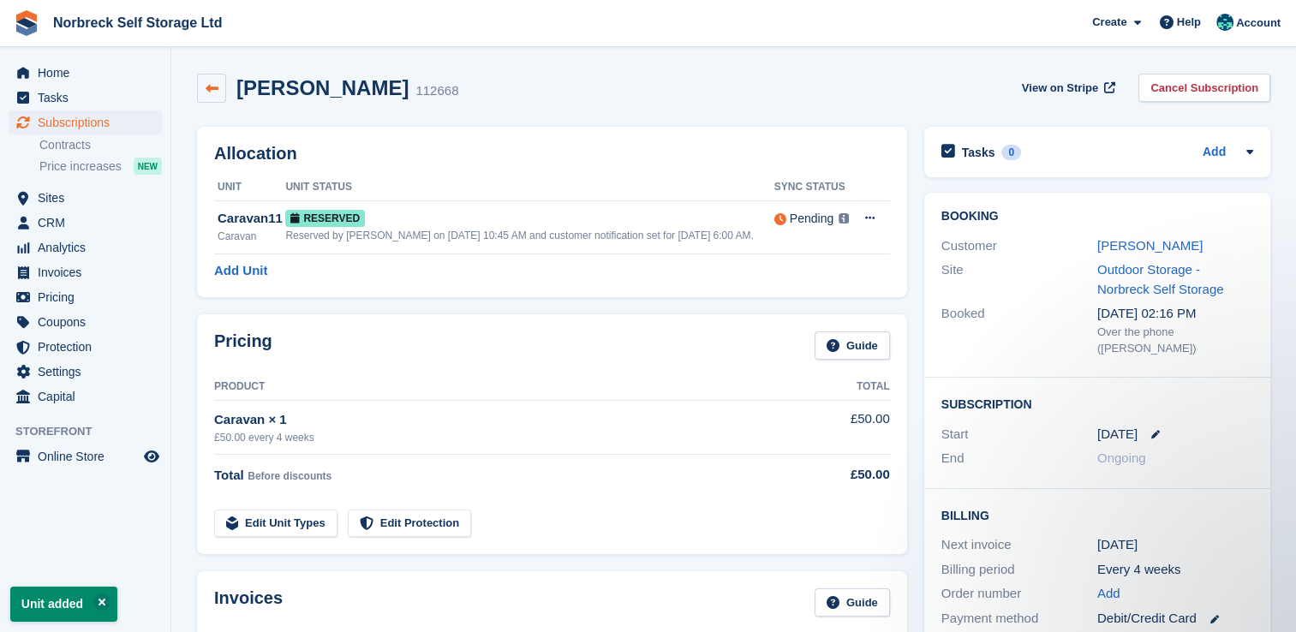
click at [212, 87] on icon at bounding box center [212, 88] width 13 height 13
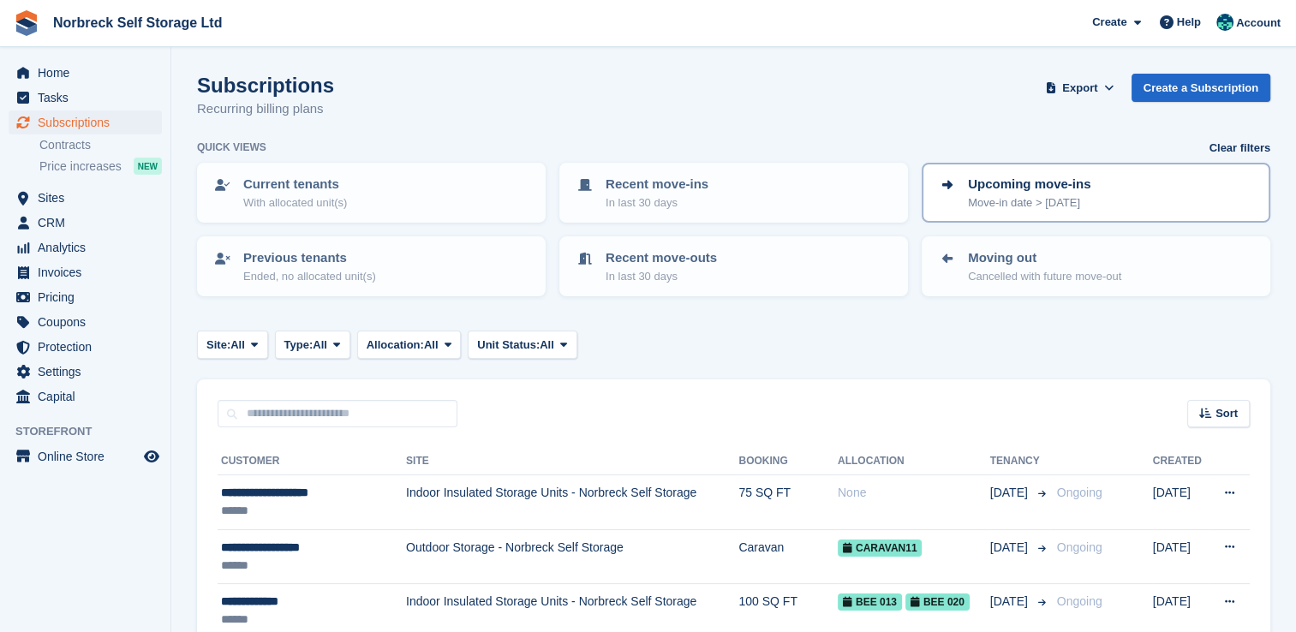
click at [1065, 194] on p "Move-in date > today" at bounding box center [1029, 202] width 122 height 17
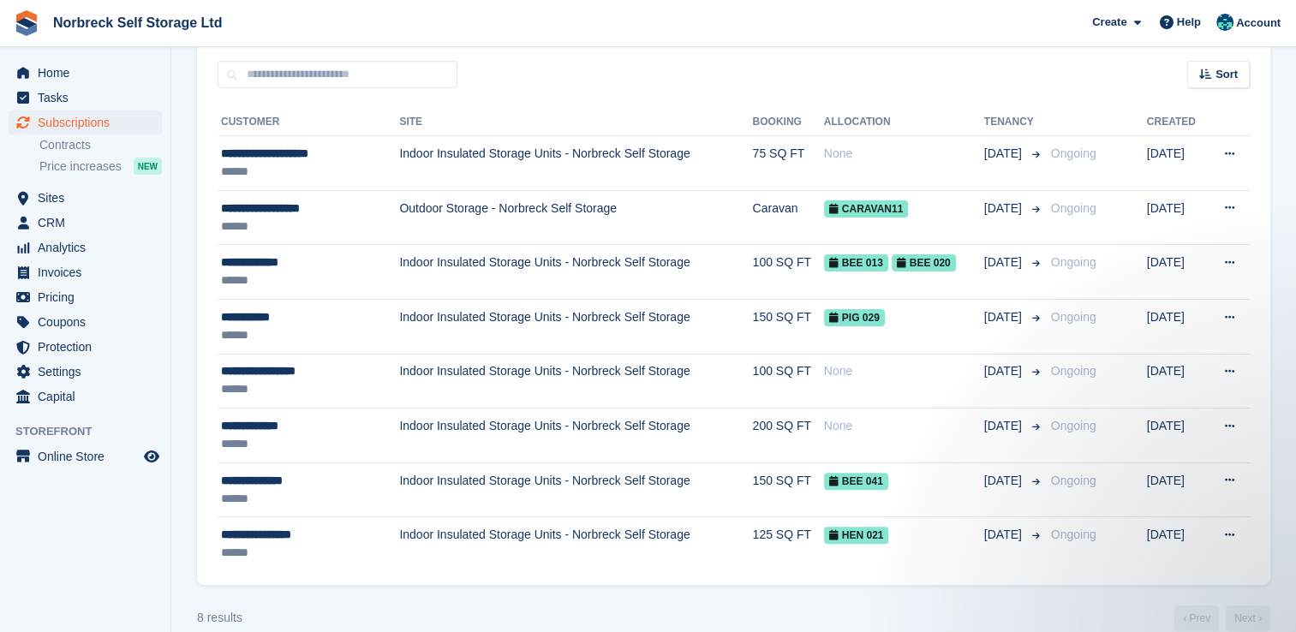
scroll to position [339, 0]
click at [70, 200] on span "Sites" at bounding box center [89, 198] width 103 height 24
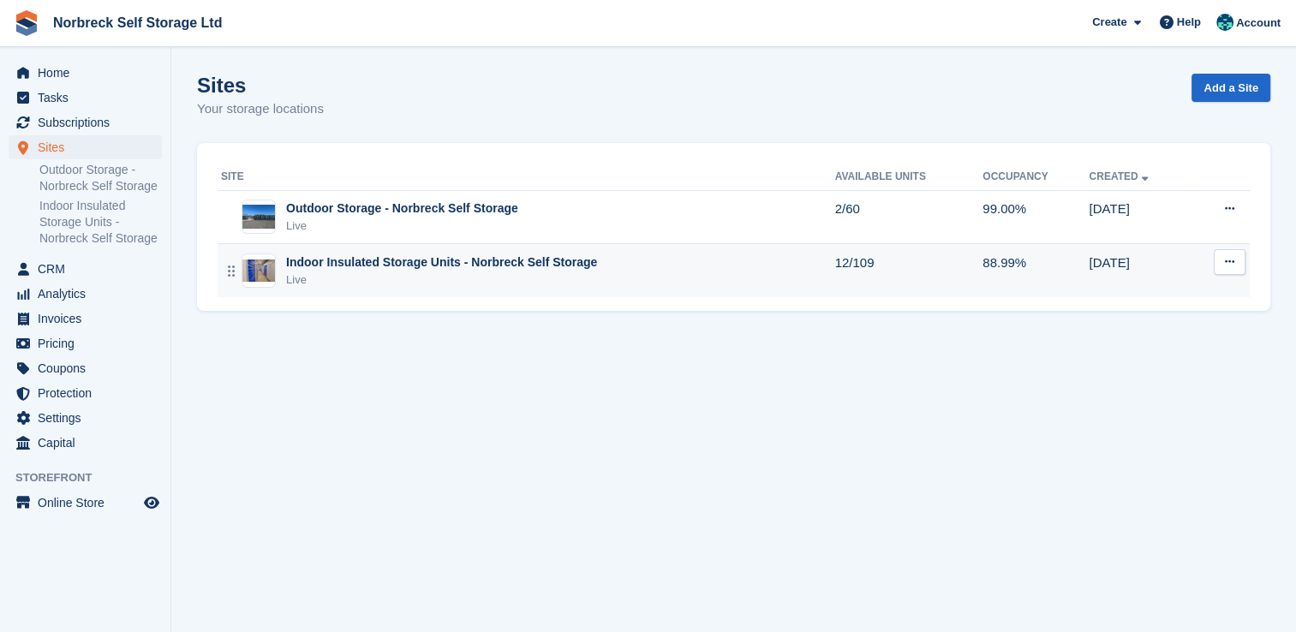
click at [438, 271] on div "Live" at bounding box center [441, 279] width 311 height 17
